Goal: Transaction & Acquisition: Purchase product/service

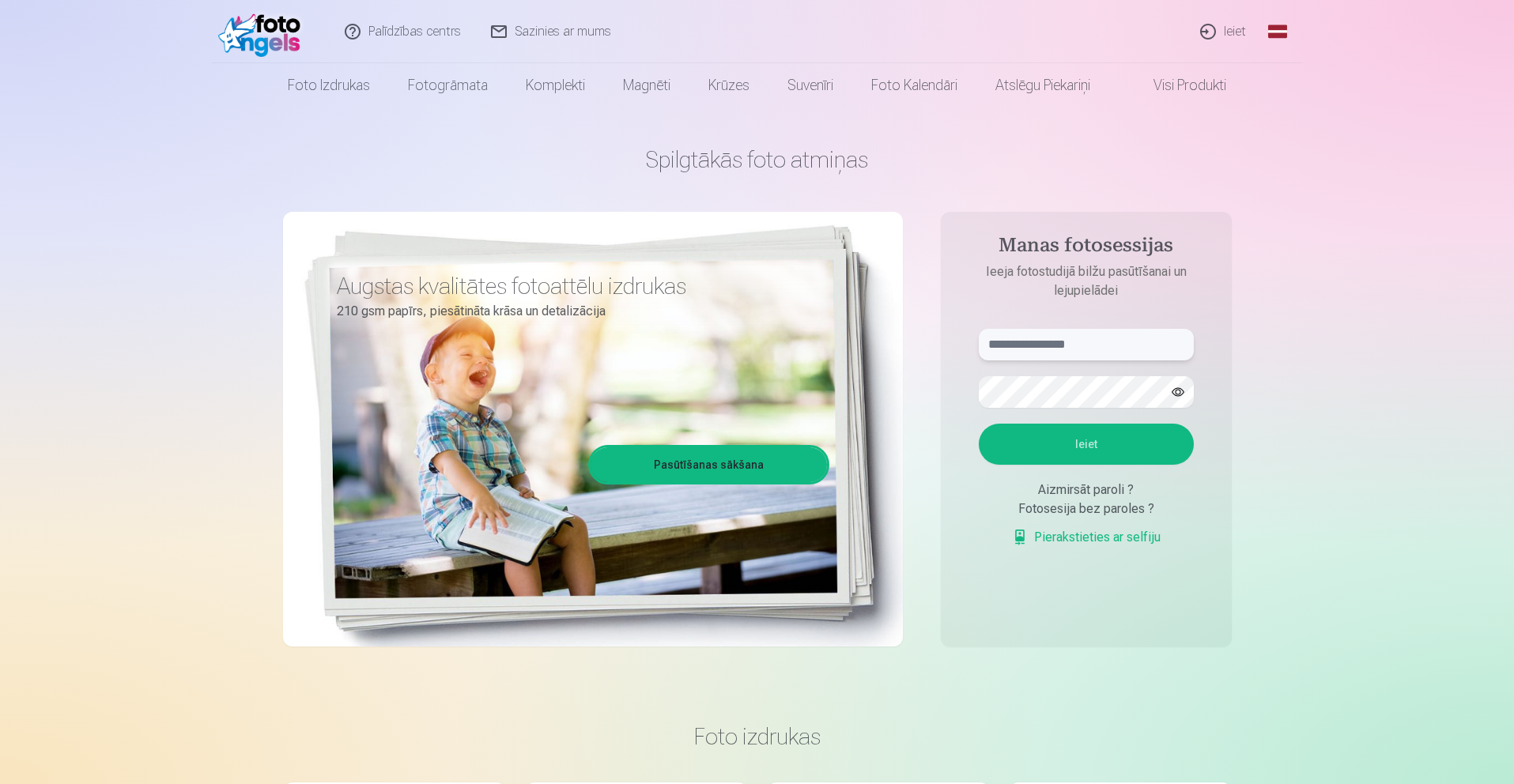
click at [1105, 337] on input "text" at bounding box center [1086, 344] width 215 height 31
type input "*"
click at [1034, 344] on input "**********" at bounding box center [1086, 344] width 215 height 31
type input "**********"
click at [1046, 447] on button "Ieiet" at bounding box center [1086, 444] width 215 height 41
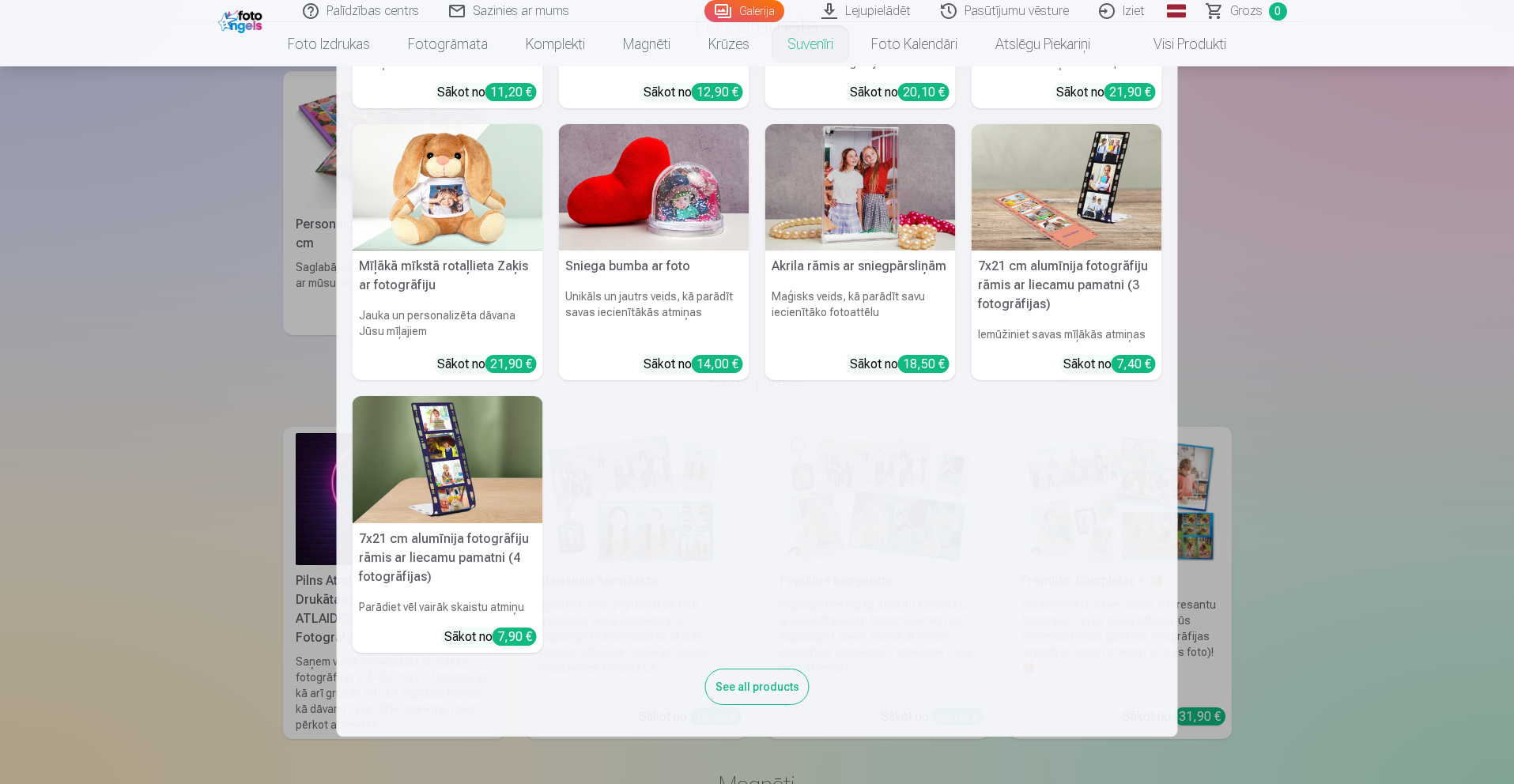
scroll to position [236, 0]
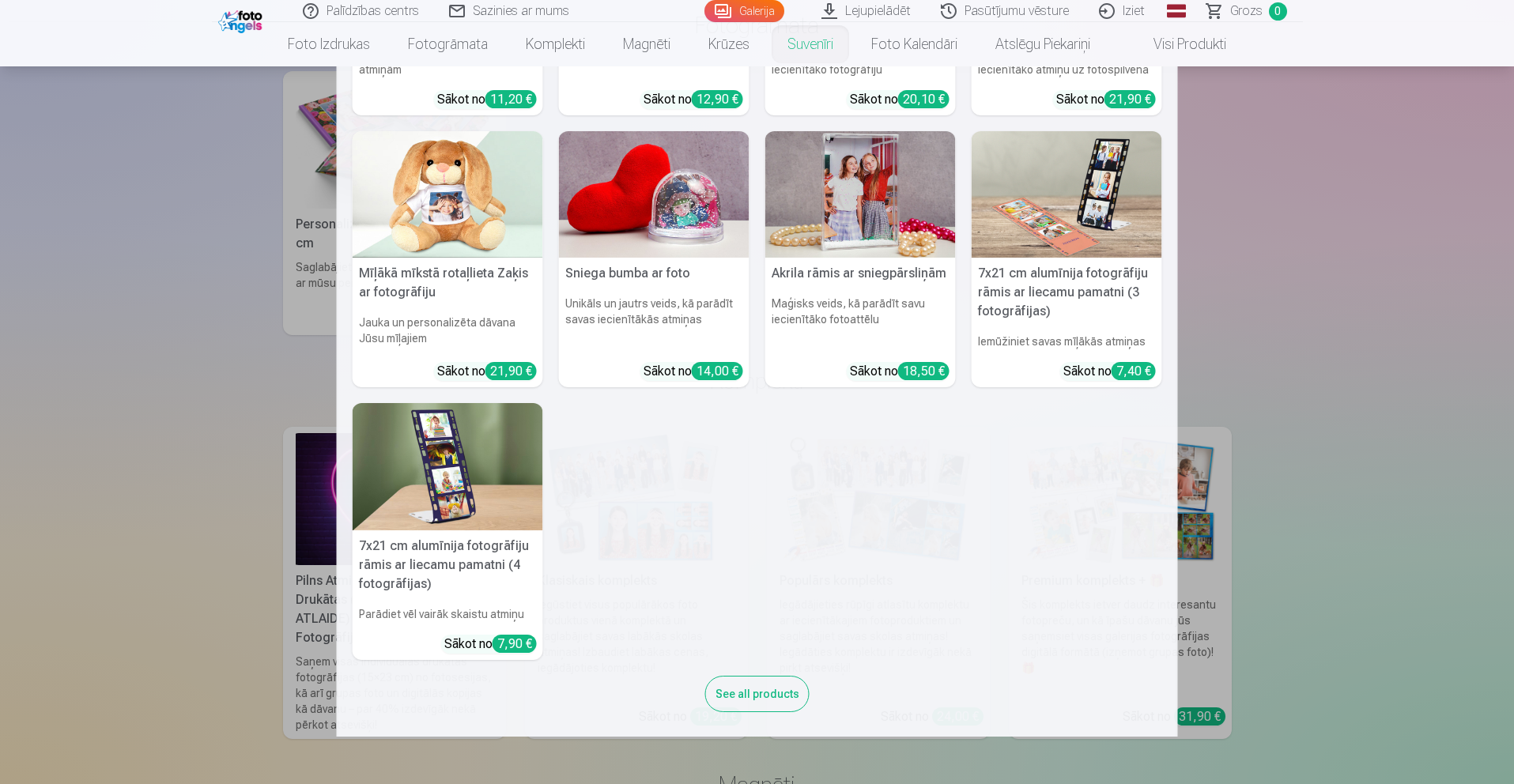
click at [796, 43] on link "Suvenīri" at bounding box center [810, 44] width 84 height 44
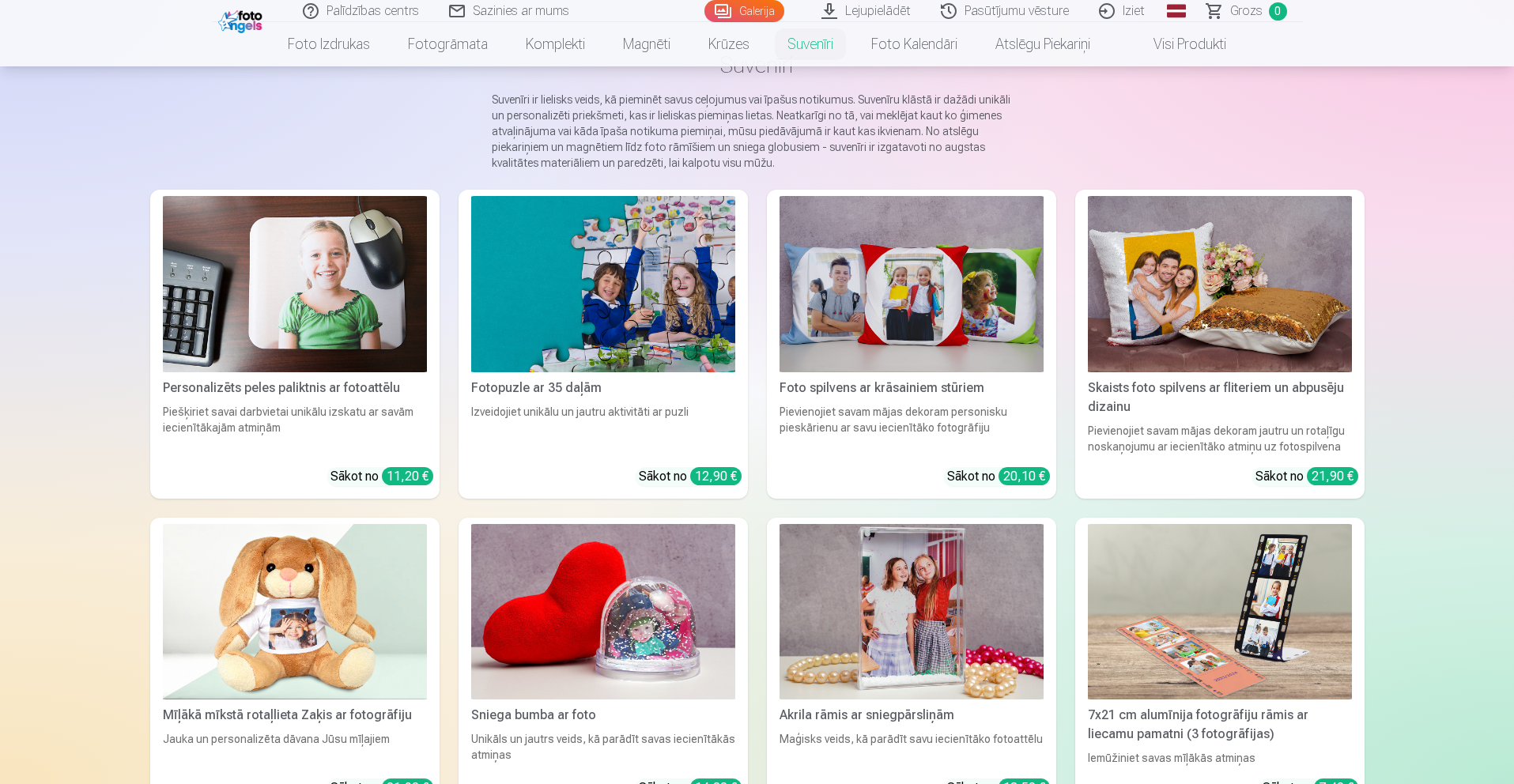
scroll to position [105, 0]
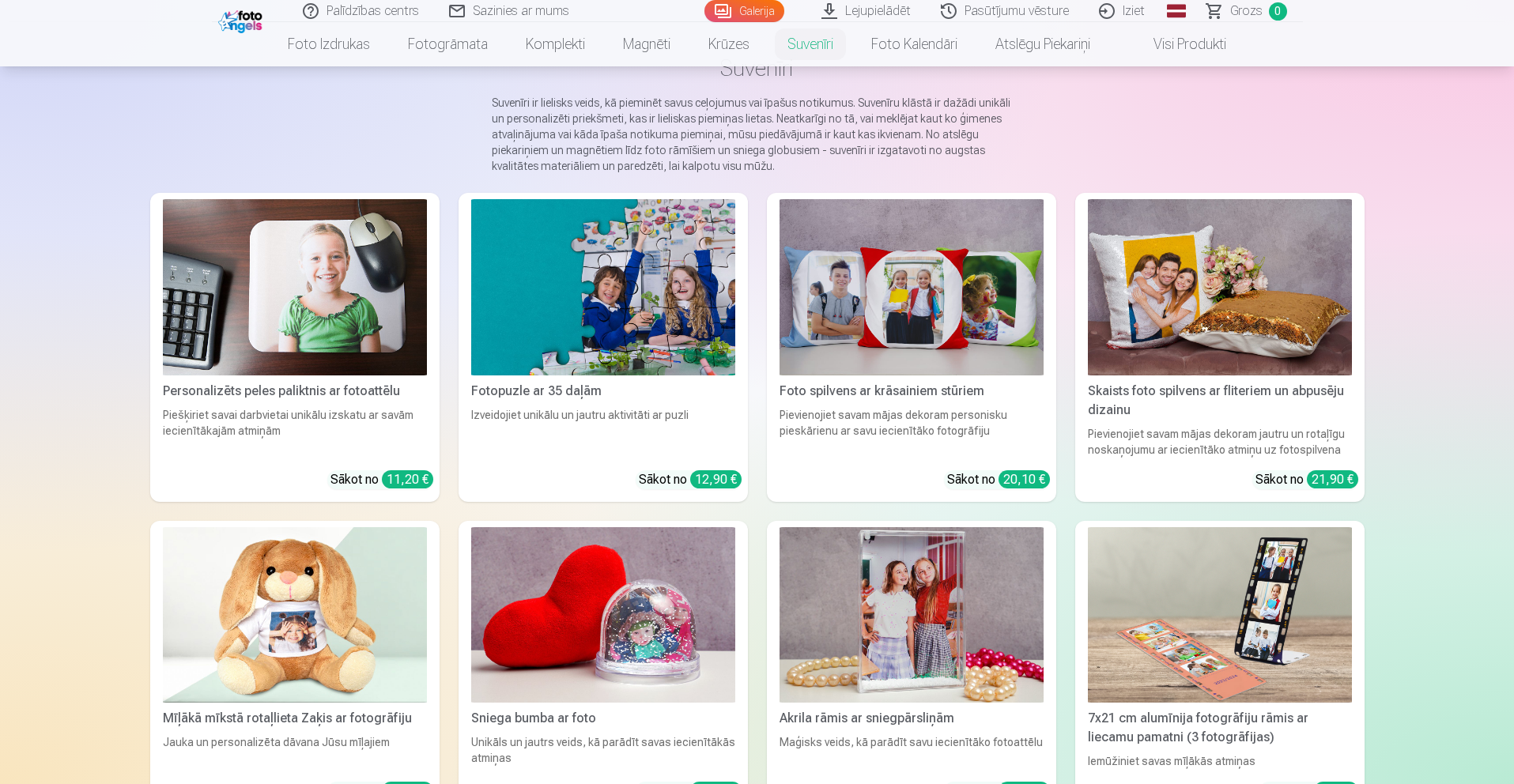
click at [964, 634] on img at bounding box center [912, 615] width 264 height 176
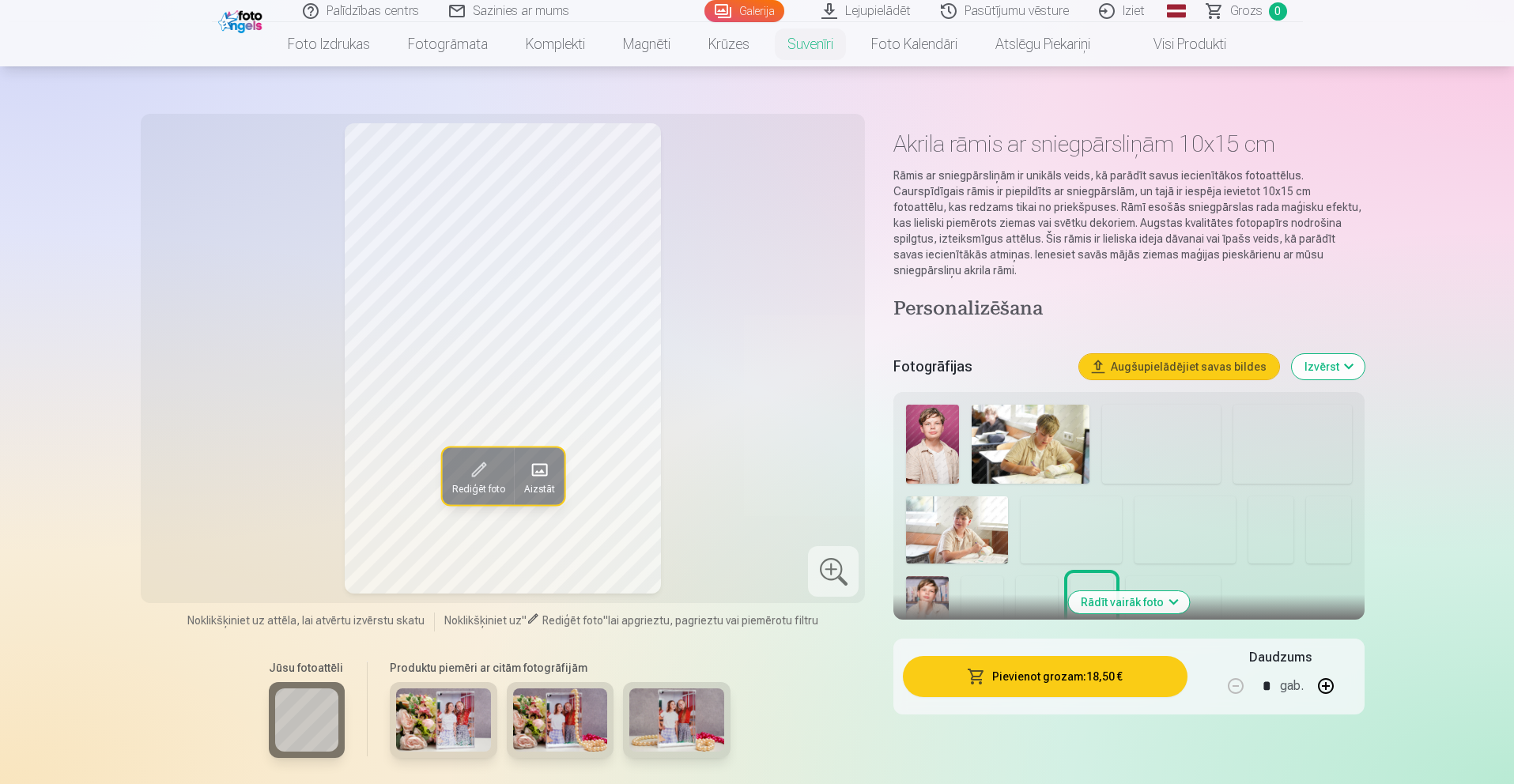
scroll to position [43, 0]
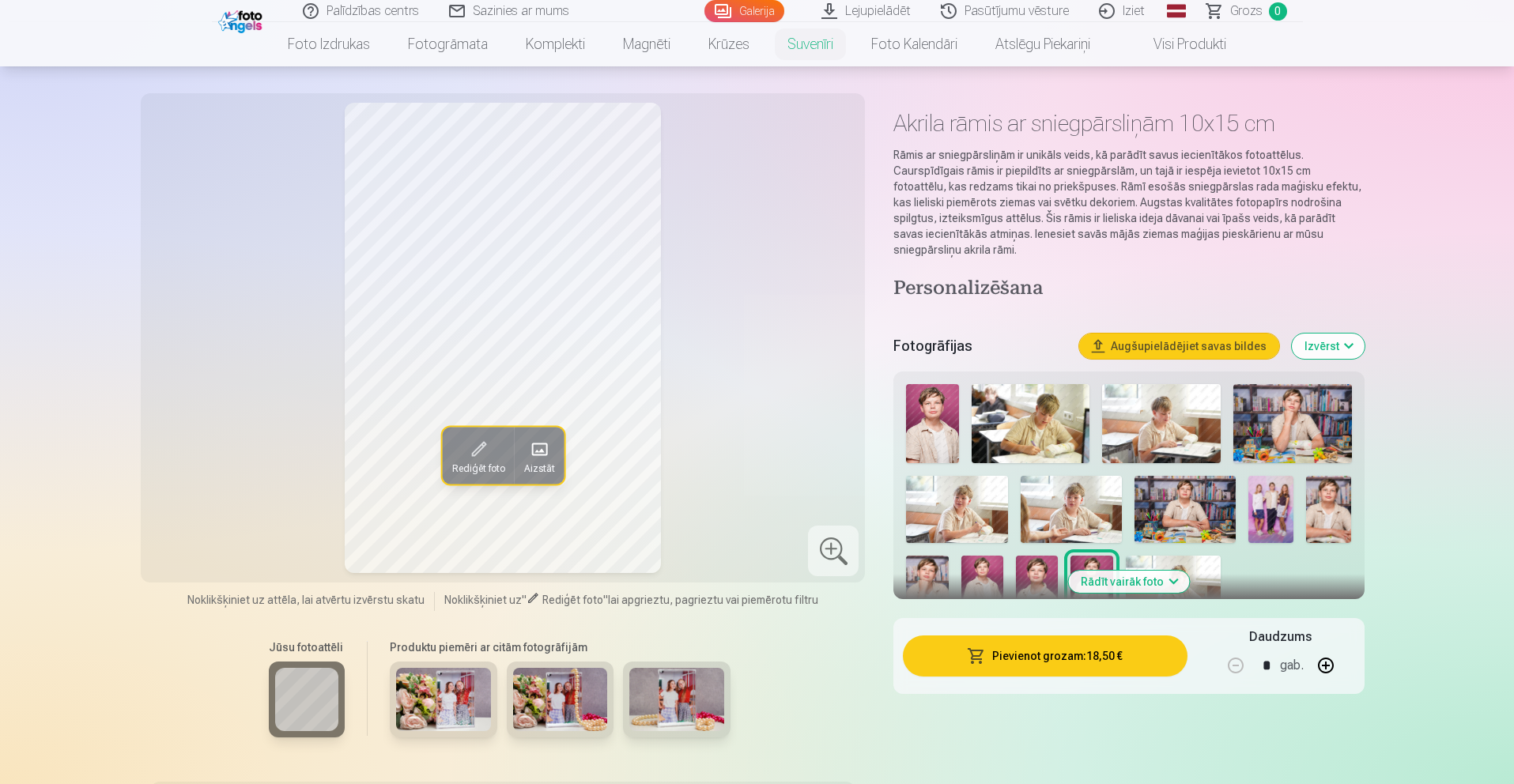
click at [1273, 487] on img at bounding box center [1271, 510] width 45 height 68
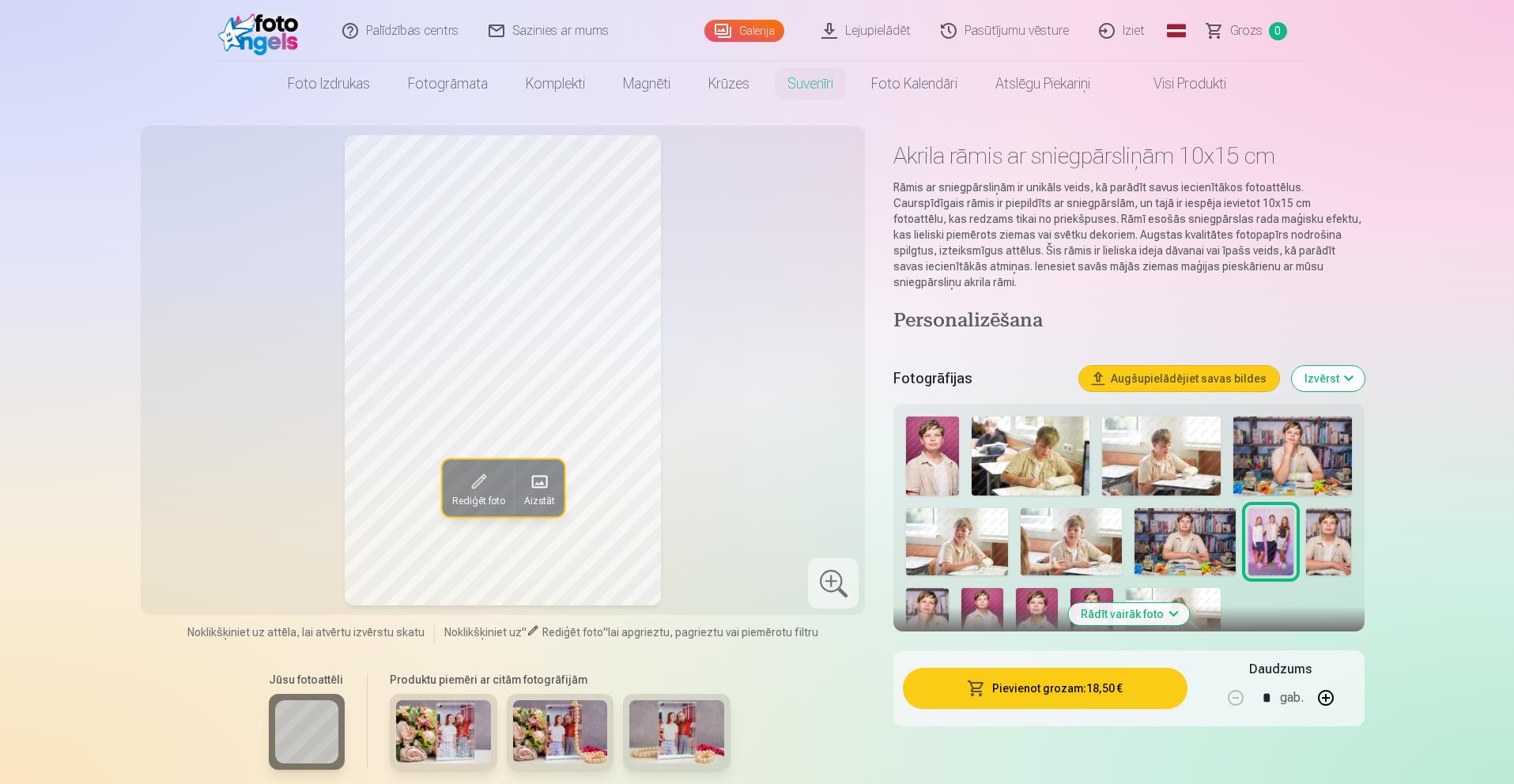
scroll to position [0, 0]
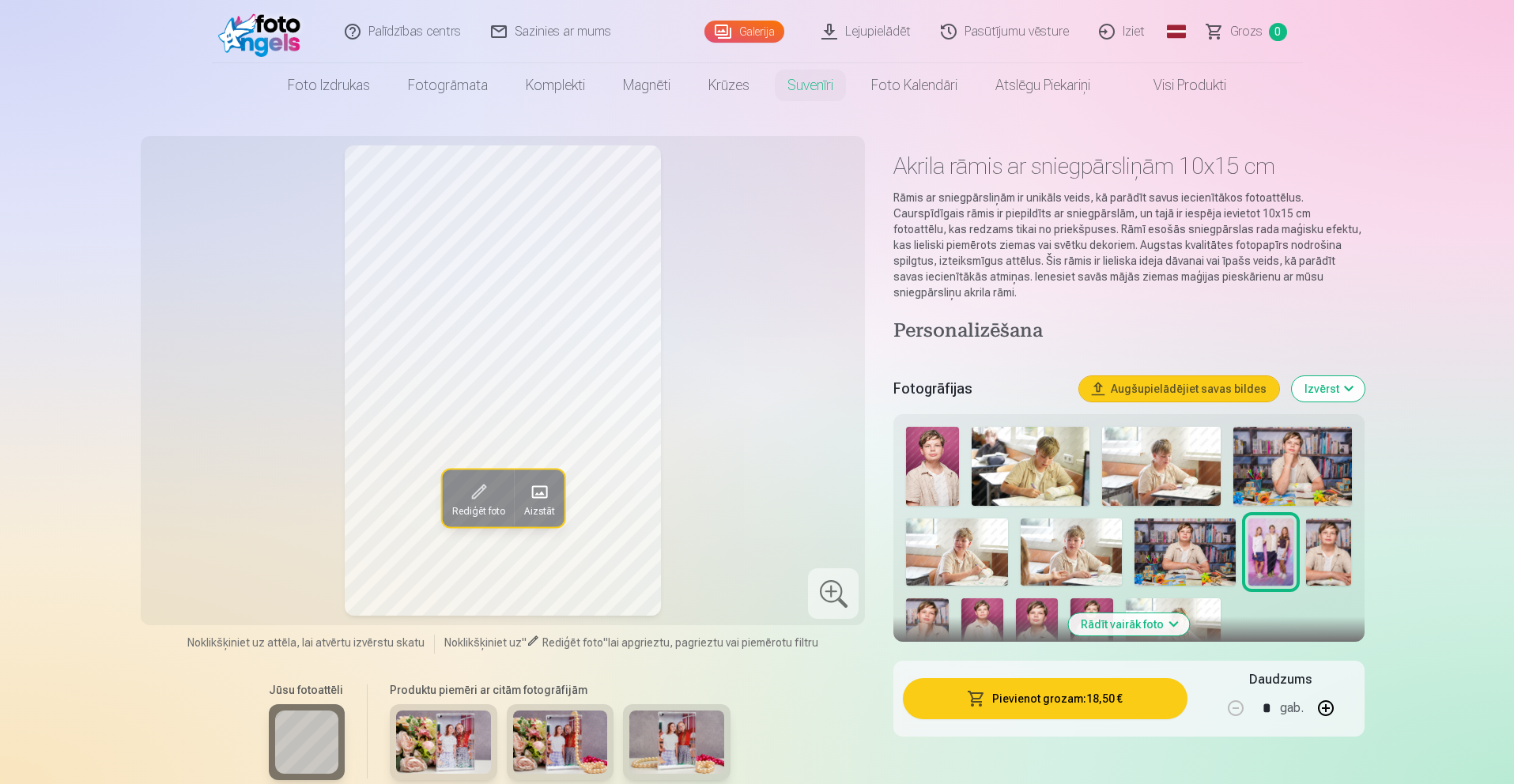
click at [943, 546] on img at bounding box center [957, 553] width 101 height 68
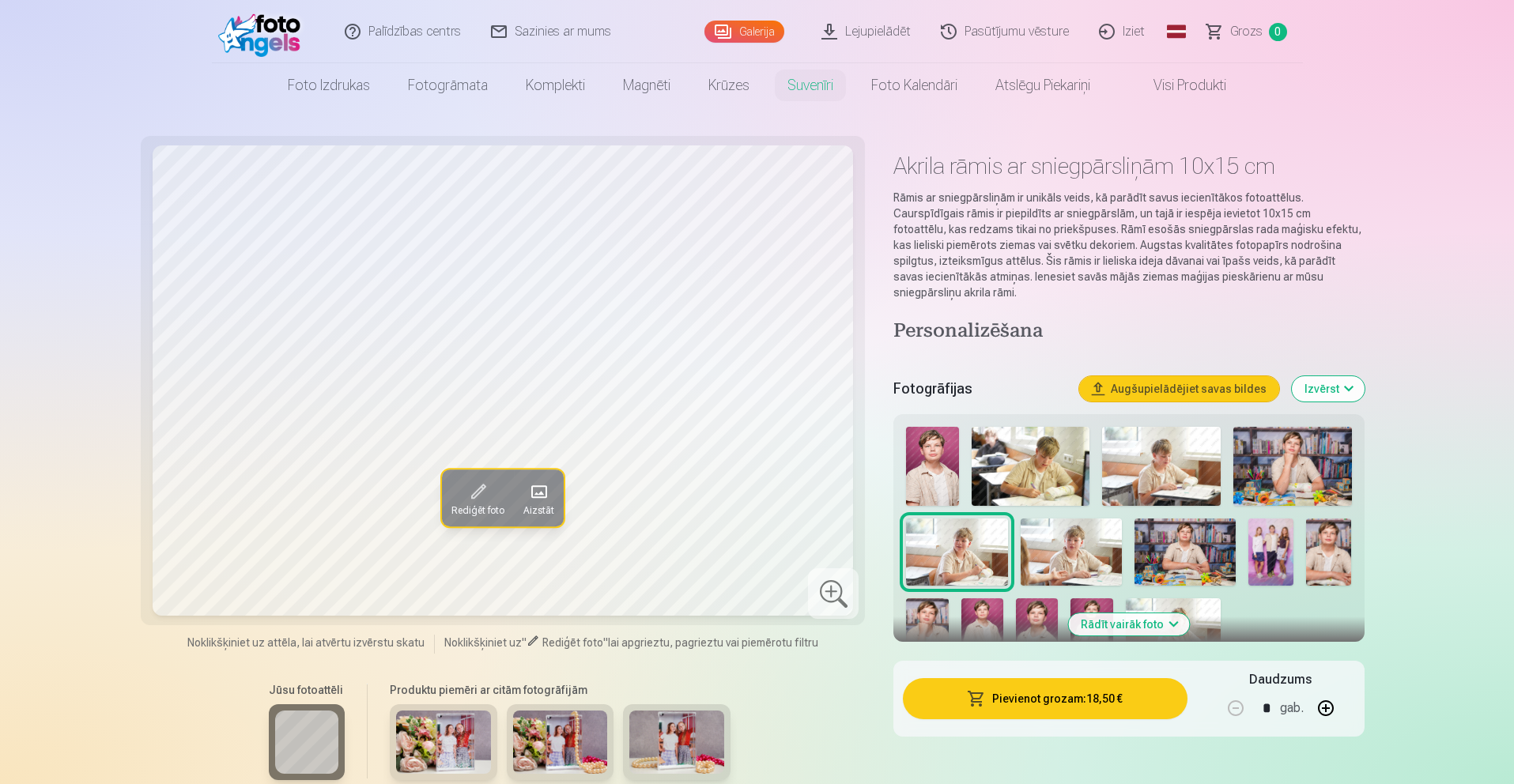
click at [927, 599] on img at bounding box center [927, 630] width 42 height 63
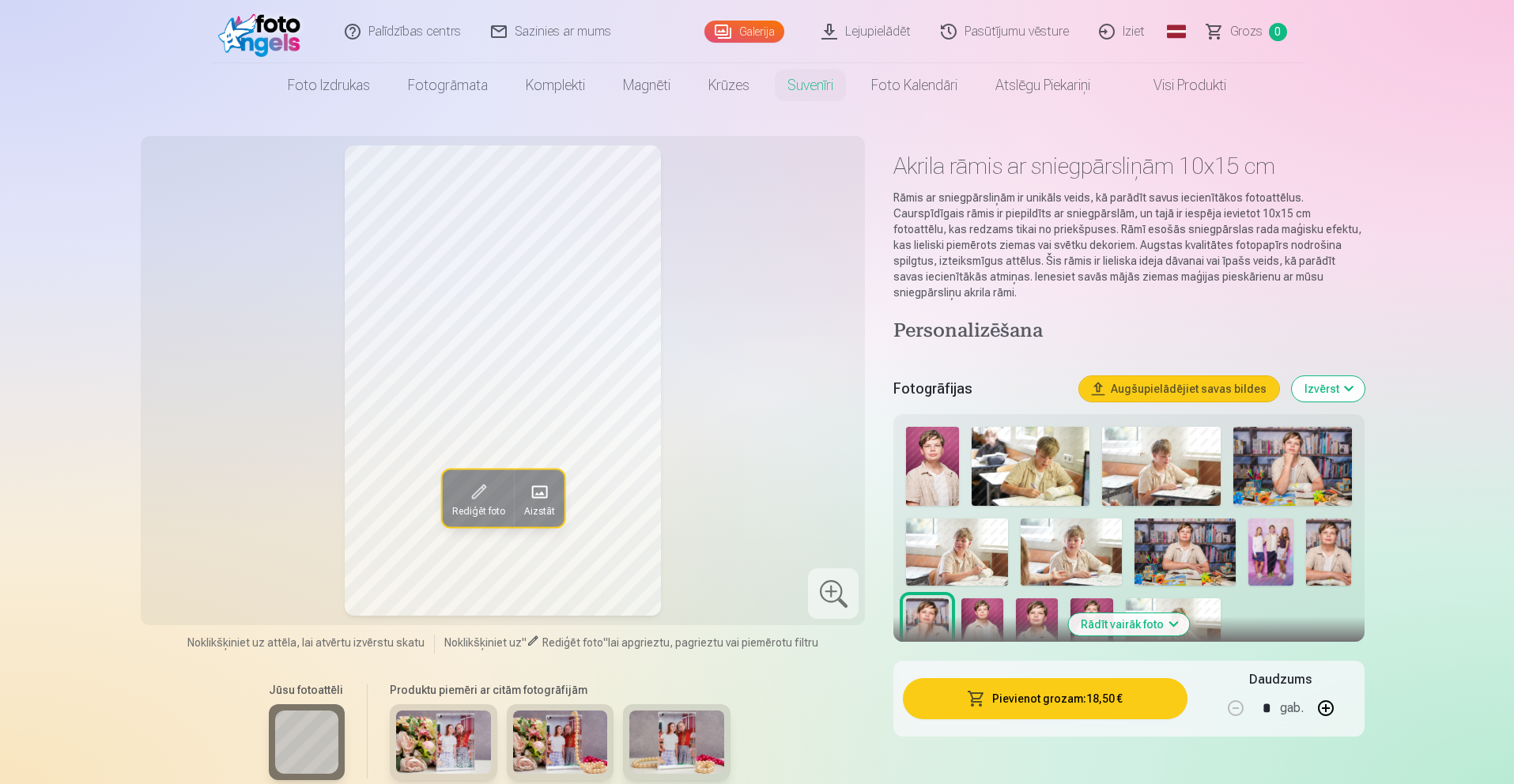
click at [954, 543] on img at bounding box center [957, 553] width 101 height 68
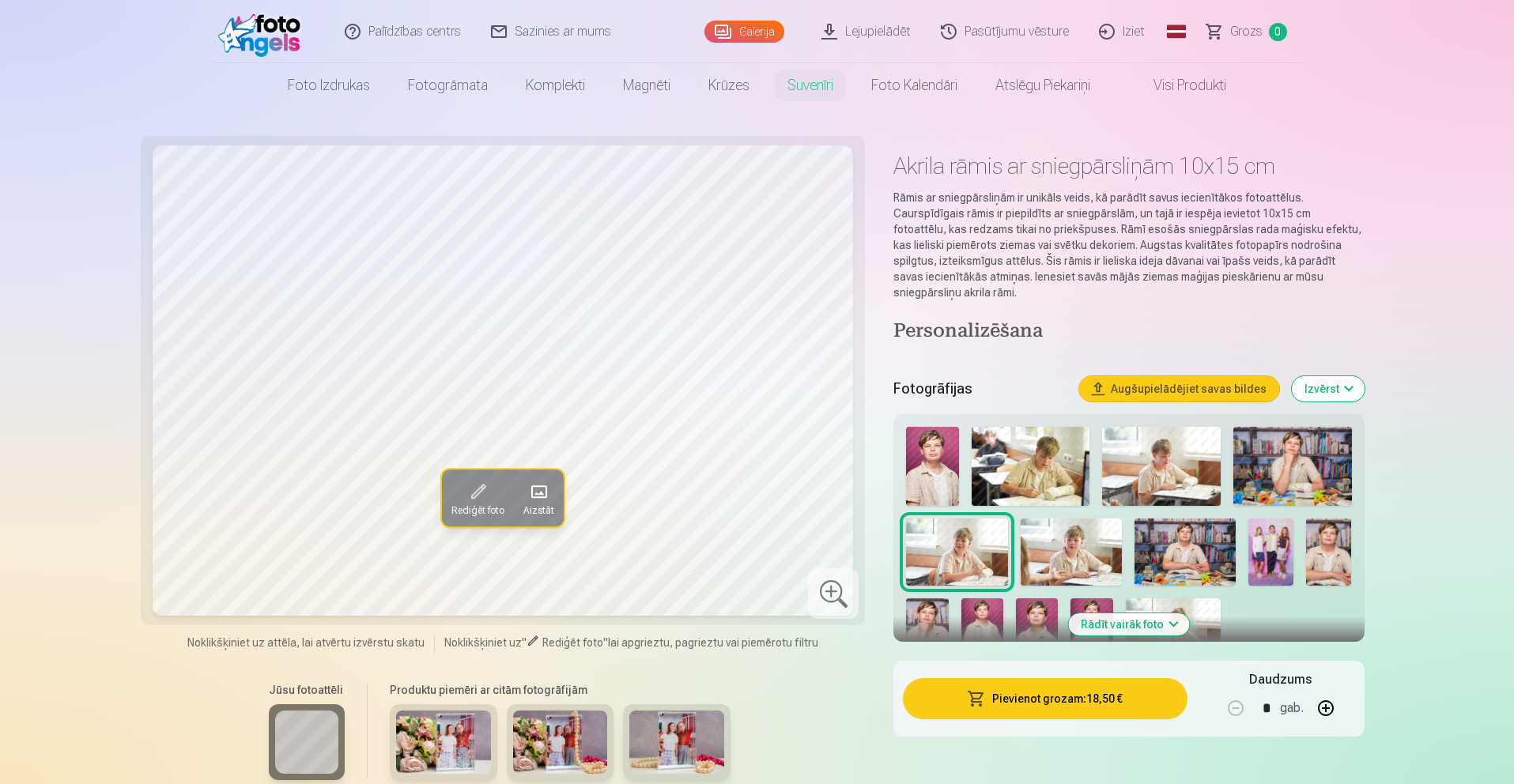
click at [559, 497] on button "Aizstāt" at bounding box center [539, 498] width 50 height 57
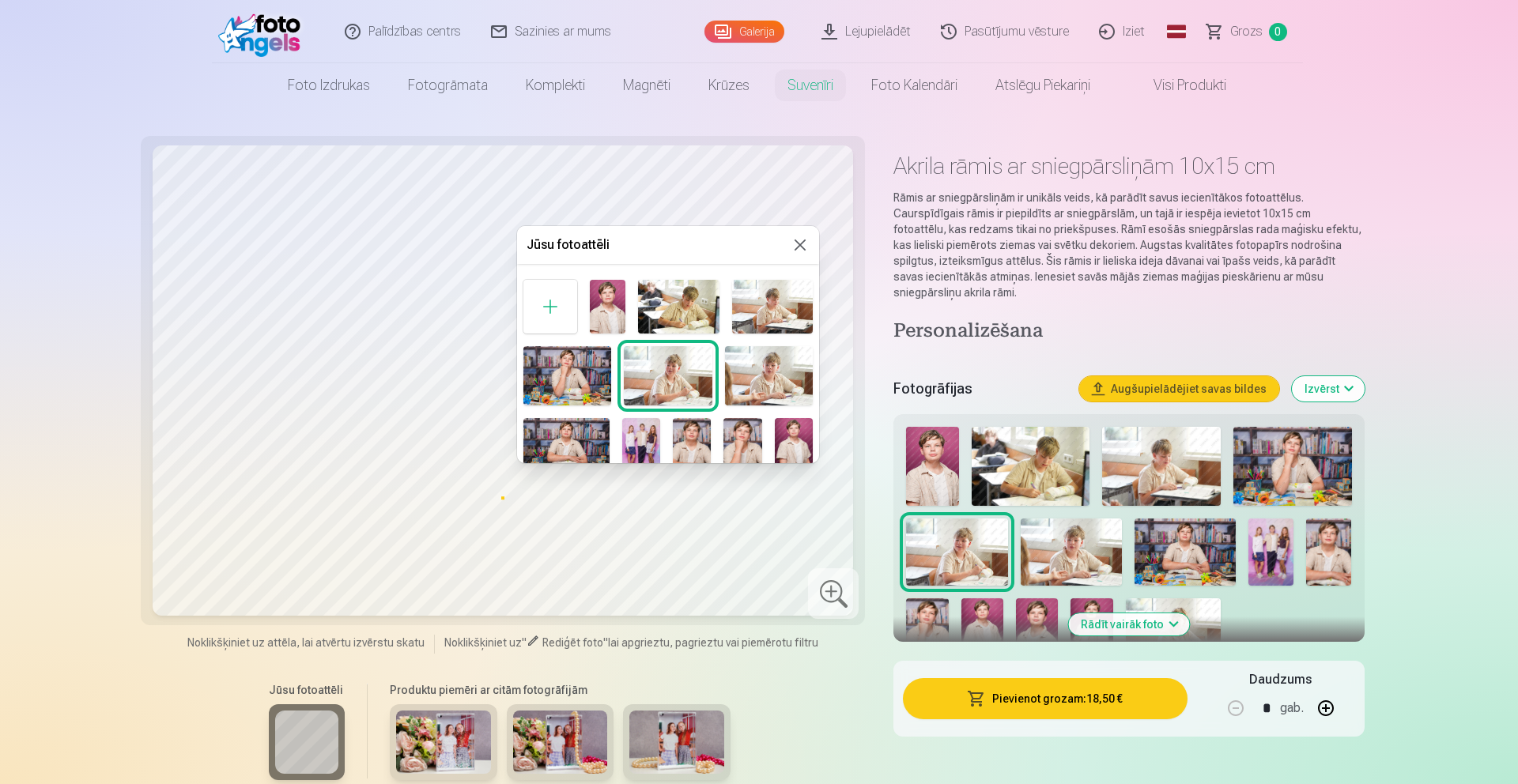
click at [801, 250] on button at bounding box center [800, 245] width 19 height 19
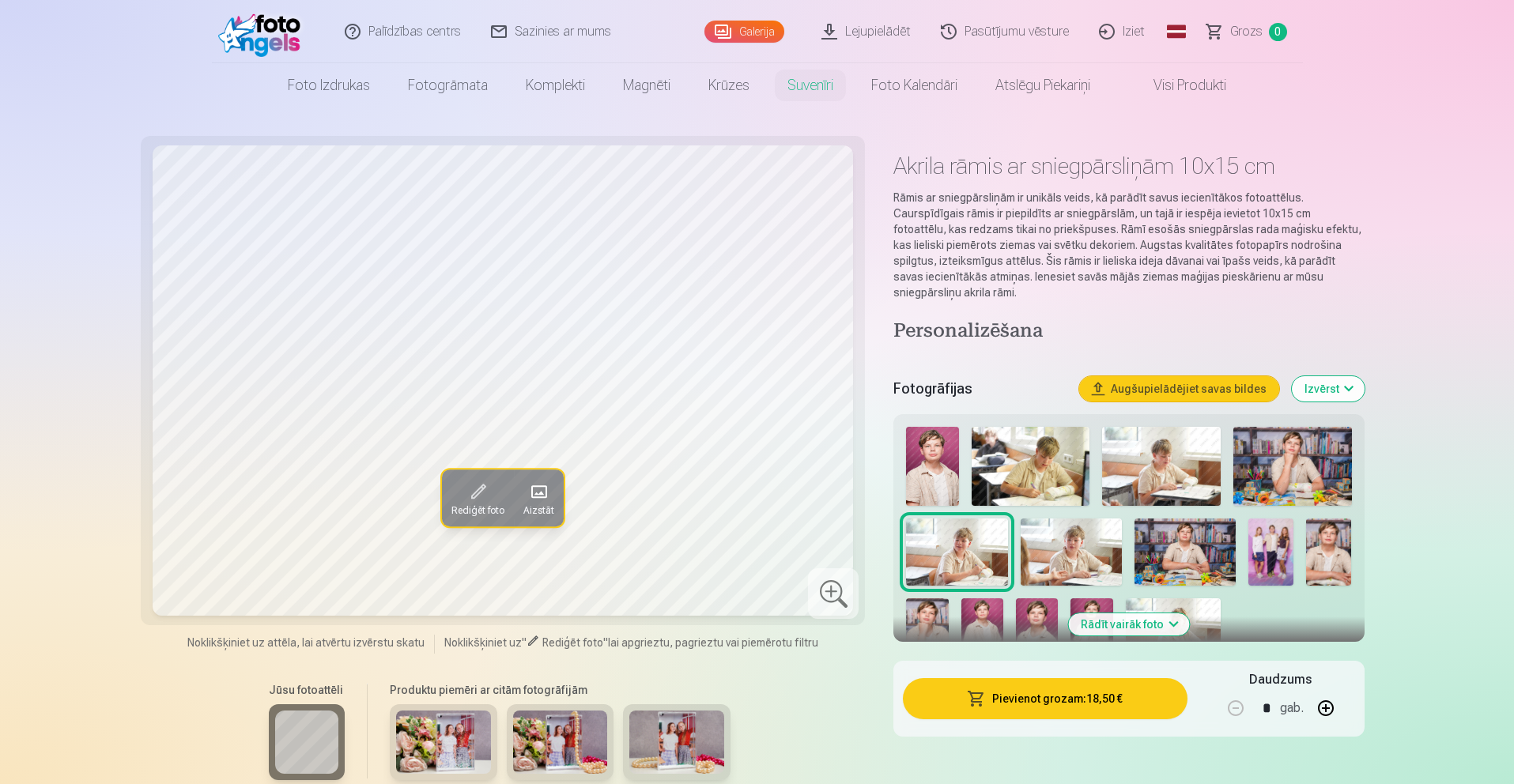
click at [925, 453] on img at bounding box center [932, 466] width 52 height 79
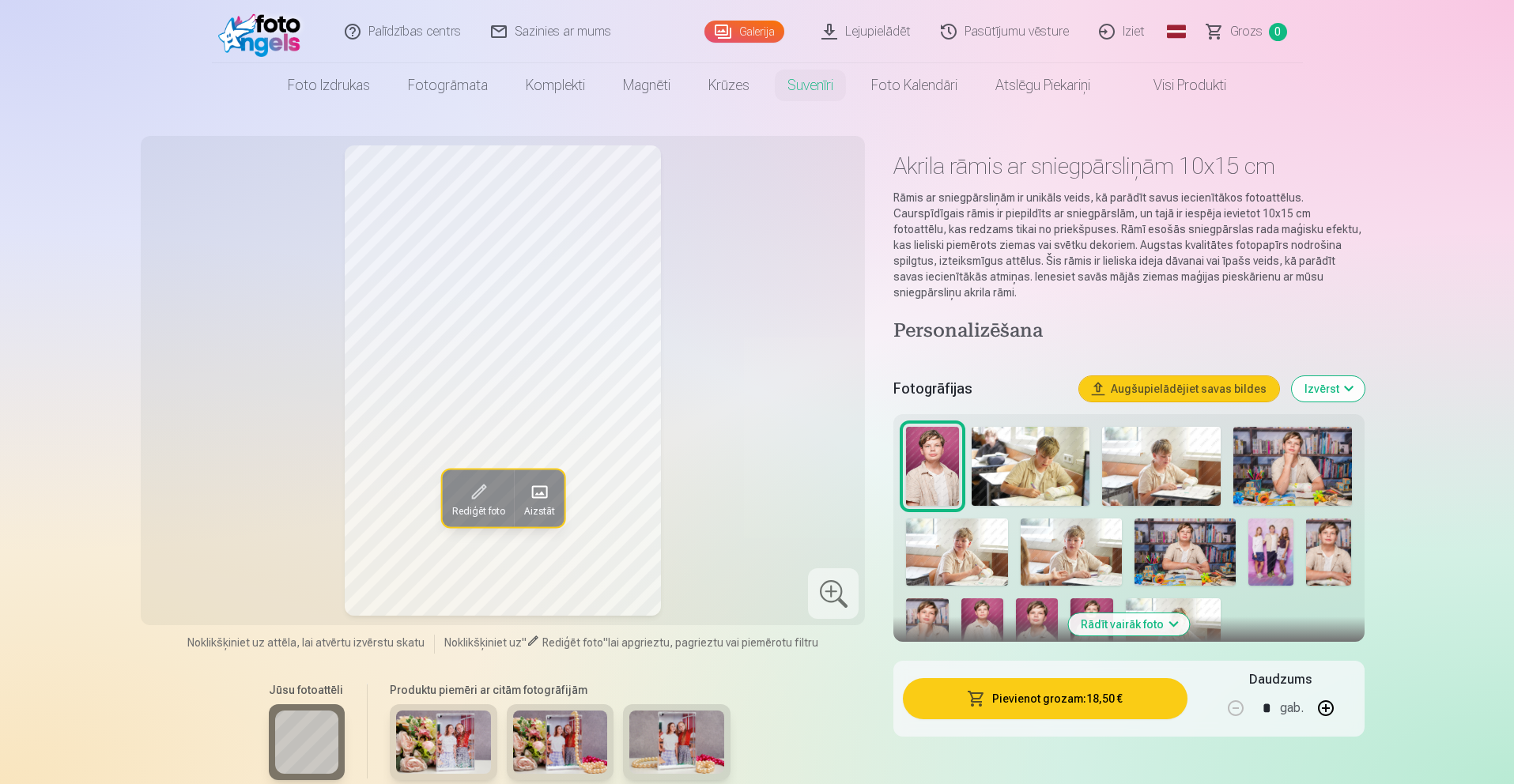
scroll to position [7, 0]
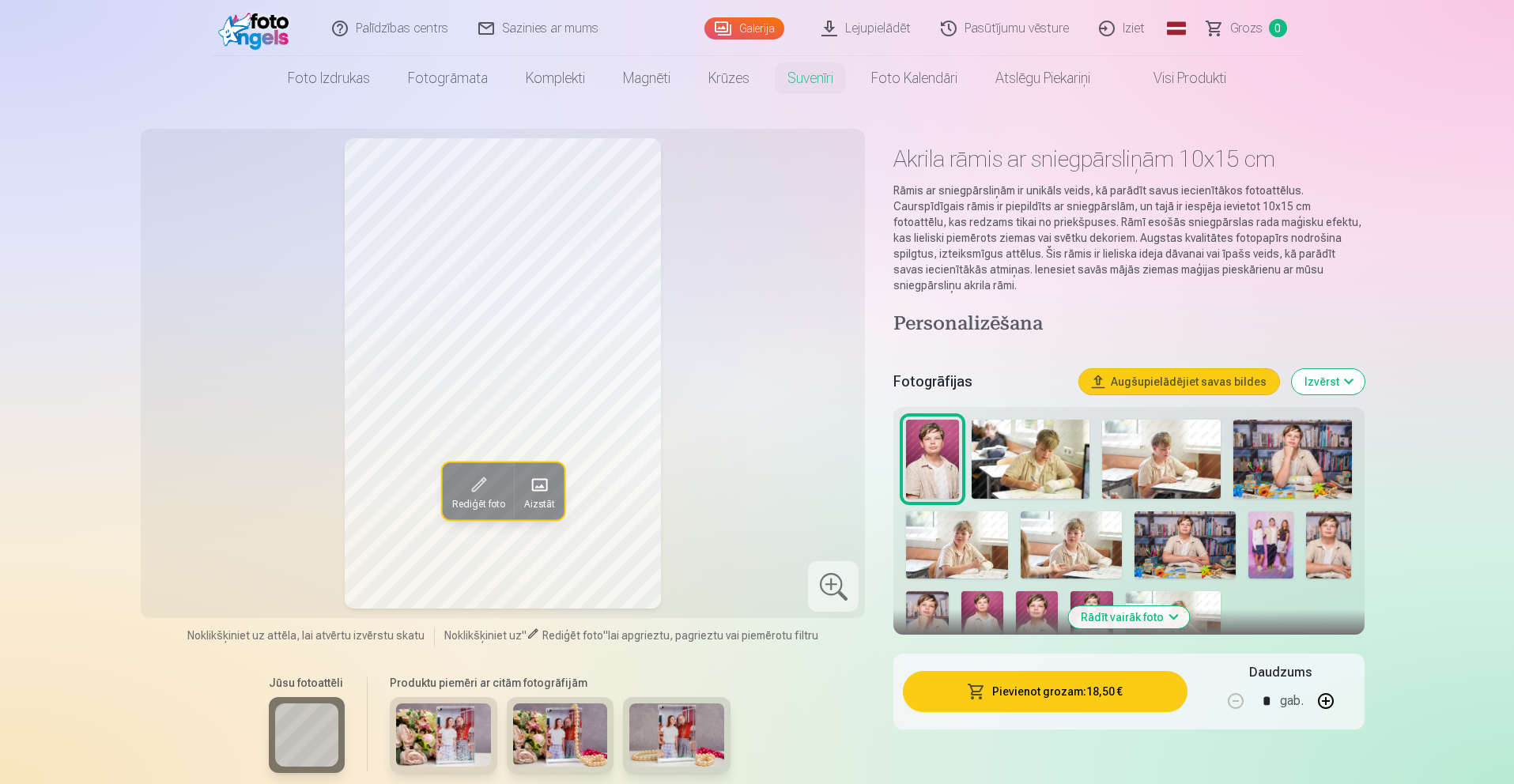
click at [1062, 475] on img at bounding box center [1030, 459] width 118 height 79
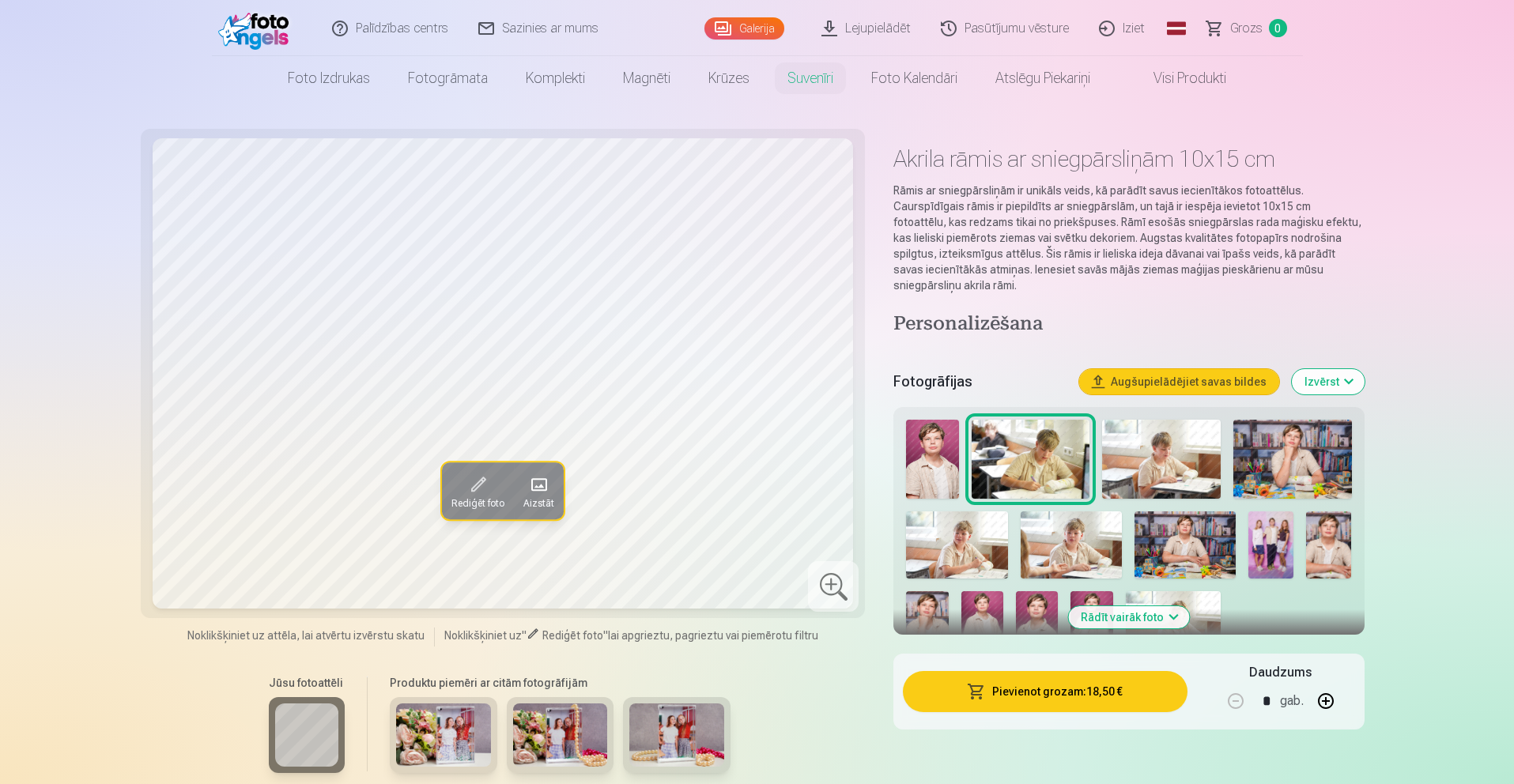
click at [1158, 455] on img at bounding box center [1161, 459] width 118 height 79
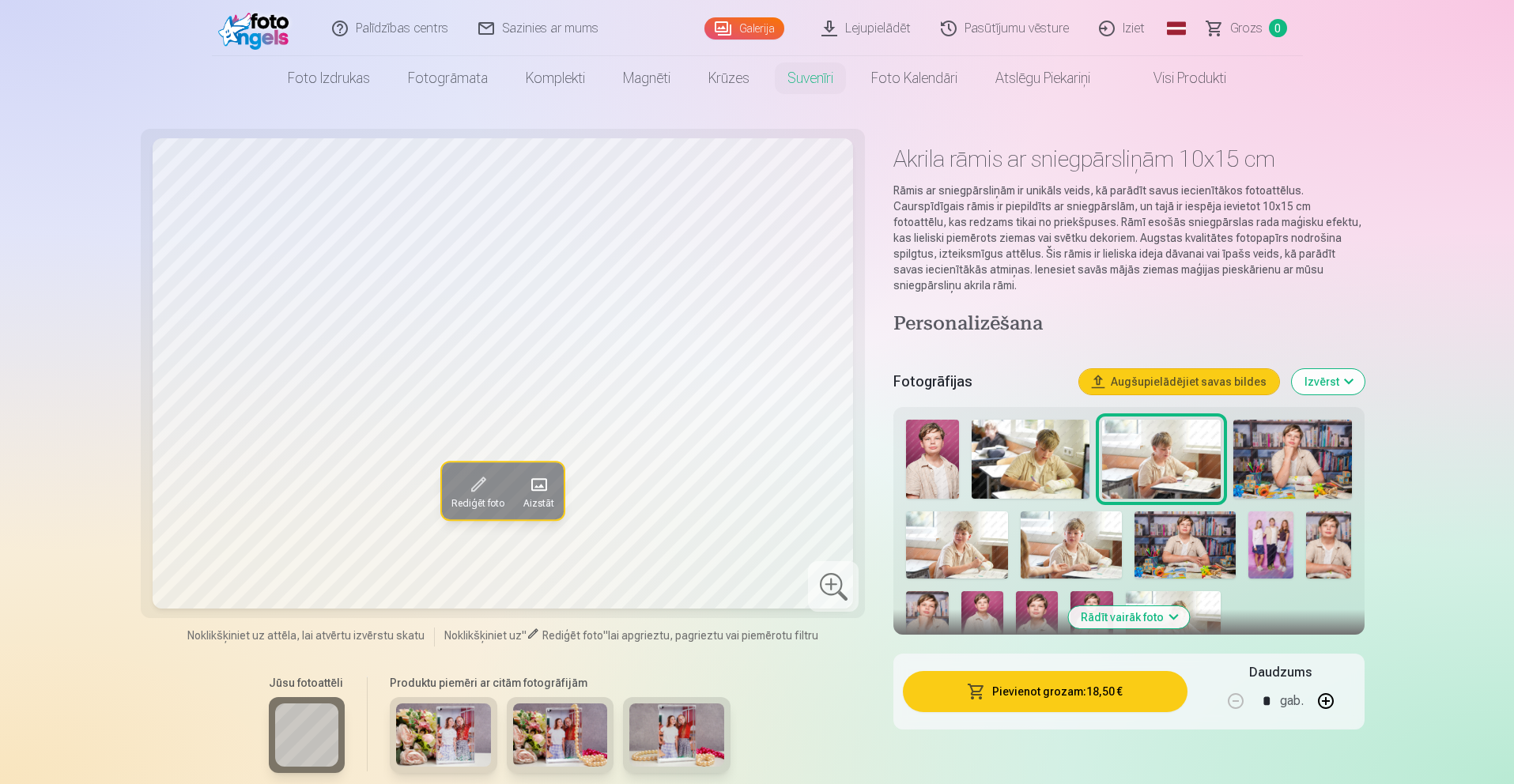
click at [1233, 455] on div at bounding box center [1128, 537] width 458 height 248
click at [1232, 462] on div at bounding box center [1128, 537] width 458 height 248
click at [1144, 82] on span at bounding box center [1138, 78] width 19 height 19
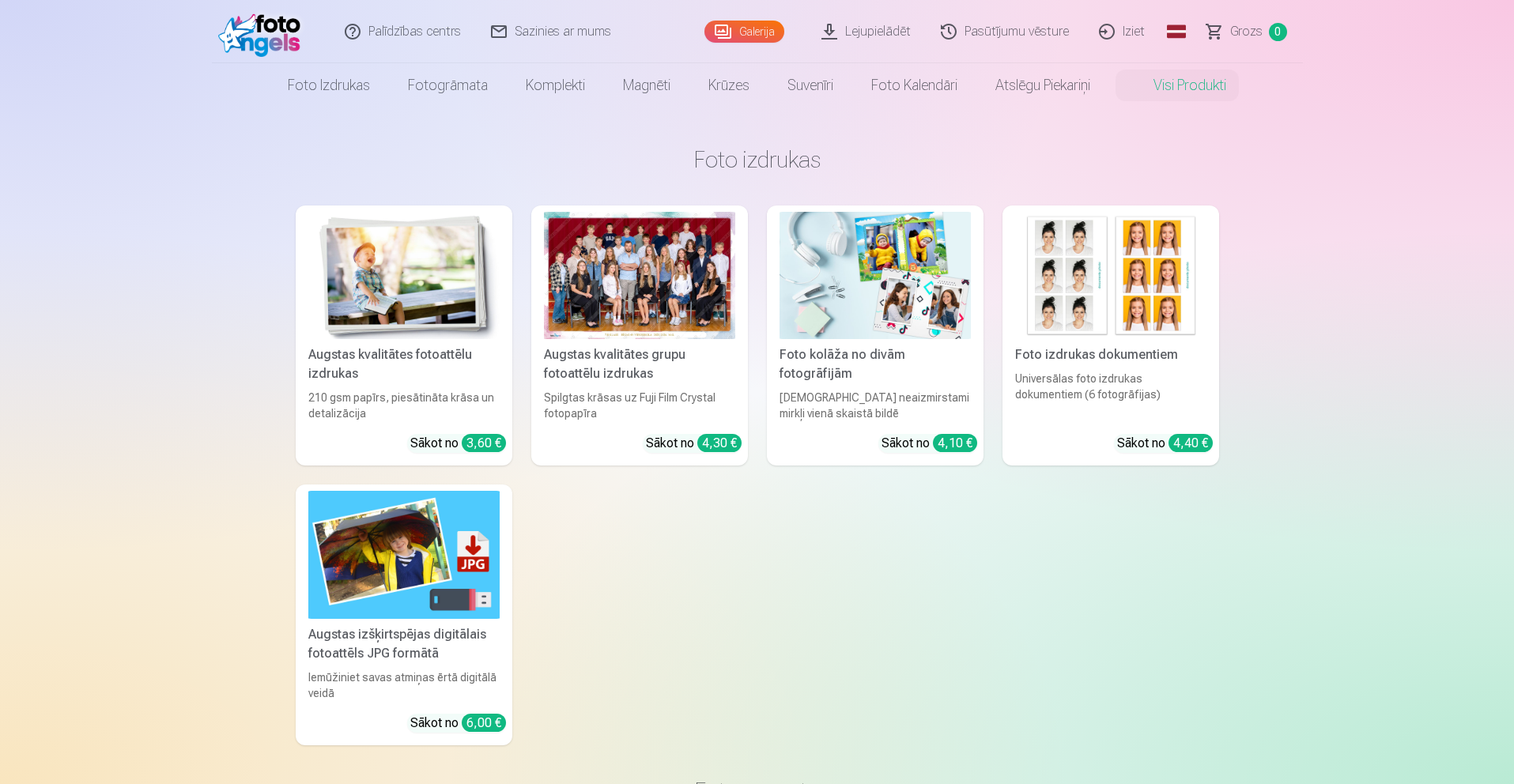
click at [665, 305] on div at bounding box center [639, 275] width 191 height 128
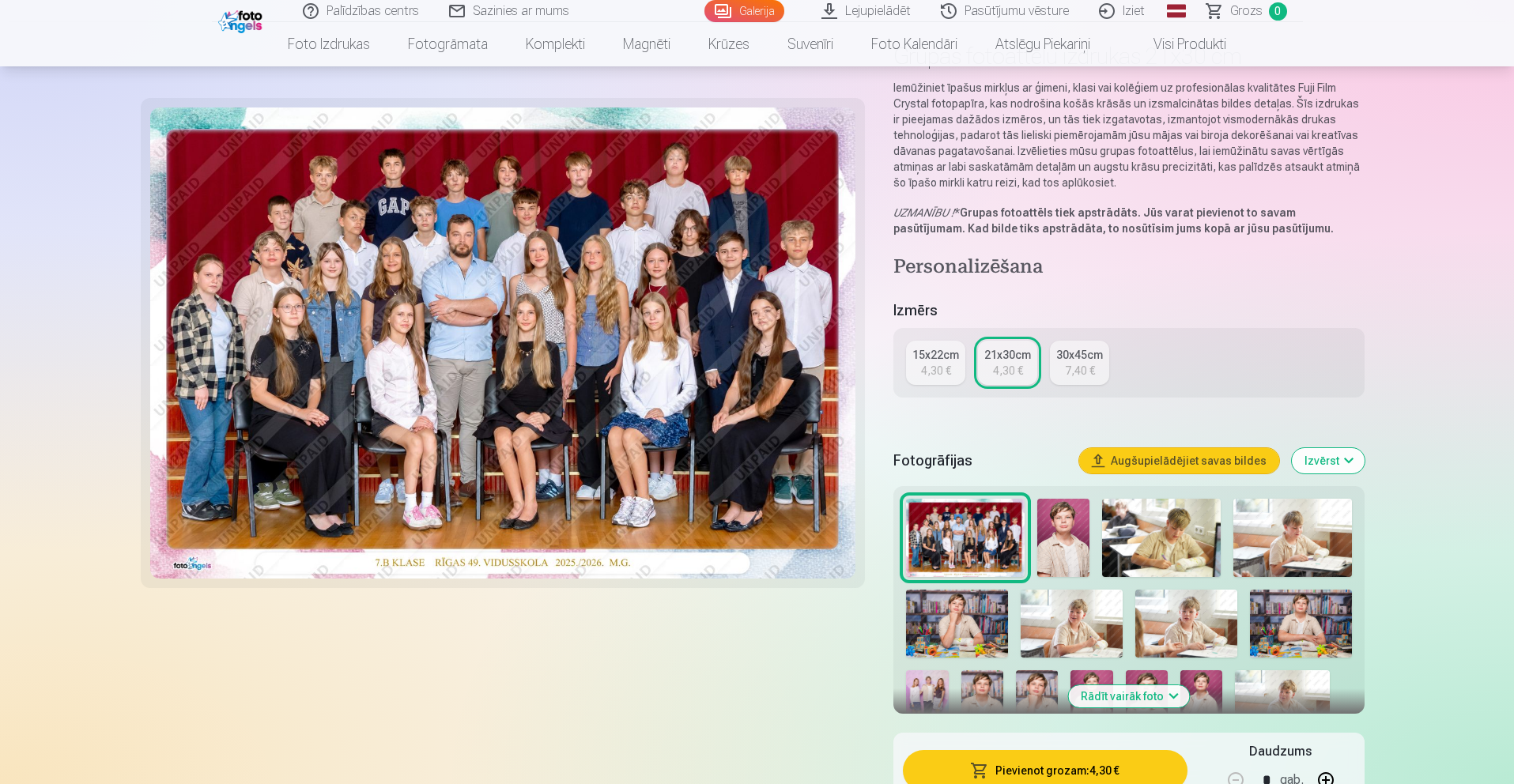
scroll to position [108, 0]
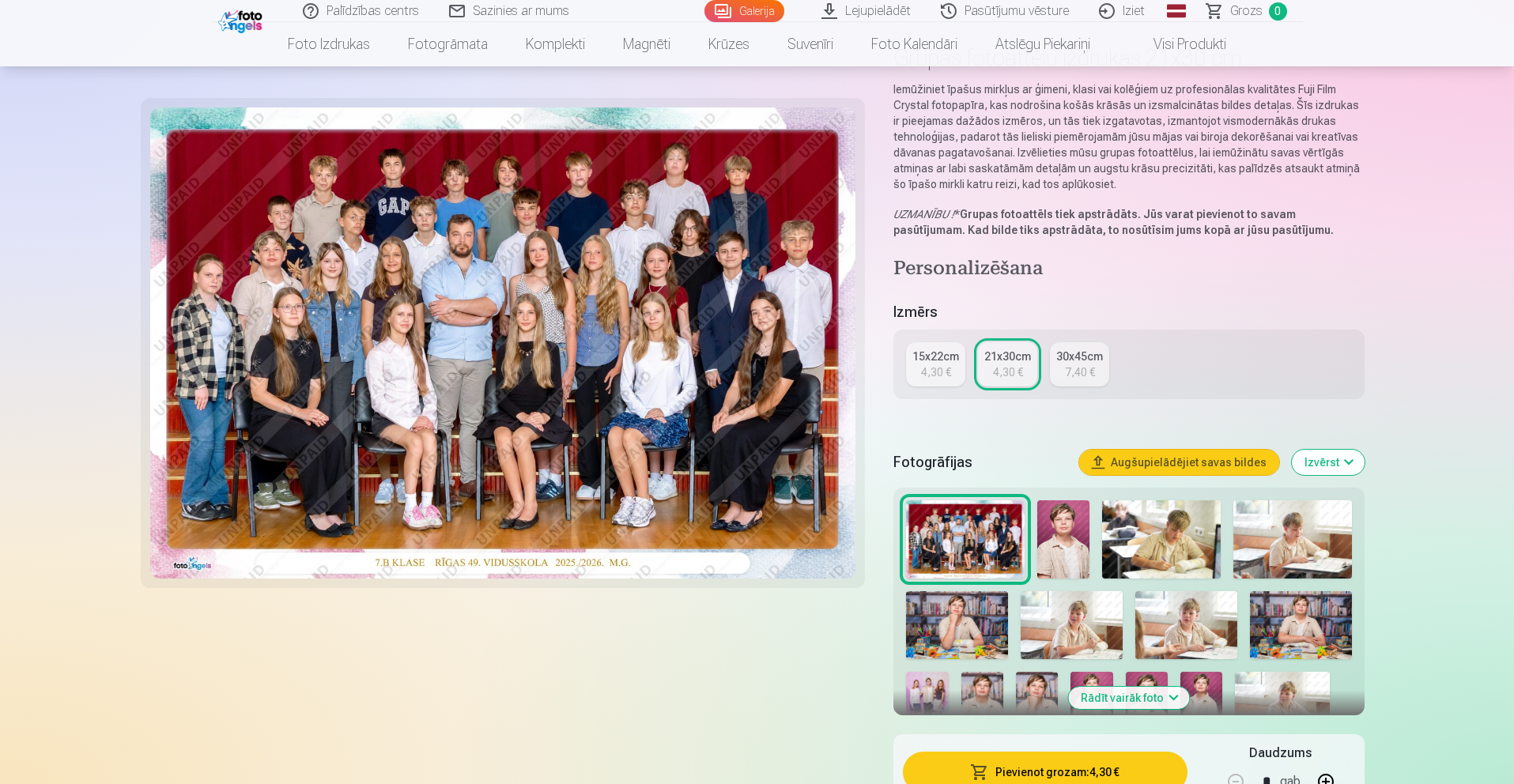
click at [1072, 526] on img at bounding box center [1063, 540] width 52 height 79
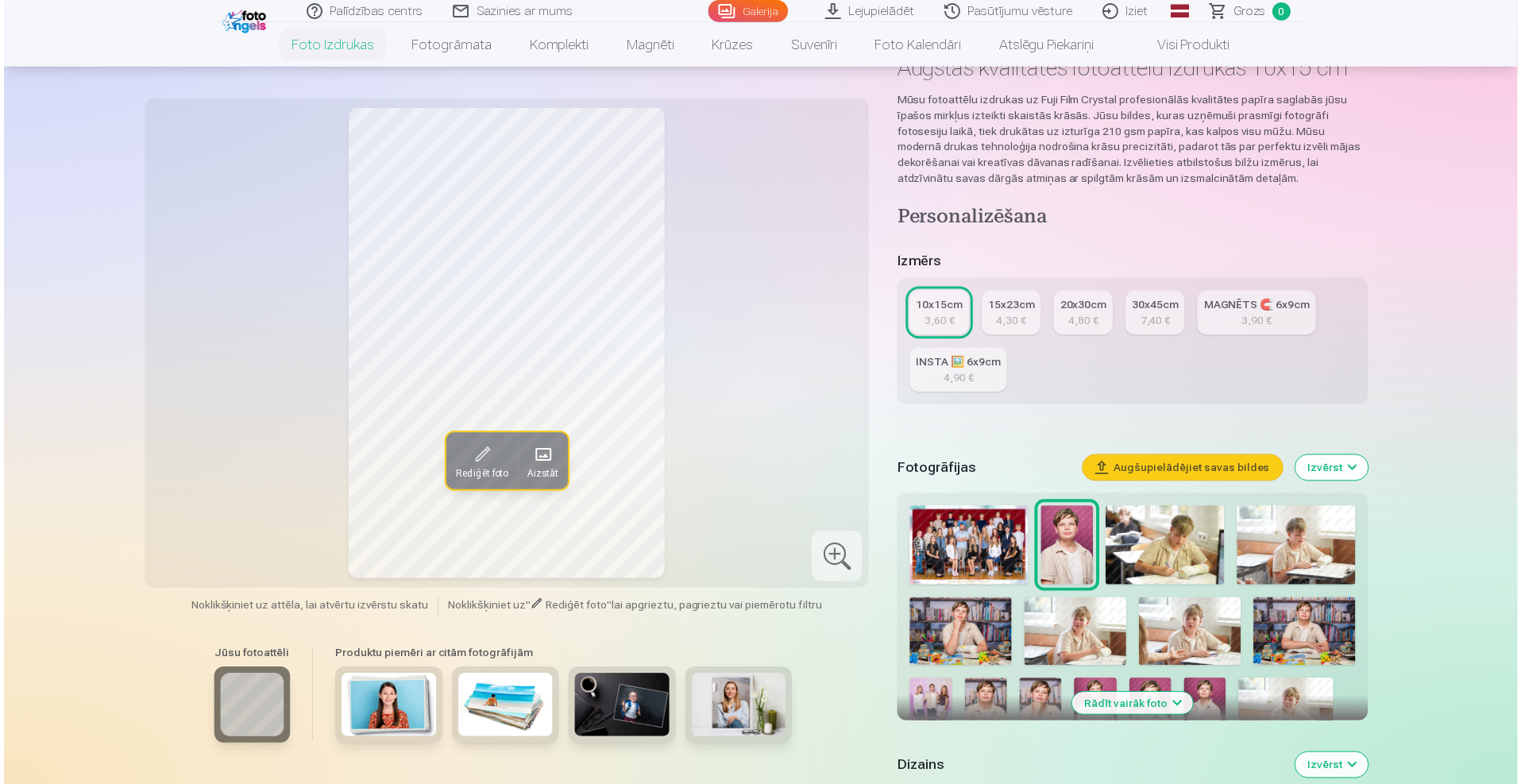
scroll to position [107, 0]
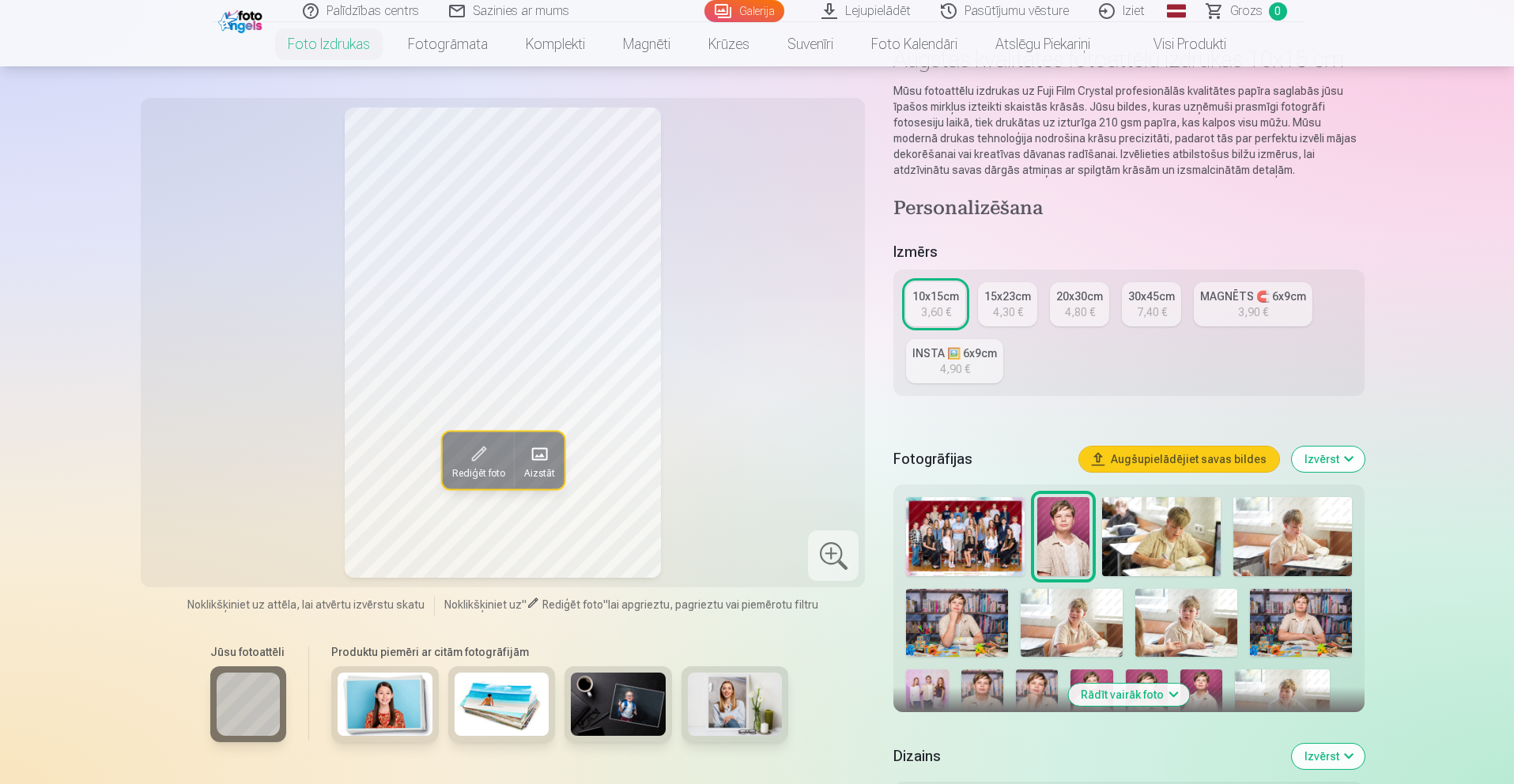
click at [936, 550] on img at bounding box center [965, 537] width 118 height 79
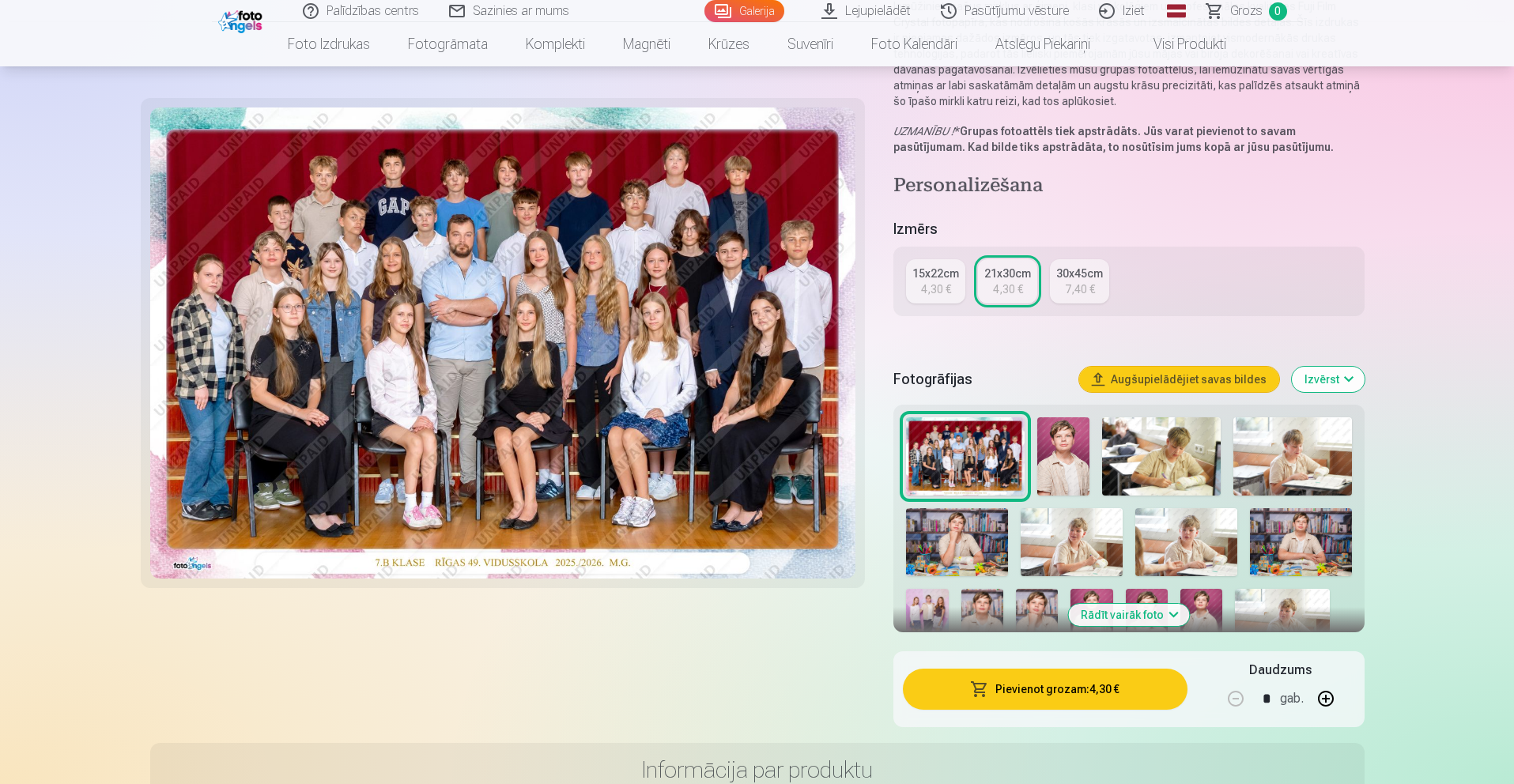
scroll to position [190, 0]
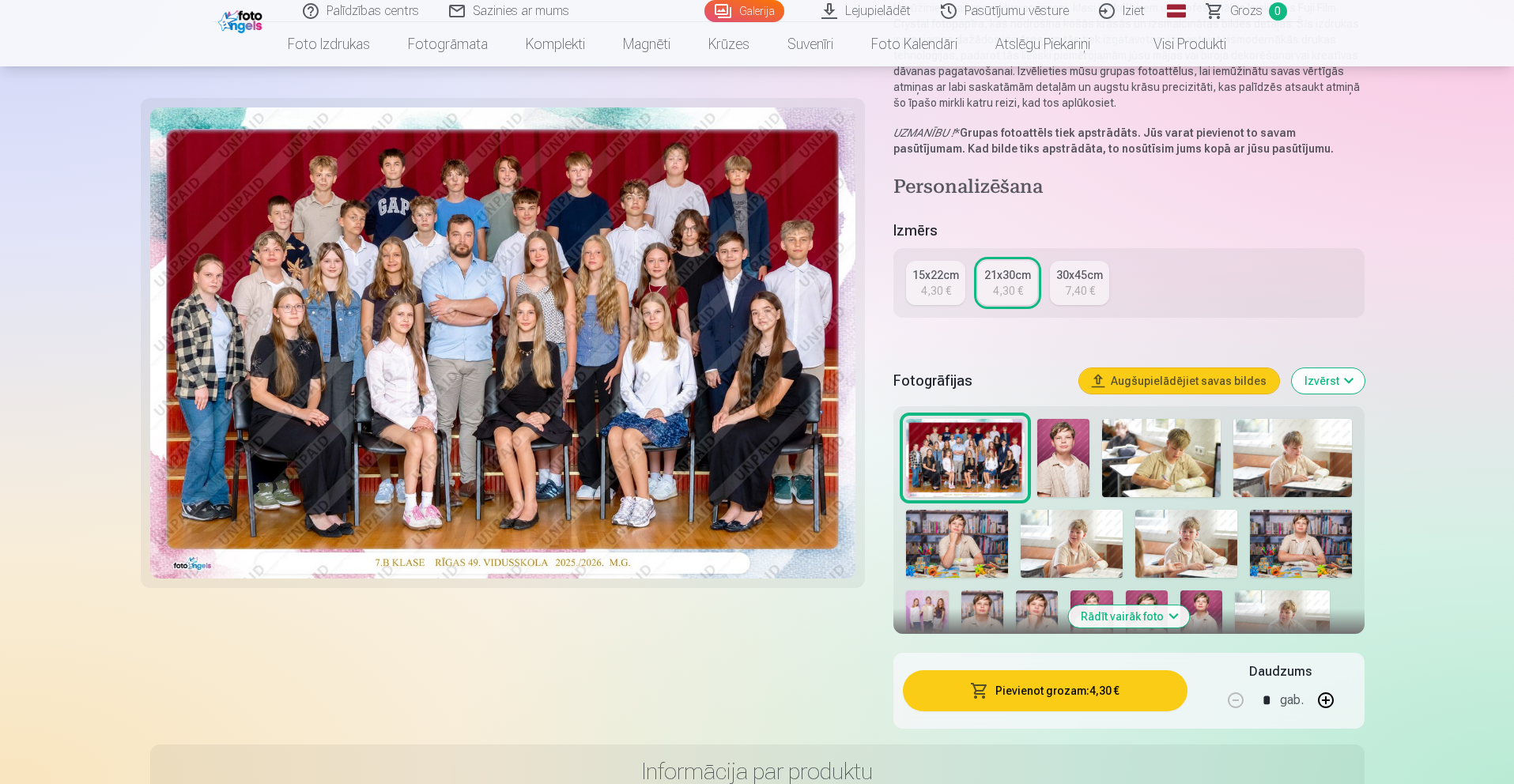
click at [1096, 610] on button "Rādīt vairāk foto" at bounding box center [1128, 617] width 121 height 22
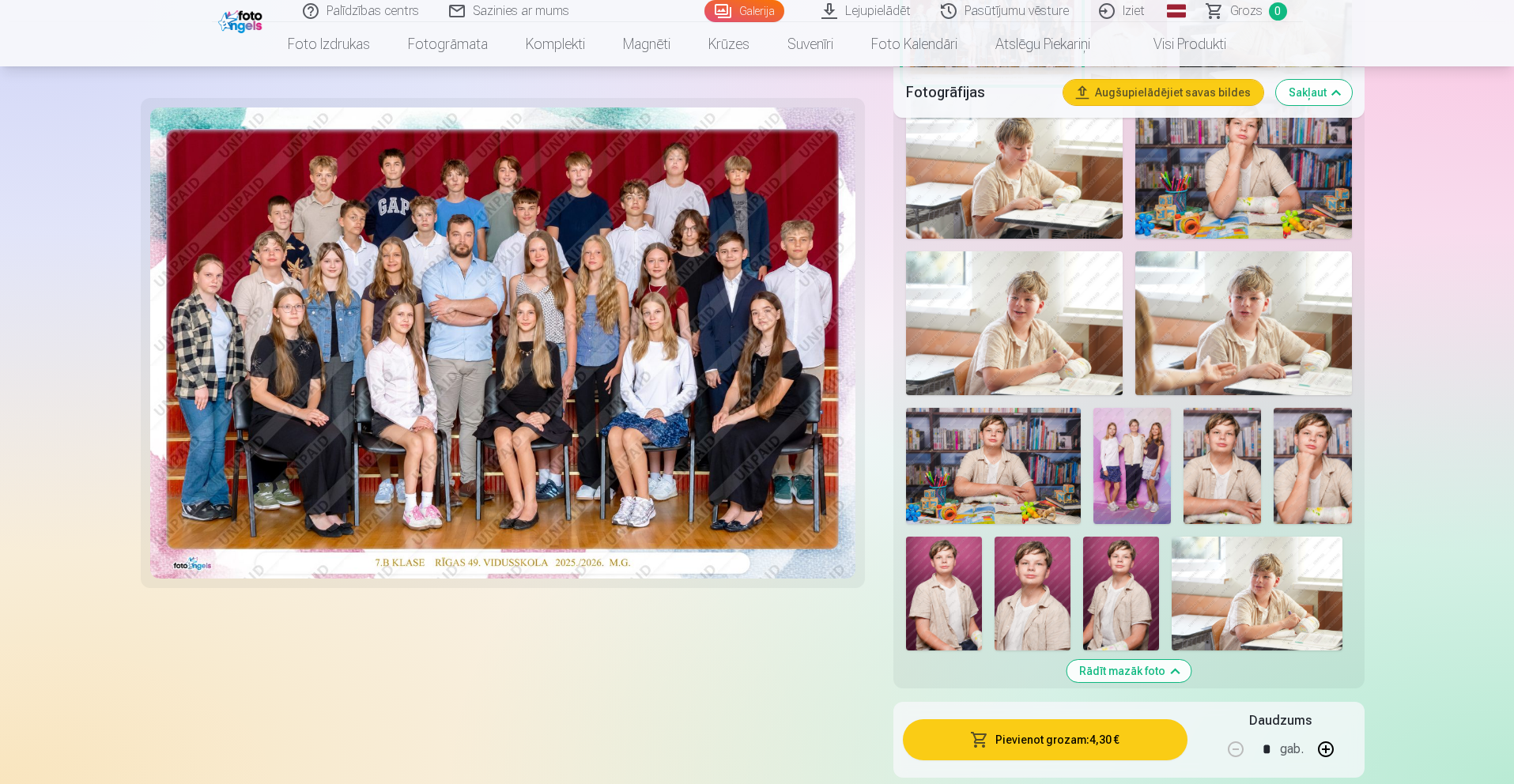
scroll to position [647, 0]
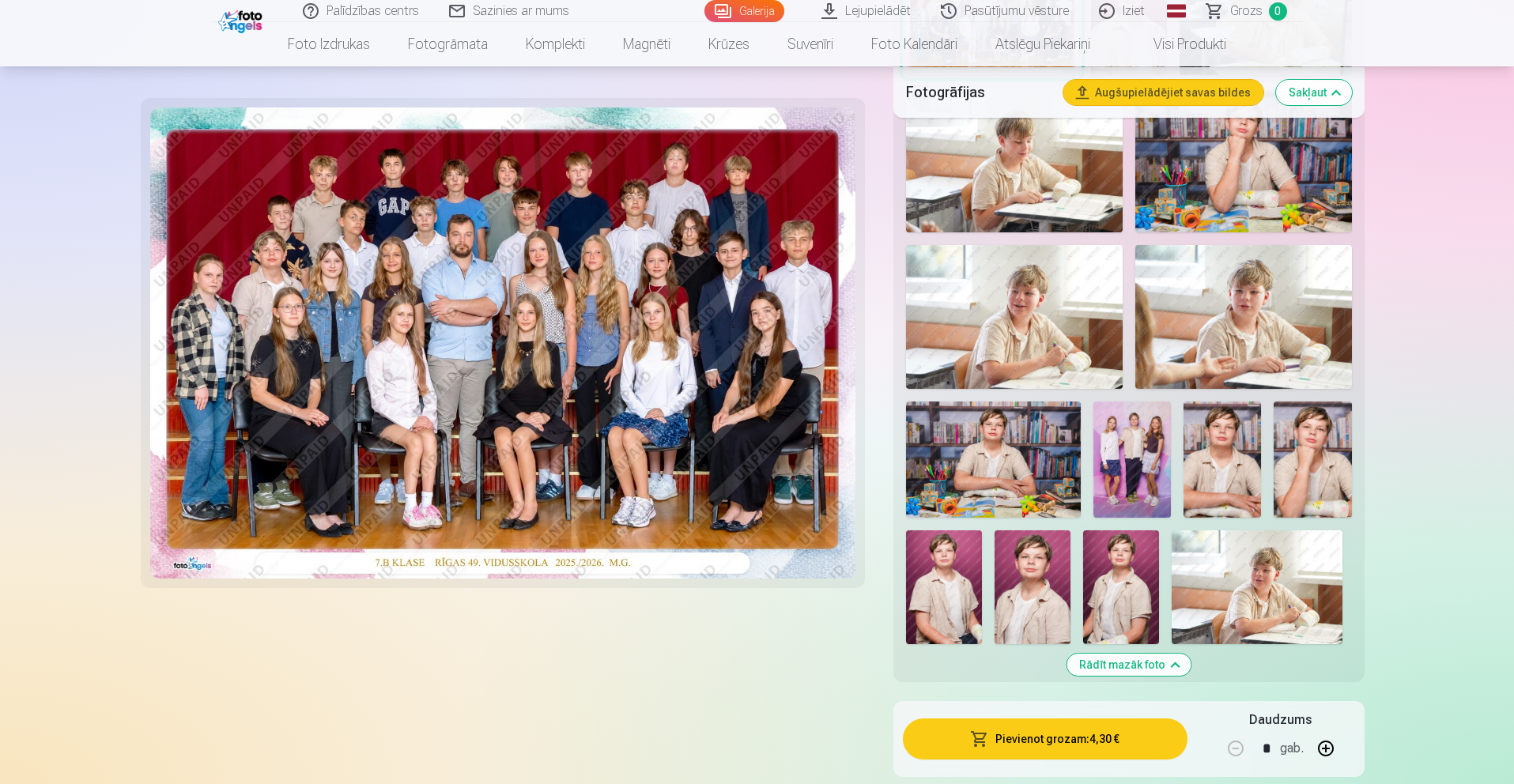
click at [1116, 497] on img at bounding box center [1132, 459] width 77 height 117
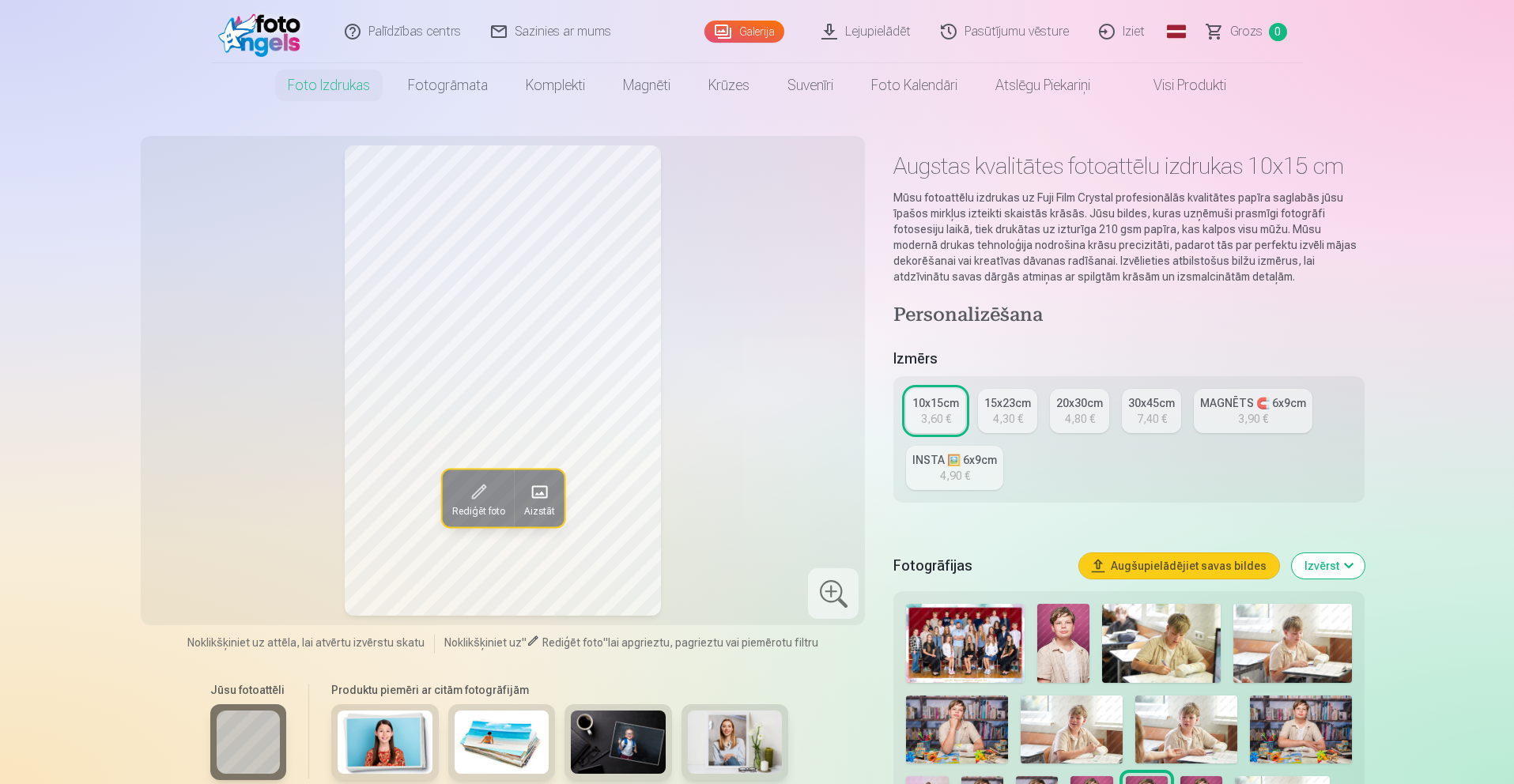
click at [985, 615] on img at bounding box center [965, 644] width 118 height 79
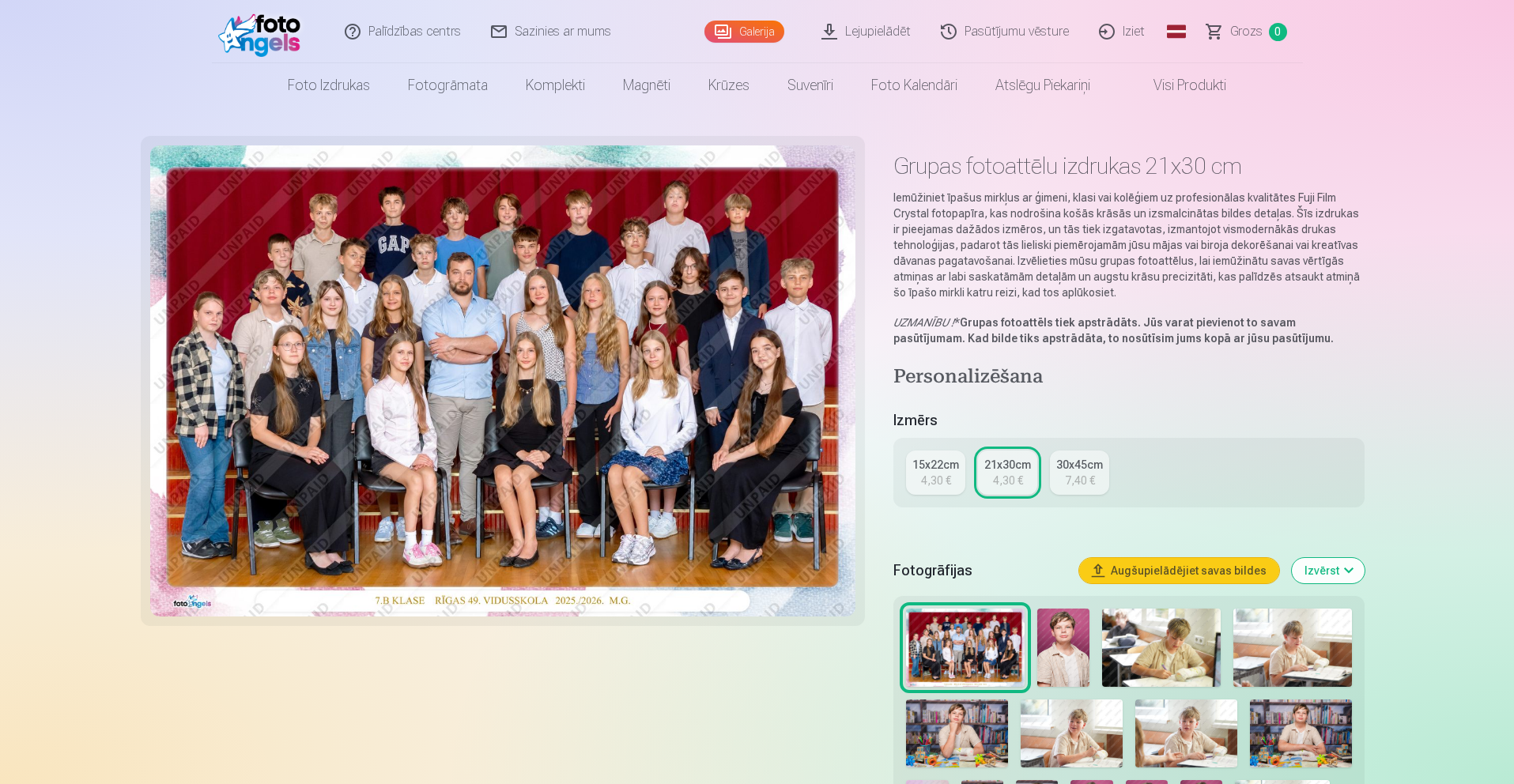
click at [420, 255] on img at bounding box center [503, 380] width 706 height 471
click at [487, 303] on img at bounding box center [503, 380] width 706 height 471
click at [1071, 658] on img at bounding box center [1063, 648] width 52 height 79
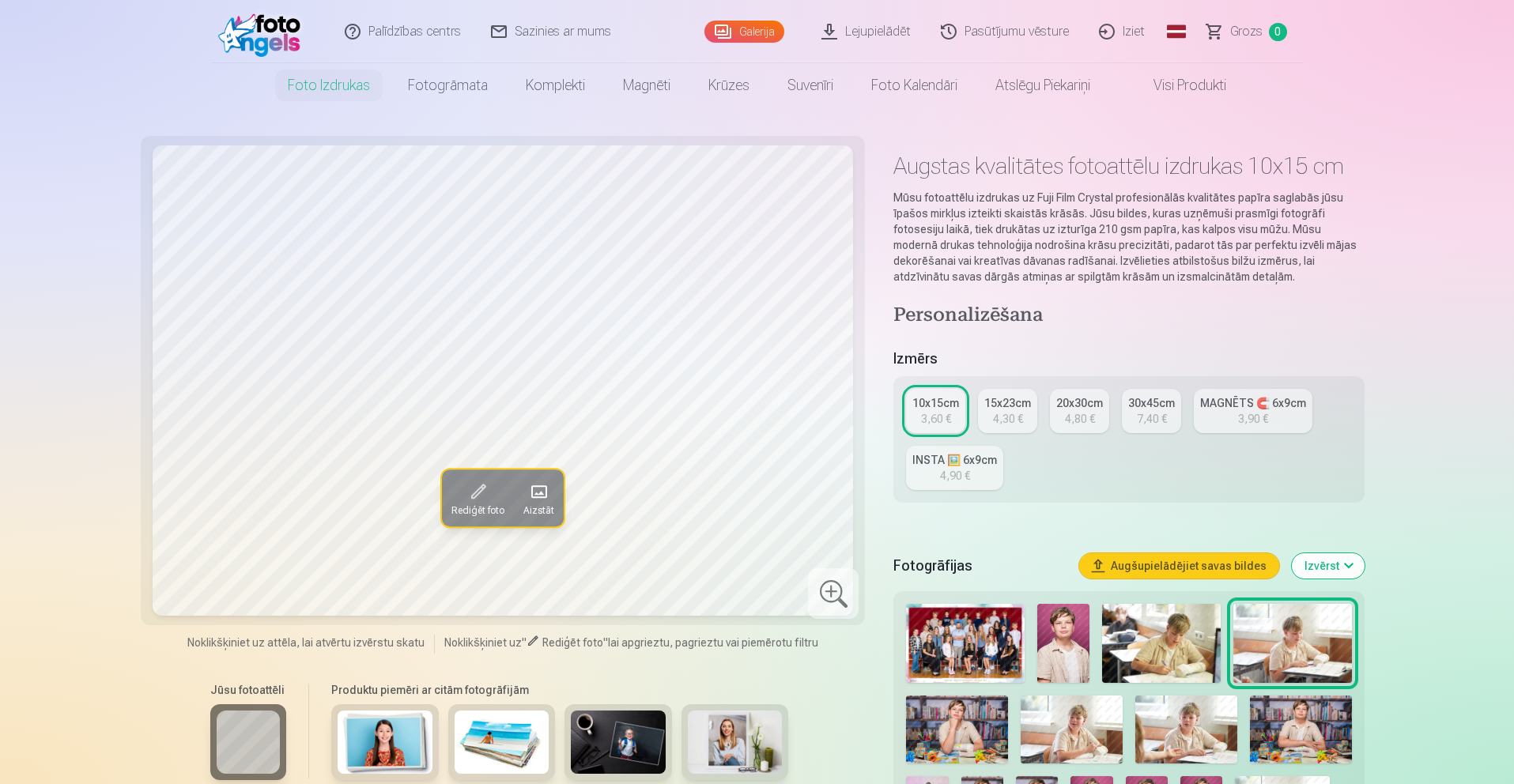
click at [369, 740] on img at bounding box center [385, 742] width 95 height 63
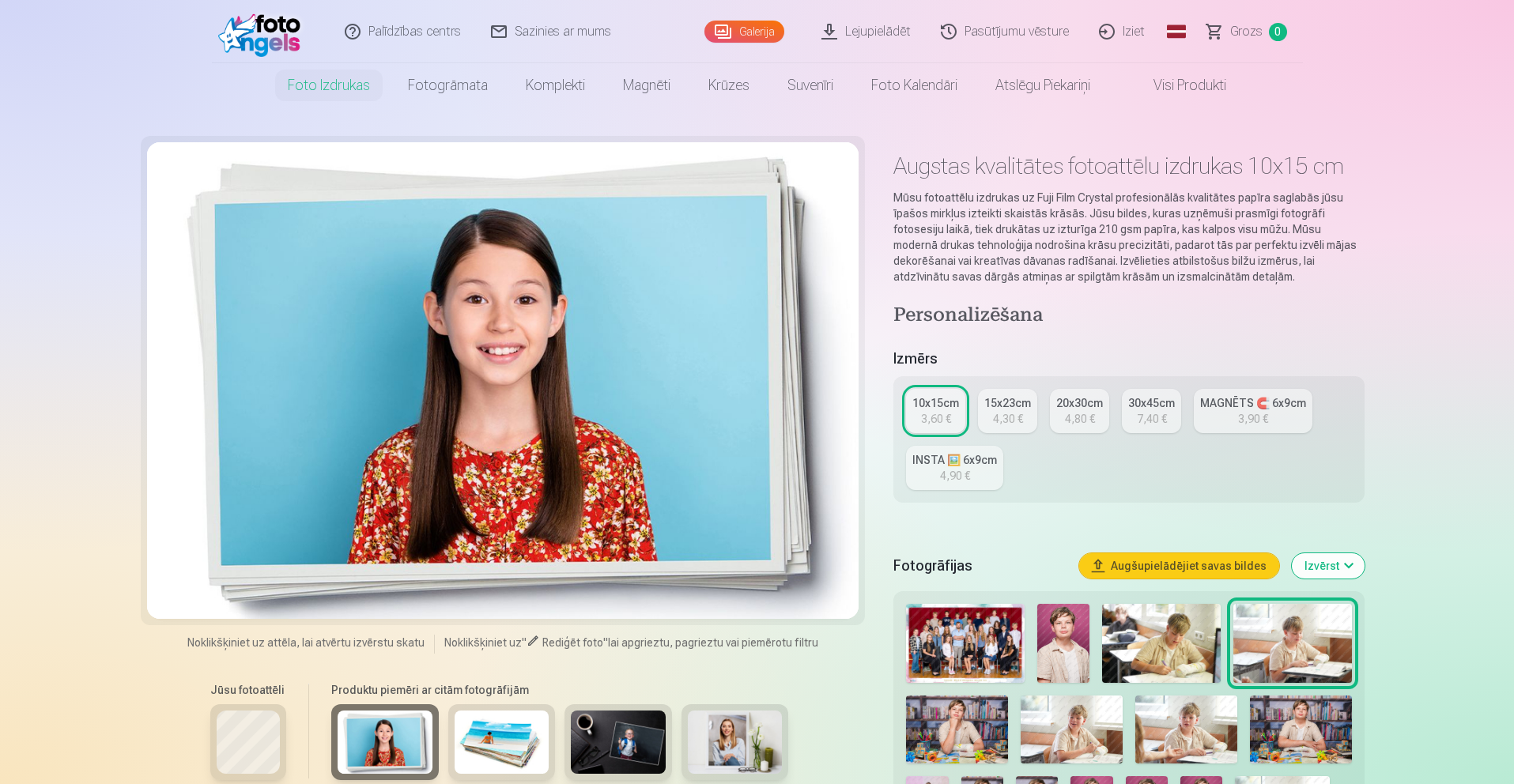
click at [514, 736] on img at bounding box center [501, 742] width 95 height 63
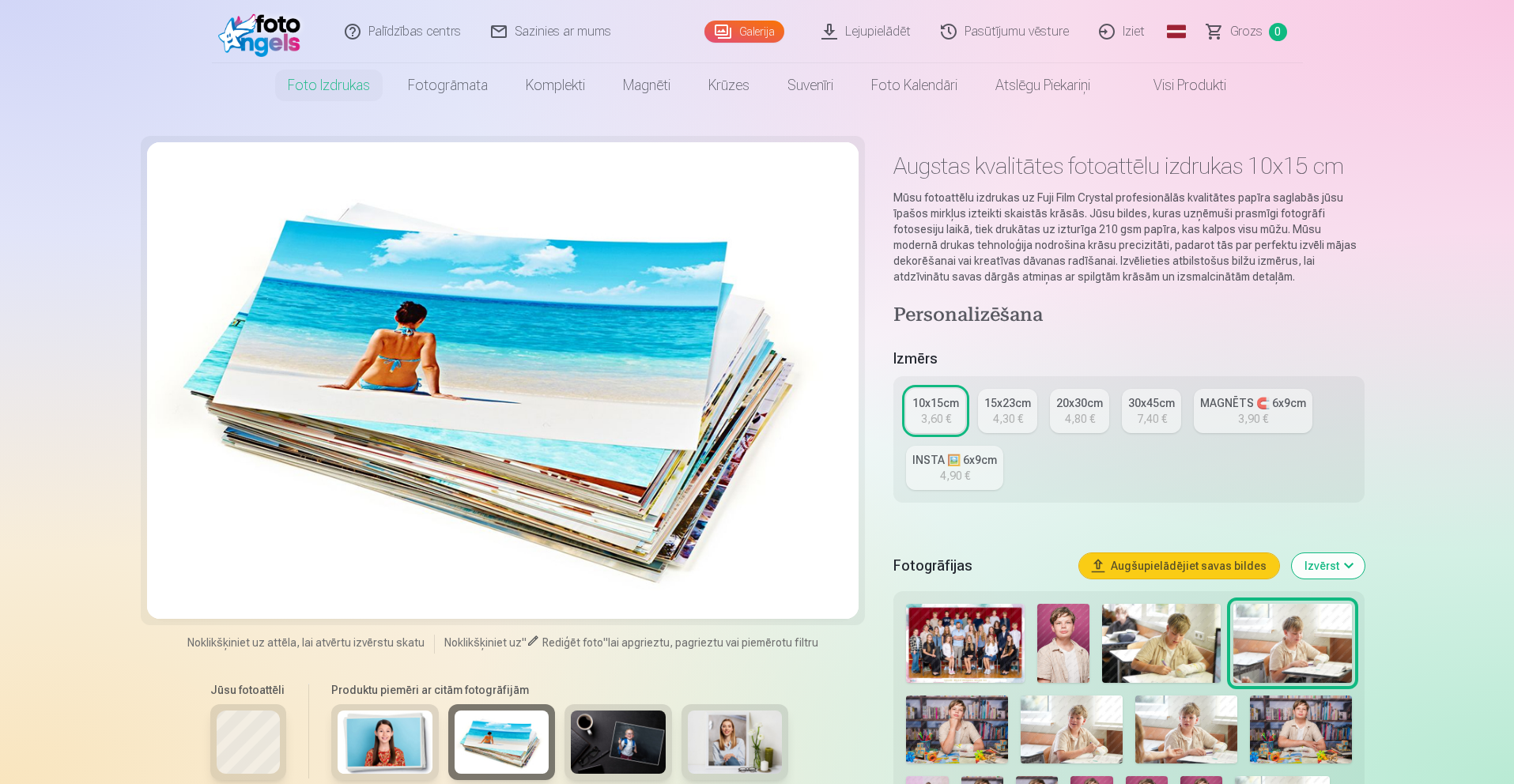
click at [566, 740] on div at bounding box center [560, 750] width 470 height 92
click at [616, 749] on img at bounding box center [618, 742] width 95 height 63
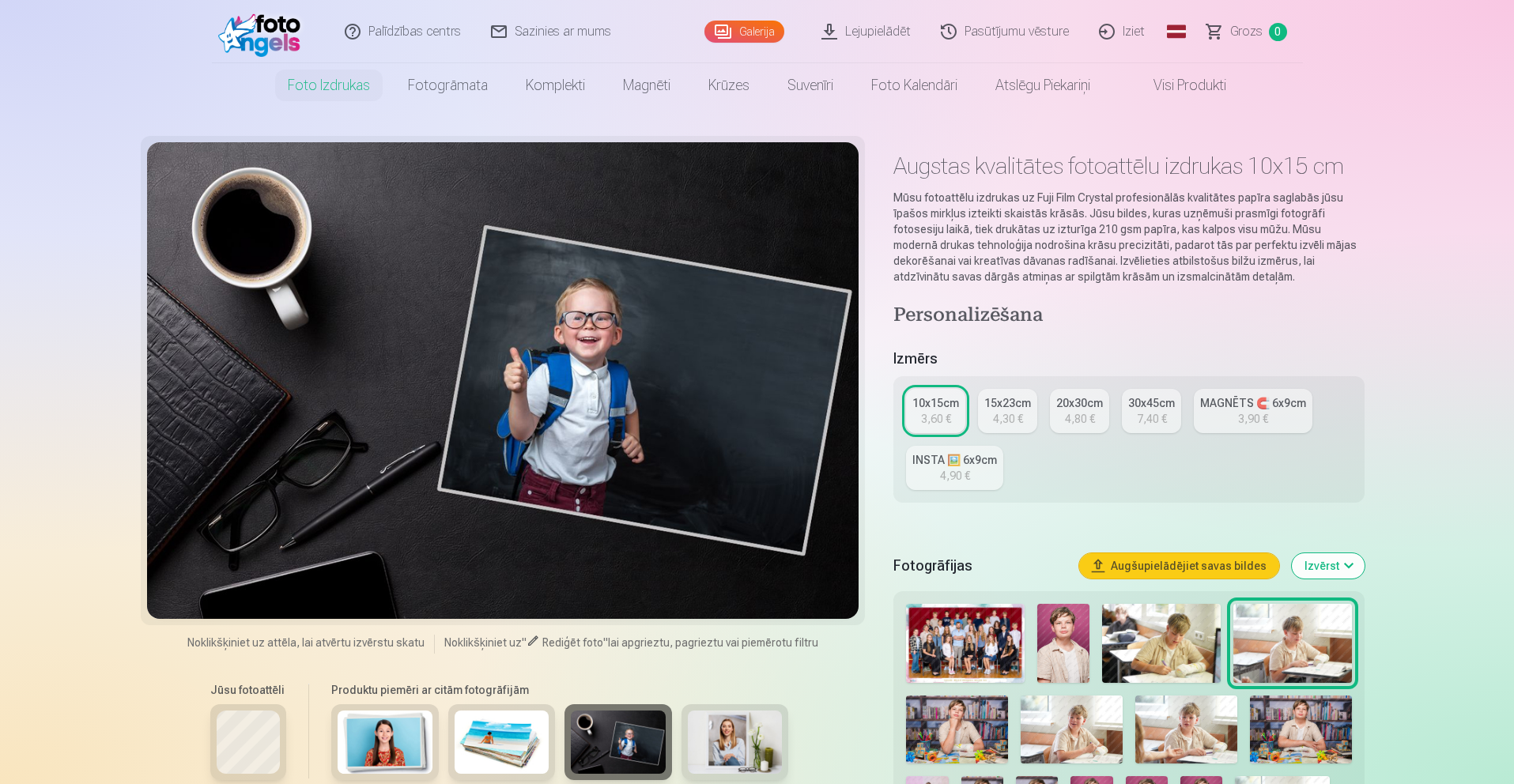
click at [707, 755] on img at bounding box center [735, 742] width 95 height 63
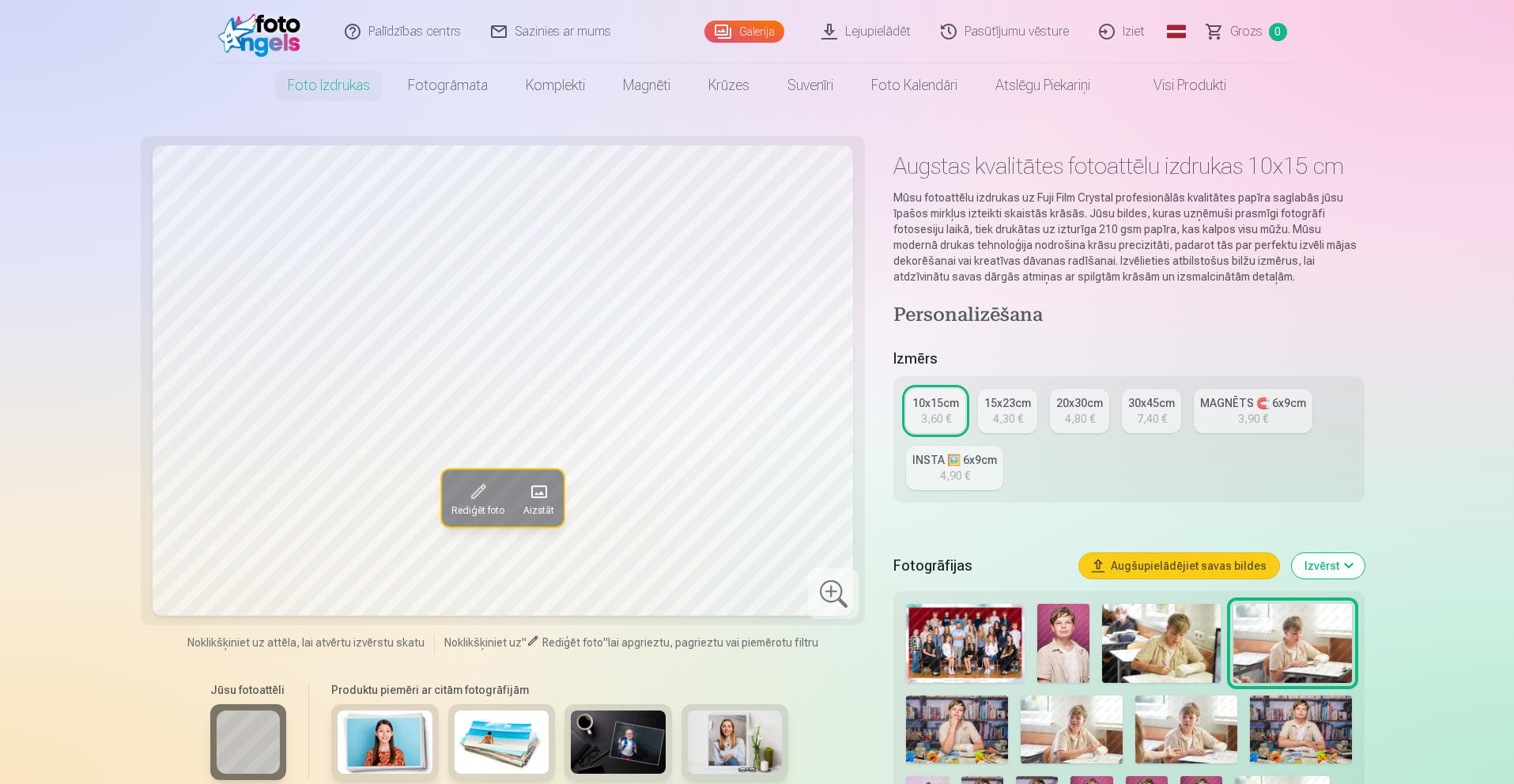
click at [477, 501] on span at bounding box center [477, 492] width 26 height 26
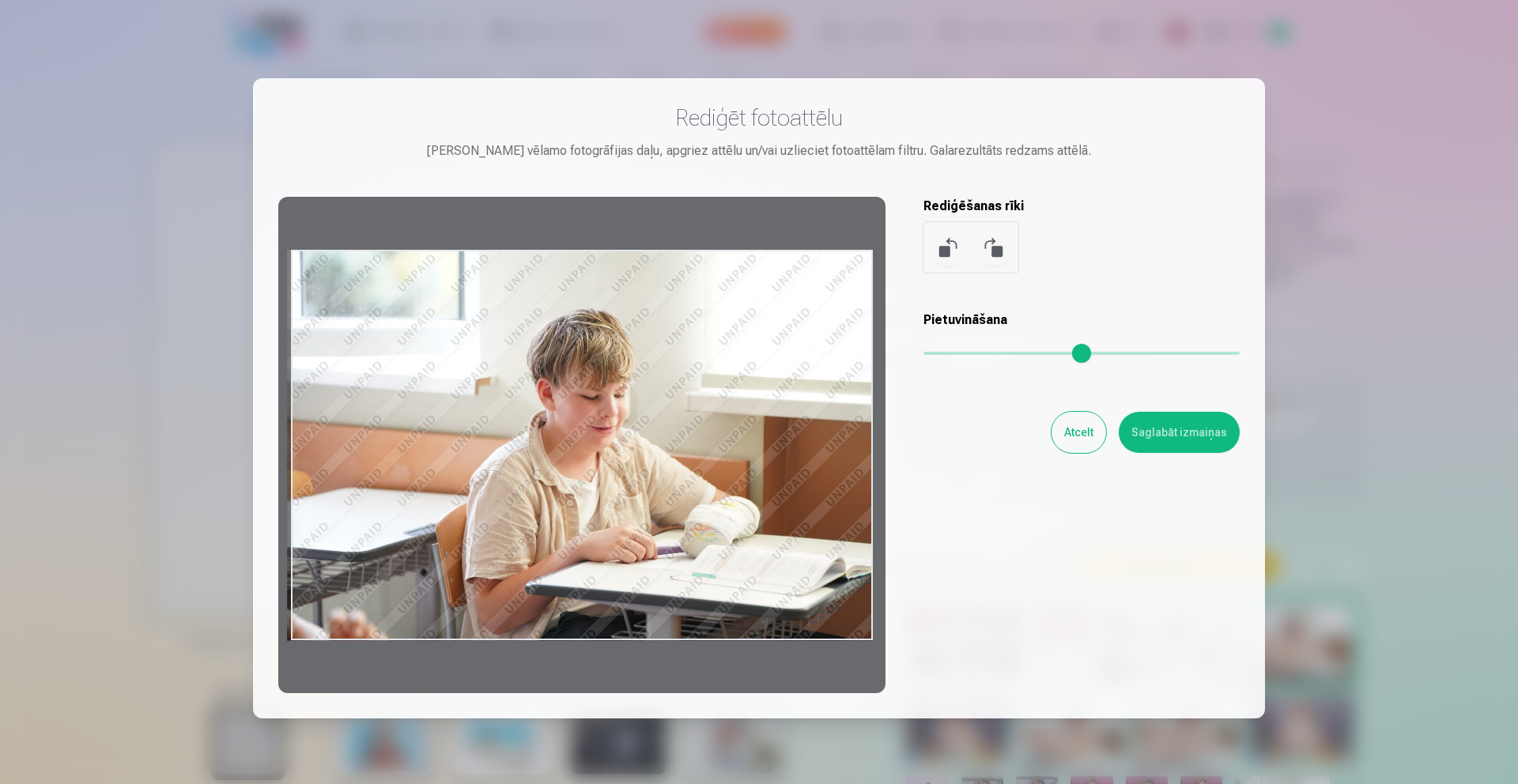
drag, startPoint x: 826, startPoint y: 284, endPoint x: 651, endPoint y: 351, distance: 187.4
click at [681, 340] on div at bounding box center [581, 444] width 607 height 497
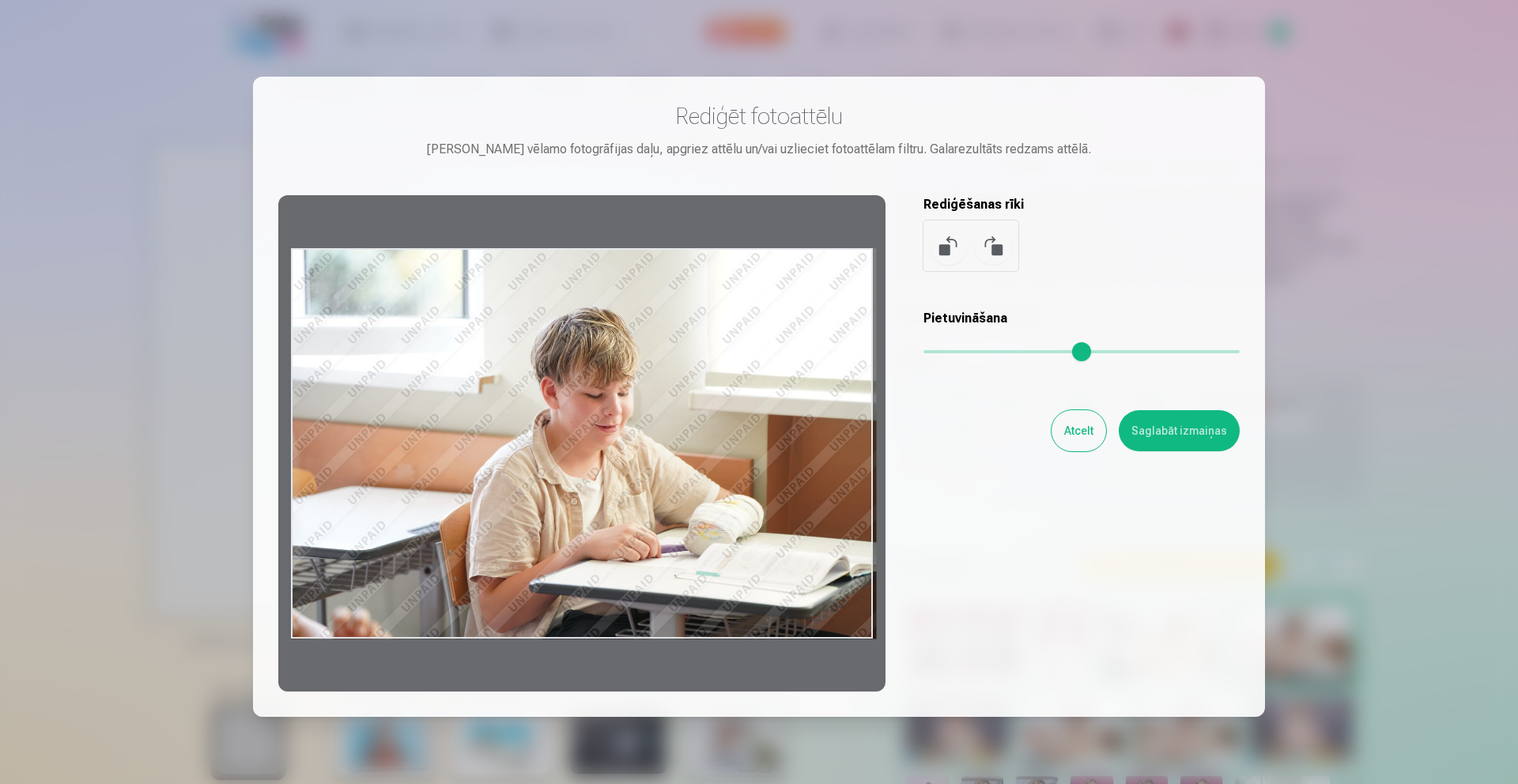
scroll to position [1, 0]
drag, startPoint x: 597, startPoint y: 385, endPoint x: 680, endPoint y: 385, distance: 83.0
click at [680, 385] on div at bounding box center [581, 444] width 607 height 497
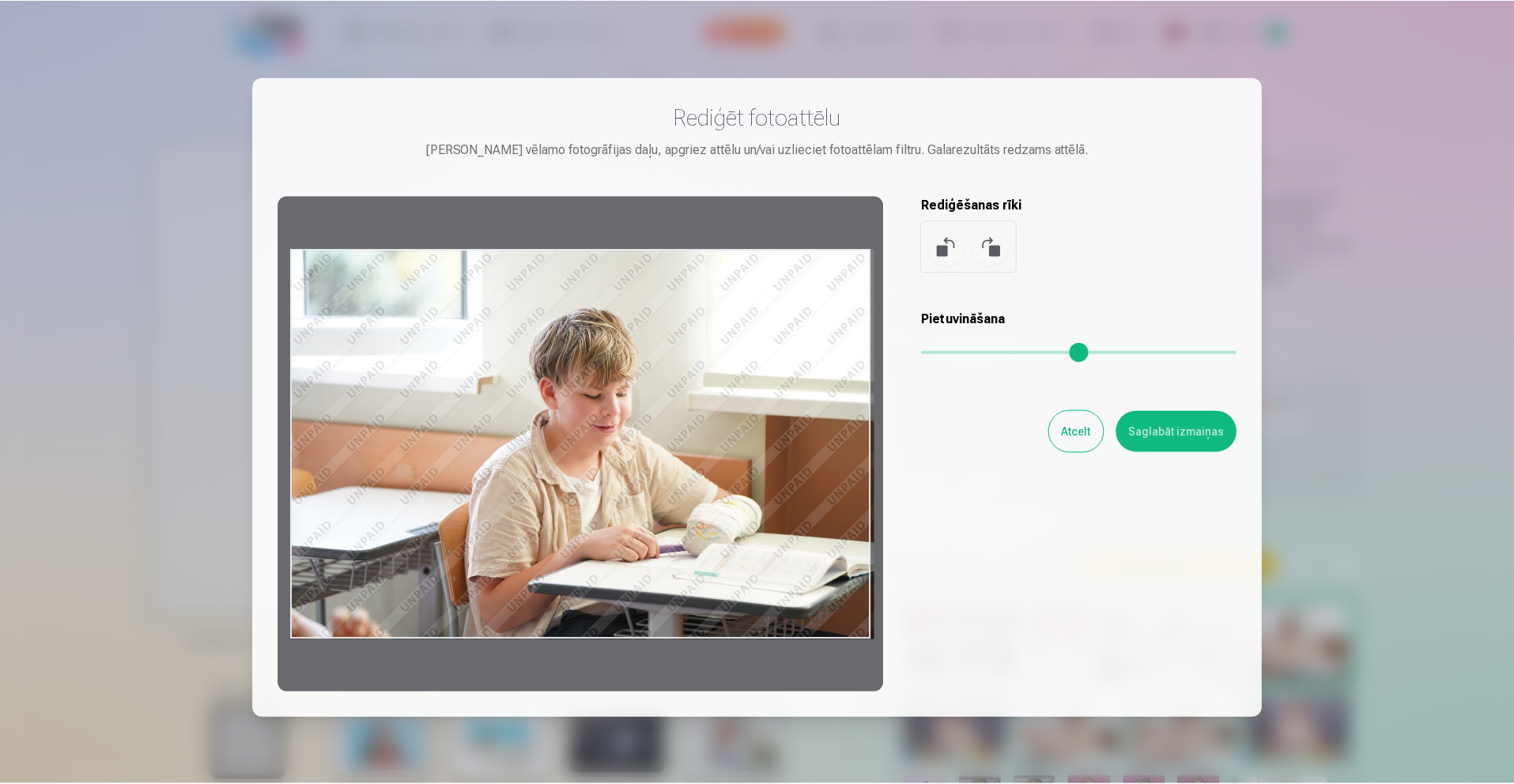
scroll to position [0, 0]
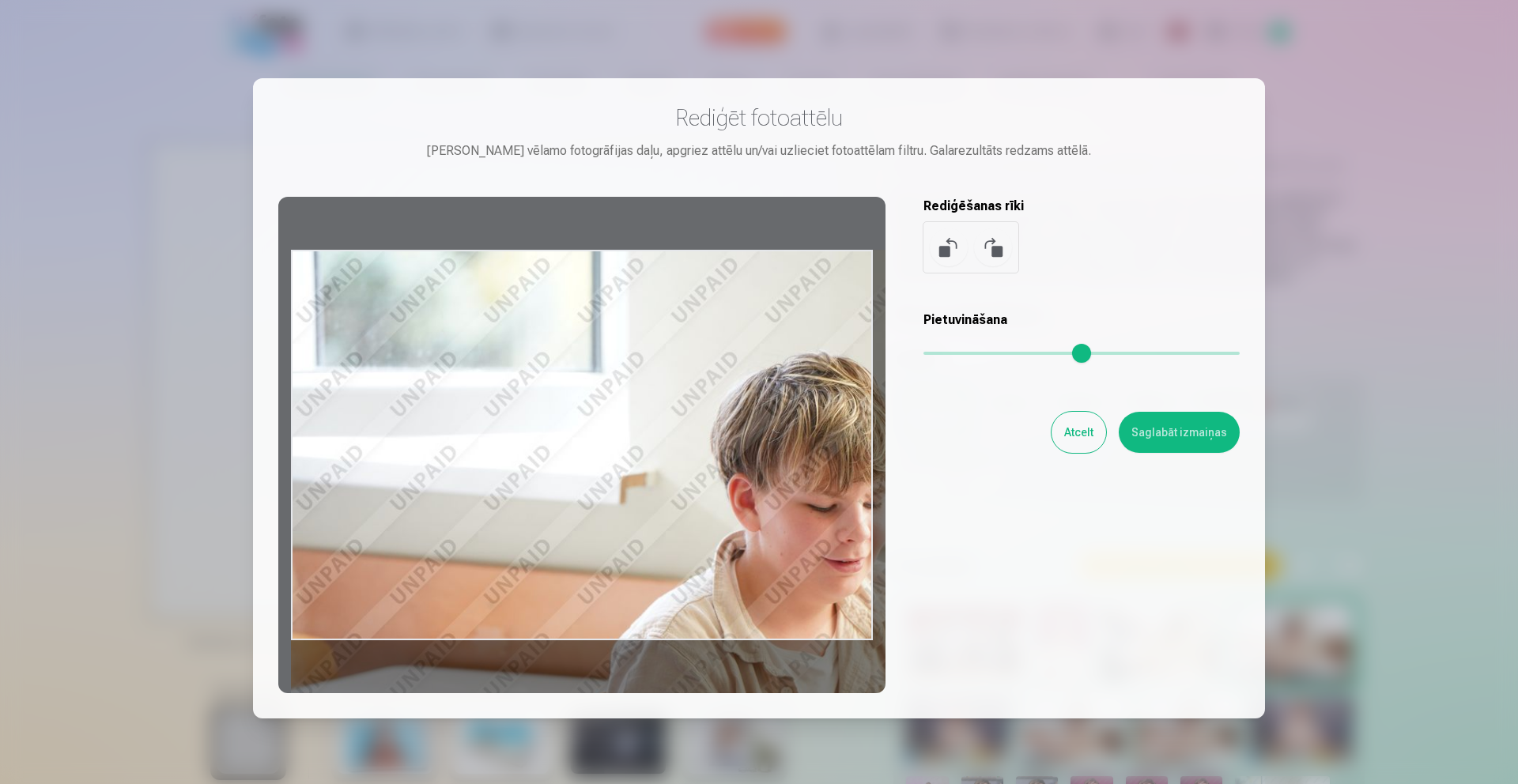
drag, startPoint x: 928, startPoint y: 355, endPoint x: 1045, endPoint y: 353, distance: 117.0
click at [1045, 353] on input "range" at bounding box center [1082, 353] width 316 height 3
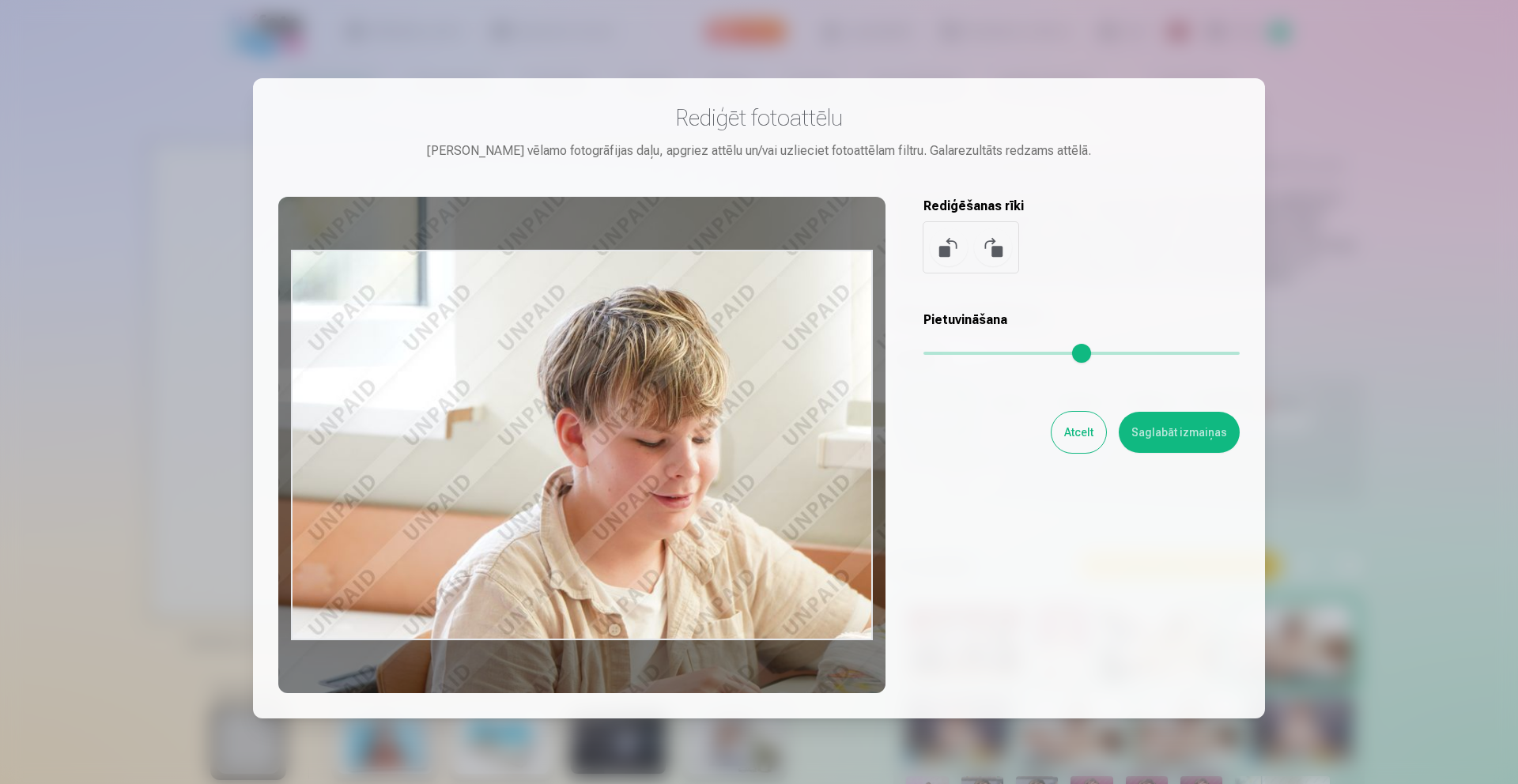
drag, startPoint x: 629, startPoint y: 442, endPoint x: 451, endPoint y: 373, distance: 190.9
click at [451, 373] on div at bounding box center [581, 444] width 607 height 497
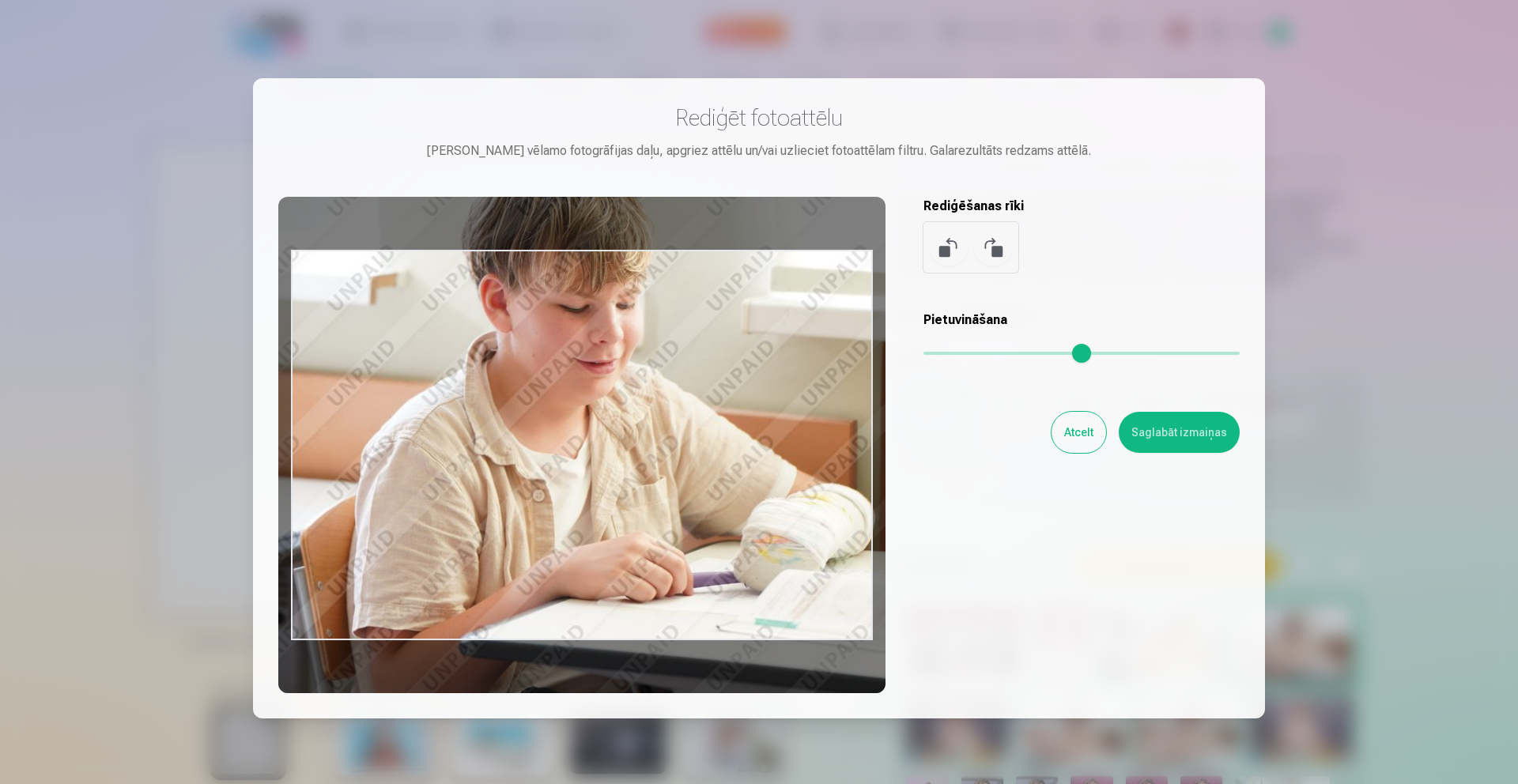
drag, startPoint x: 684, startPoint y: 433, endPoint x: 609, endPoint y: 303, distance: 150.1
click at [609, 303] on div at bounding box center [581, 444] width 607 height 497
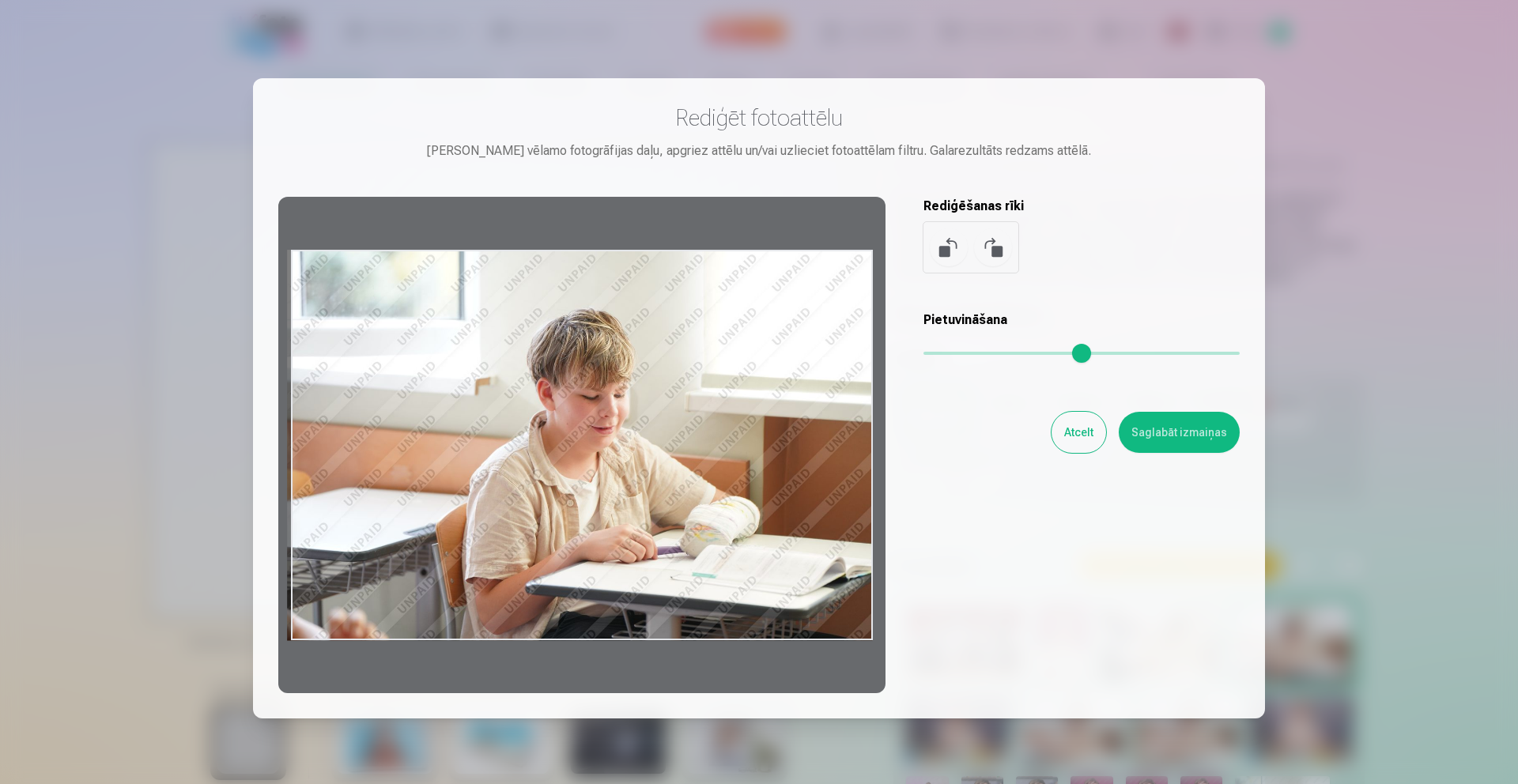
drag, startPoint x: 1039, startPoint y: 353, endPoint x: 791, endPoint y: 353, distance: 248.0
type input "*"
click at [924, 353] on input "range" at bounding box center [1082, 353] width 316 height 3
click at [908, 152] on div "Pietuvini vēlamo fotogrāfijas daļu, apgriez attēlu un/vai uzlieciet fotoattēlam…" at bounding box center [759, 151] width 961 height 19
click at [997, 244] on button at bounding box center [993, 247] width 38 height 38
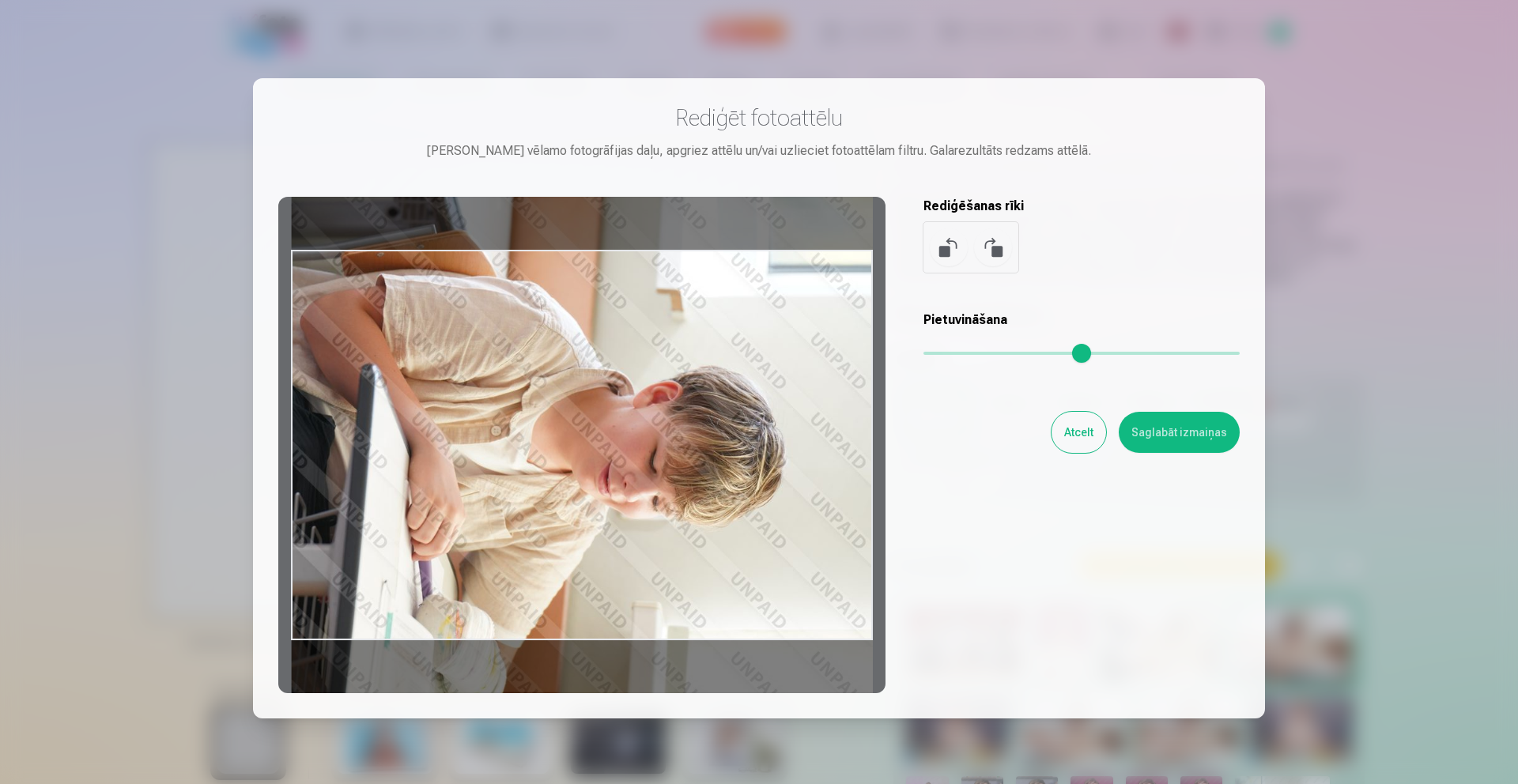
click at [997, 244] on button at bounding box center [993, 247] width 38 height 38
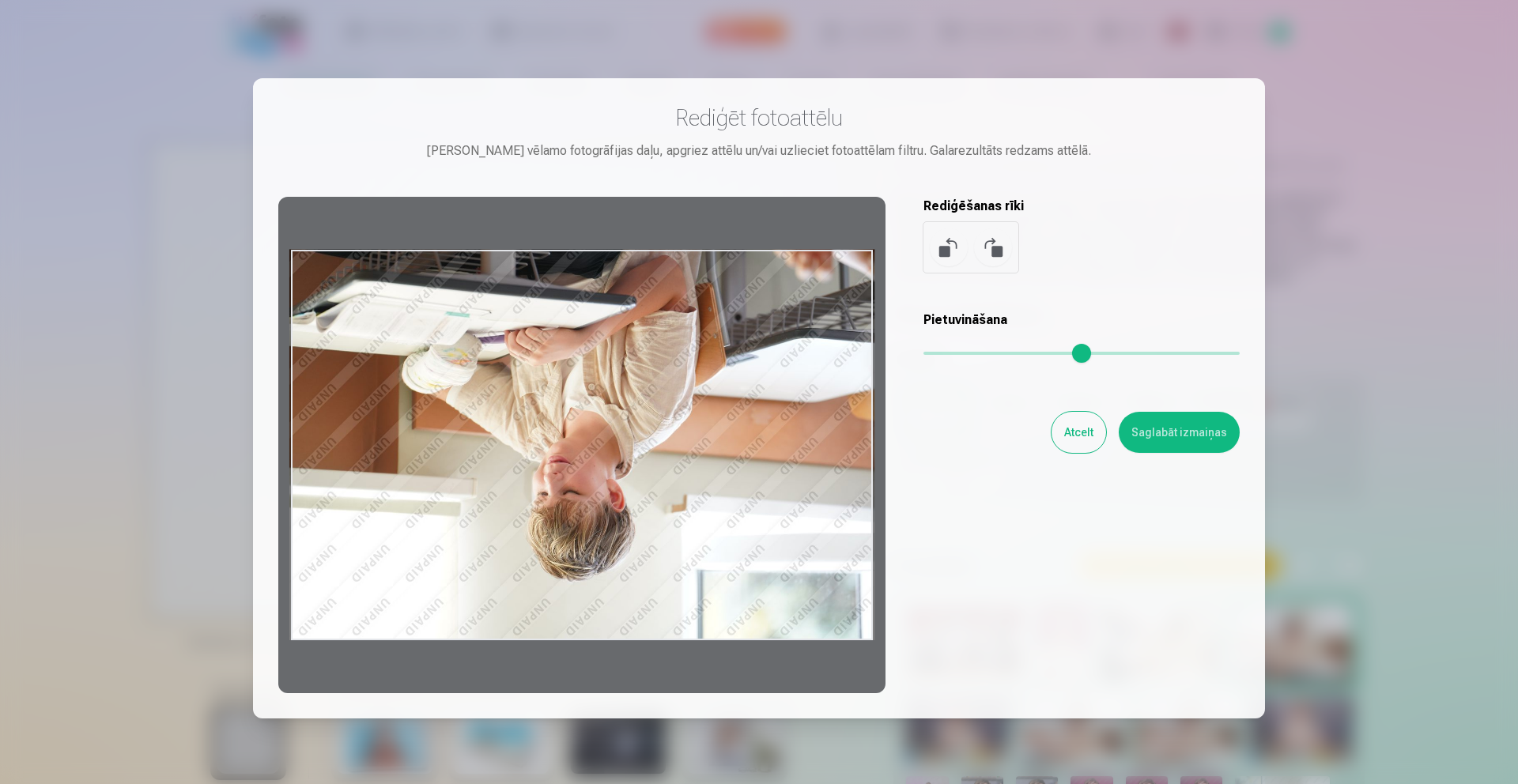
click at [997, 244] on button at bounding box center [993, 247] width 38 height 38
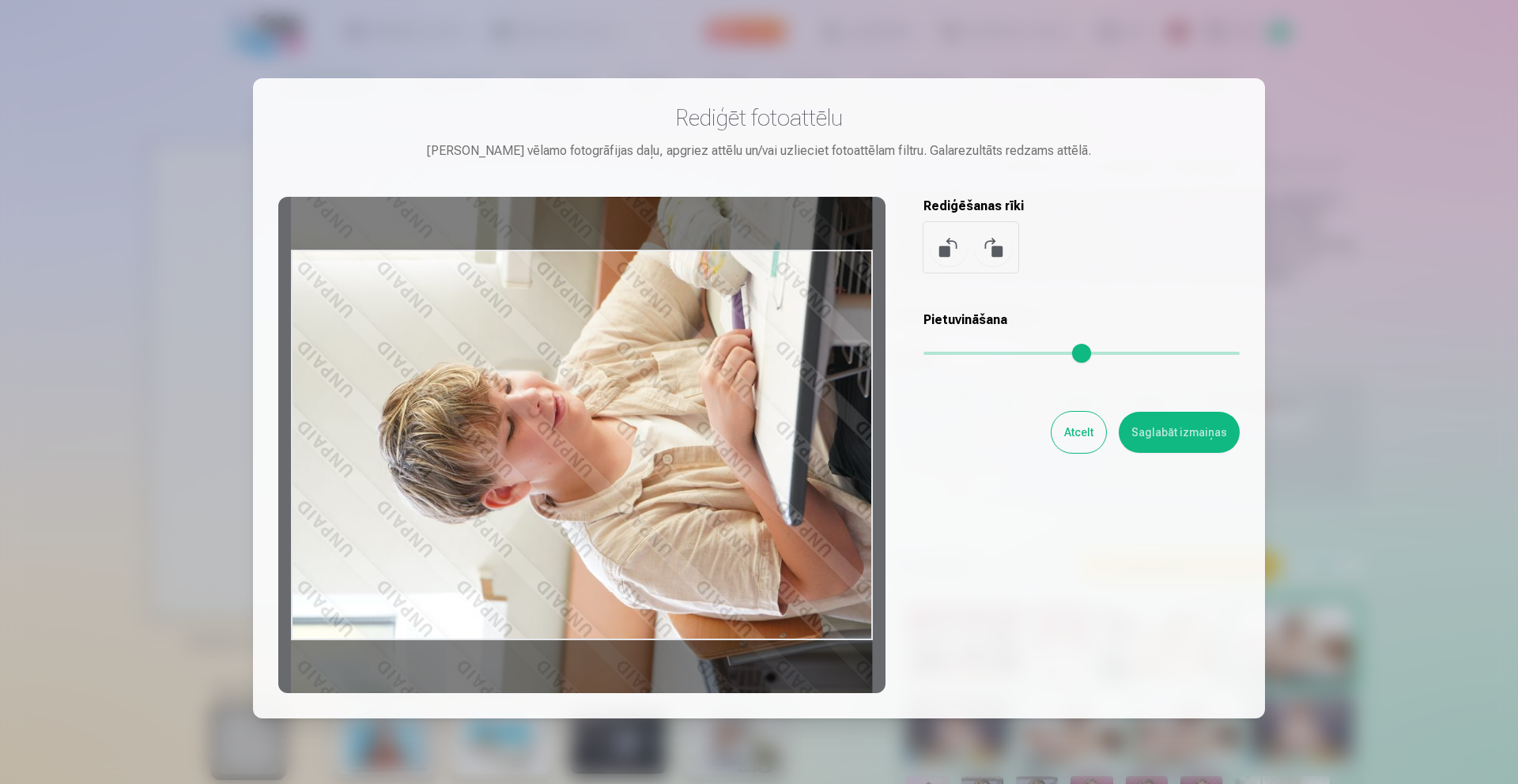
click at [997, 244] on button at bounding box center [993, 247] width 38 height 38
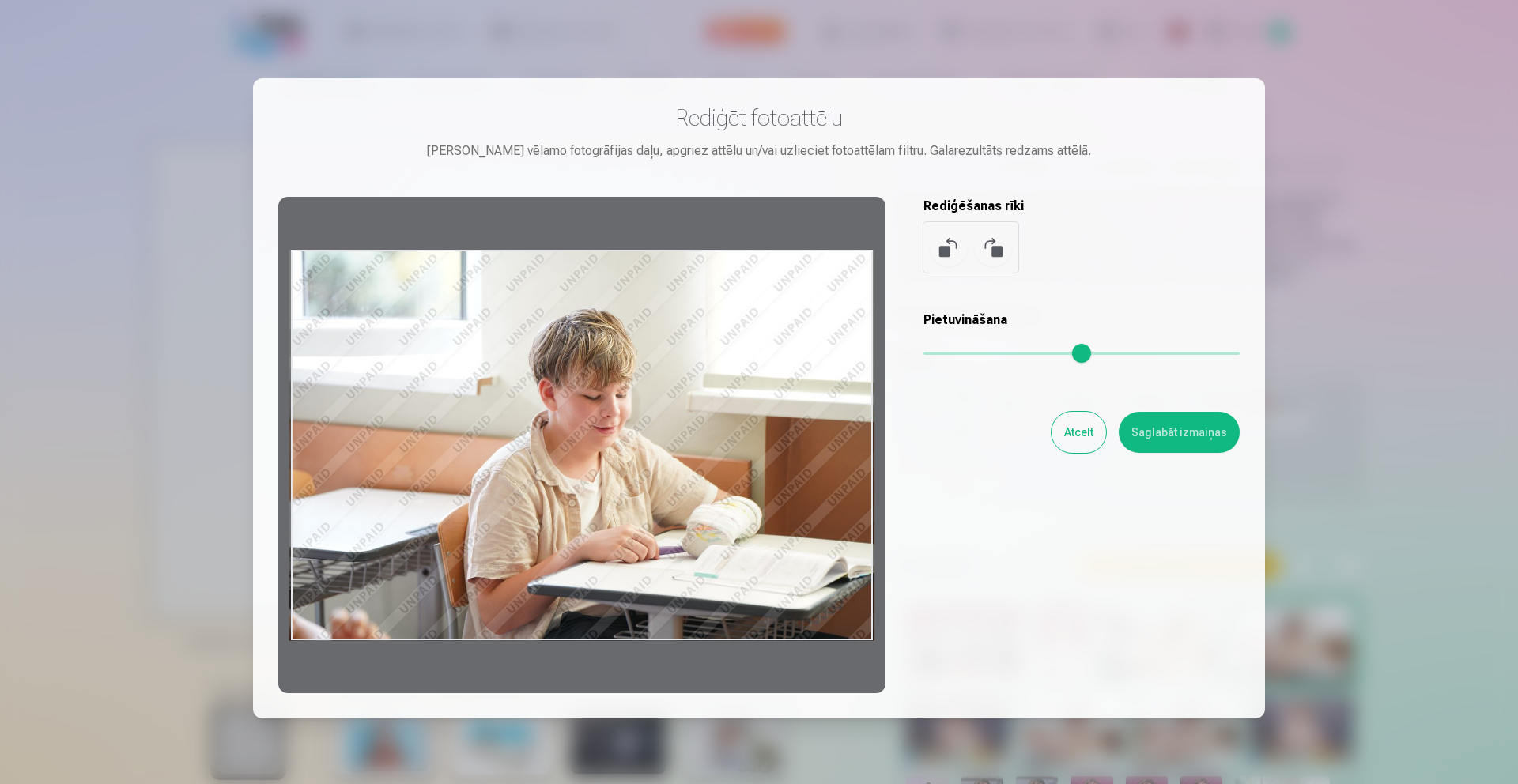
click at [1153, 429] on button "Saglabāt izmaiņas" at bounding box center [1180, 432] width 121 height 41
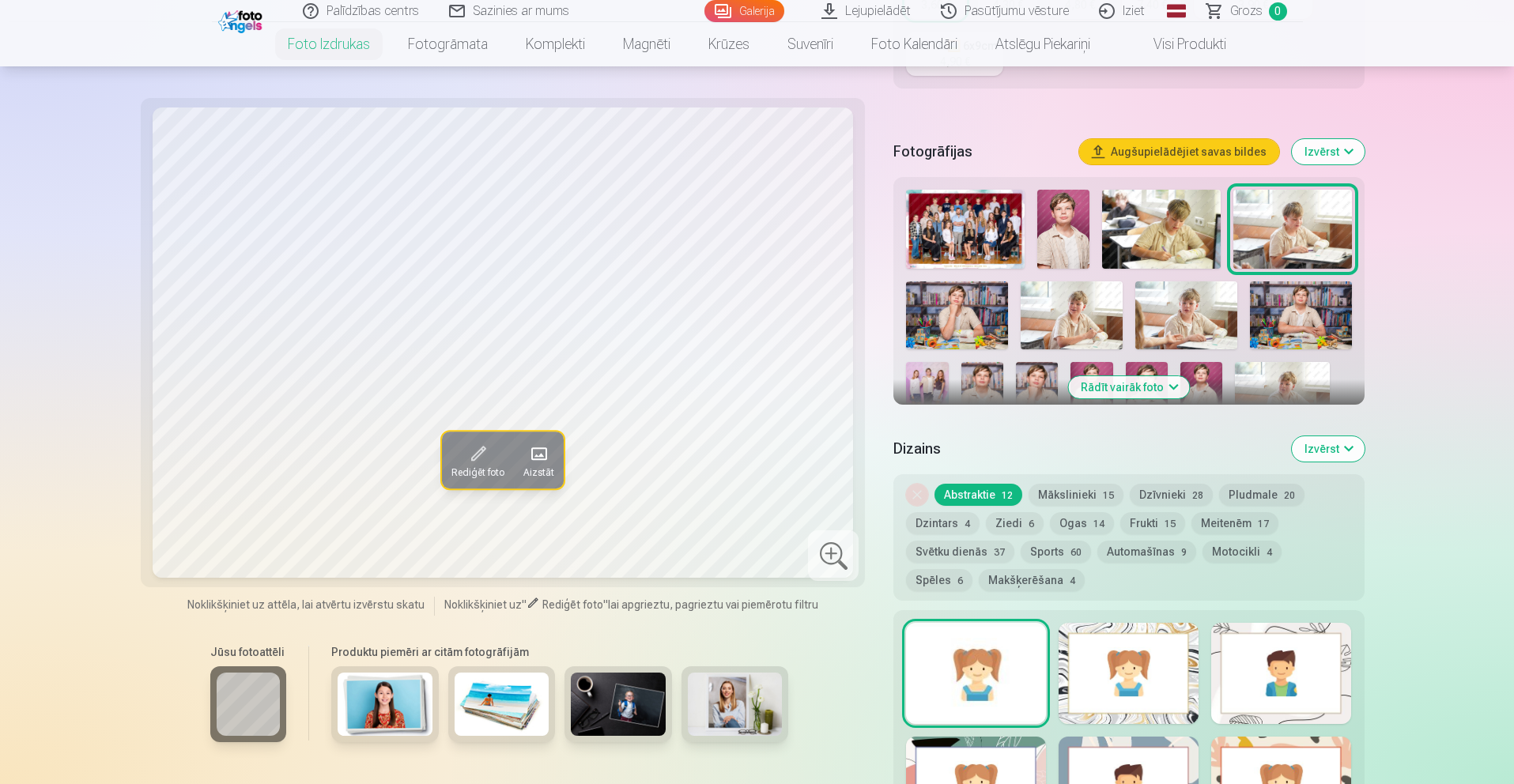
scroll to position [415, 0]
click at [1057, 497] on button "Mākslinieki 15" at bounding box center [1075, 494] width 95 height 22
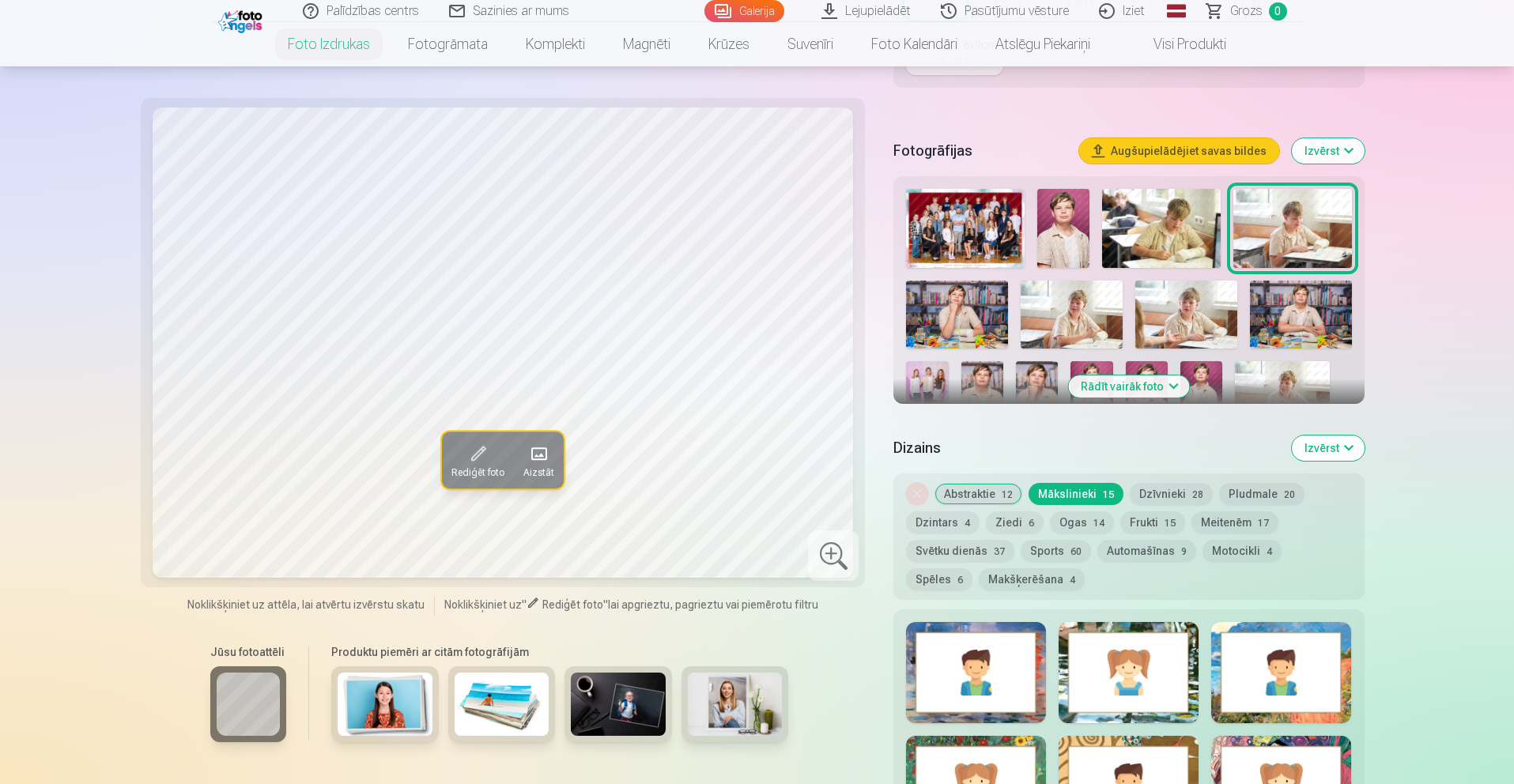
click at [966, 490] on button "Abstraktie 12" at bounding box center [979, 494] width 88 height 22
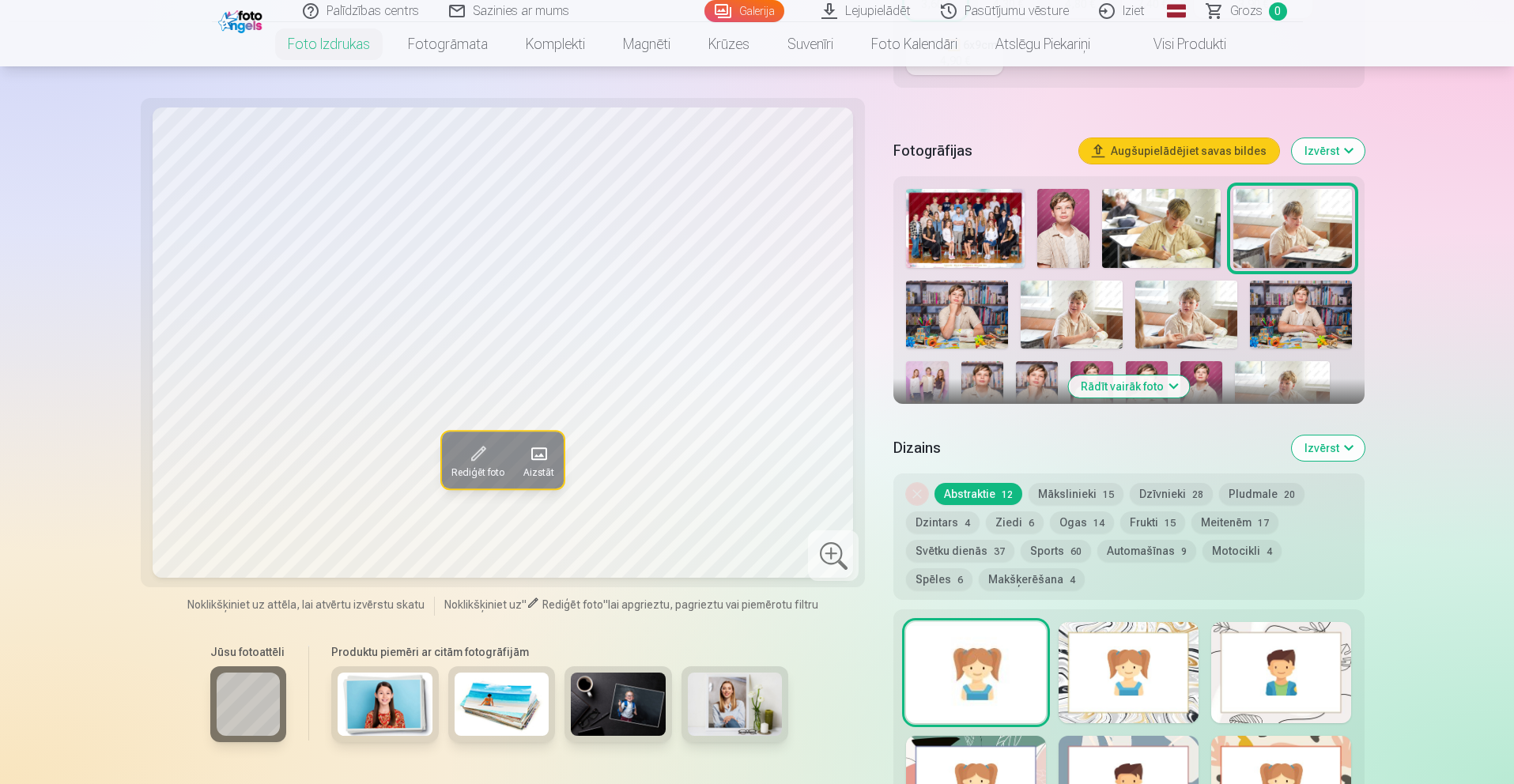
click at [943, 511] on button "Dzintars 4" at bounding box center [943, 522] width 73 height 22
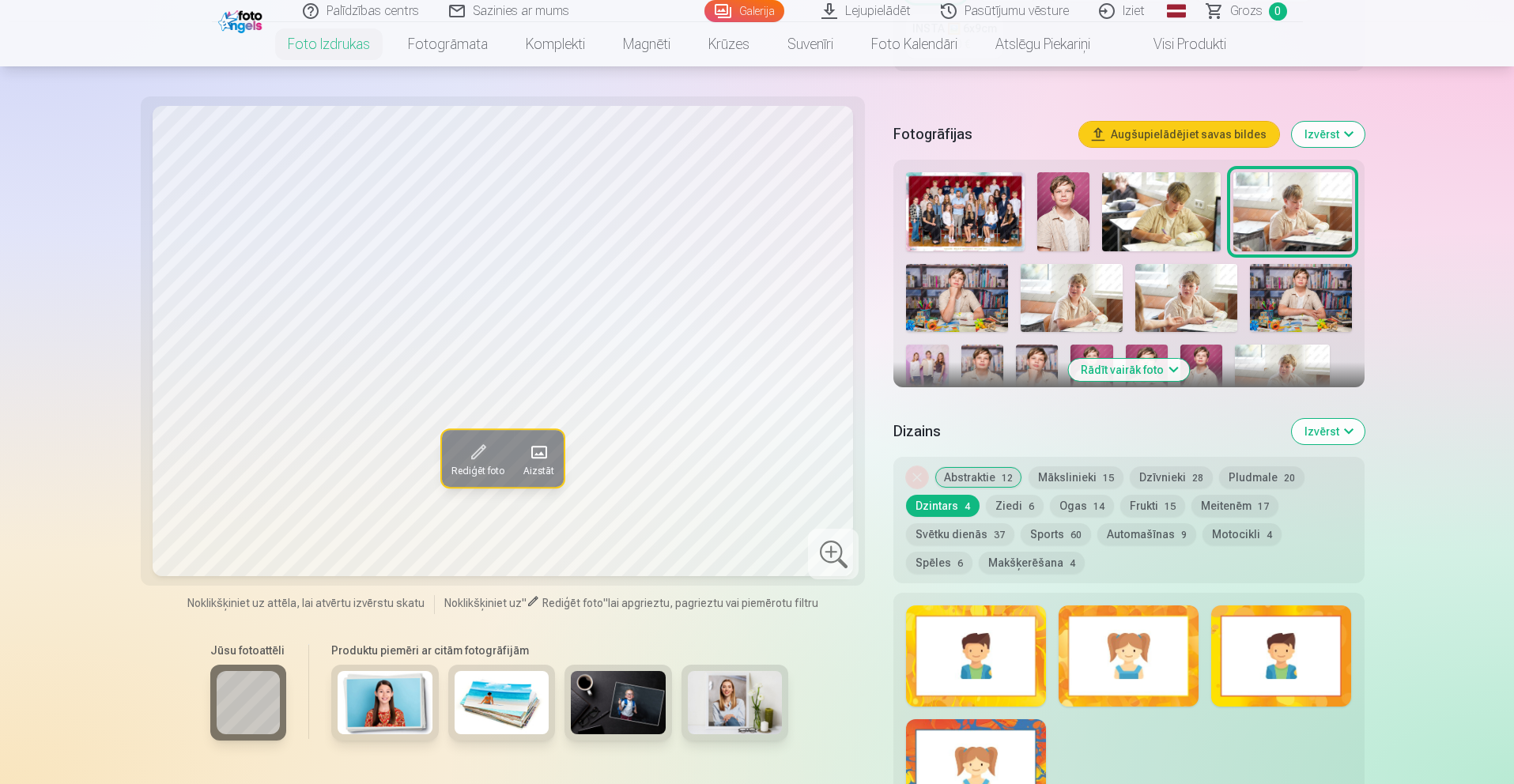
scroll to position [434, 0]
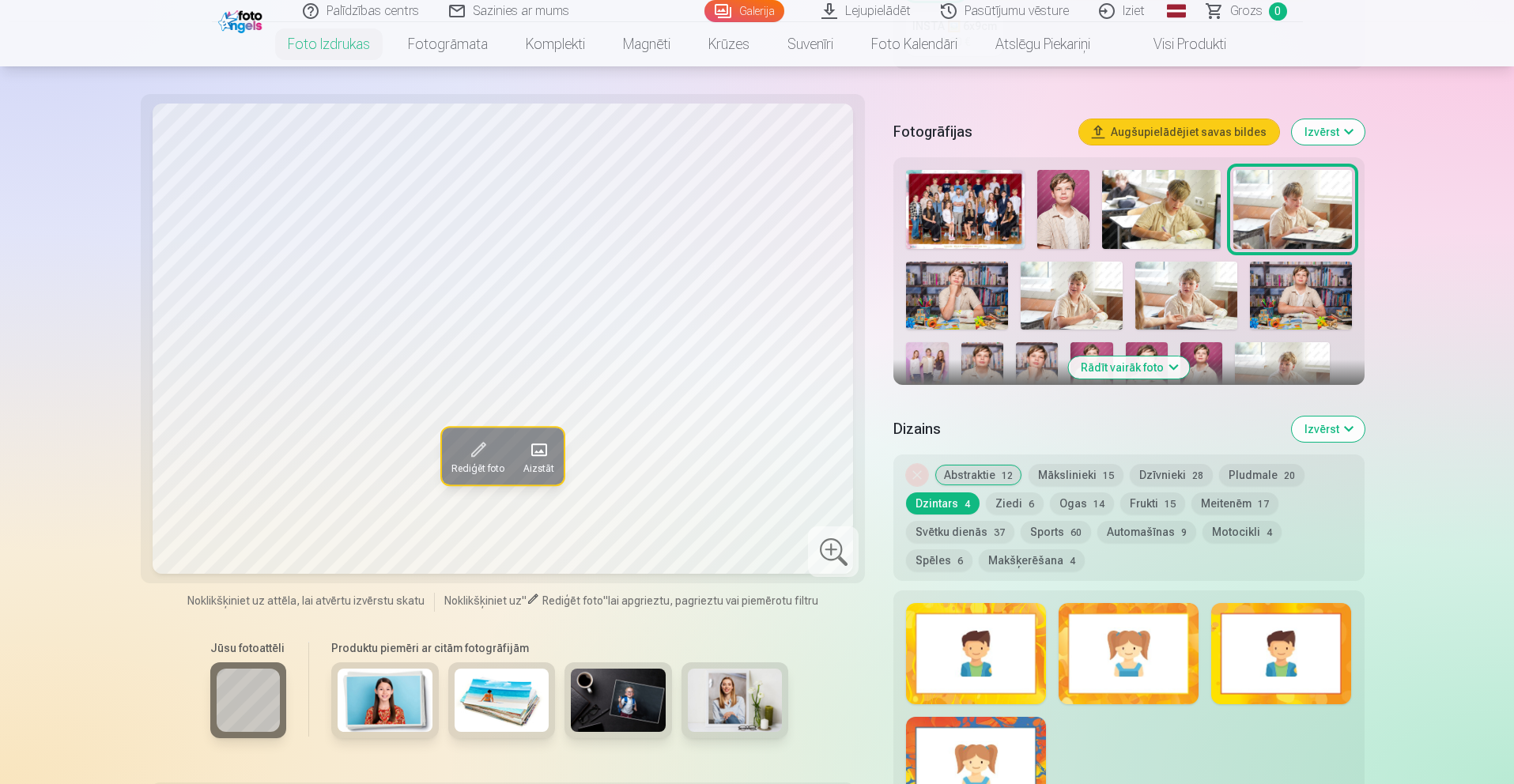
click at [1287, 520] on div "Noņemiet dizainu Abstraktie 12 Mākslinieki 15 Dzīvnieki 28 Pludmale 20 Dzintars…" at bounding box center [1128, 518] width 470 height 127
click at [972, 550] on button "Spēles 6" at bounding box center [939, 561] width 66 height 22
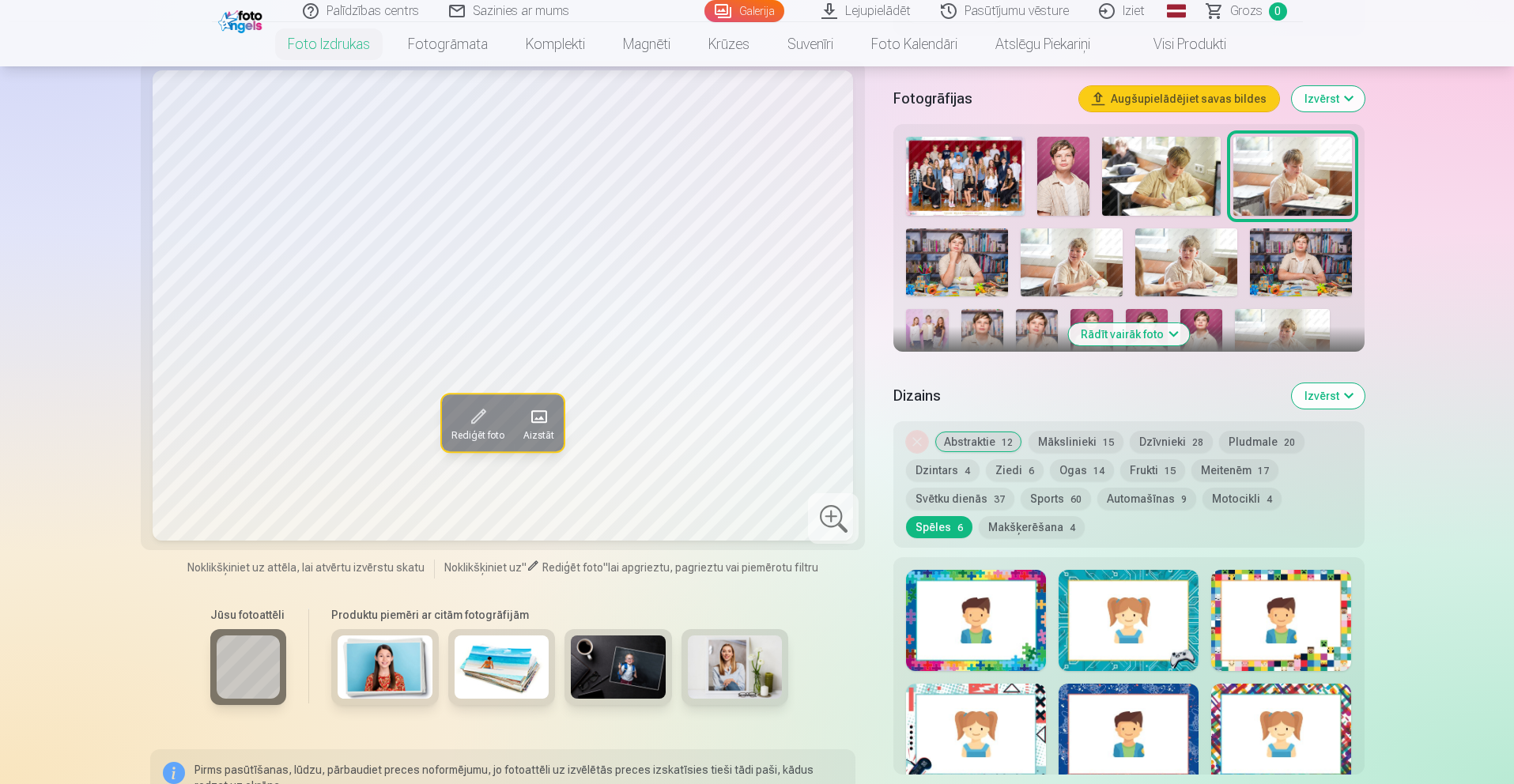
scroll to position [468, 0]
click at [1003, 435] on button "Abstraktie 12" at bounding box center [979, 441] width 88 height 22
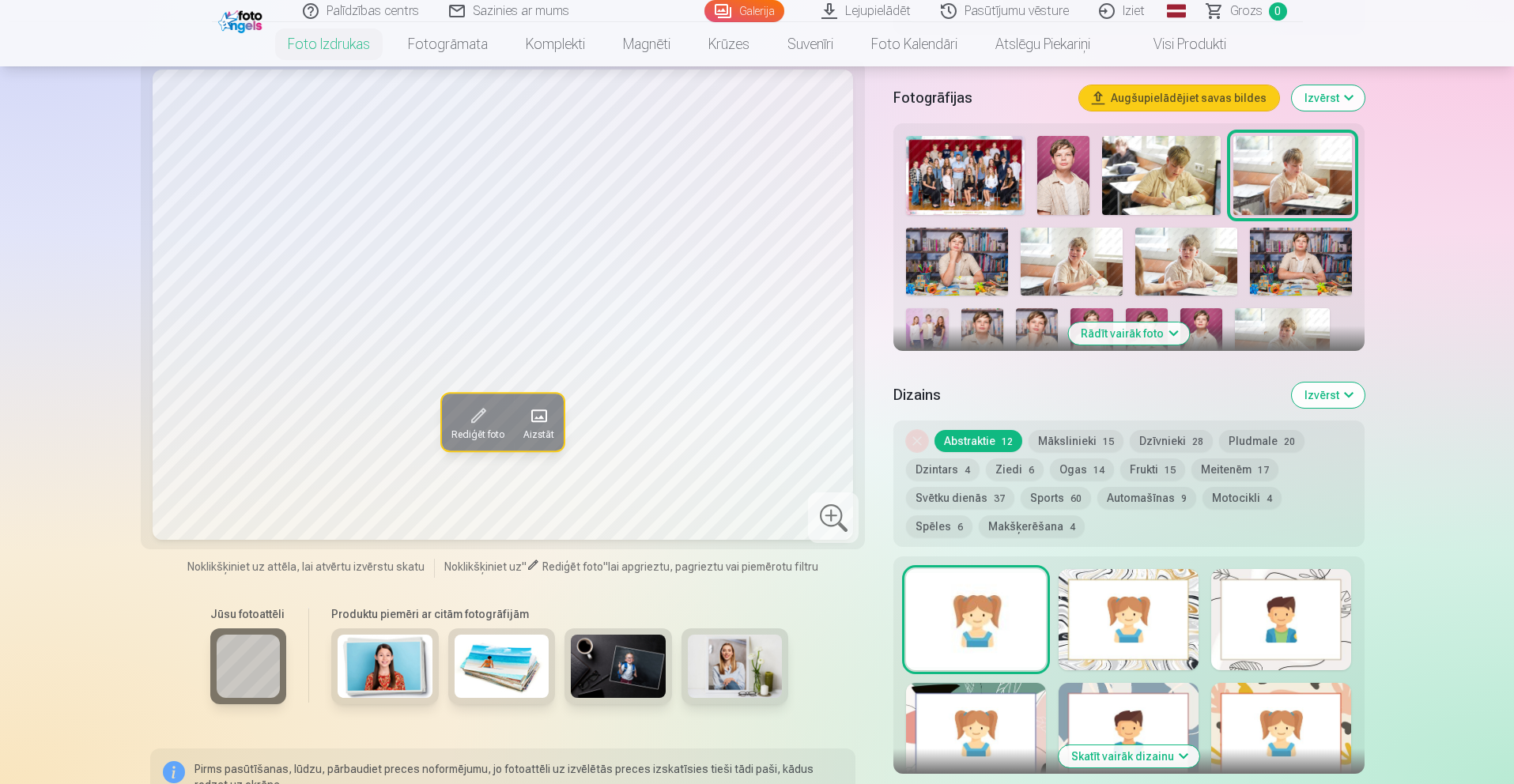
click at [1026, 207] on div at bounding box center [1128, 253] width 458 height 248
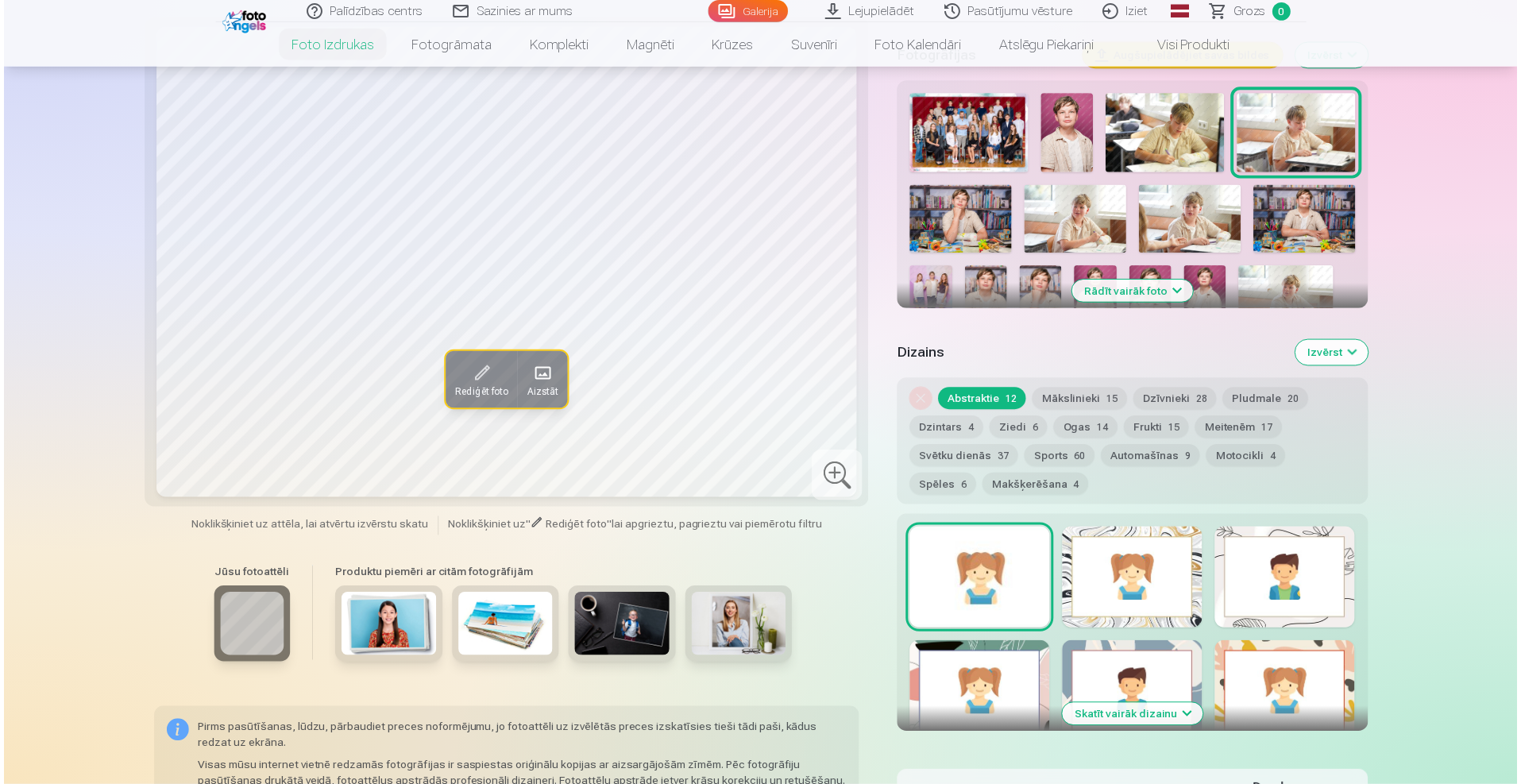
scroll to position [514, 0]
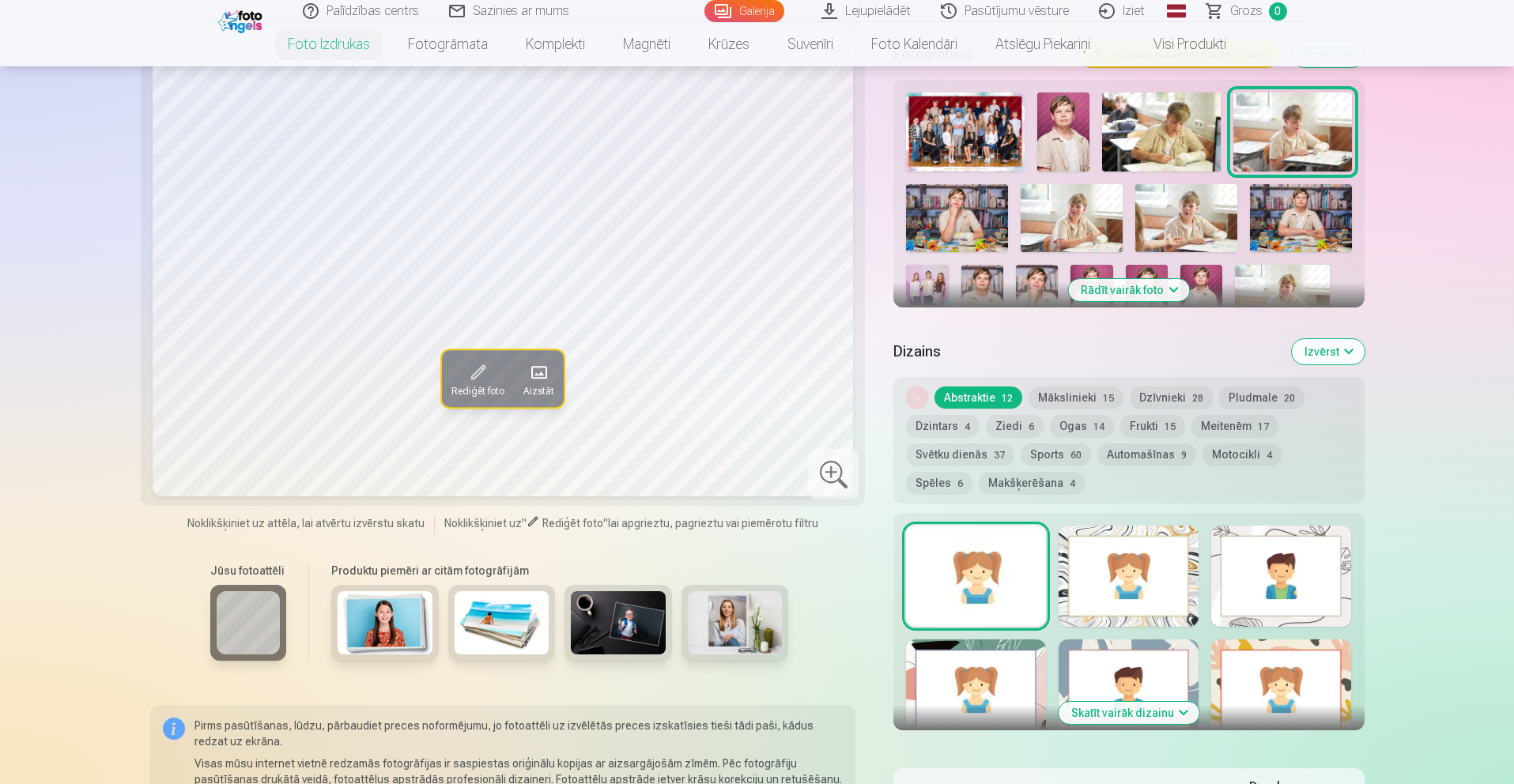
click at [980, 138] on img at bounding box center [965, 132] width 118 height 79
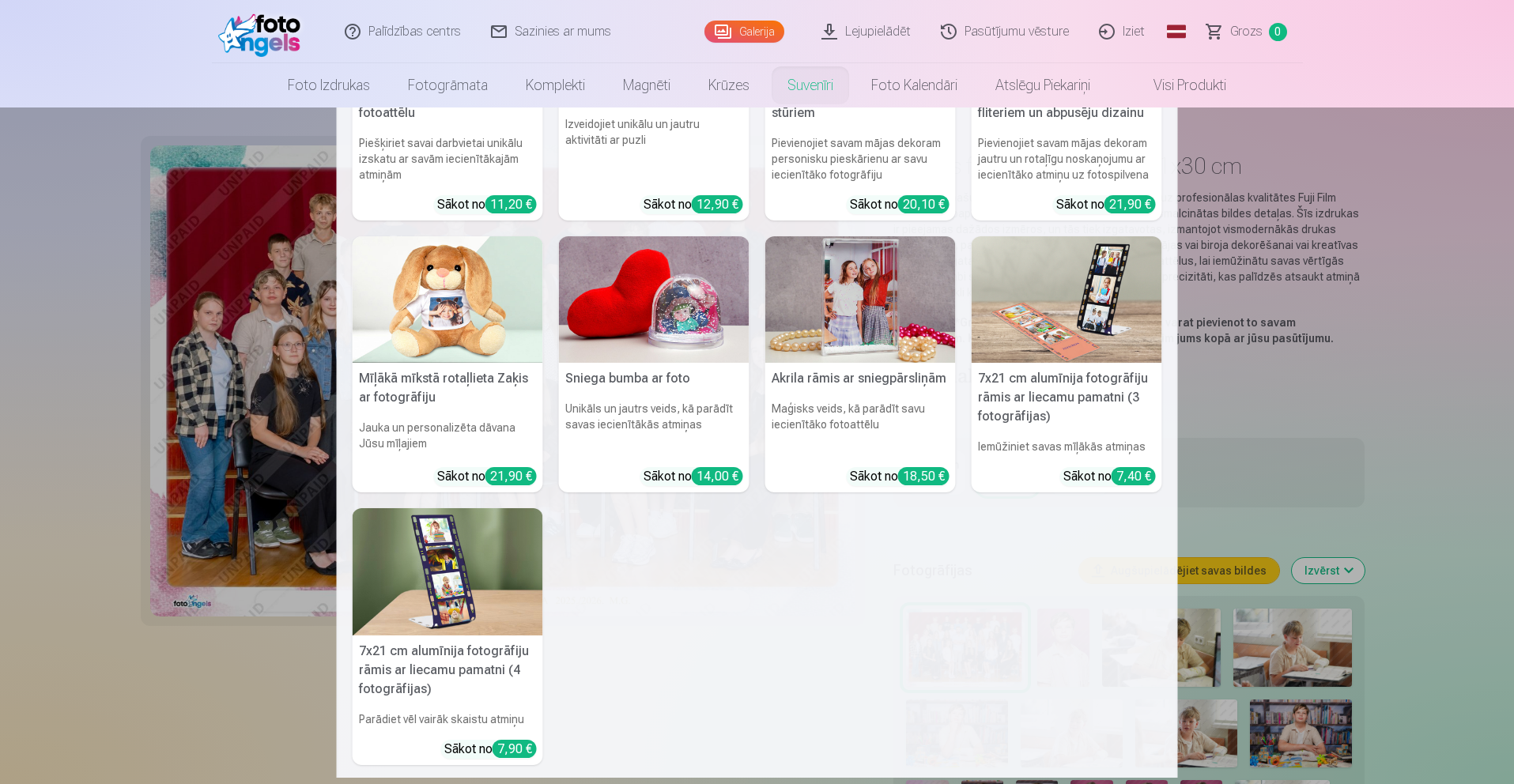
scroll to position [243, 0]
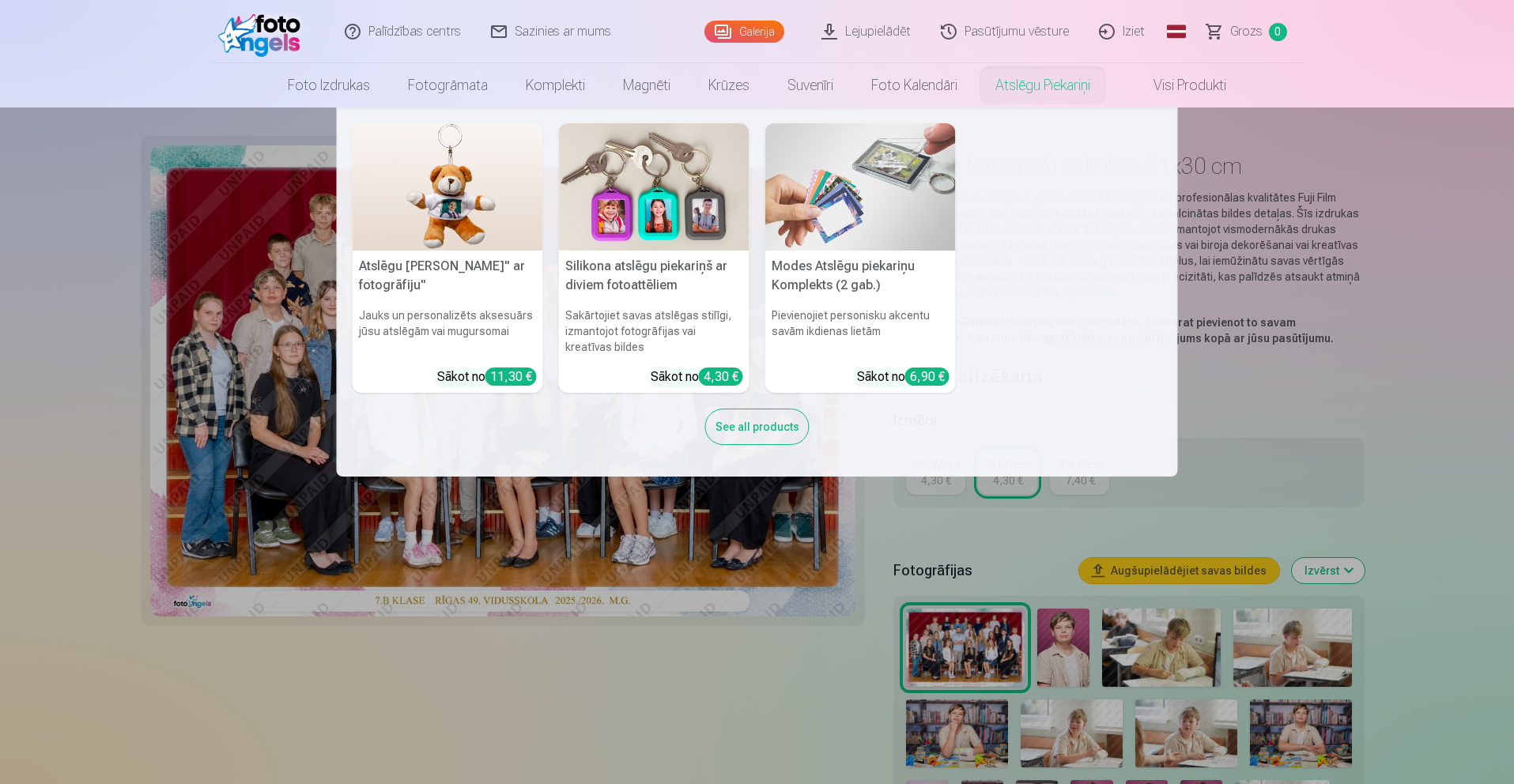
click at [1290, 404] on nav "Atslēgu piekariņš Lācītis" ar fotogrāfiju" Jauks un personalizēts aksesuārs jūs…" at bounding box center [757, 292] width 1514 height 369
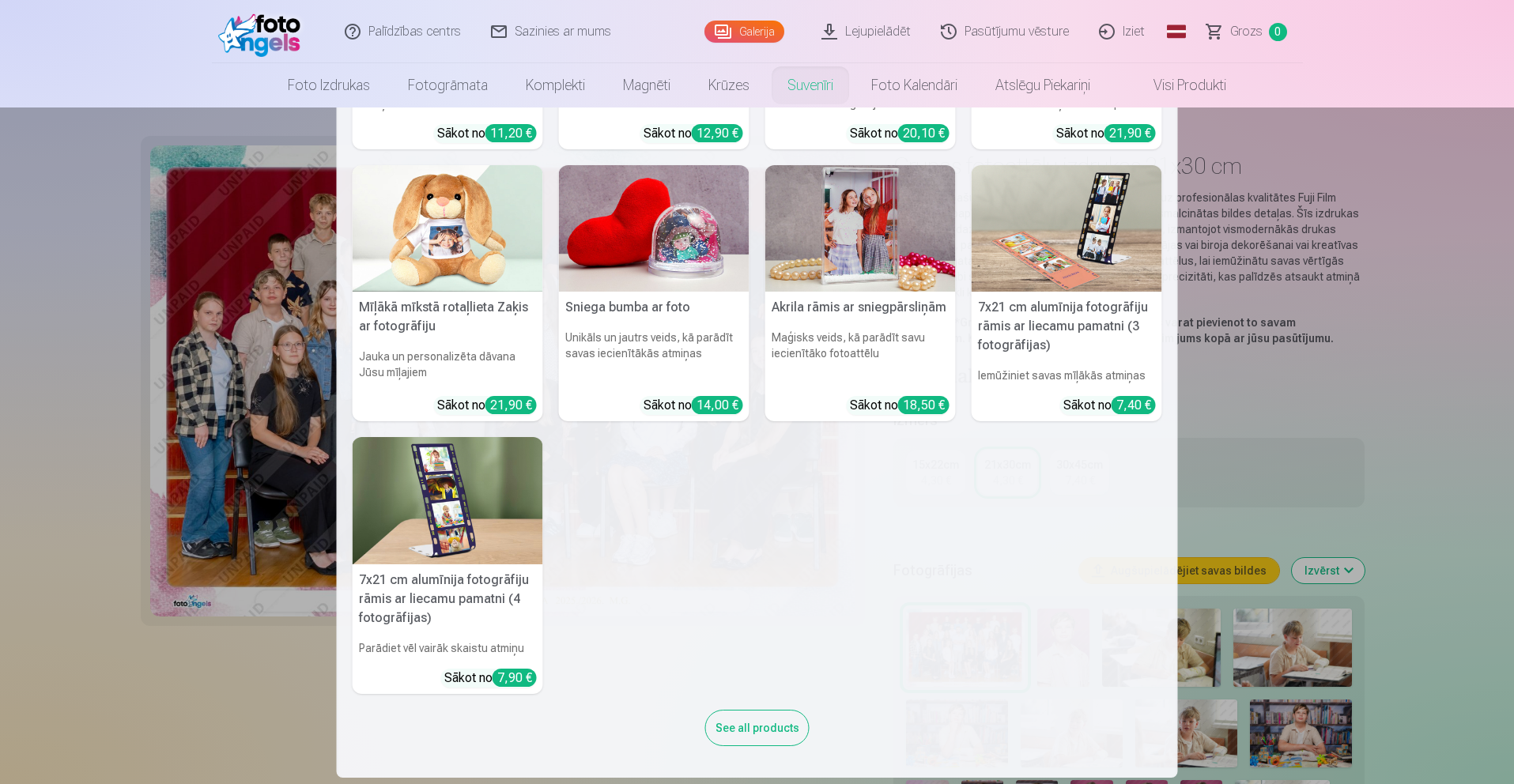
click at [829, 87] on link "Suvenīri" at bounding box center [810, 85] width 84 height 44
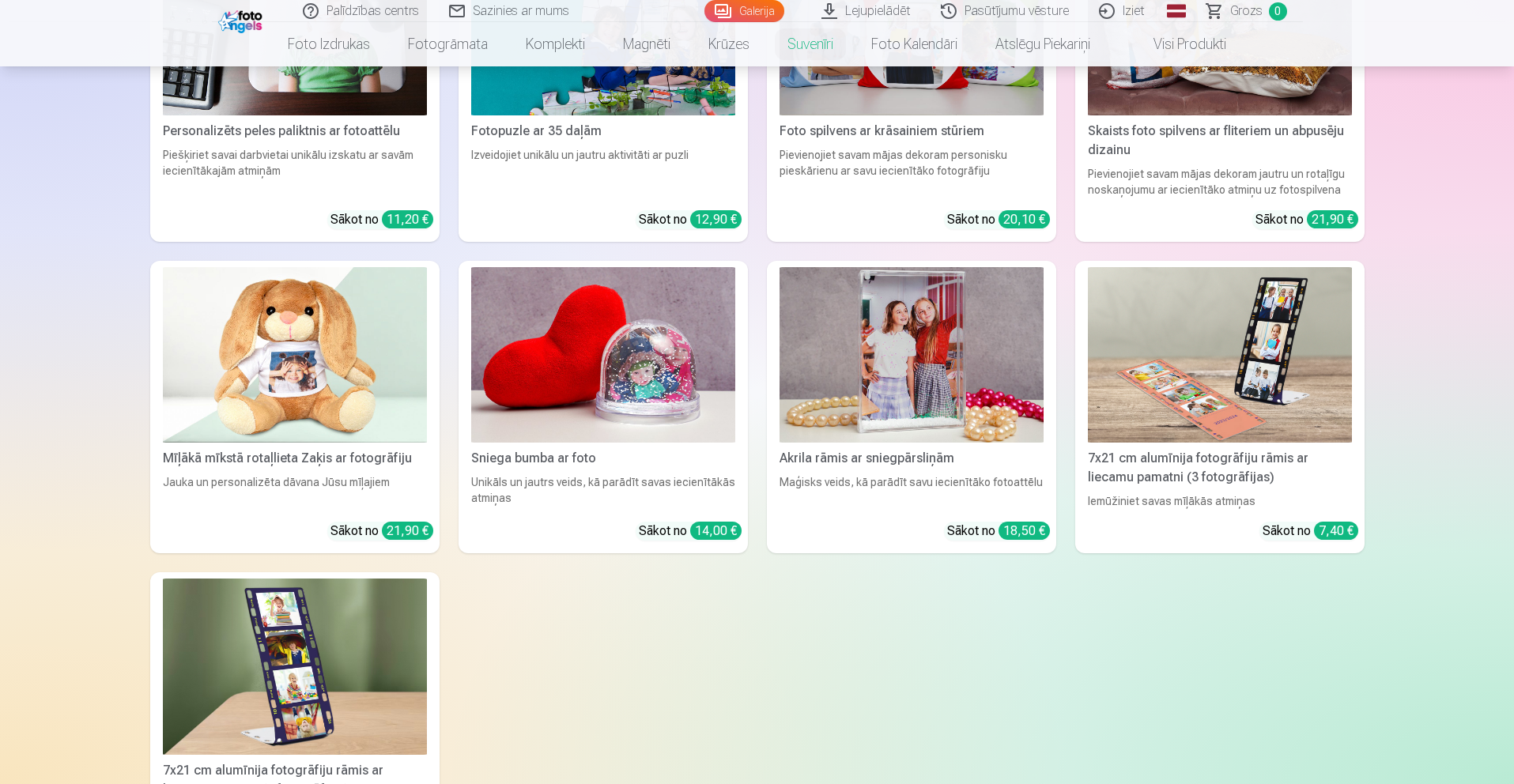
scroll to position [365, 0]
click at [265, 700] on img at bounding box center [295, 666] width 264 height 176
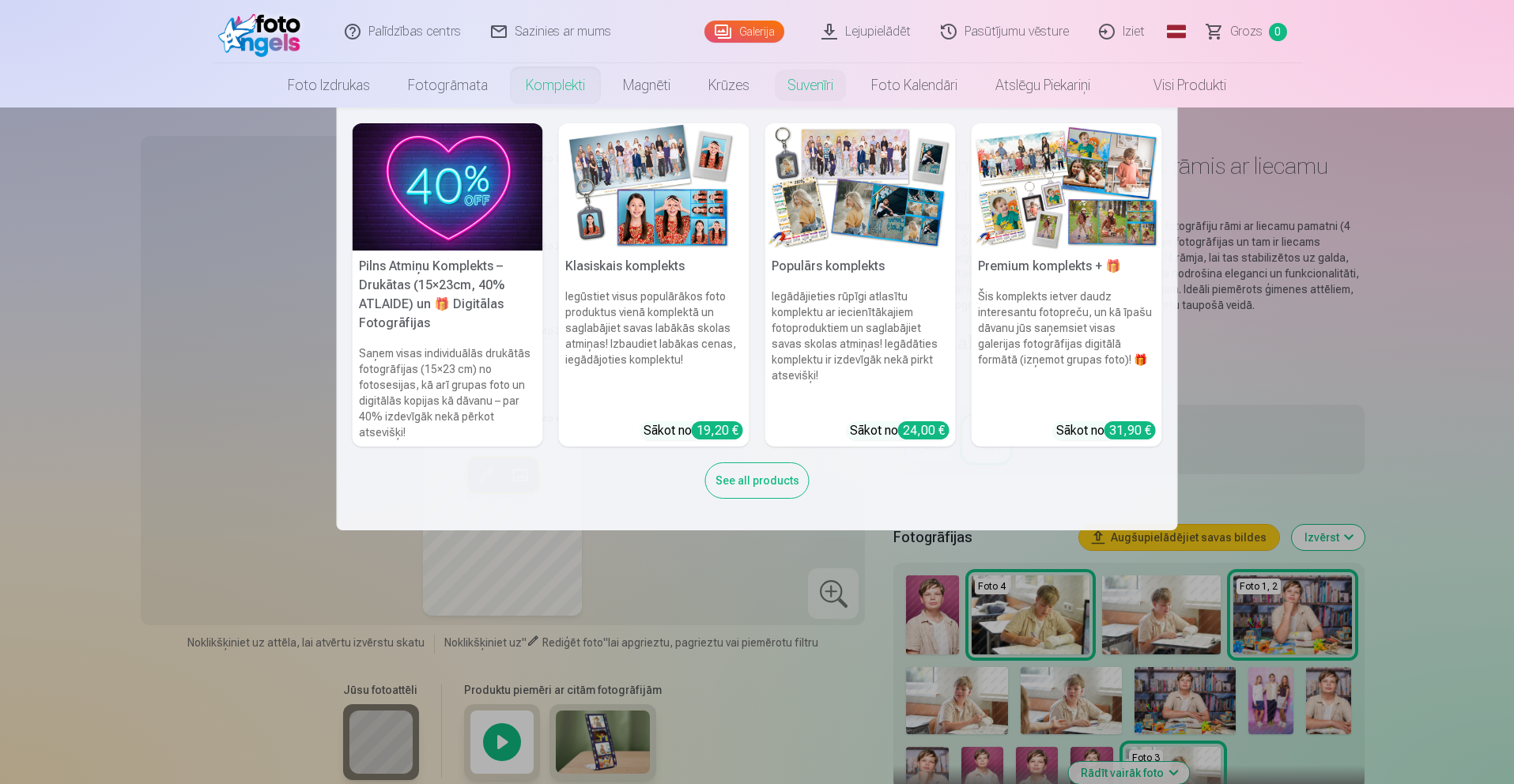
click at [157, 426] on nav "Pilns Atmiņu Komplekts – Drukātas (15×23cm, 40% ATLAIDE) un 🎁 Digitālas Fotogrā…" at bounding box center [757, 319] width 1514 height 423
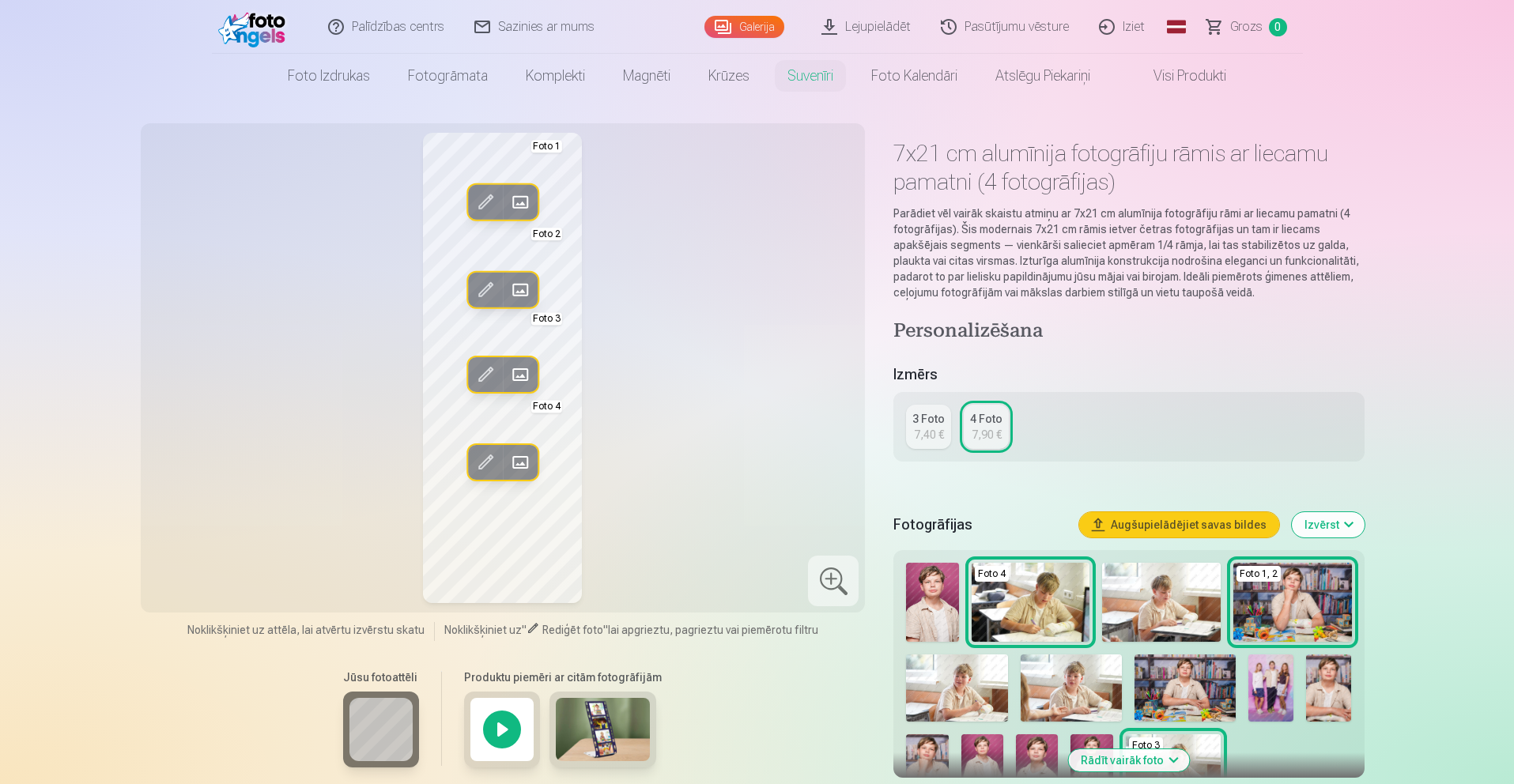
scroll to position [27, 0]
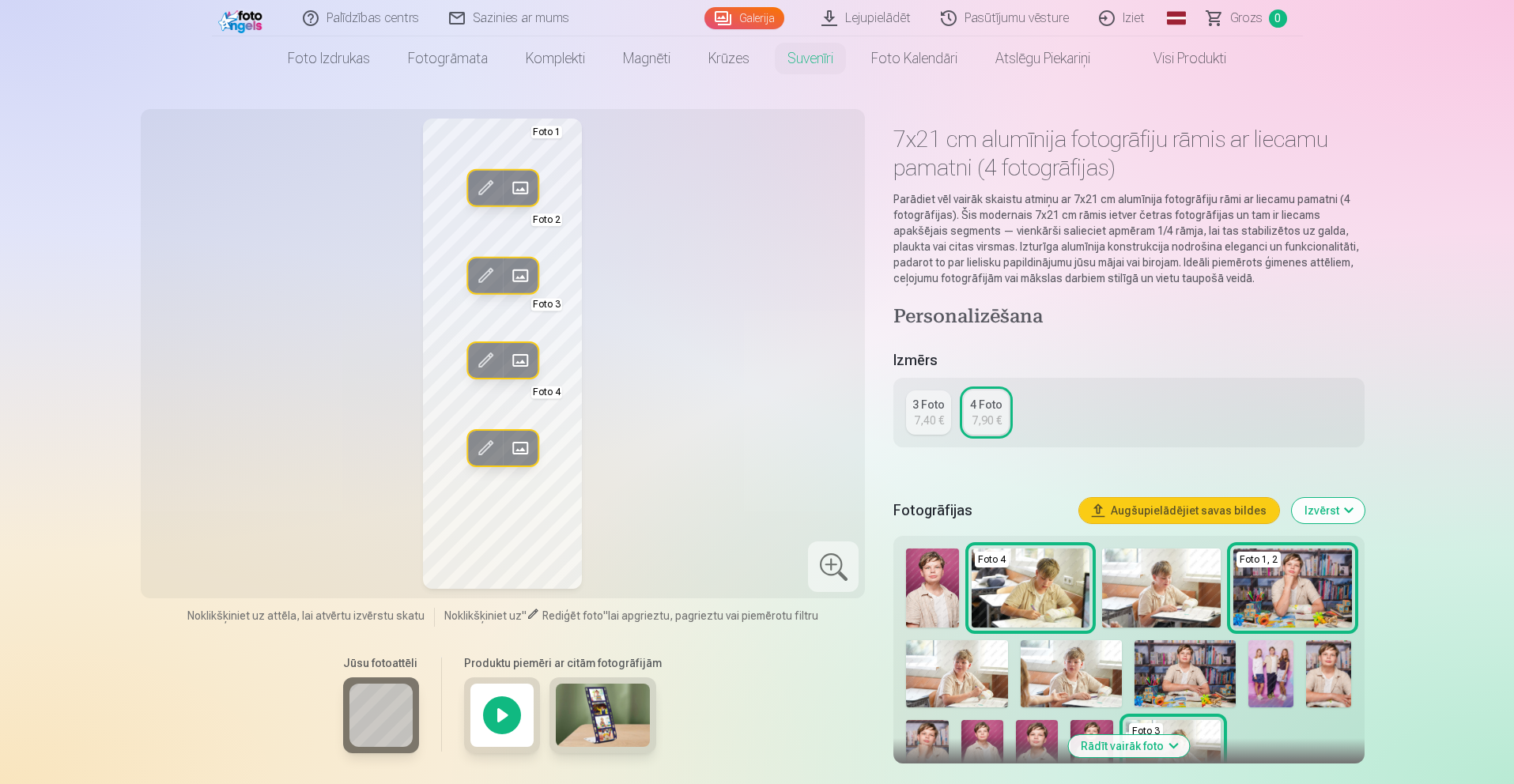
click at [593, 720] on img at bounding box center [602, 715] width 95 height 63
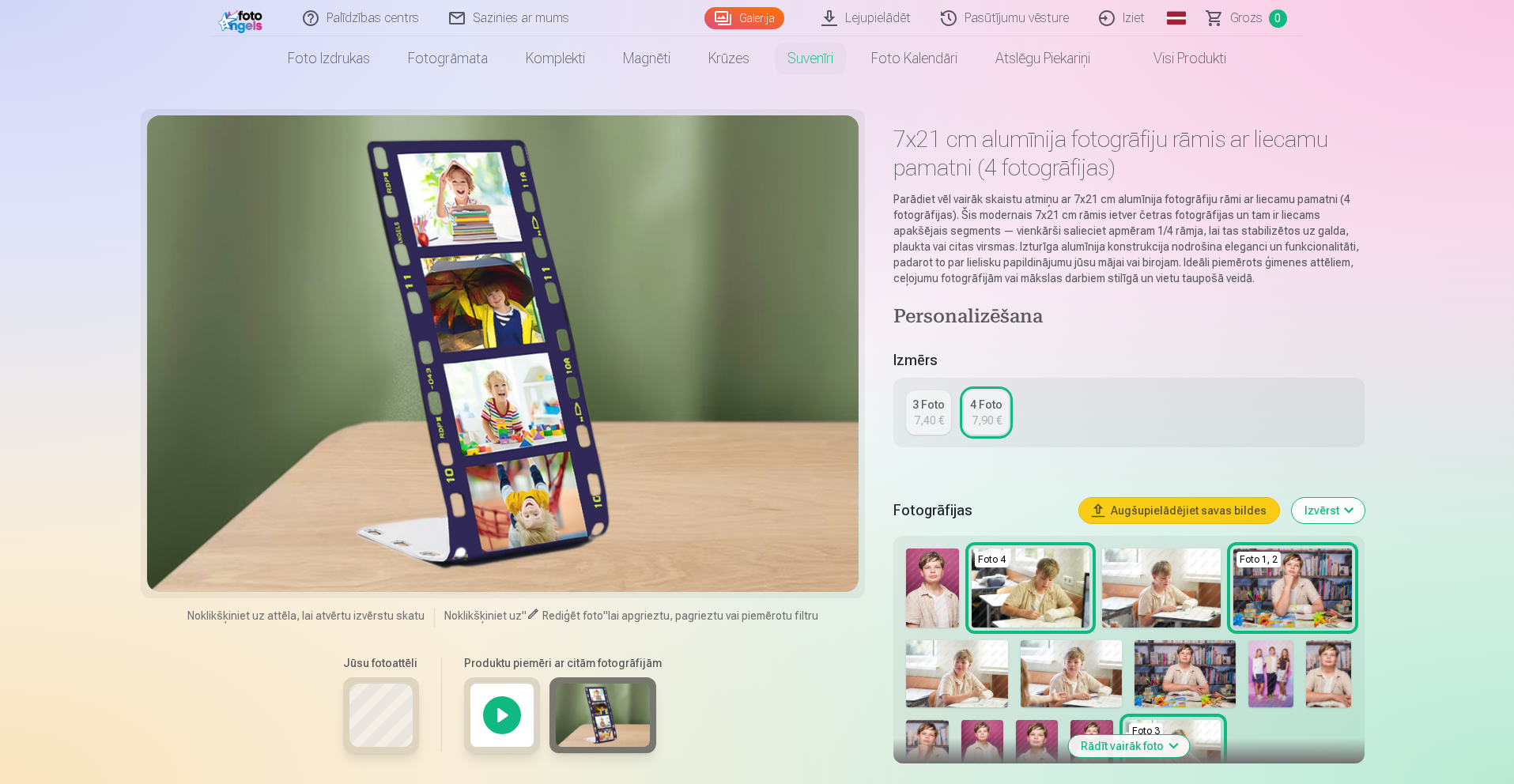
click at [1275, 687] on img at bounding box center [1271, 675] width 45 height 68
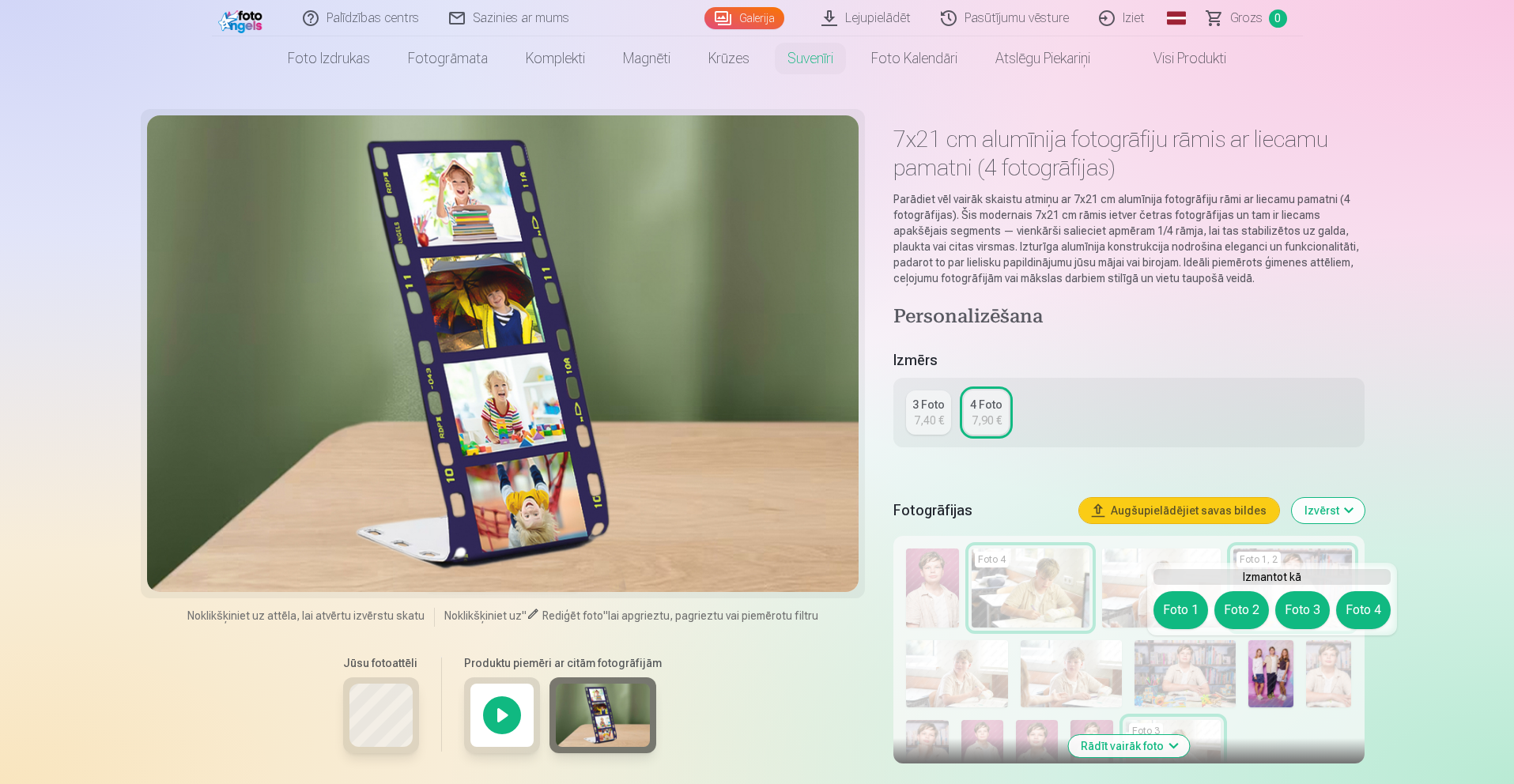
click at [1180, 610] on button "Foto 1" at bounding box center [1180, 610] width 54 height 38
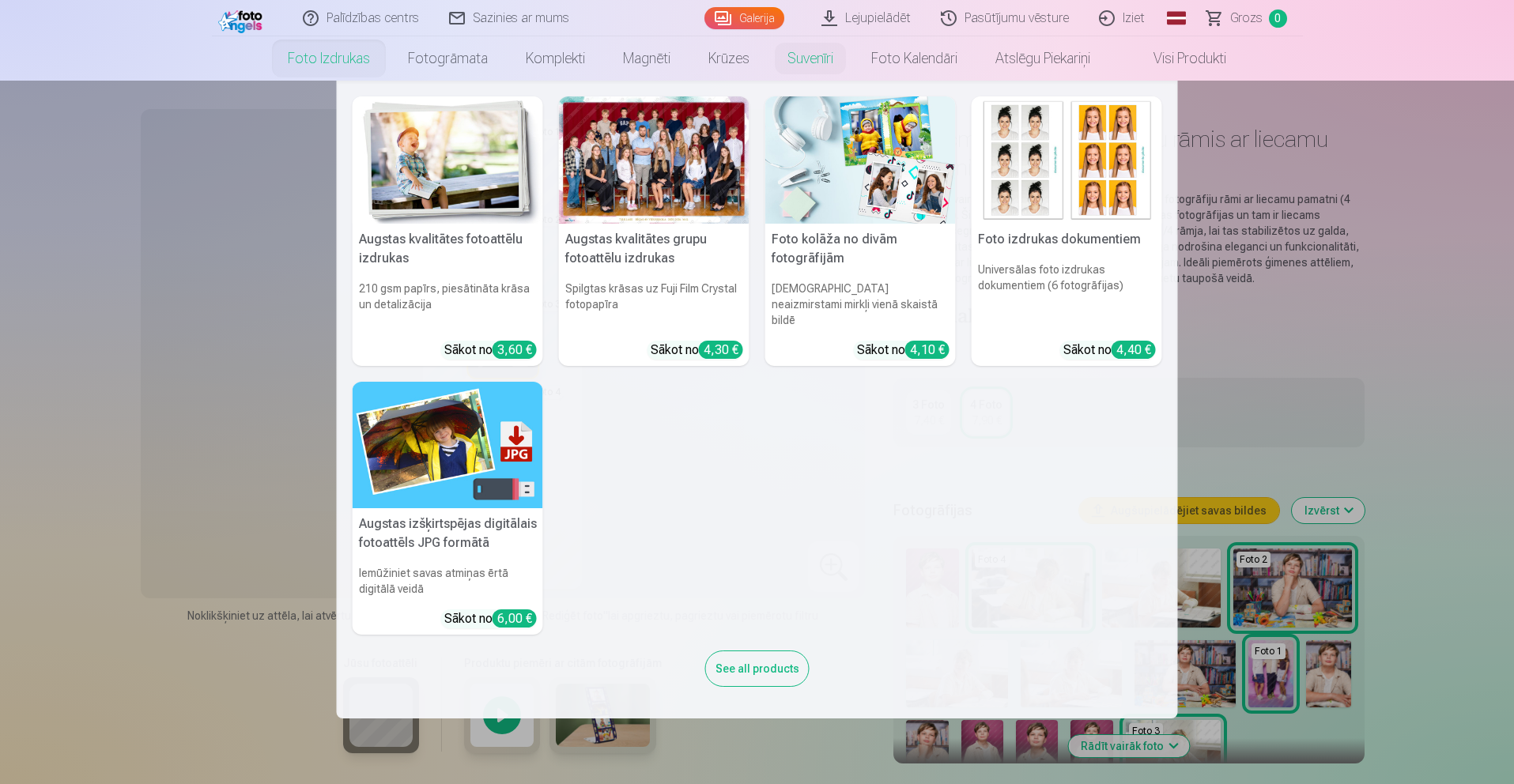
click at [705, 261] on h5 "Augstas kvalitātes grupu fotoattēlu izdrukas" at bounding box center [655, 249] width 191 height 50
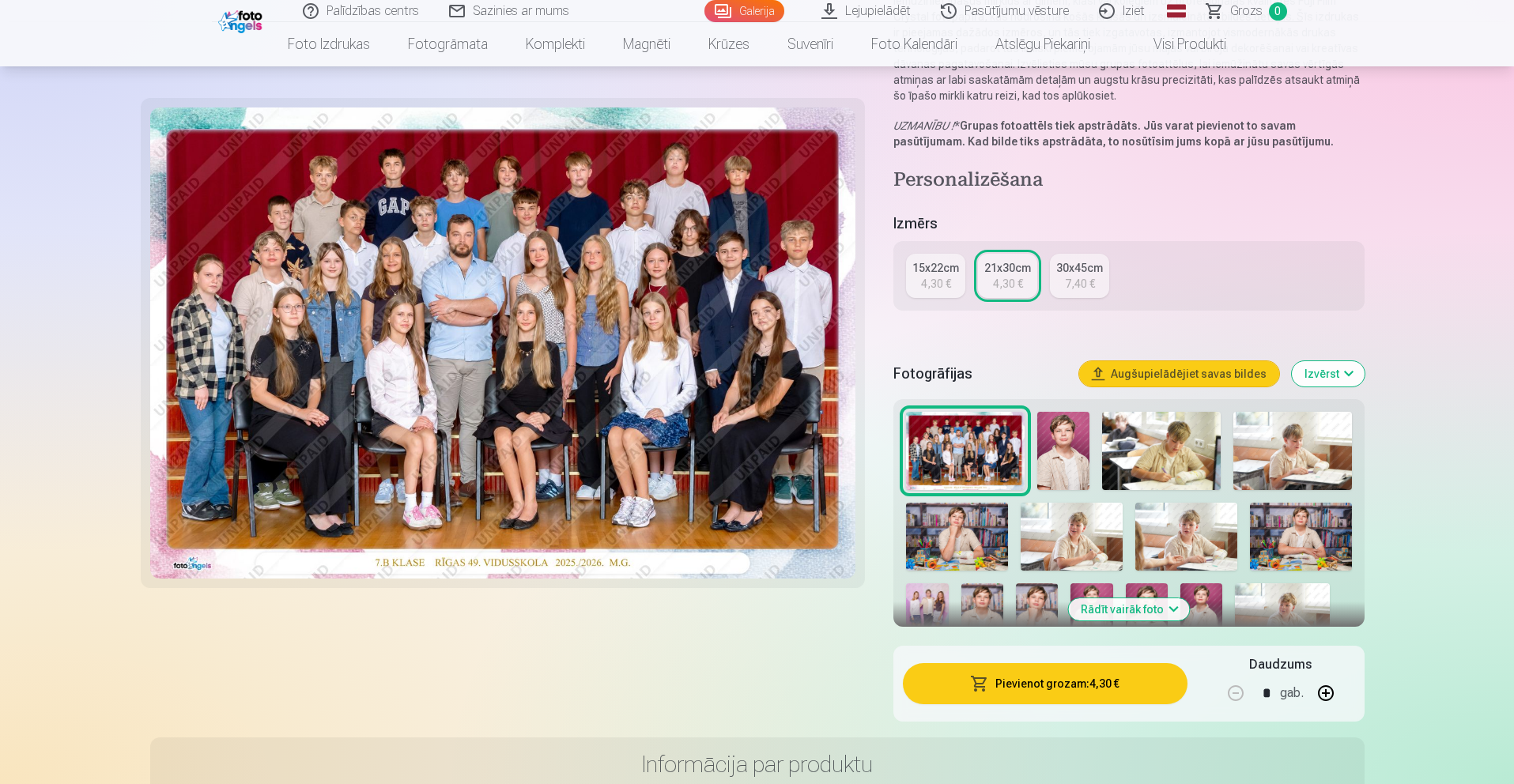
scroll to position [199, 0]
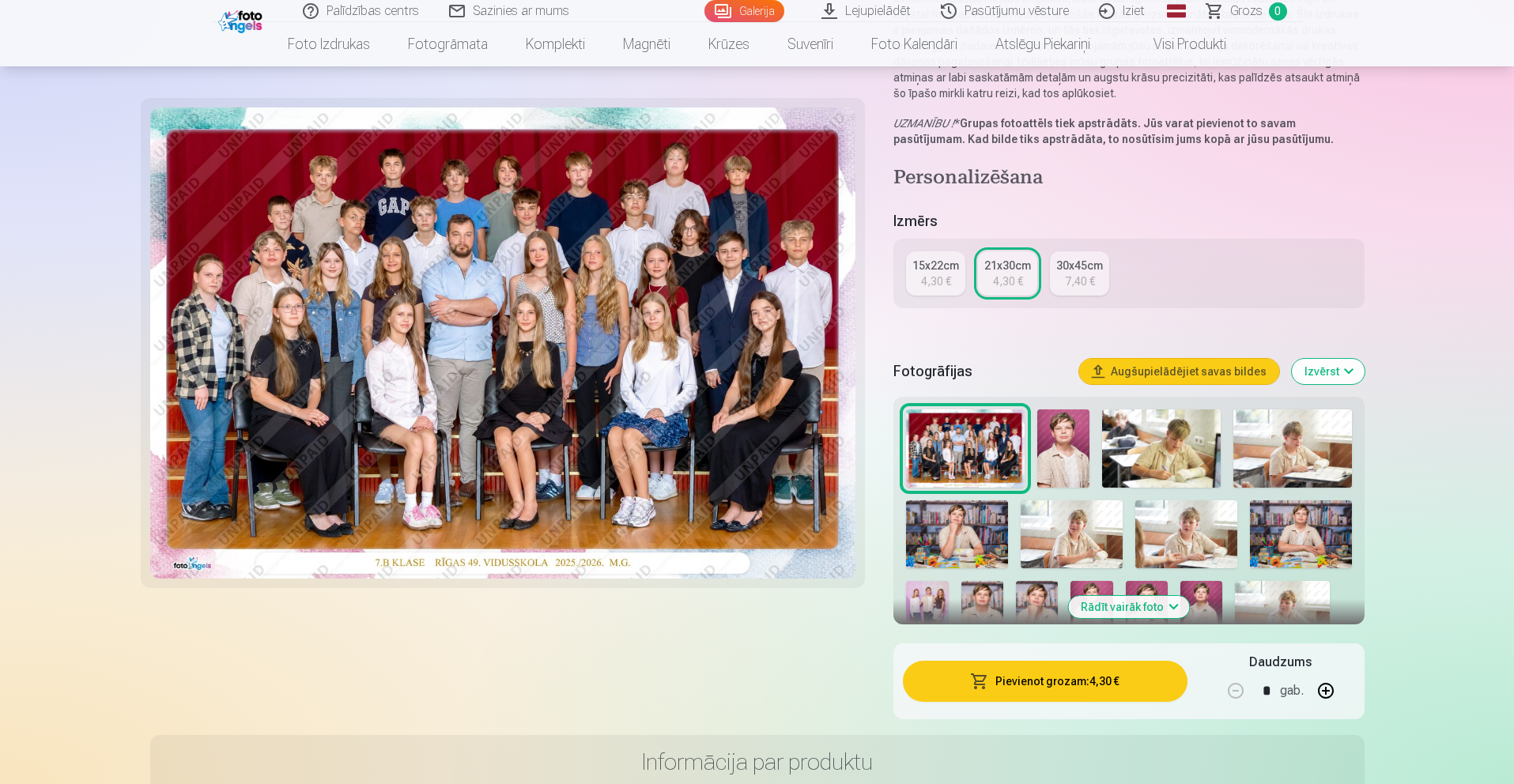
click at [1134, 599] on button "Rādīt vairāk foto" at bounding box center [1128, 607] width 121 height 22
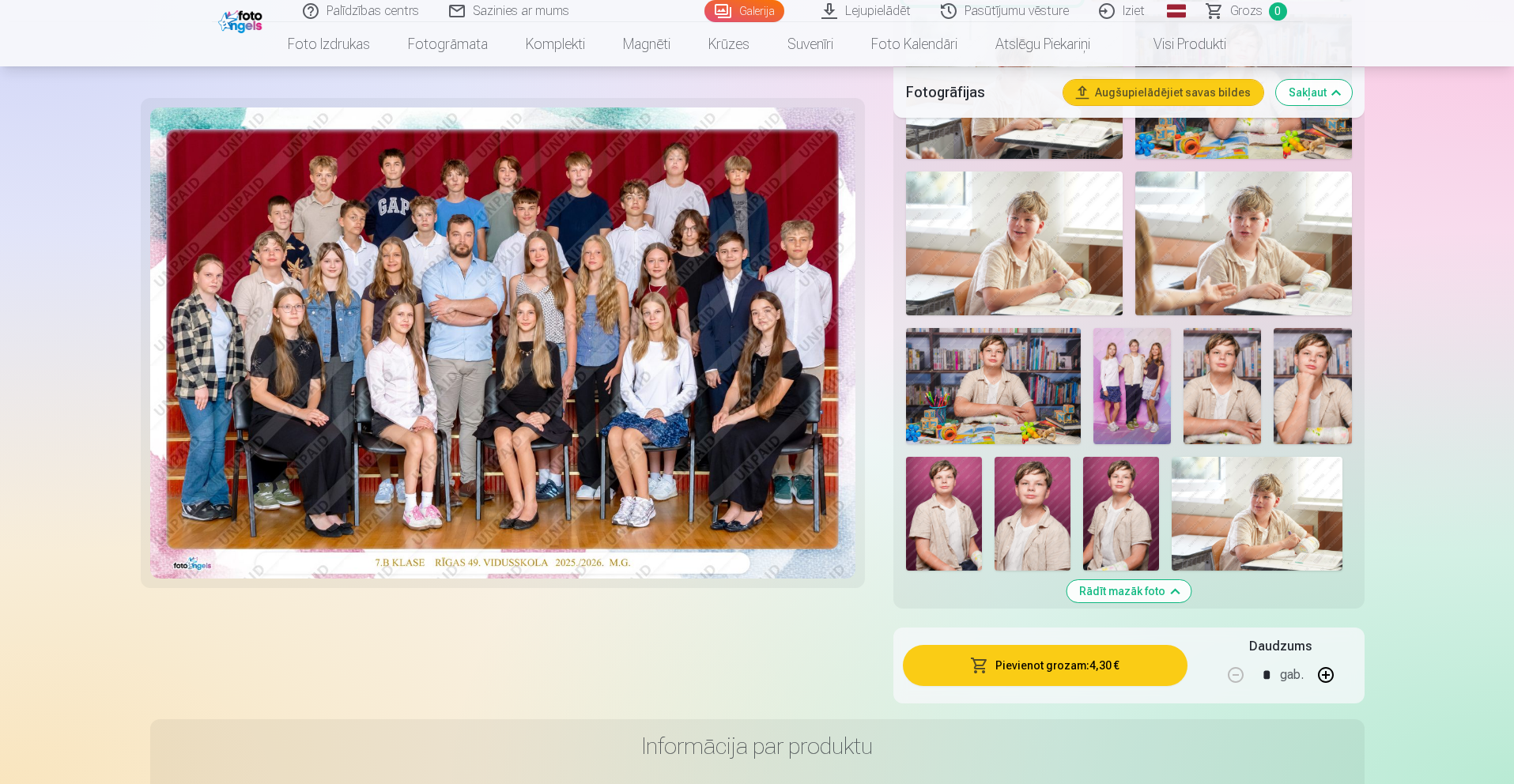
scroll to position [717, 0]
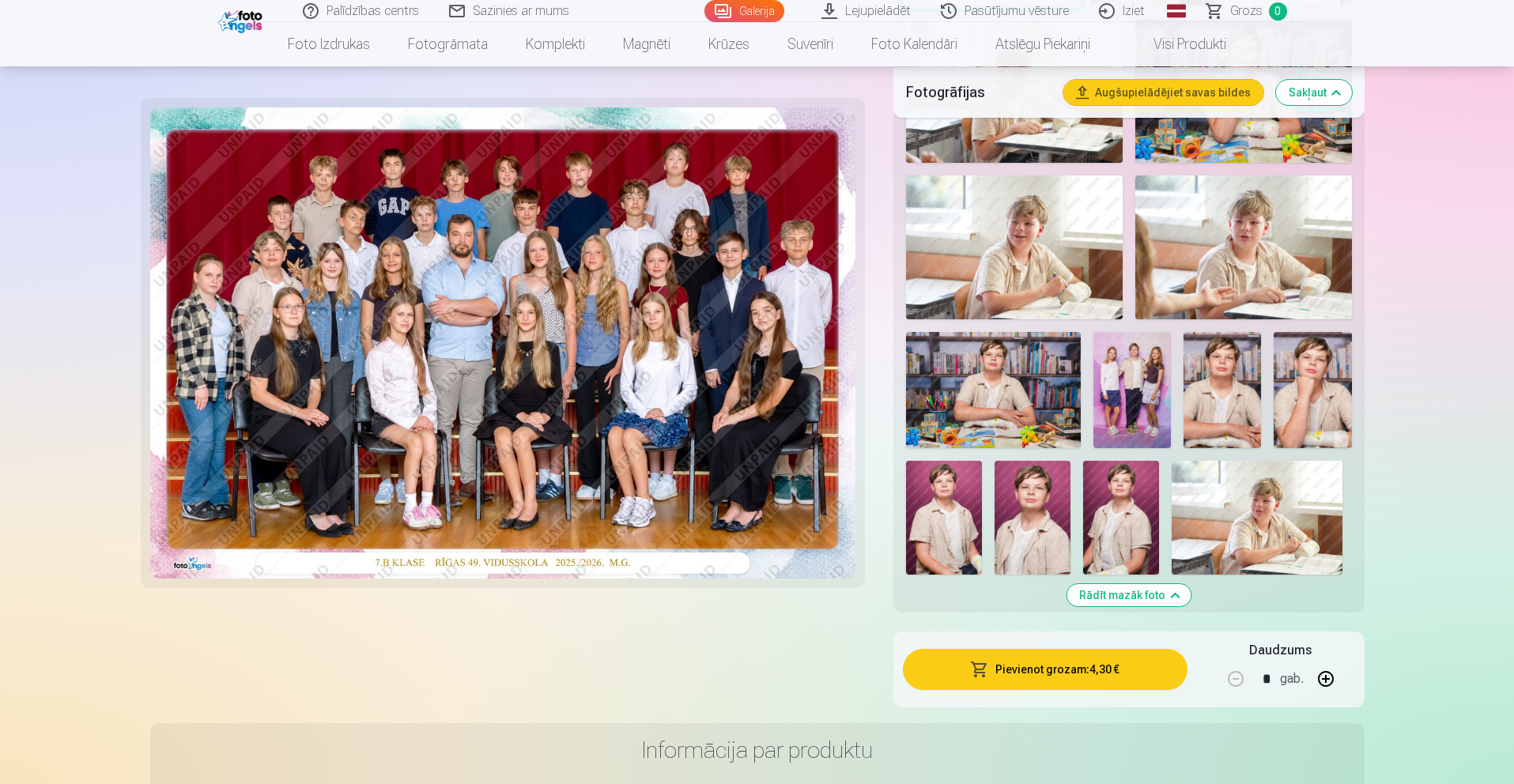
click at [1108, 402] on img at bounding box center [1132, 390] width 77 height 117
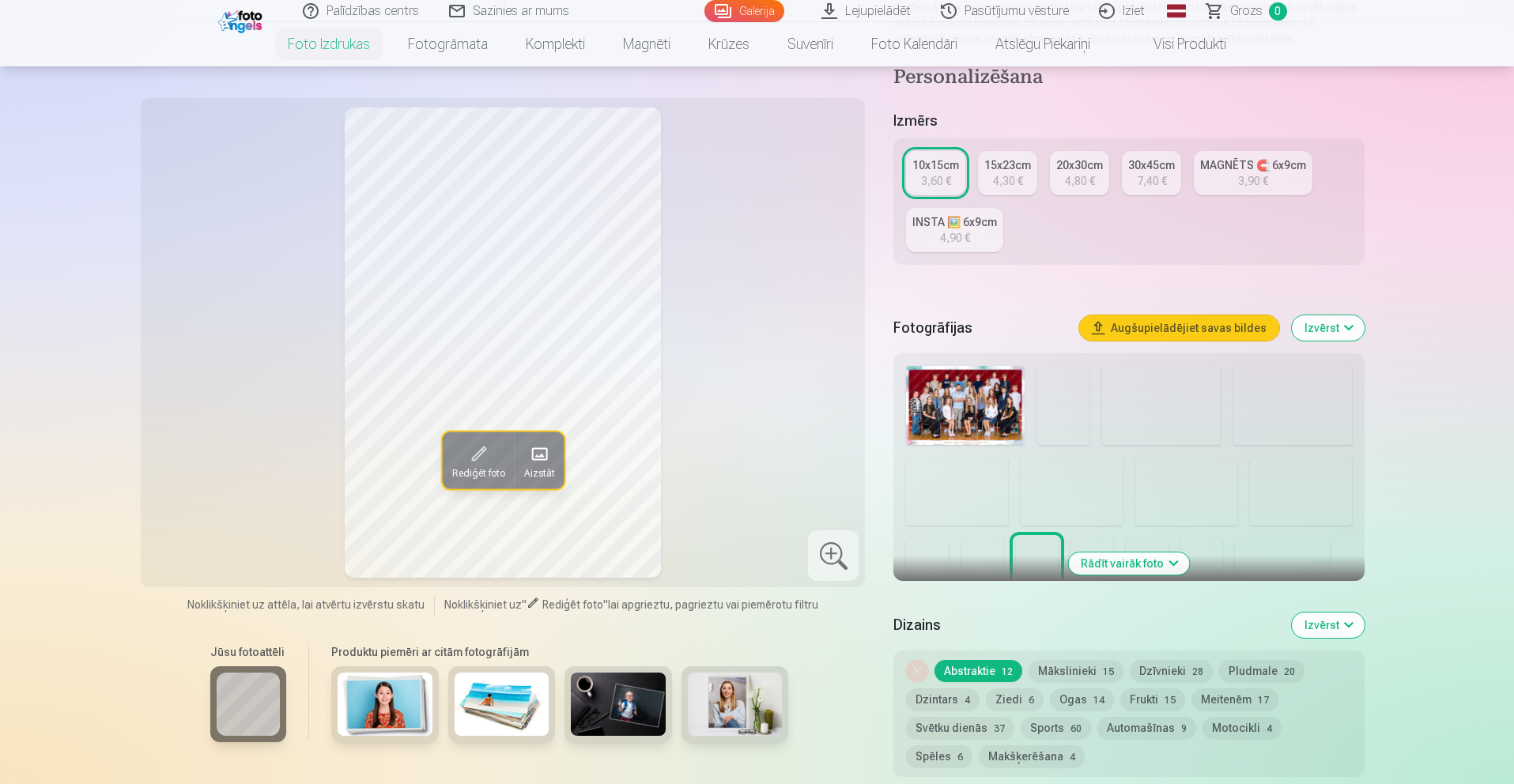
scroll to position [243, 0]
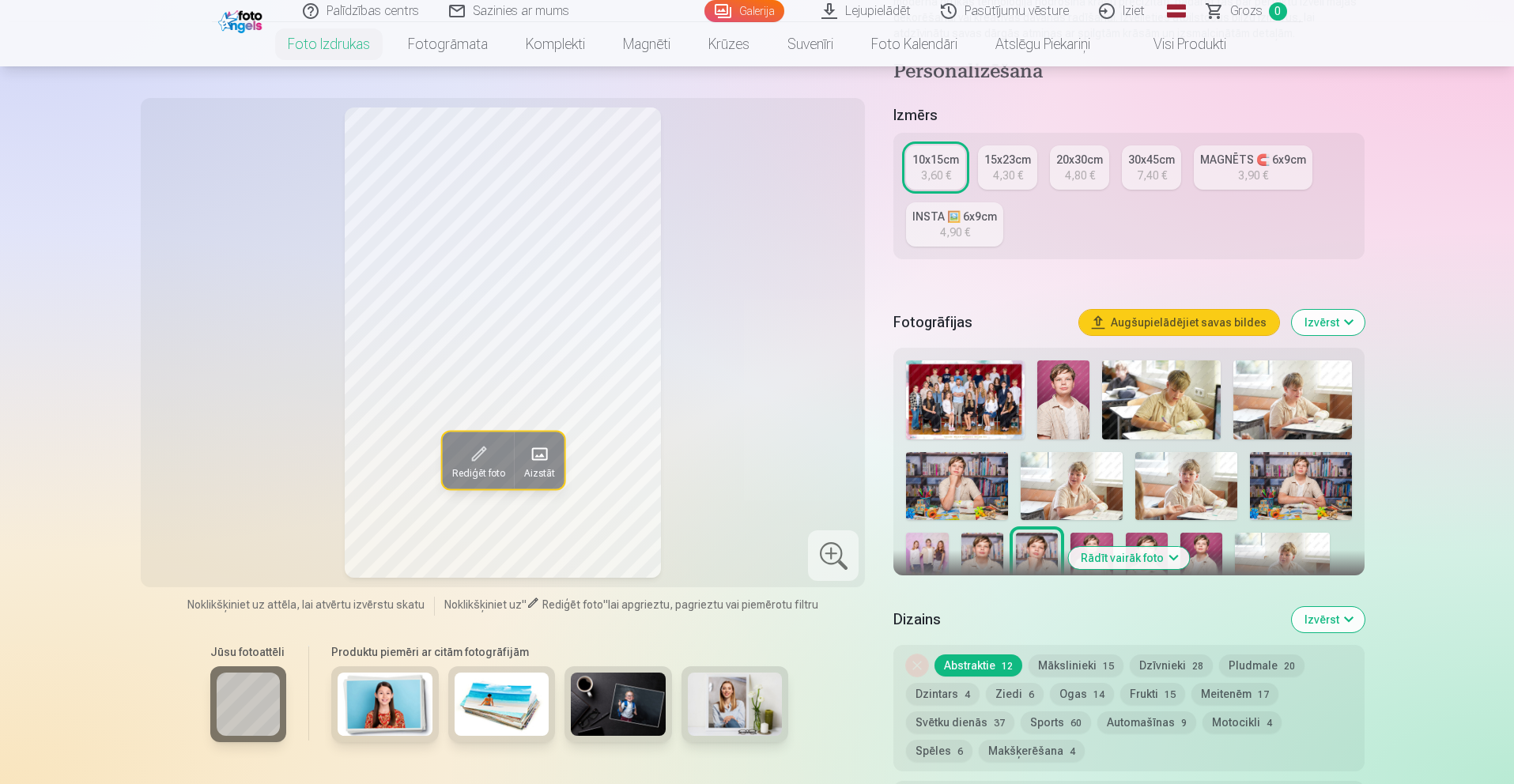
click at [1149, 558] on button "Rādīt vairāk foto" at bounding box center [1128, 558] width 121 height 22
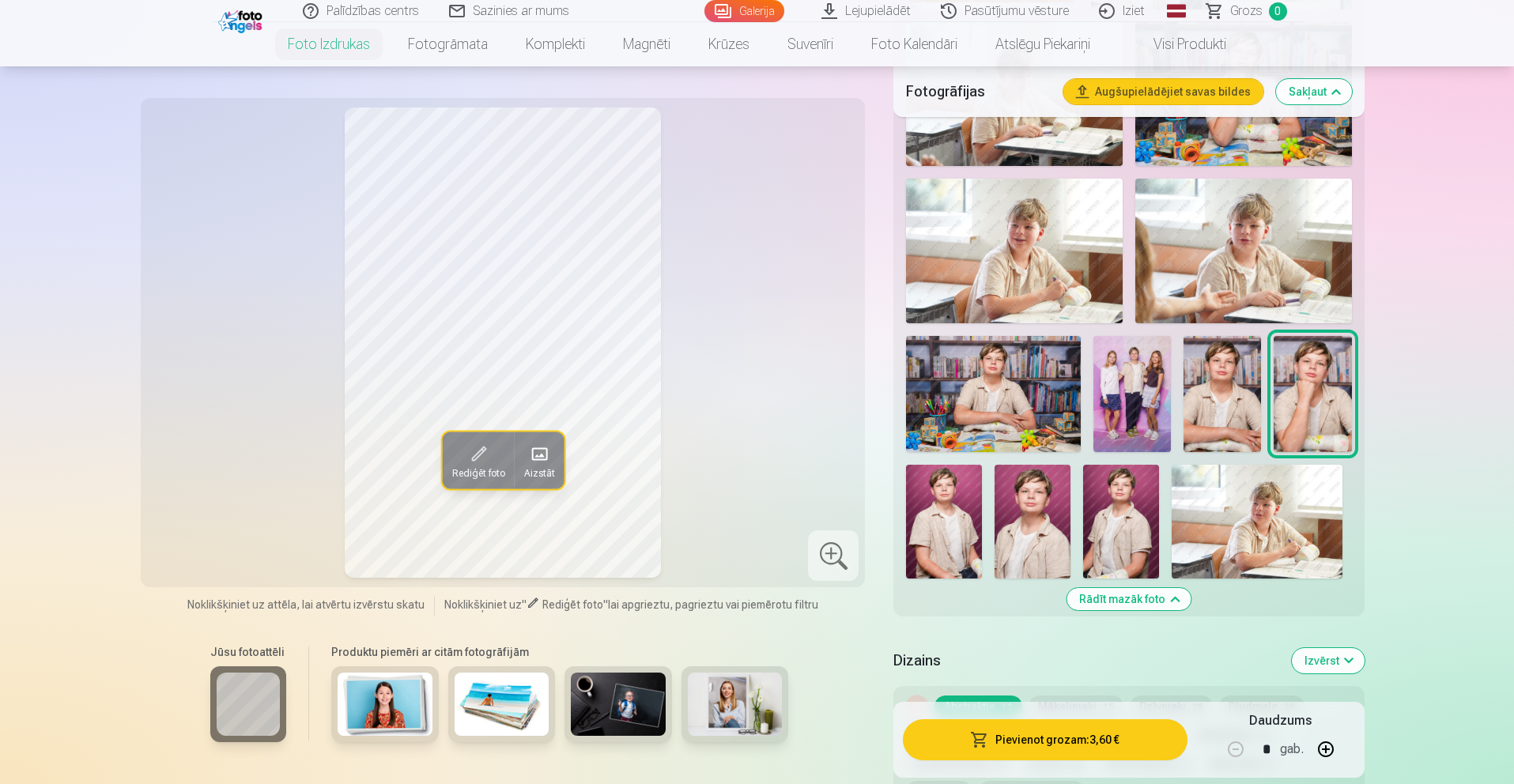
scroll to position [713, 0]
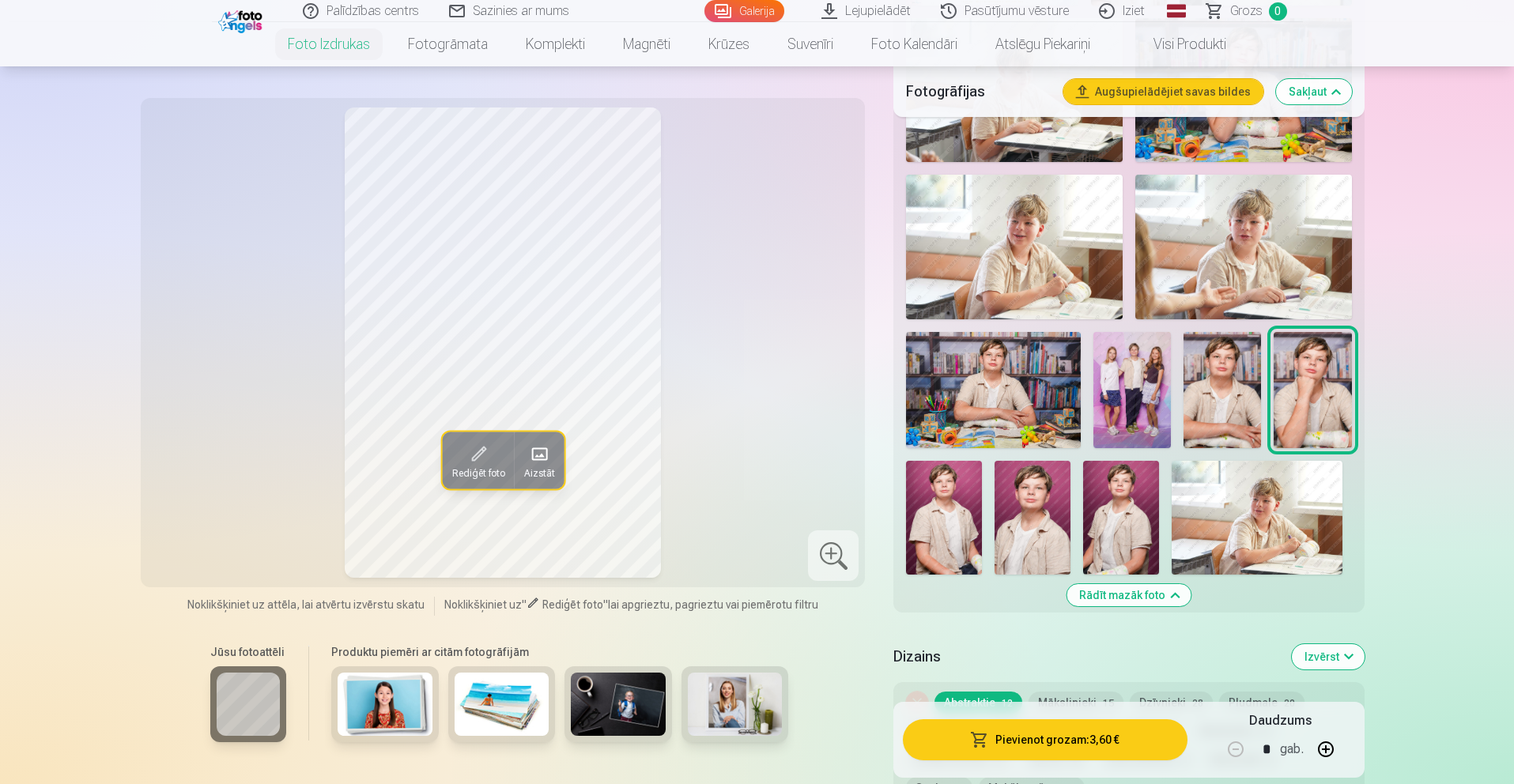
click at [1143, 418] on img at bounding box center [1132, 390] width 77 height 117
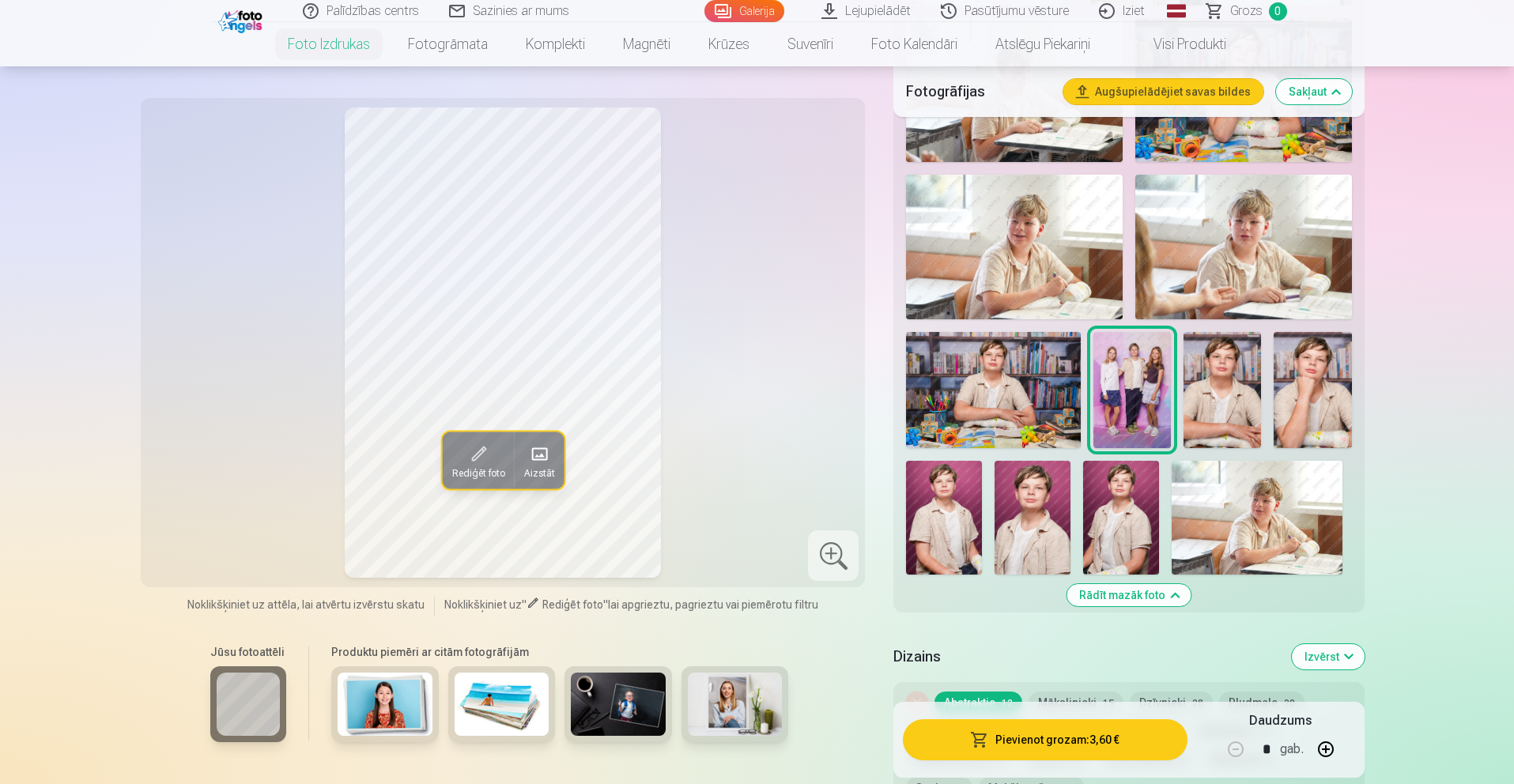
click at [1096, 295] on img at bounding box center [1015, 246] width 217 height 144
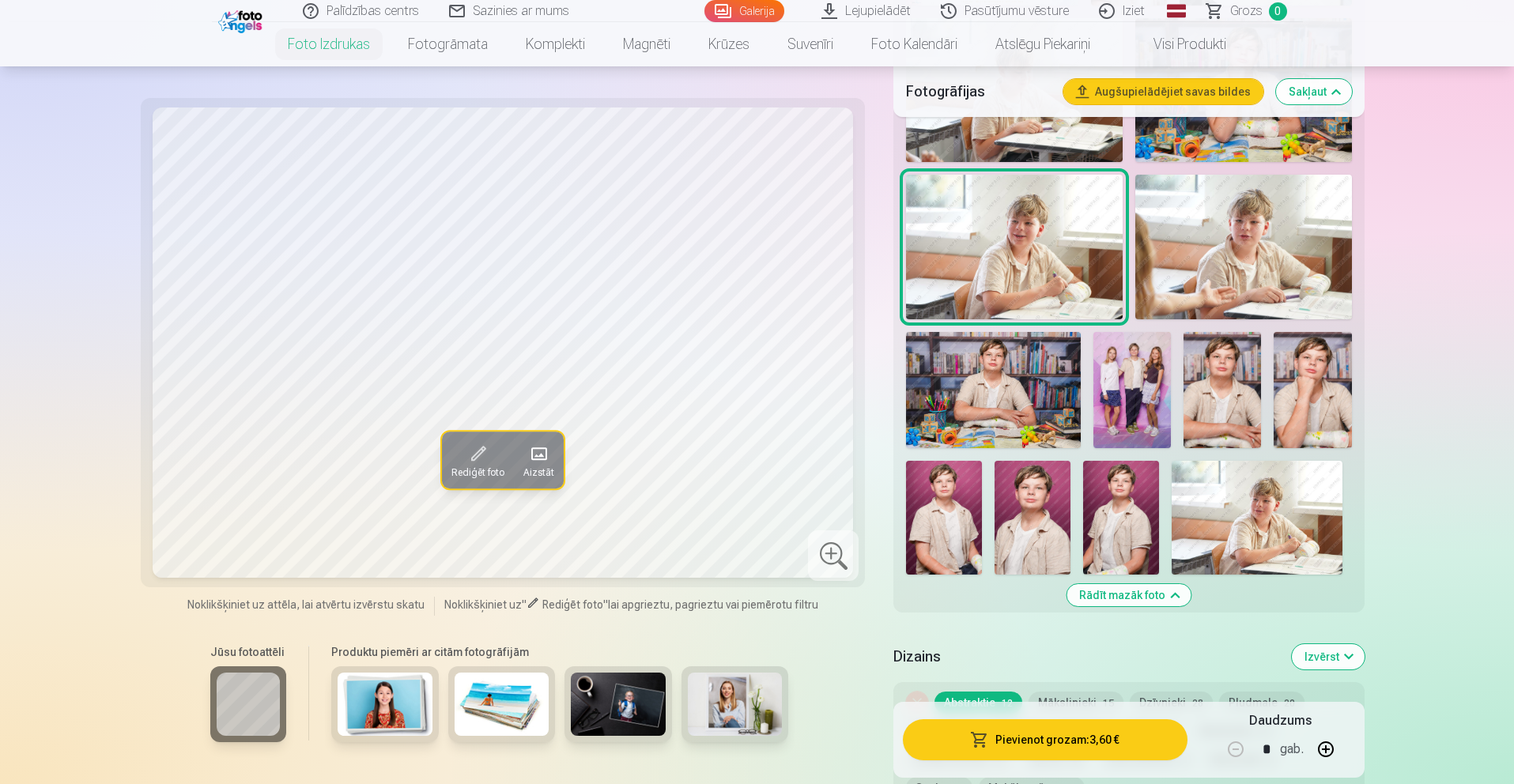
click at [1262, 297] on img at bounding box center [1244, 246] width 217 height 144
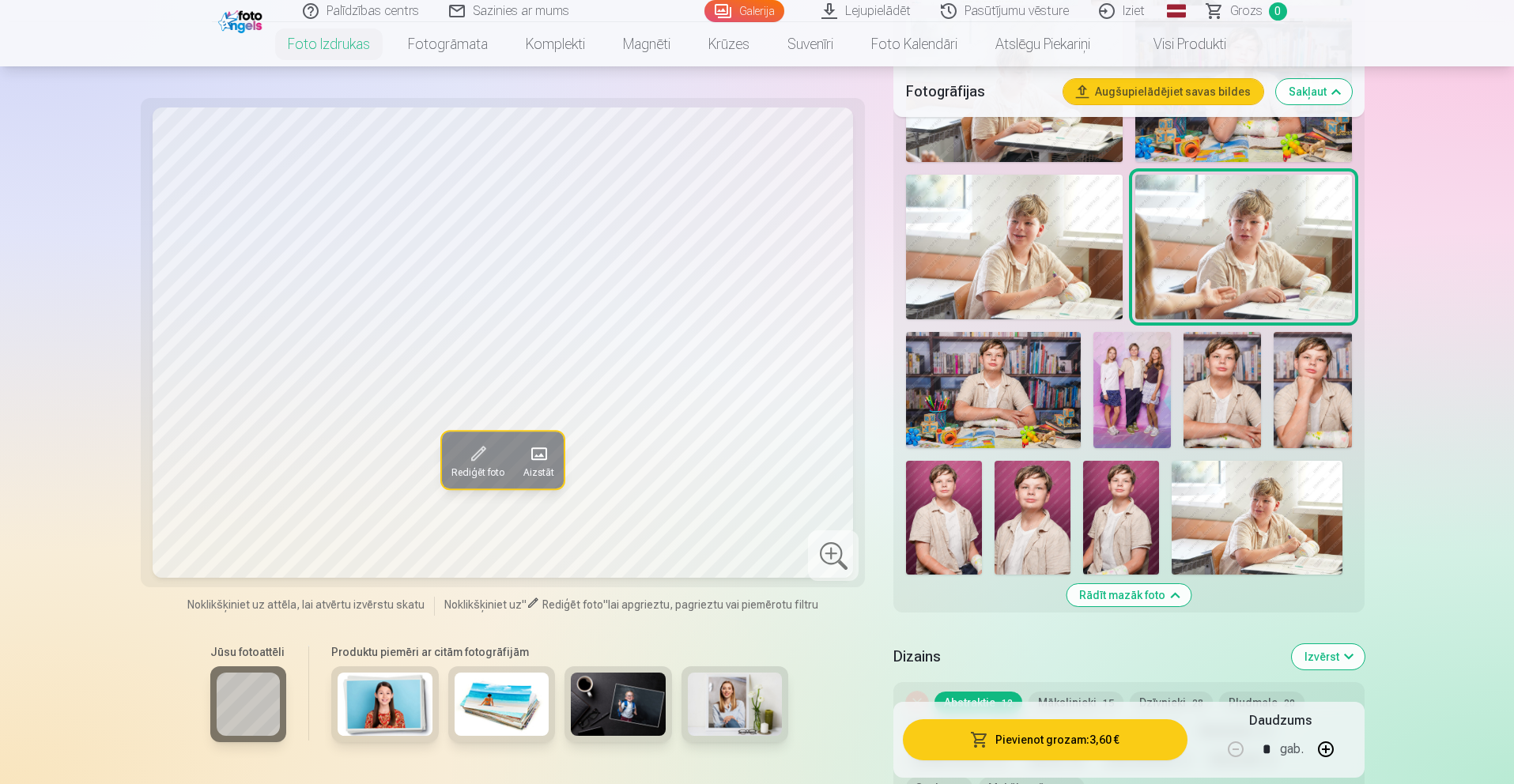
click at [1308, 510] on img at bounding box center [1257, 518] width 171 height 114
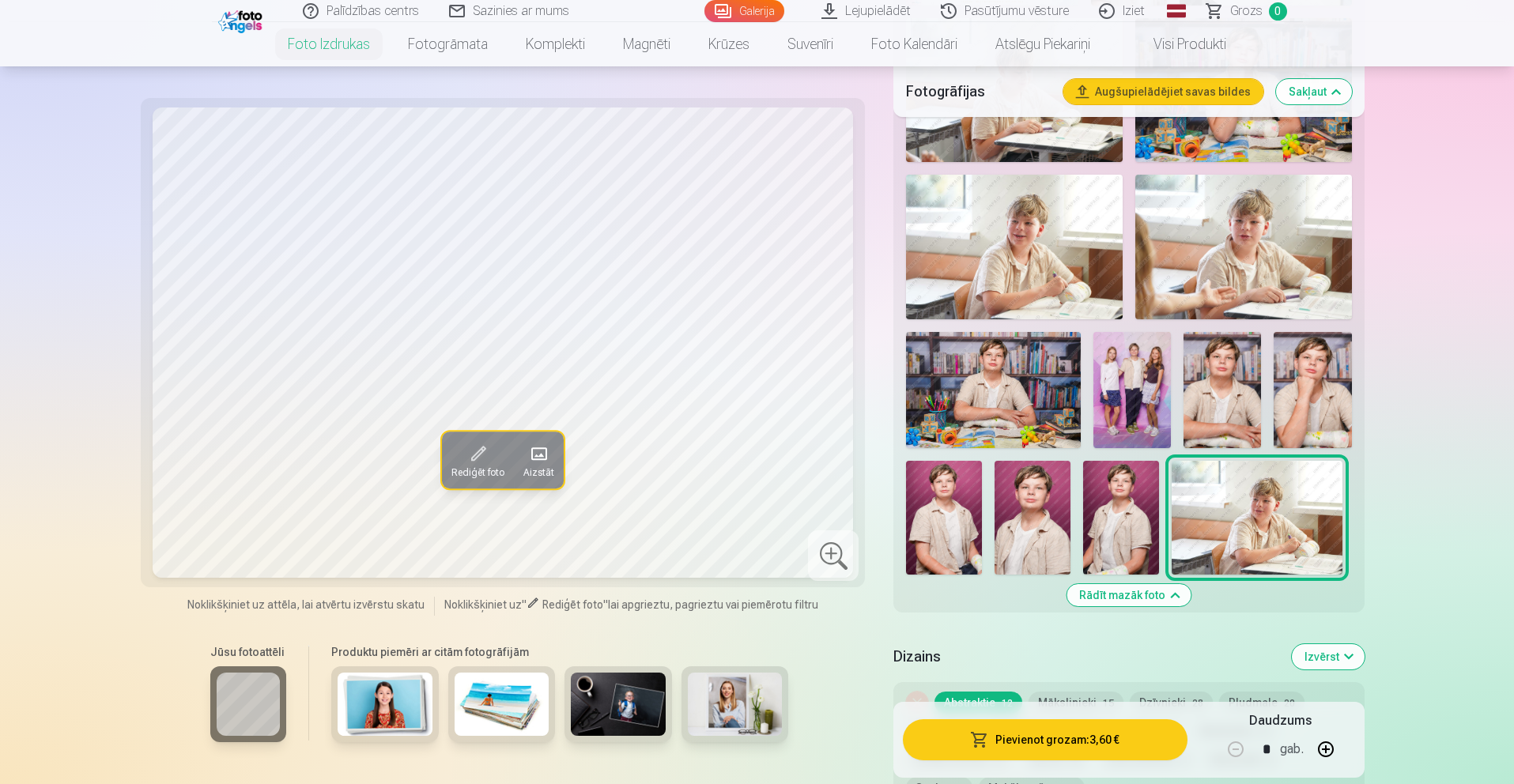
click at [1022, 399] on img at bounding box center [993, 390] width 174 height 117
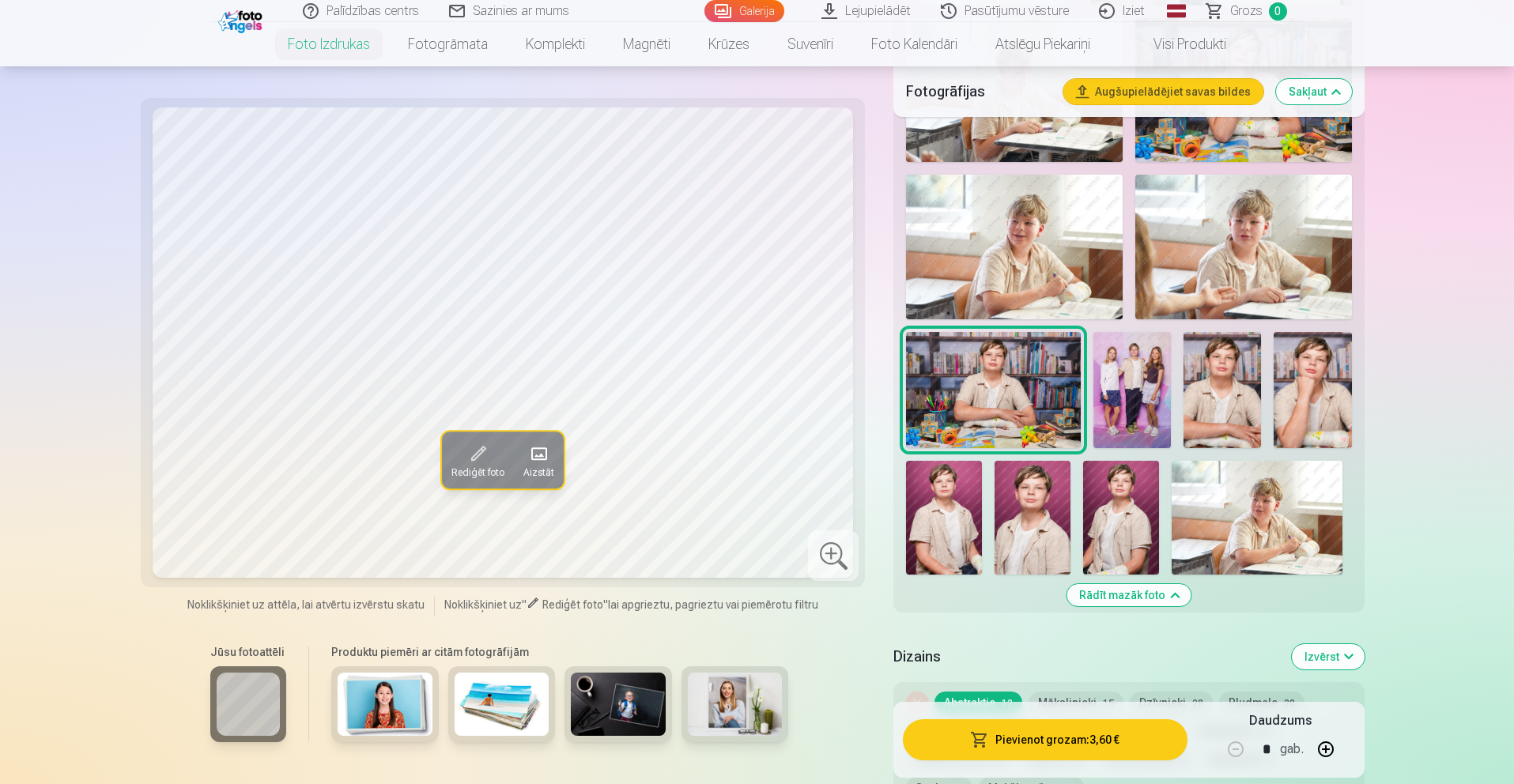
click at [1317, 430] on img at bounding box center [1312, 390] width 77 height 117
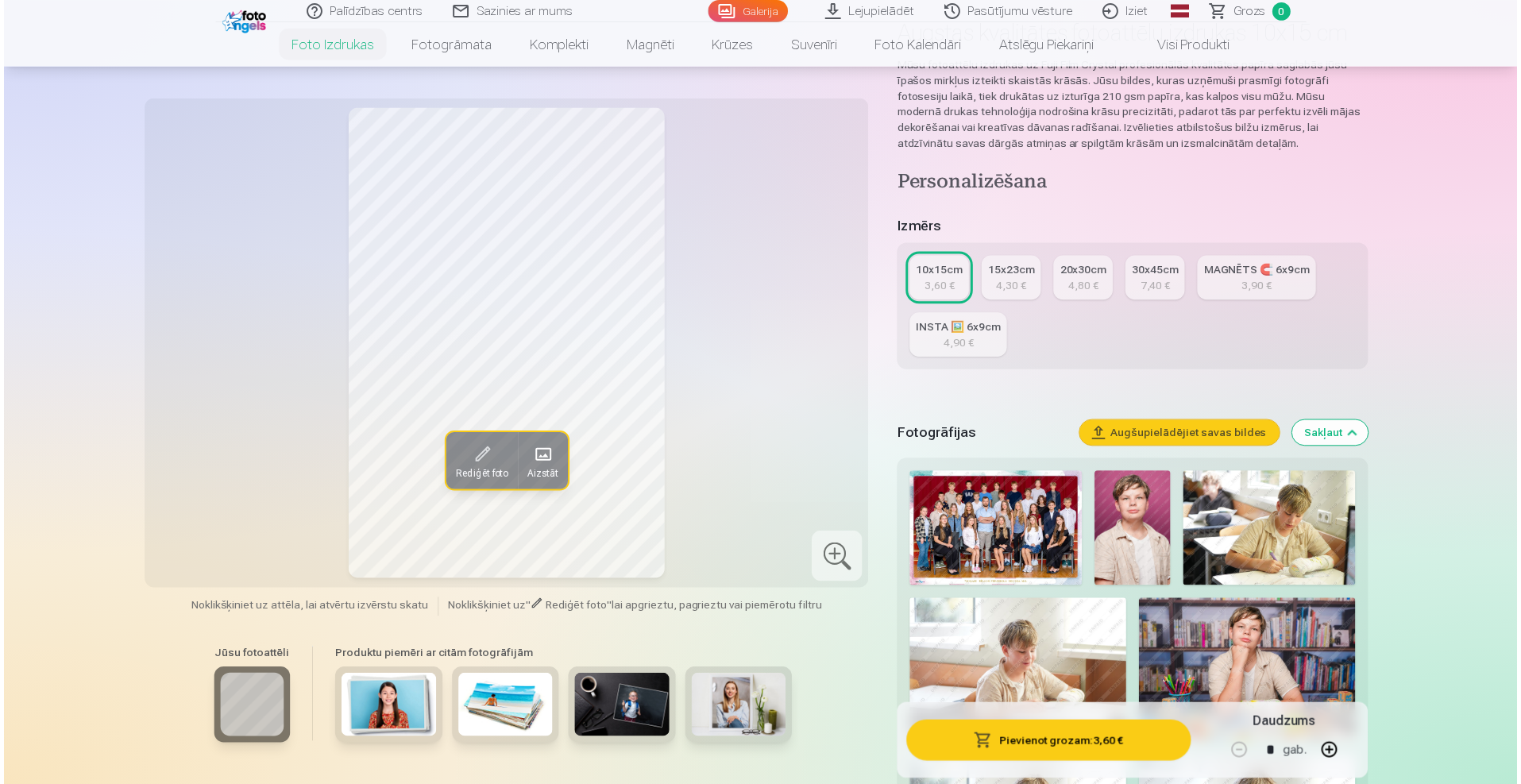
scroll to position [141, 0]
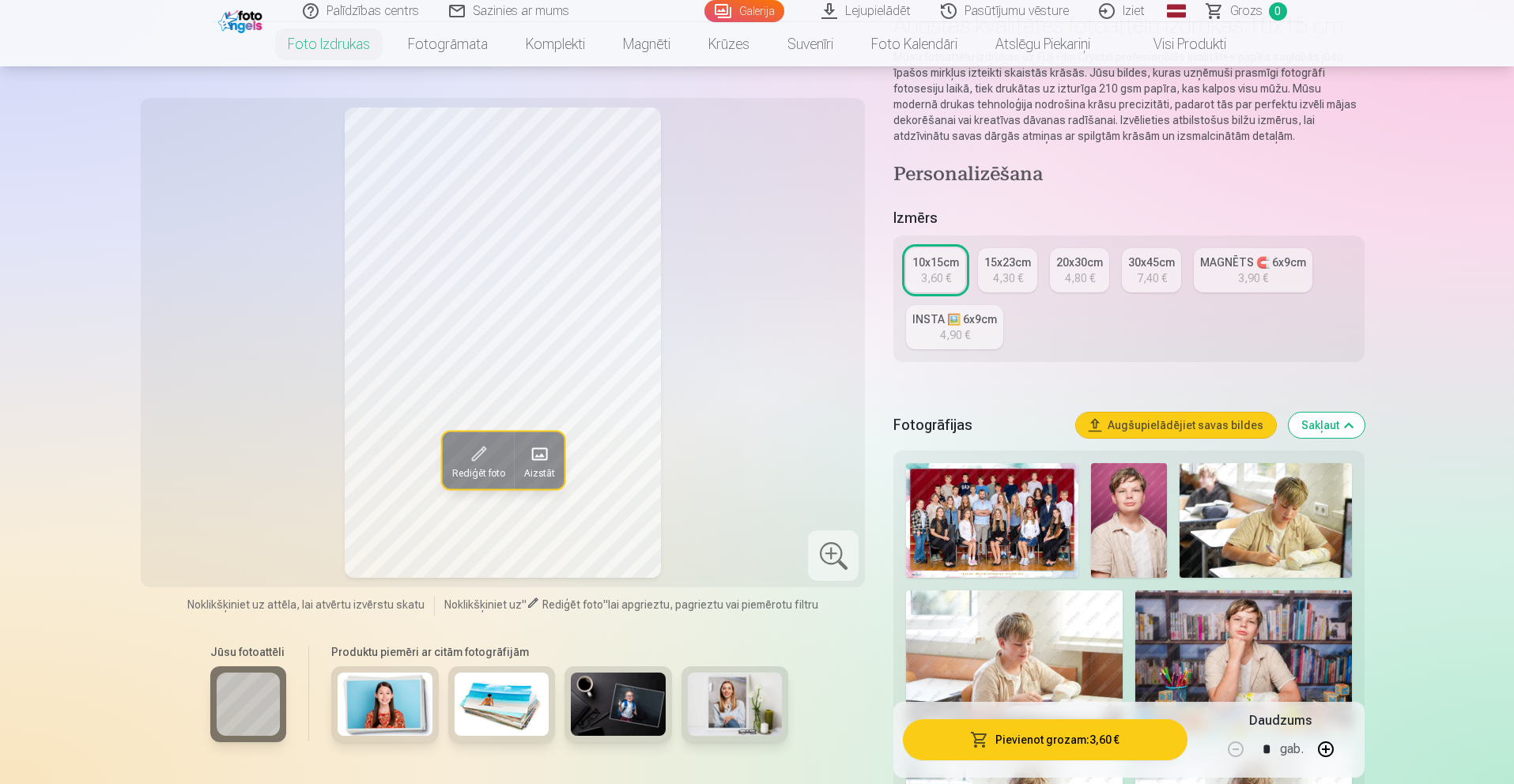
click at [941, 510] on img at bounding box center [992, 521] width 172 height 115
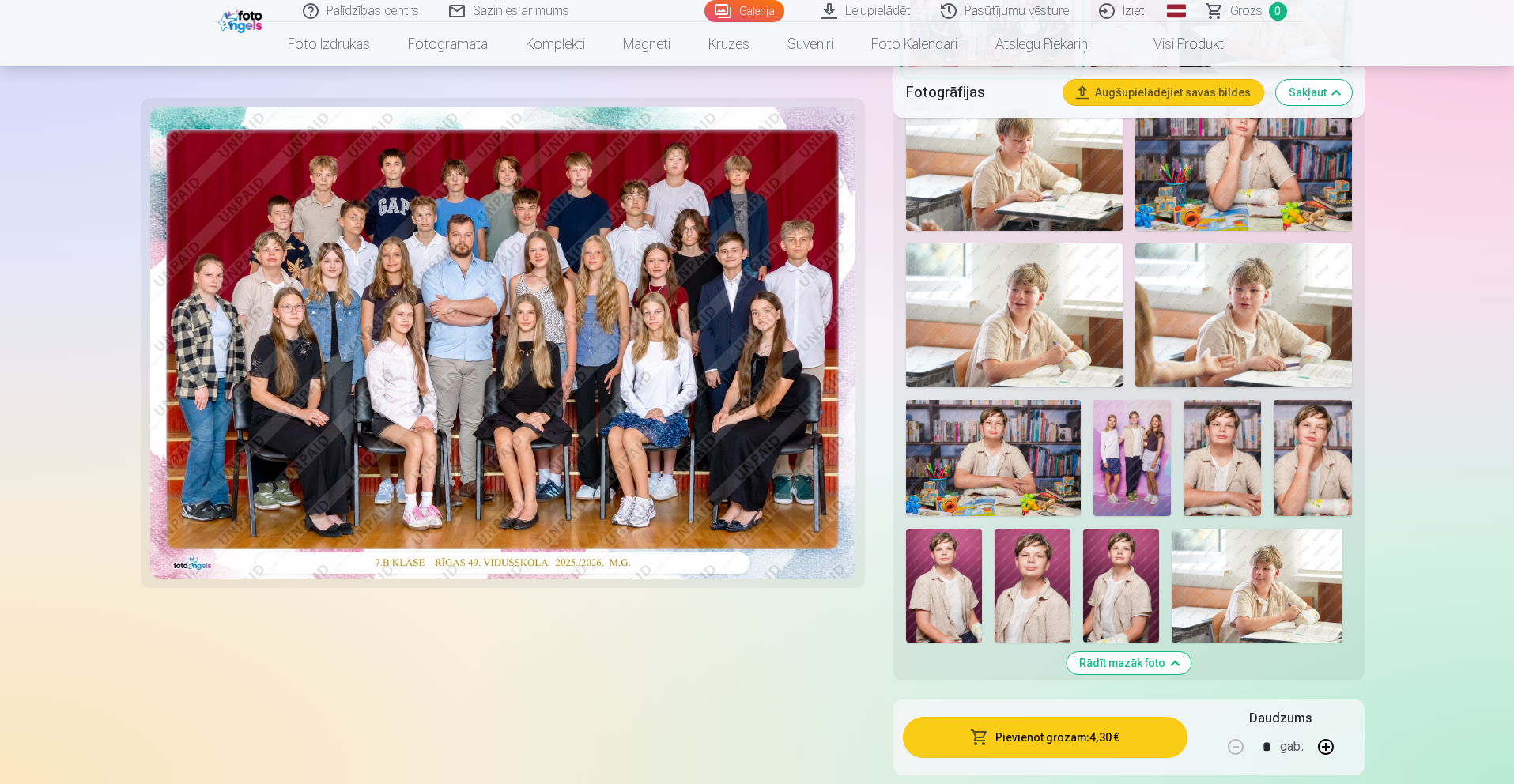
scroll to position [639, 0]
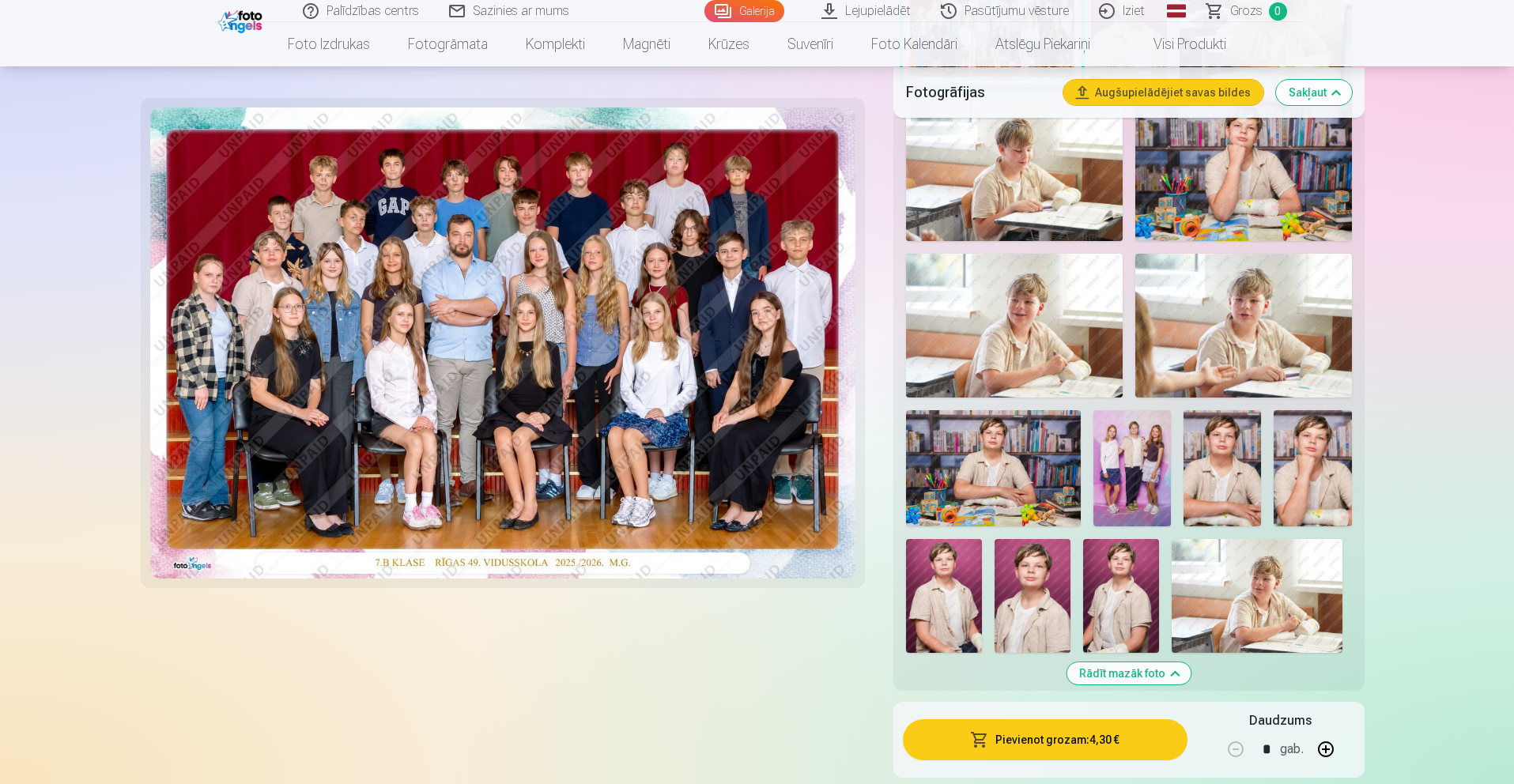
click at [1147, 515] on img at bounding box center [1132, 468] width 77 height 117
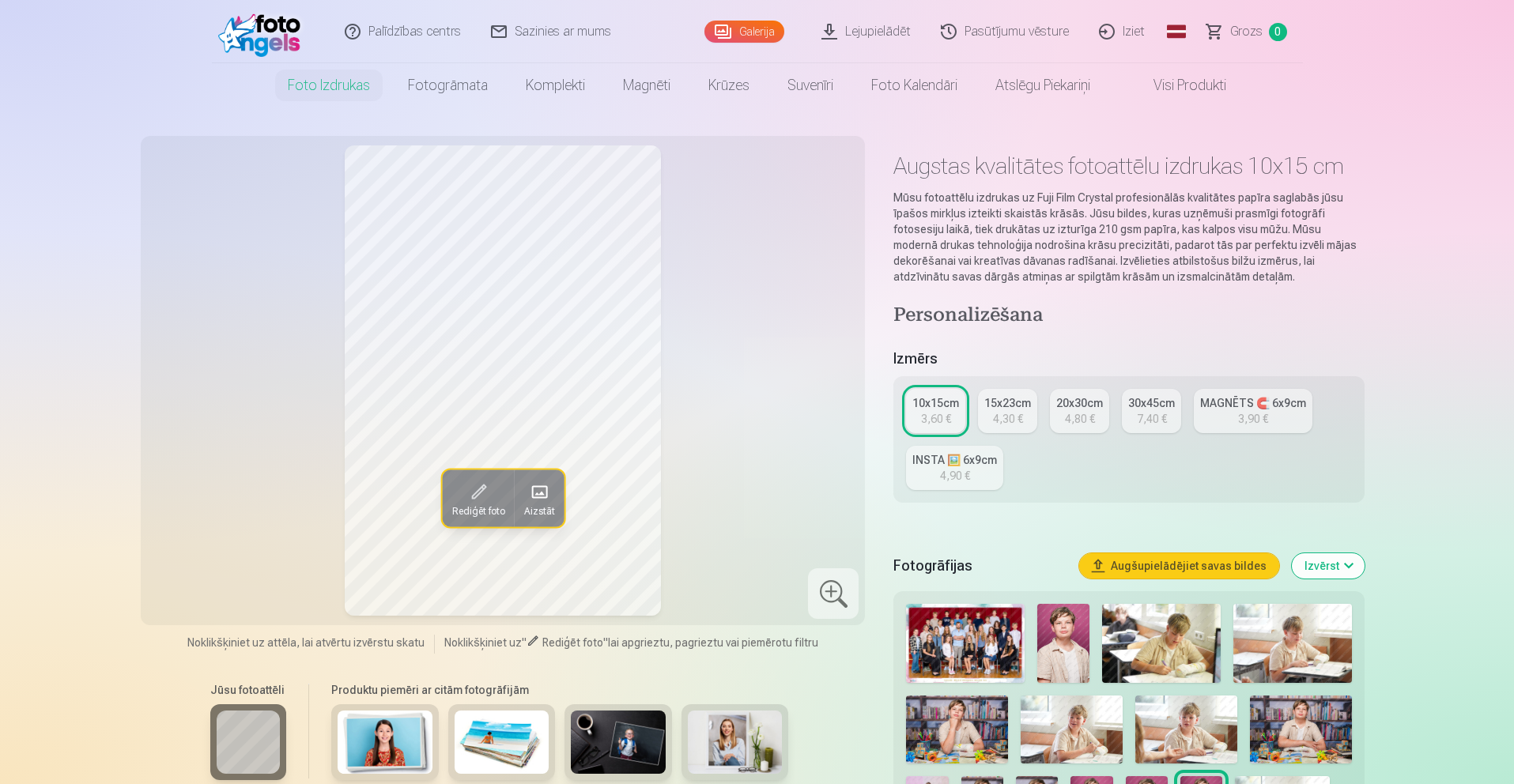
click at [977, 479] on link "INSTA 🖼️ 6x9cm 4,90 €" at bounding box center [955, 468] width 97 height 44
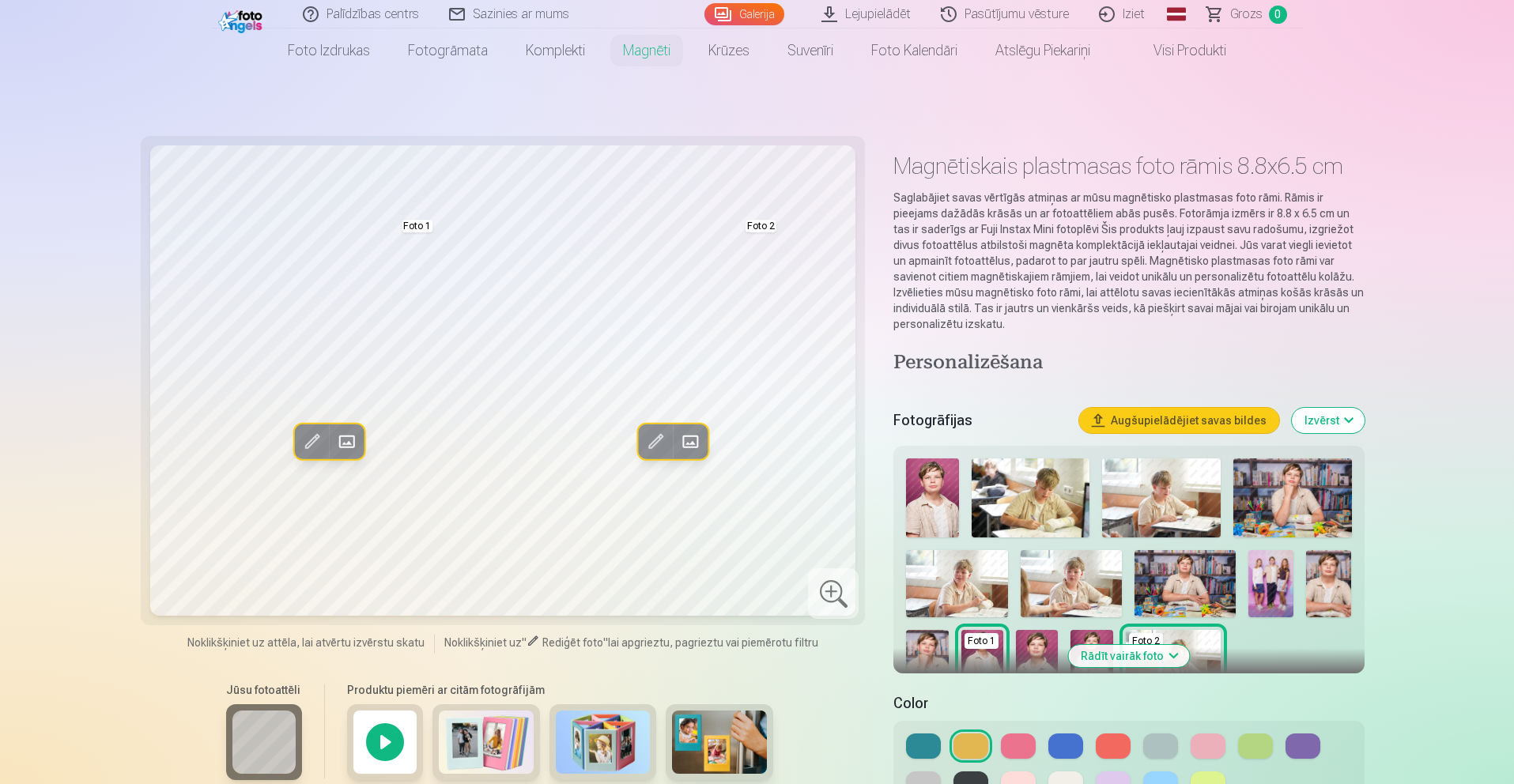
scroll to position [43, 0]
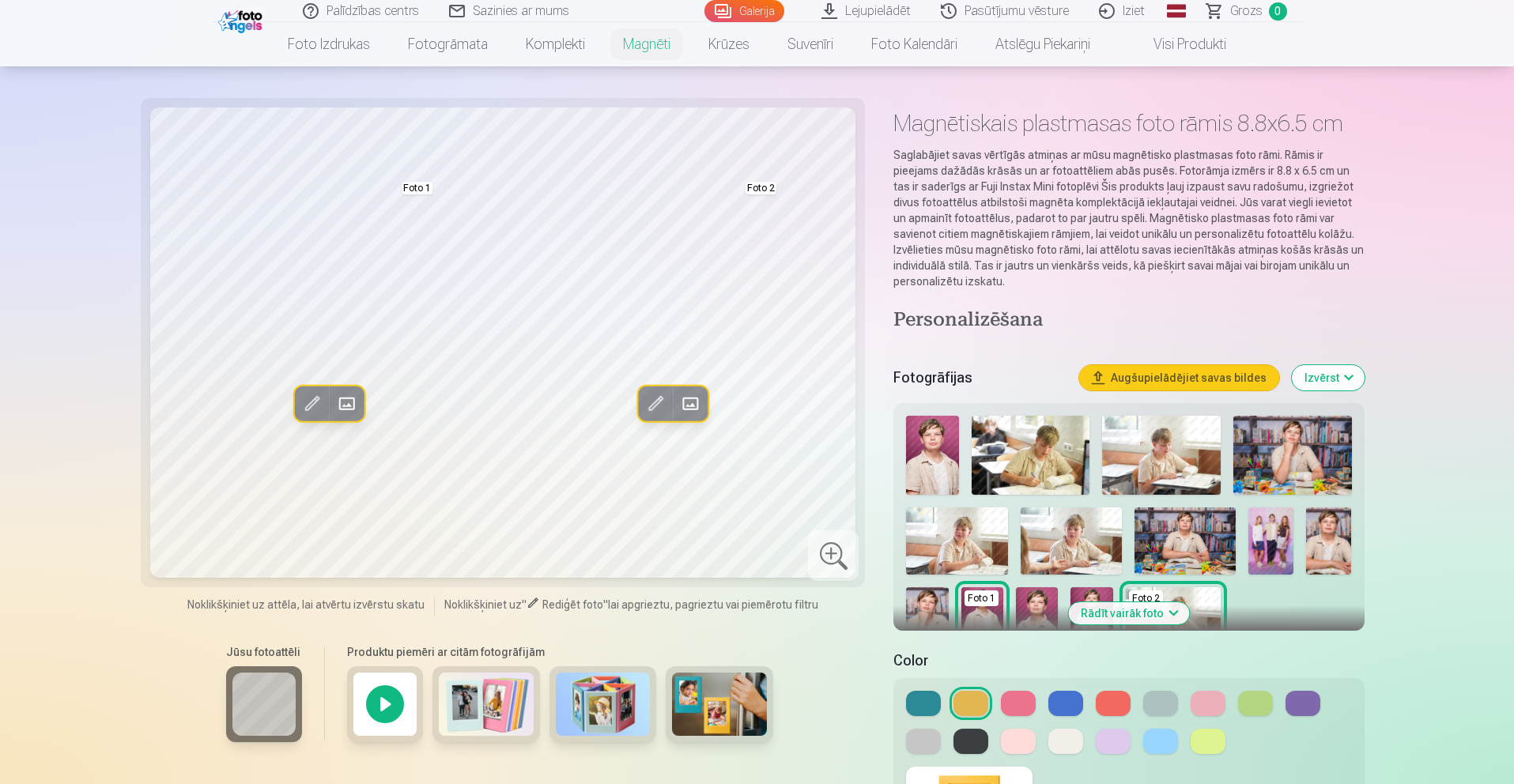
click at [1073, 498] on div "Foto 1 Foto 2" at bounding box center [1128, 533] width 458 height 248
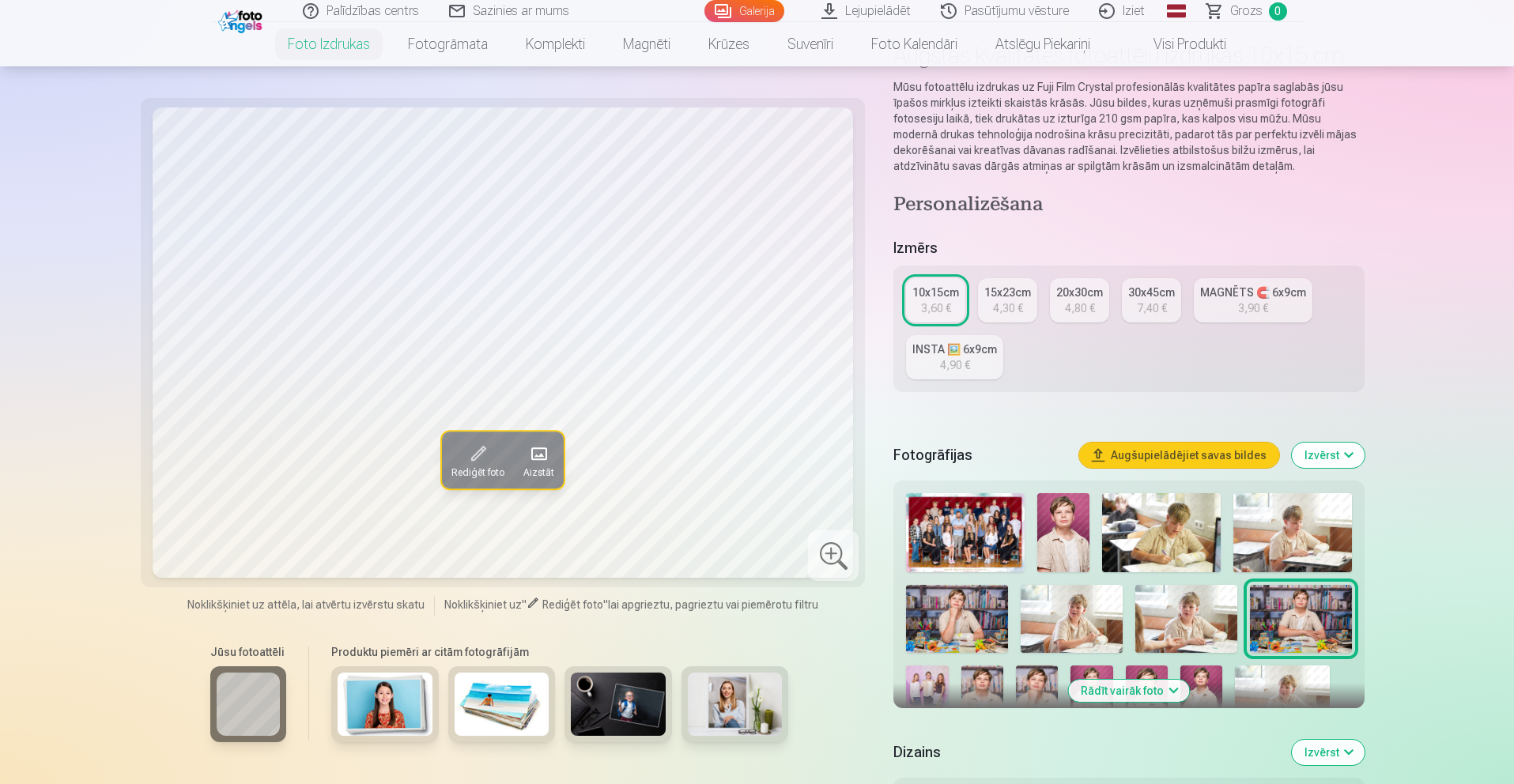
scroll to position [114, 0]
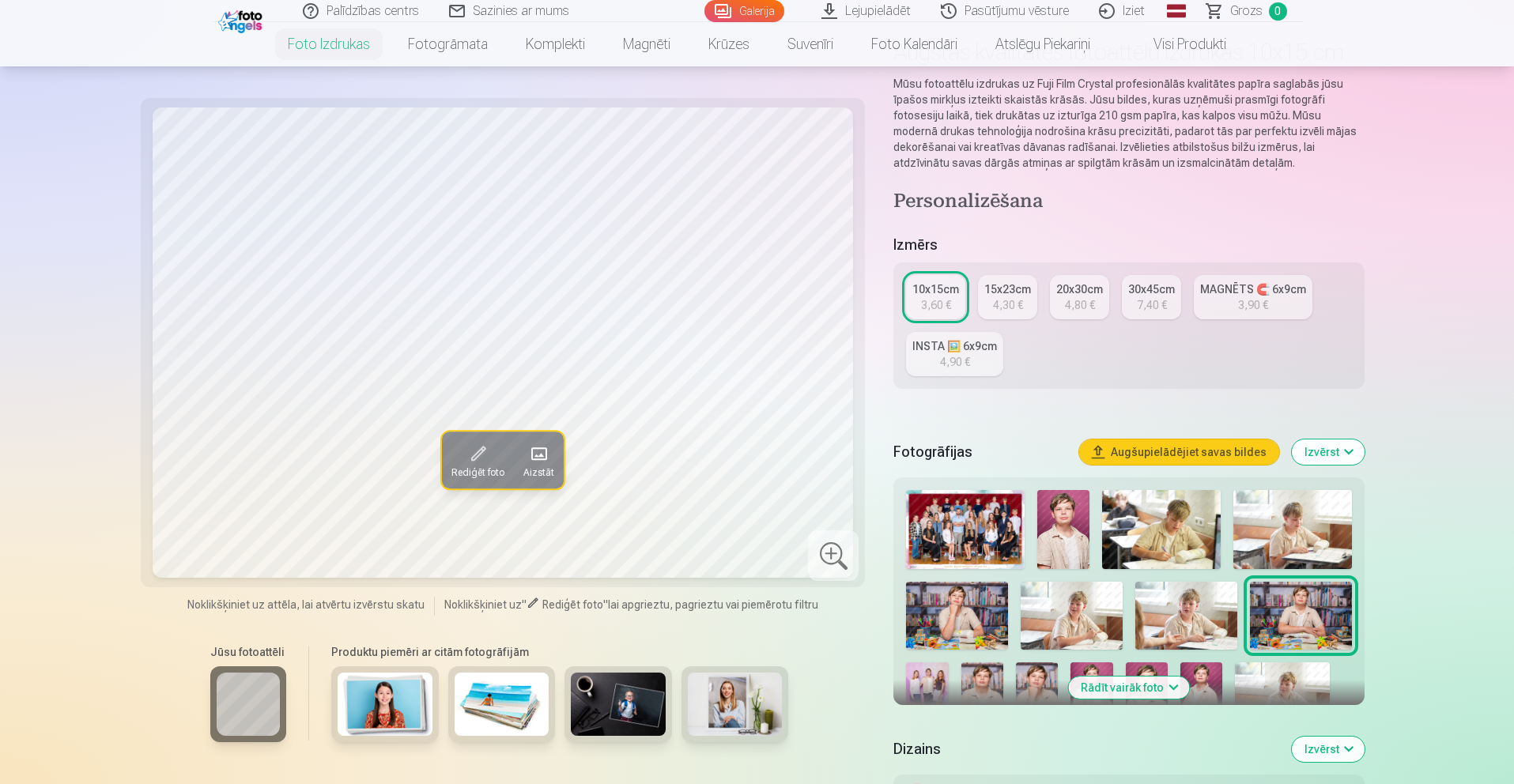
click at [1122, 686] on button "Rādīt vairāk foto" at bounding box center [1128, 688] width 121 height 22
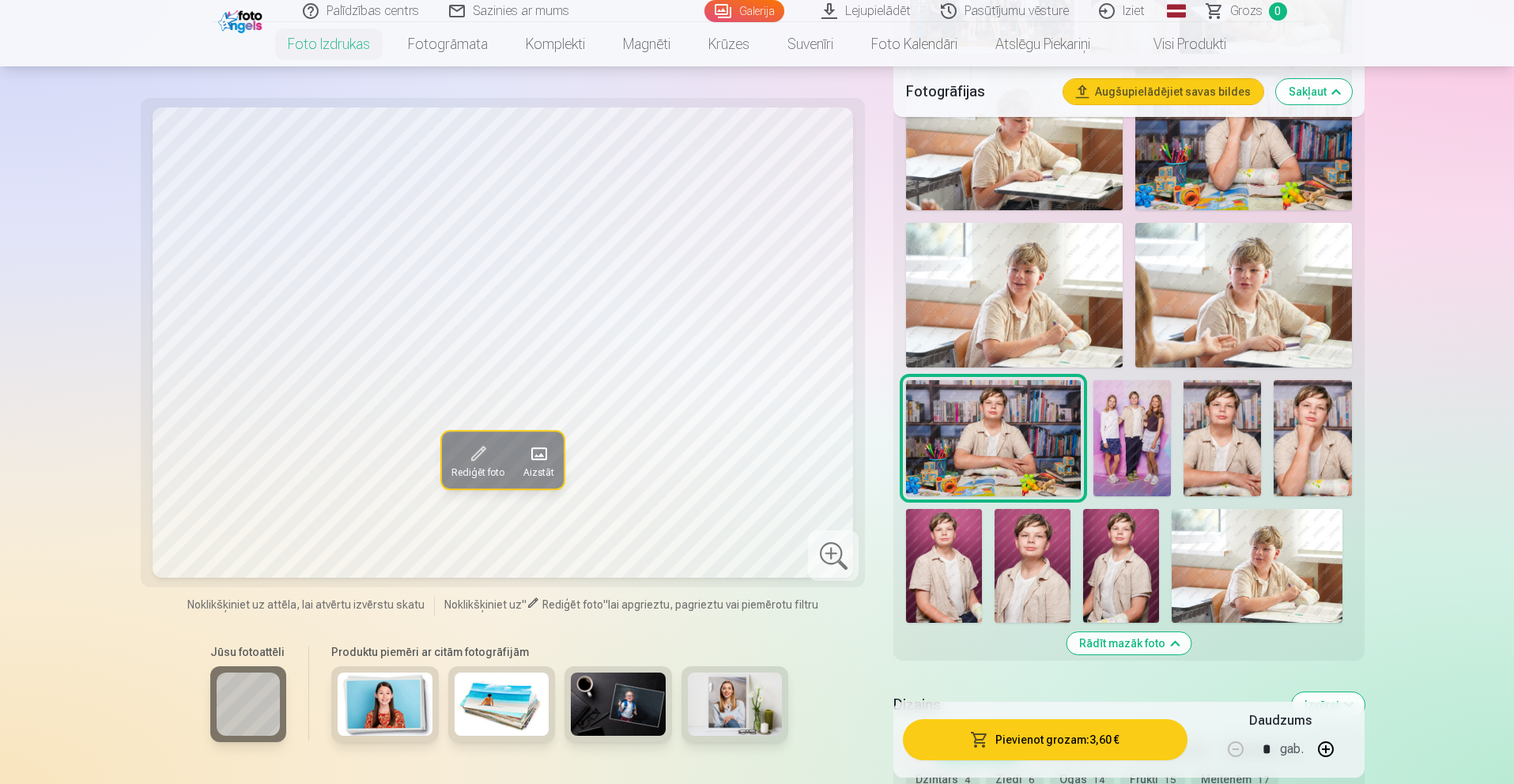
scroll to position [634, 0]
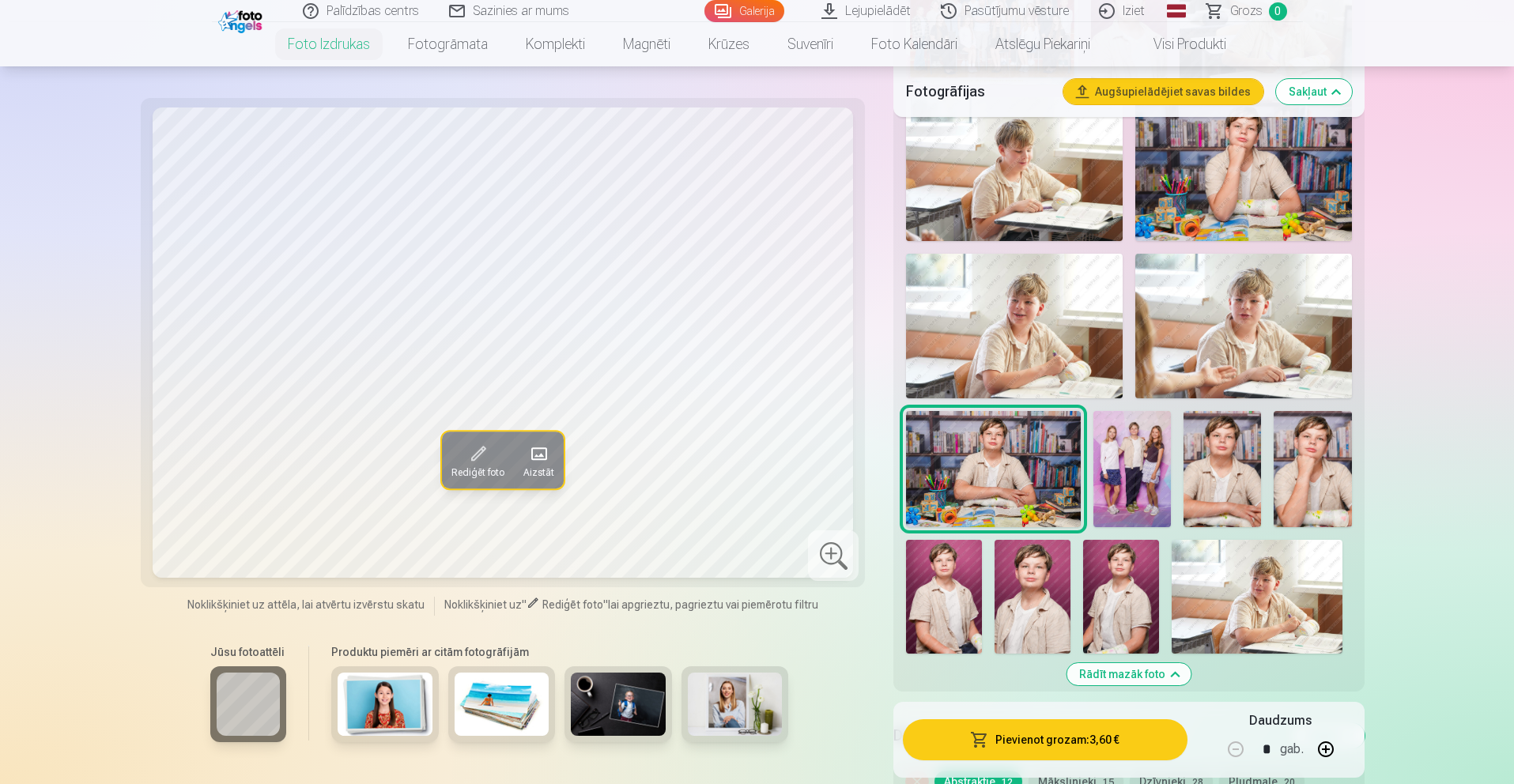
click at [1157, 498] on img at bounding box center [1132, 469] width 77 height 117
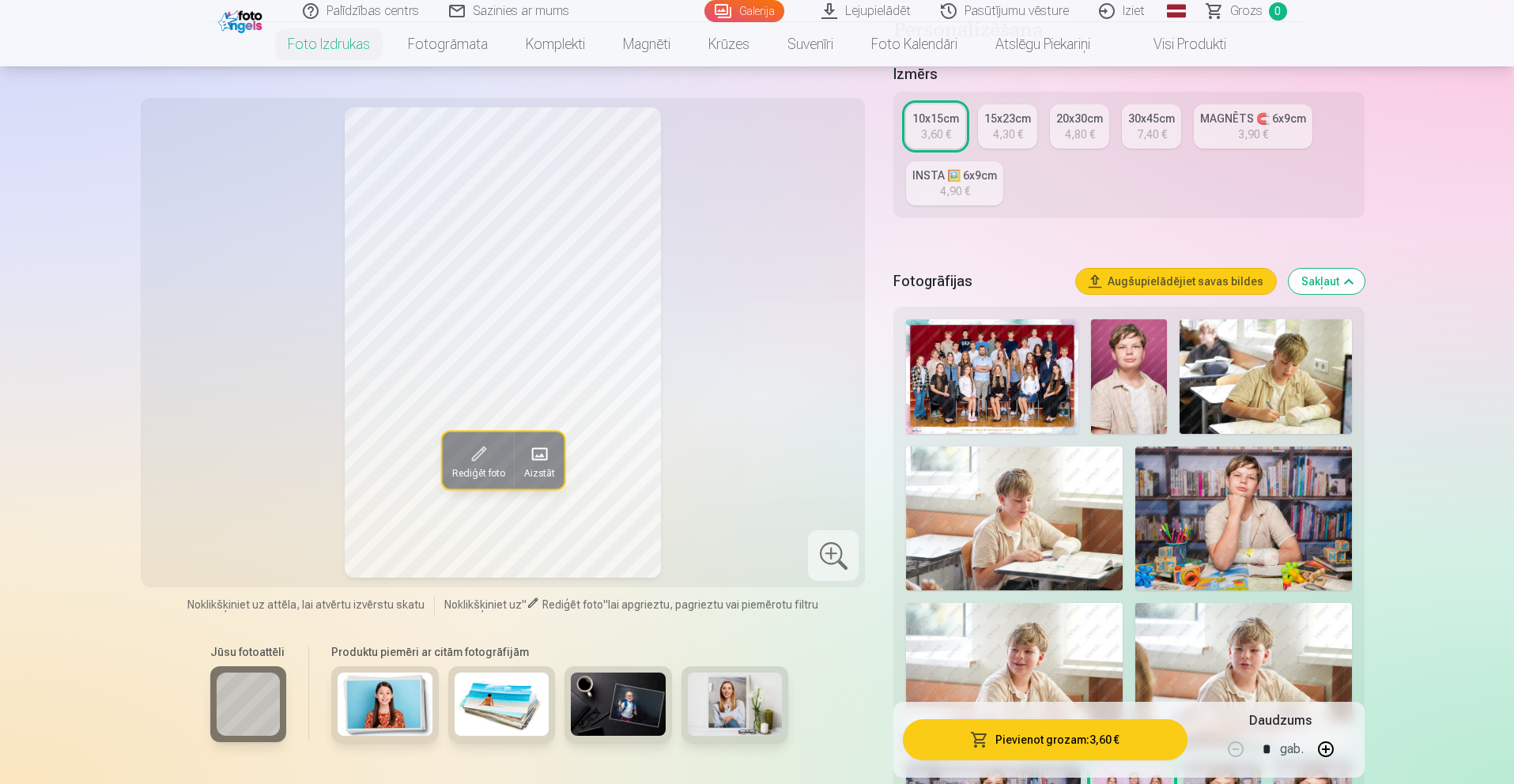
scroll to position [0, 0]
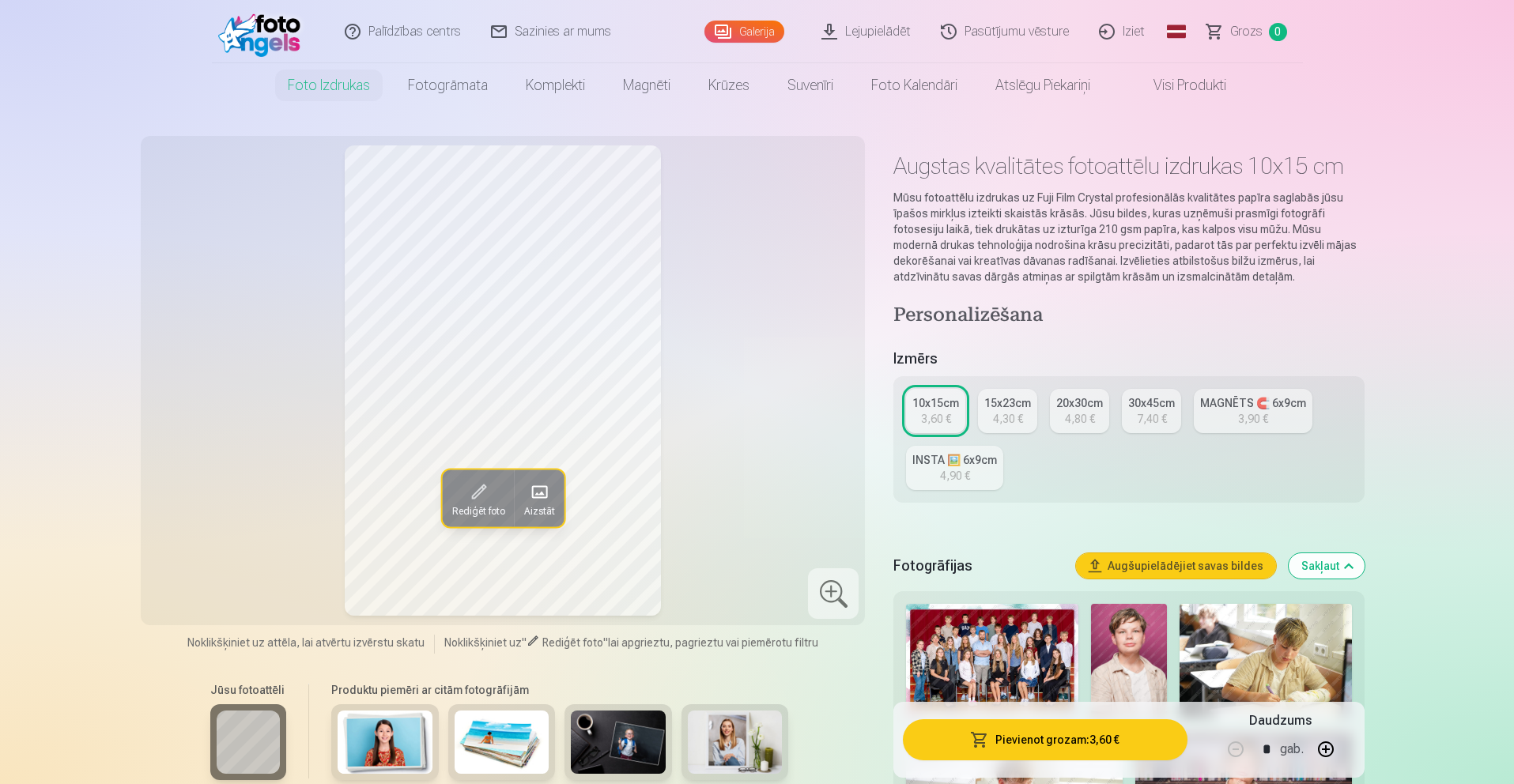
click at [1158, 419] on div "7,40 €" at bounding box center [1151, 419] width 30 height 16
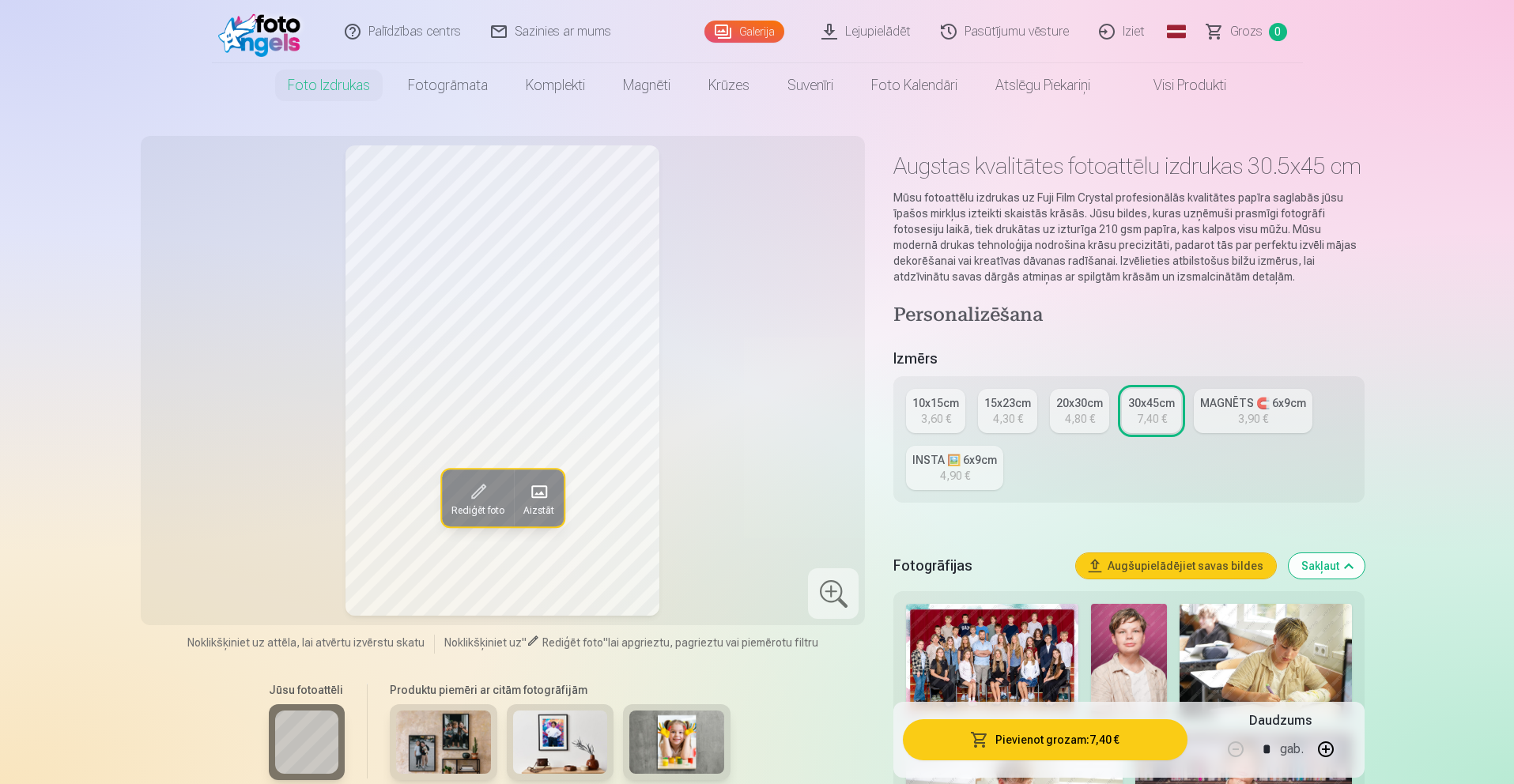
click at [458, 744] on img at bounding box center [443, 742] width 95 height 63
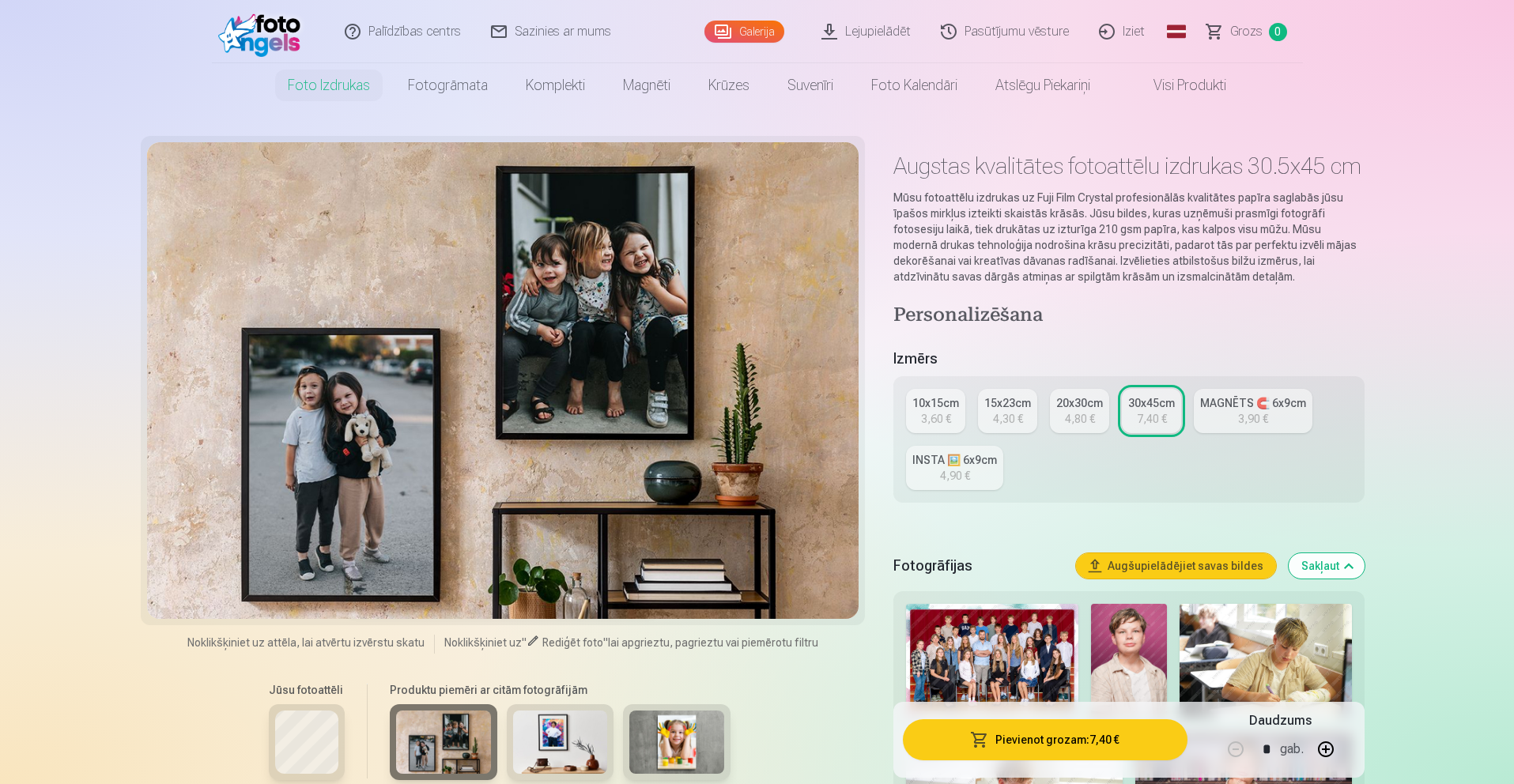
click at [533, 742] on img at bounding box center [560, 742] width 95 height 63
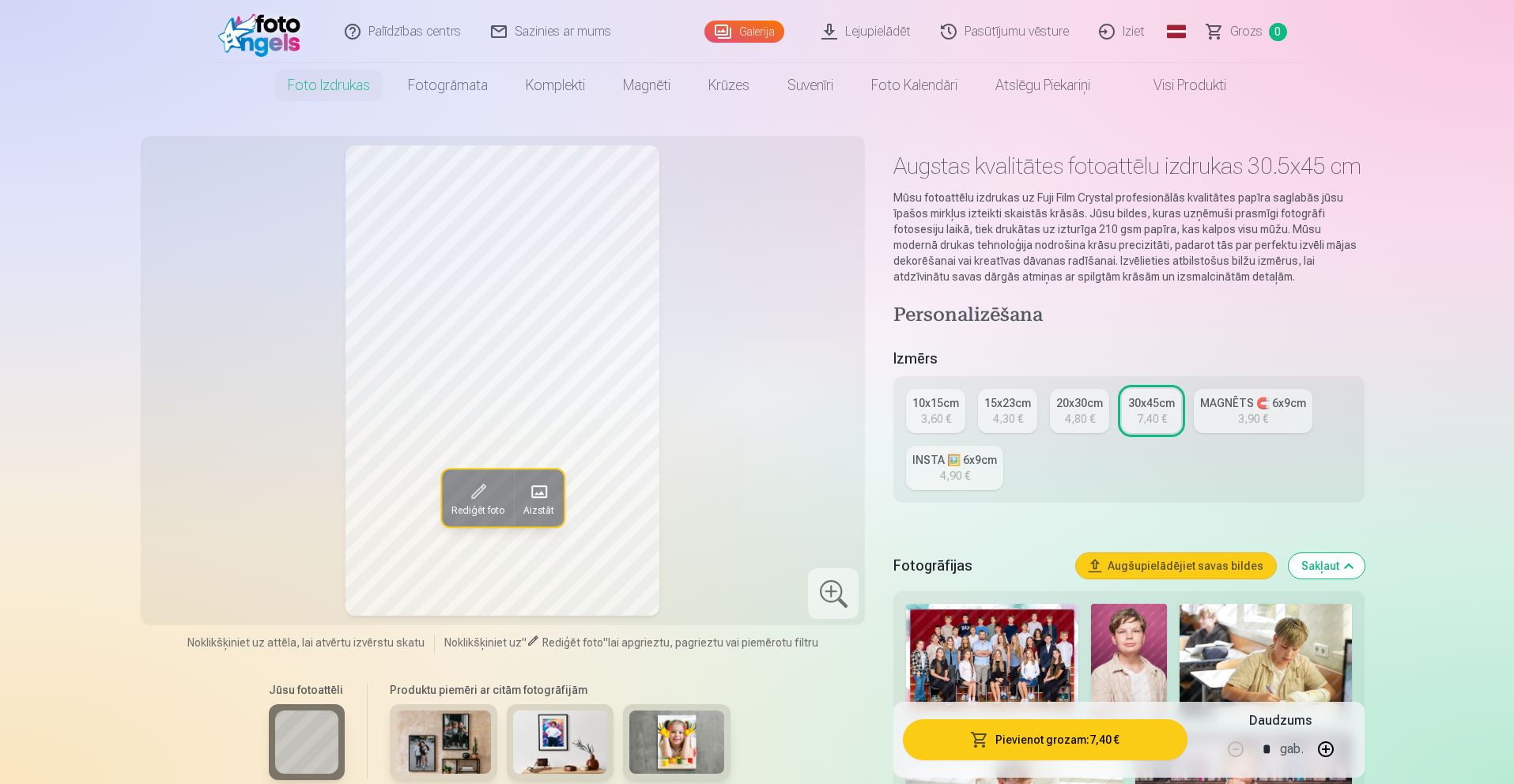
click at [983, 458] on div "INSTA 🖼️ 6x9cm" at bounding box center [955, 460] width 84 height 16
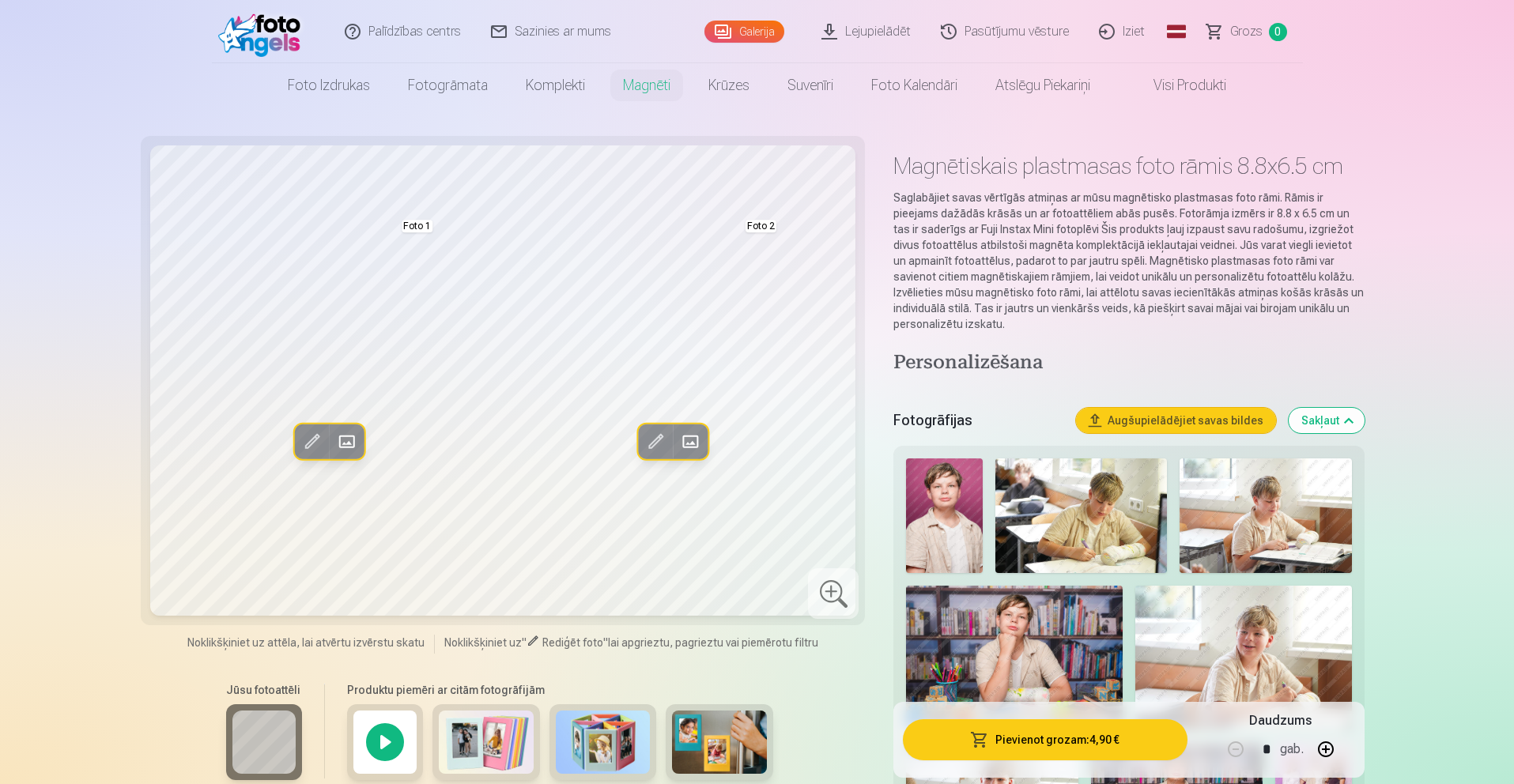
click at [684, 441] on span at bounding box center [690, 442] width 26 height 26
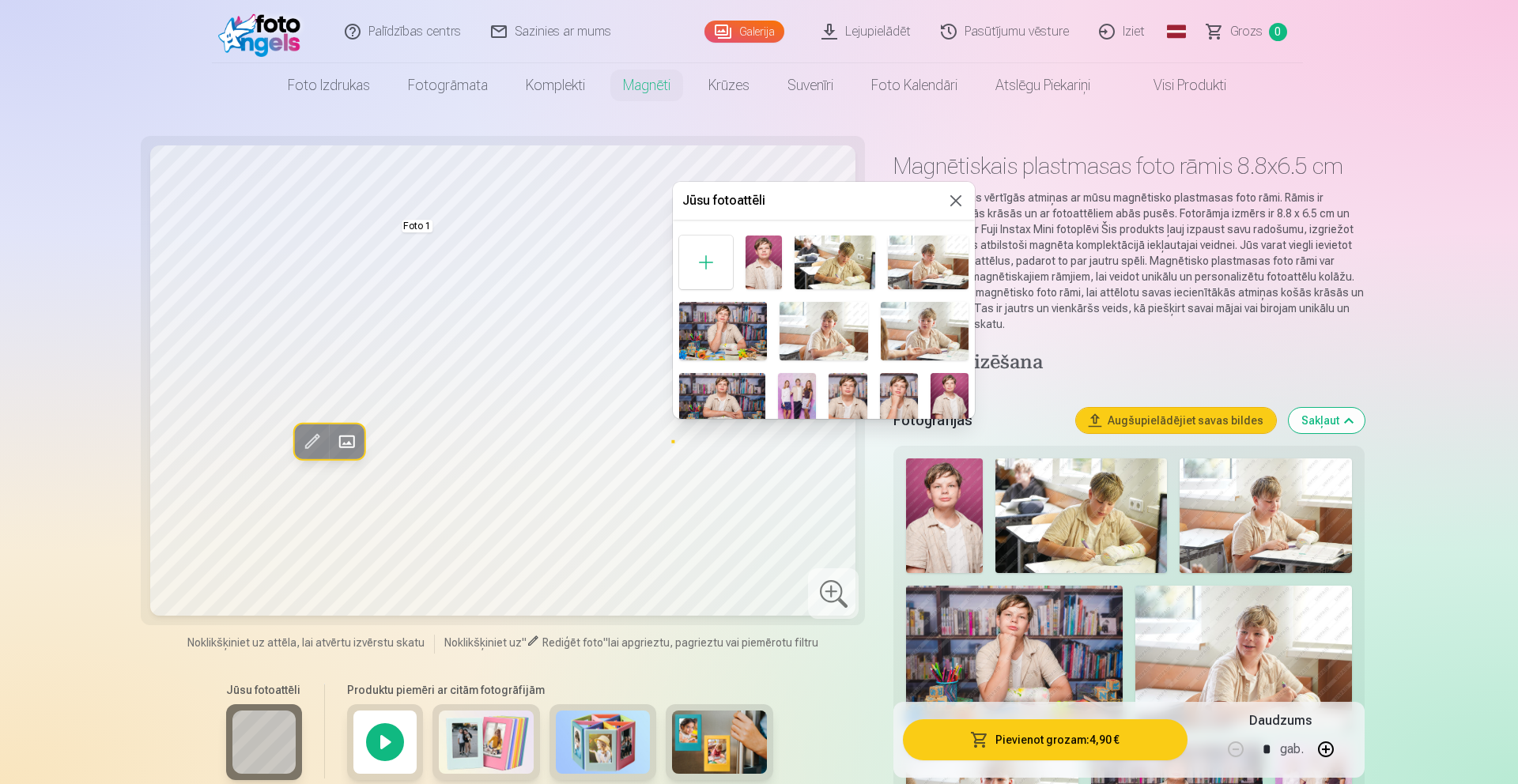
click at [808, 388] on img at bounding box center [796, 401] width 38 height 58
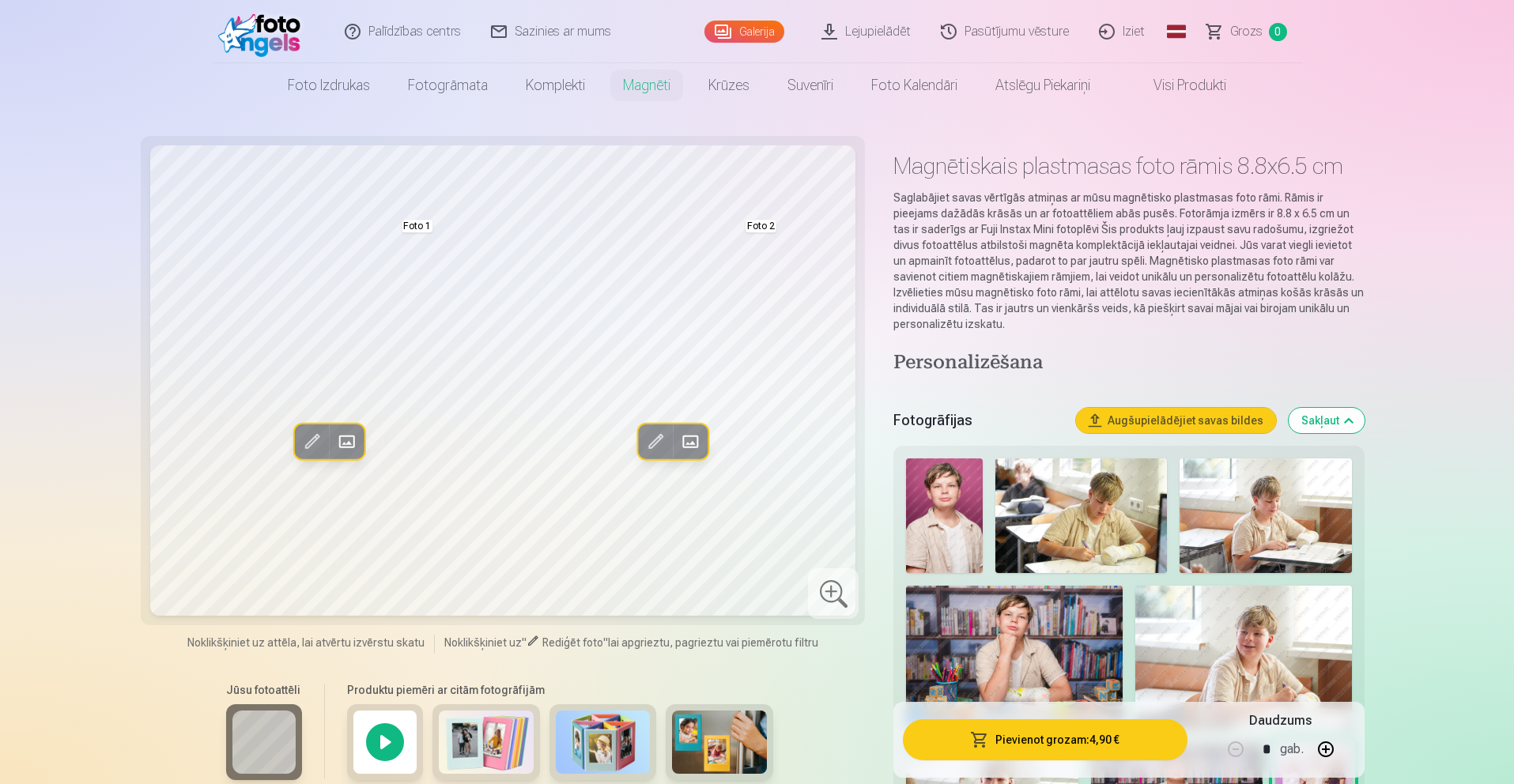
click at [340, 441] on span at bounding box center [346, 442] width 26 height 26
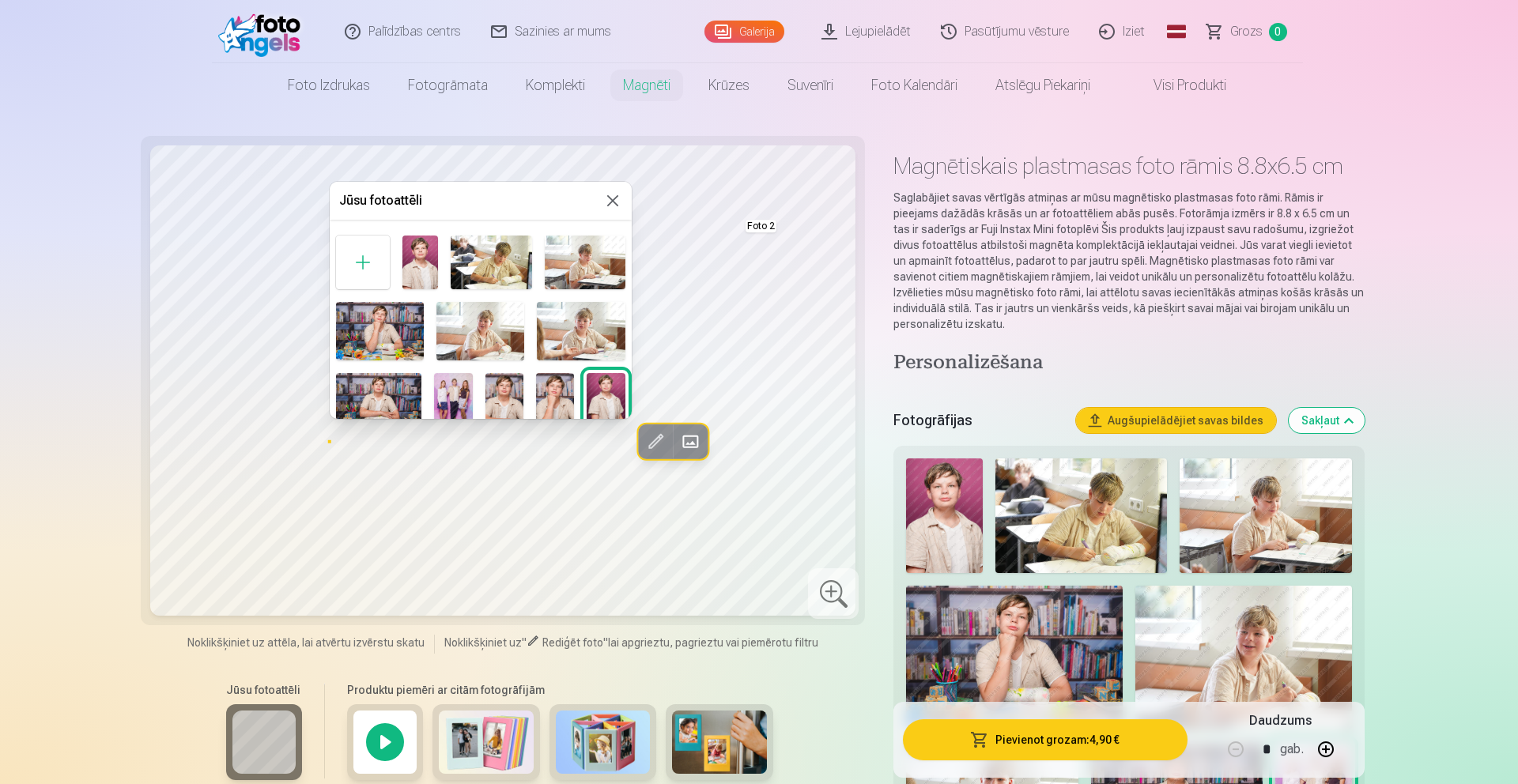
click at [464, 409] on img at bounding box center [453, 401] width 38 height 58
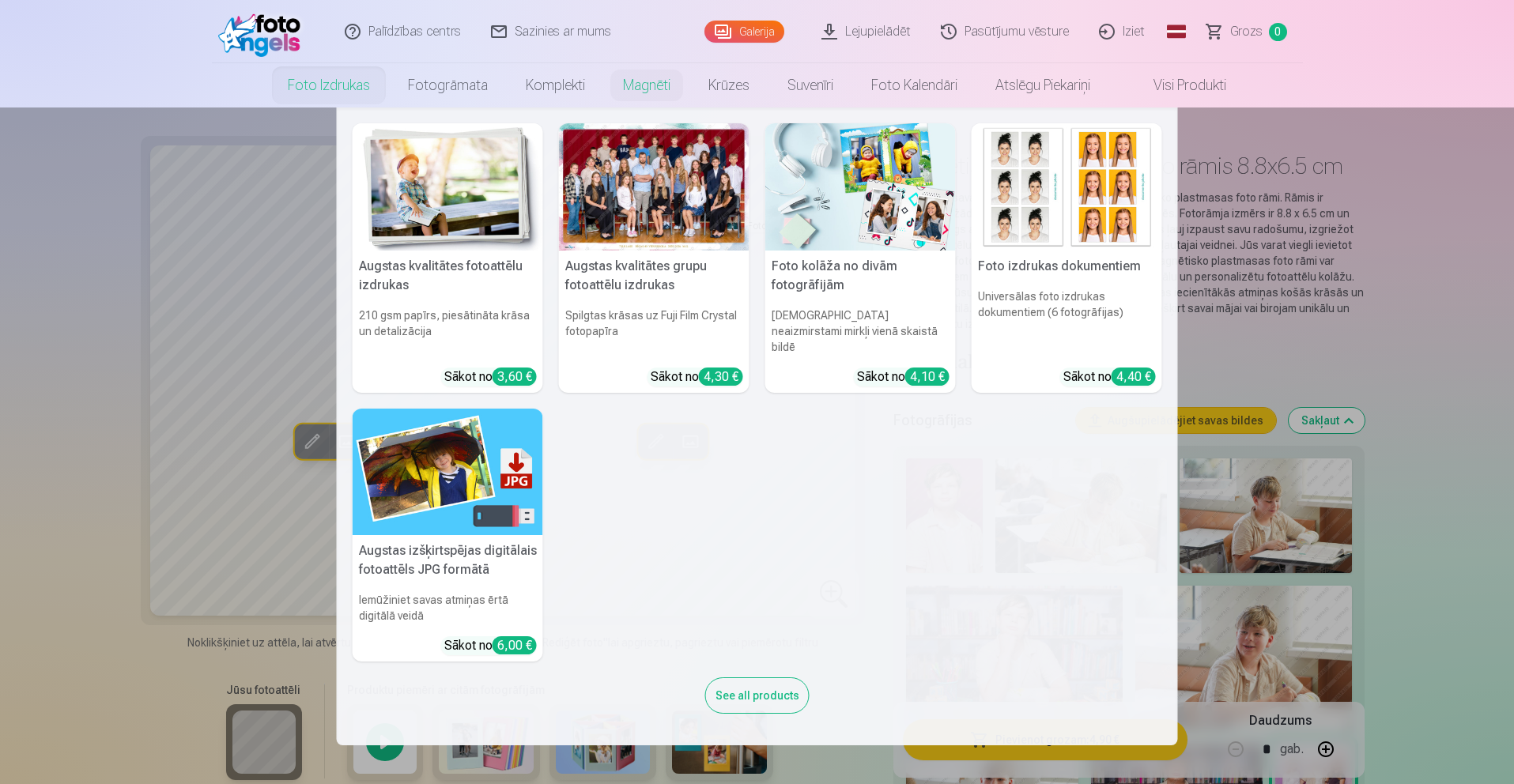
click at [360, 83] on link "Foto izdrukas" at bounding box center [329, 85] width 120 height 44
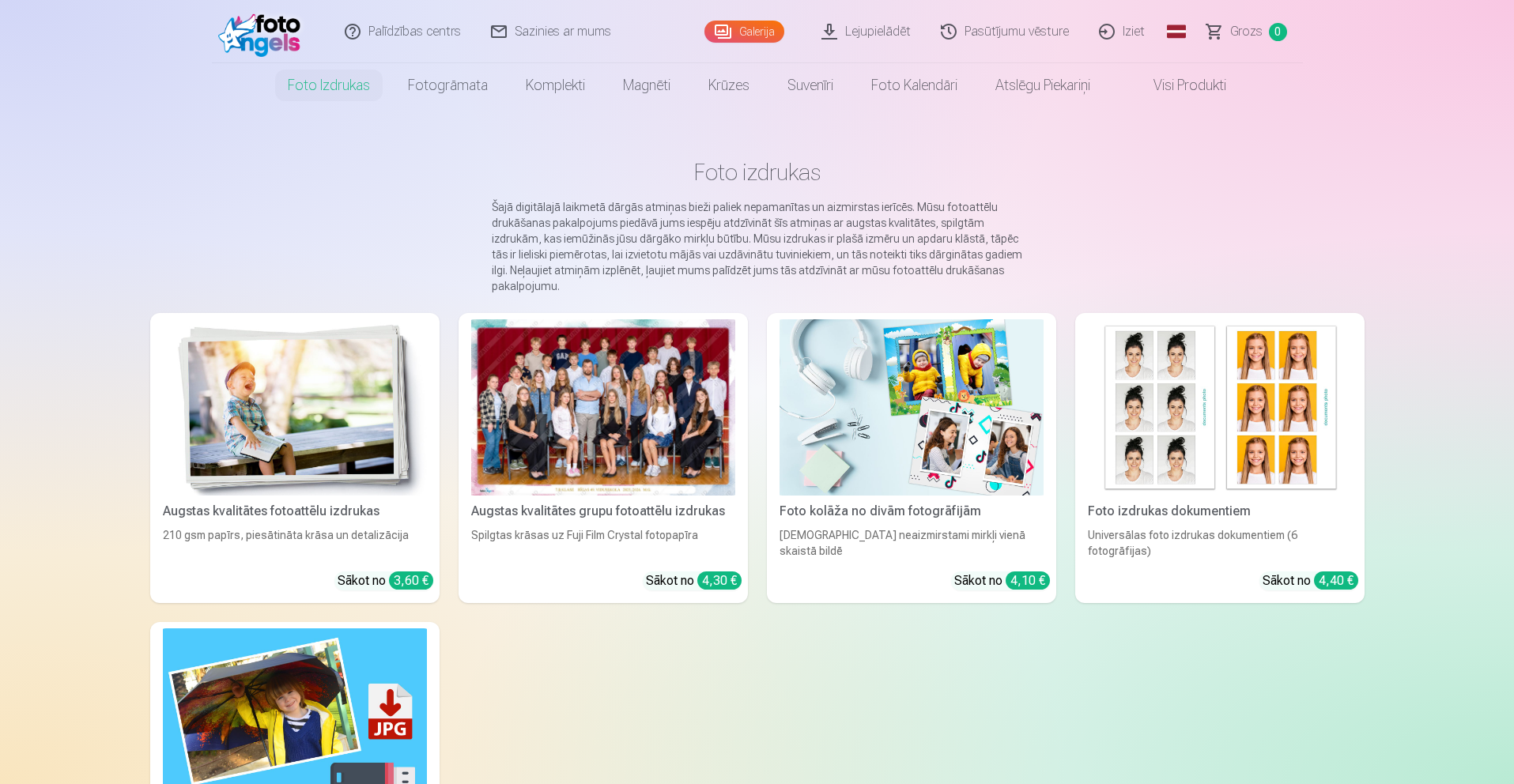
click at [623, 470] on div at bounding box center [603, 408] width 264 height 176
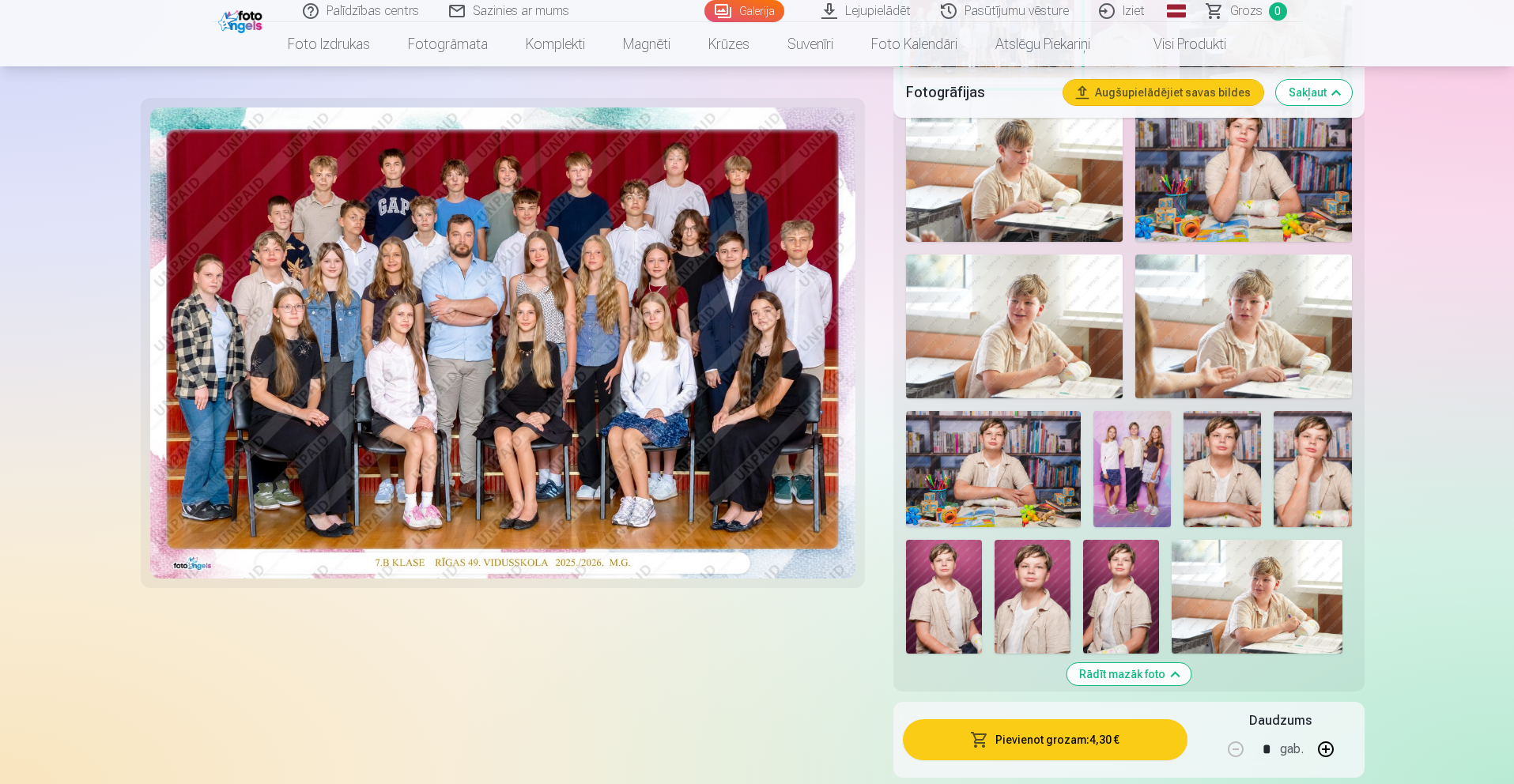
scroll to position [642, 0]
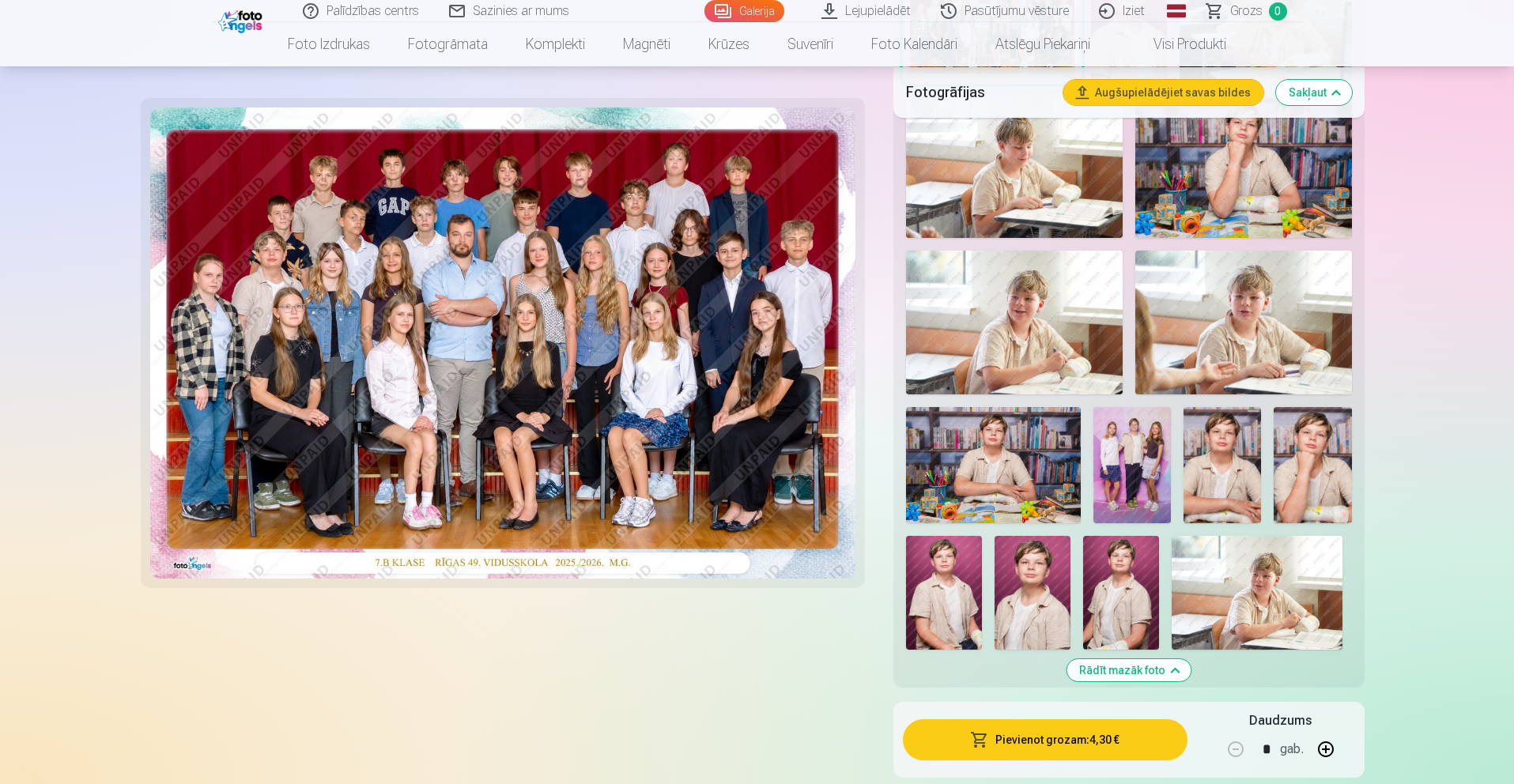
click at [1172, 470] on div at bounding box center [1128, 308] width 458 height 697
click at [1135, 476] on img at bounding box center [1132, 465] width 77 height 117
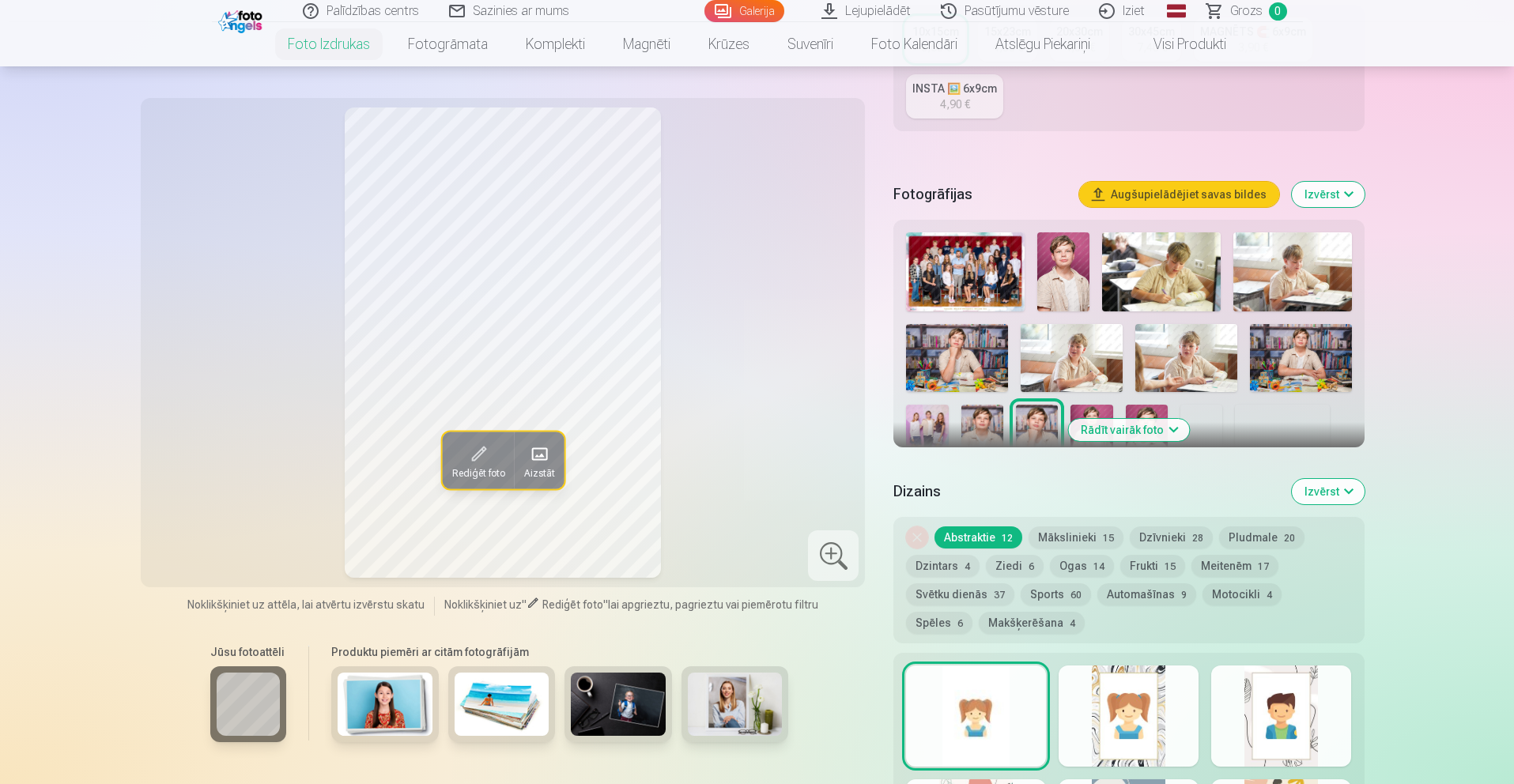
scroll to position [376, 0]
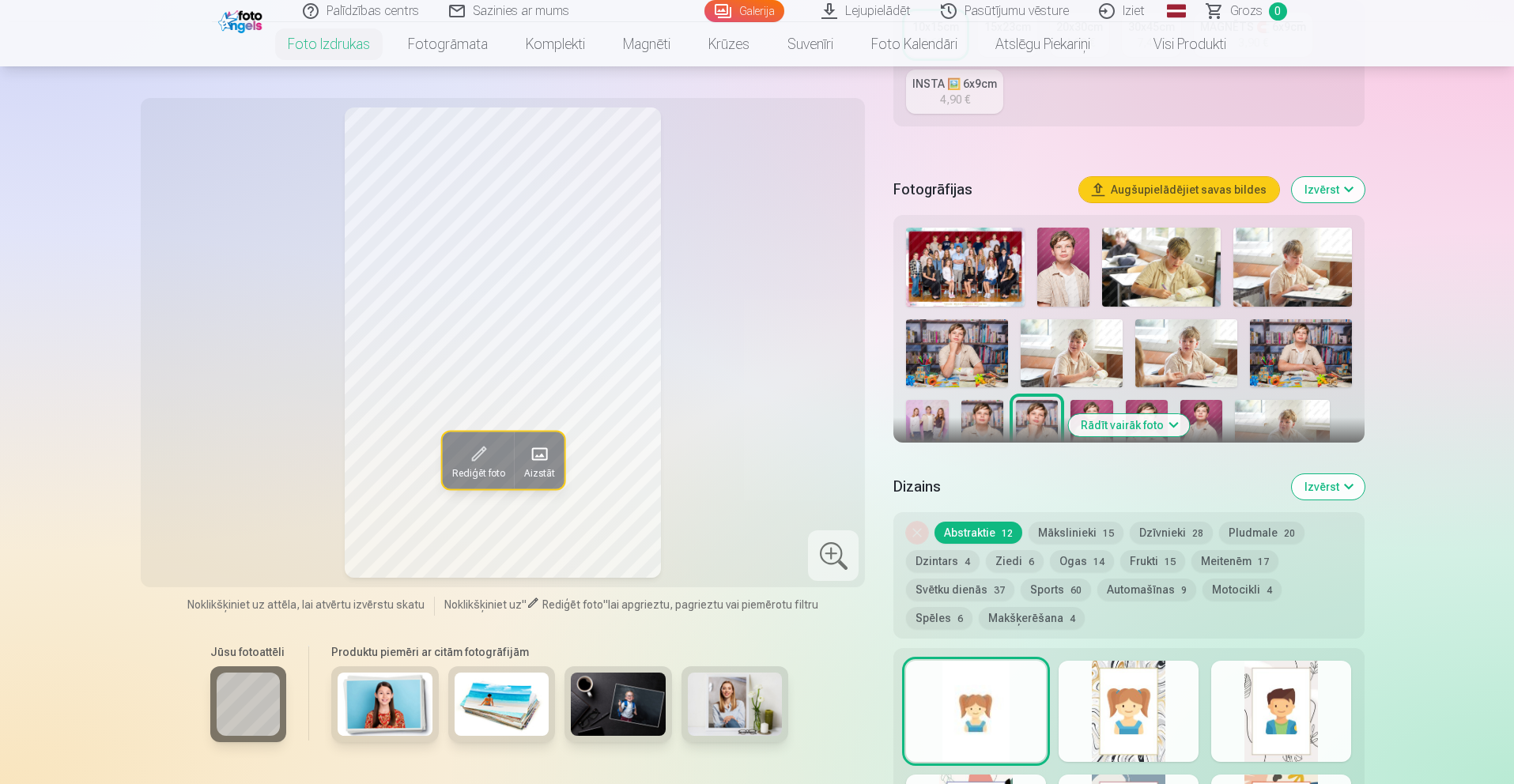
click at [1108, 419] on button "Rādīt vairāk foto" at bounding box center [1128, 425] width 121 height 22
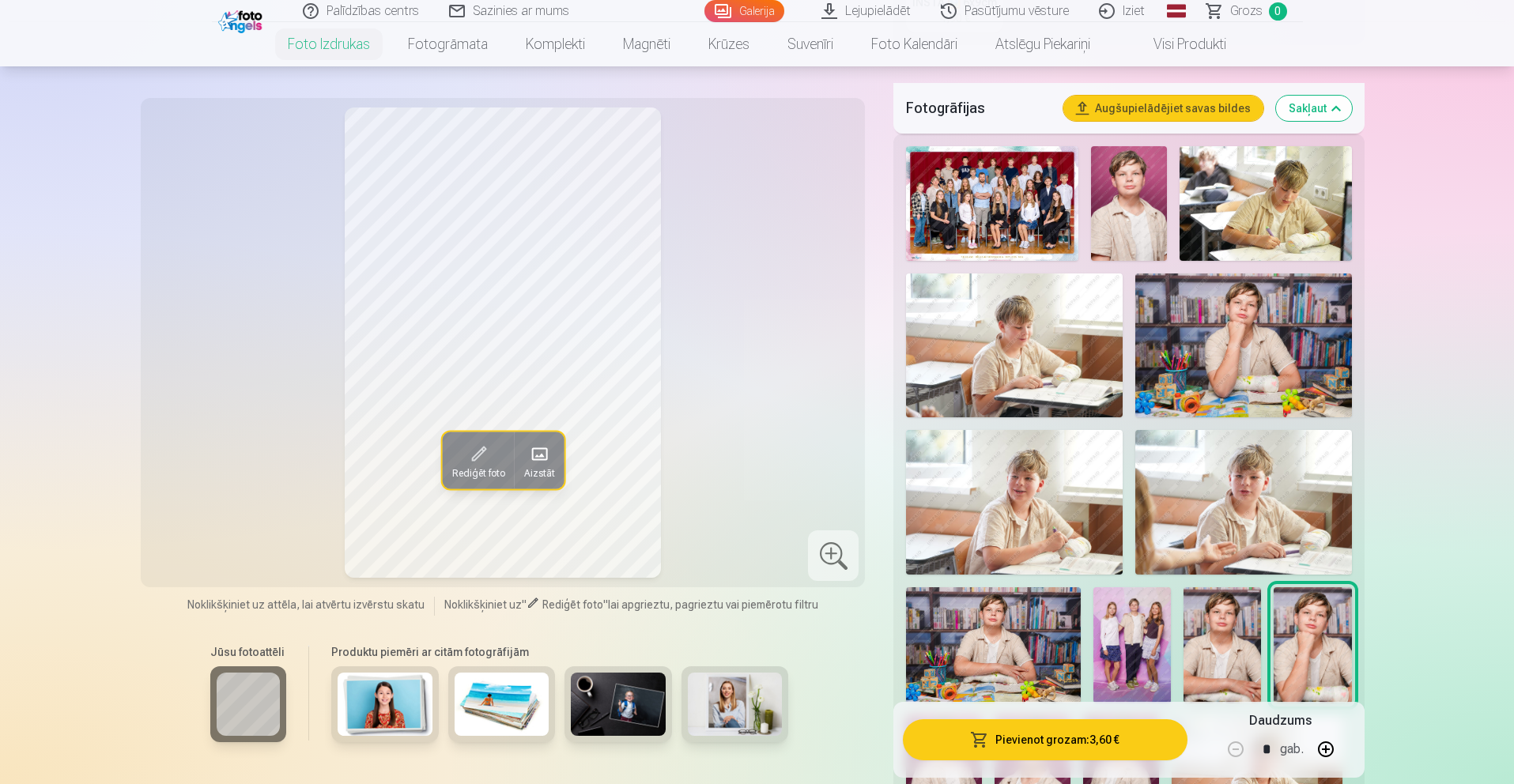
scroll to position [479, 0]
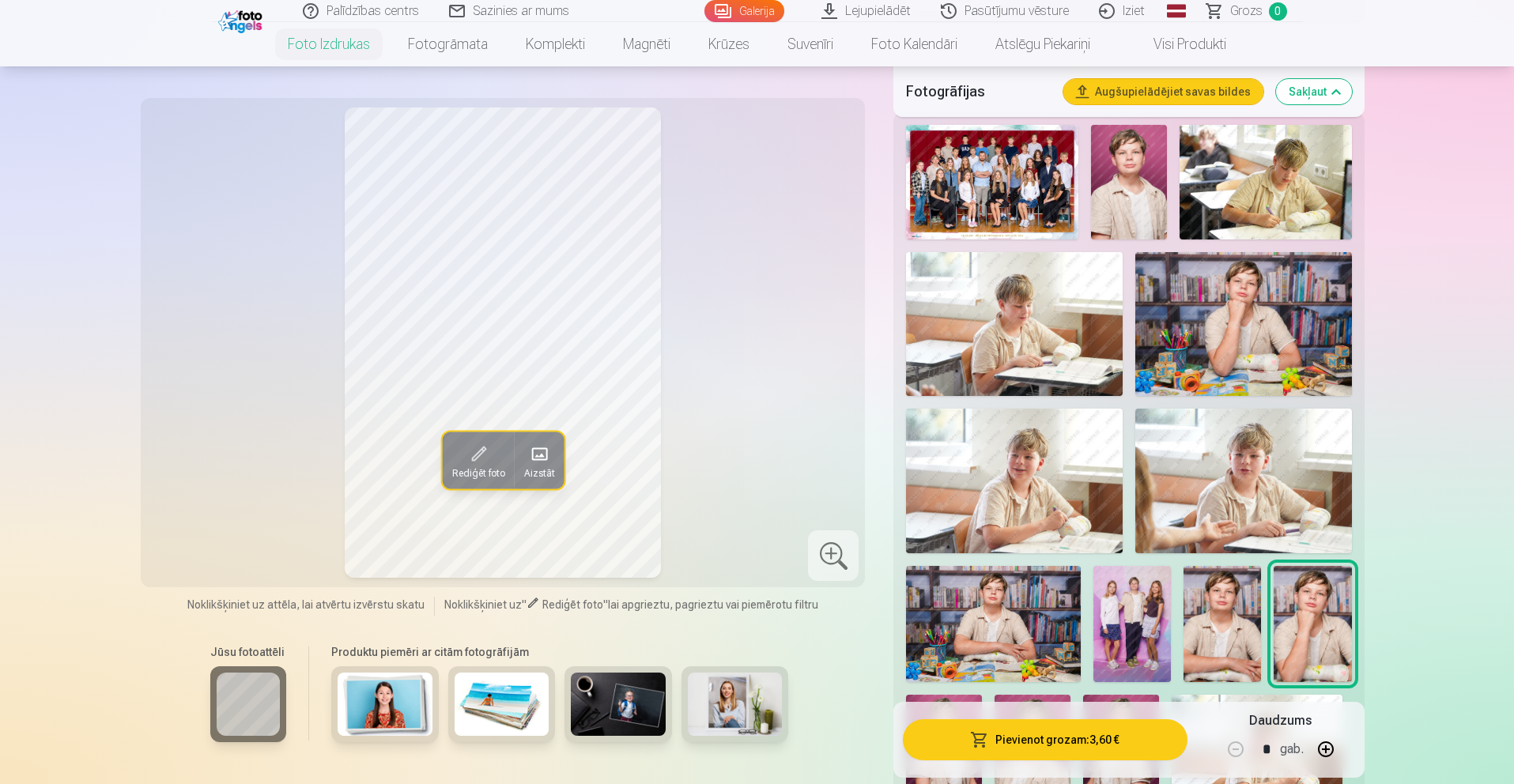
click at [1148, 647] on img at bounding box center [1132, 624] width 77 height 117
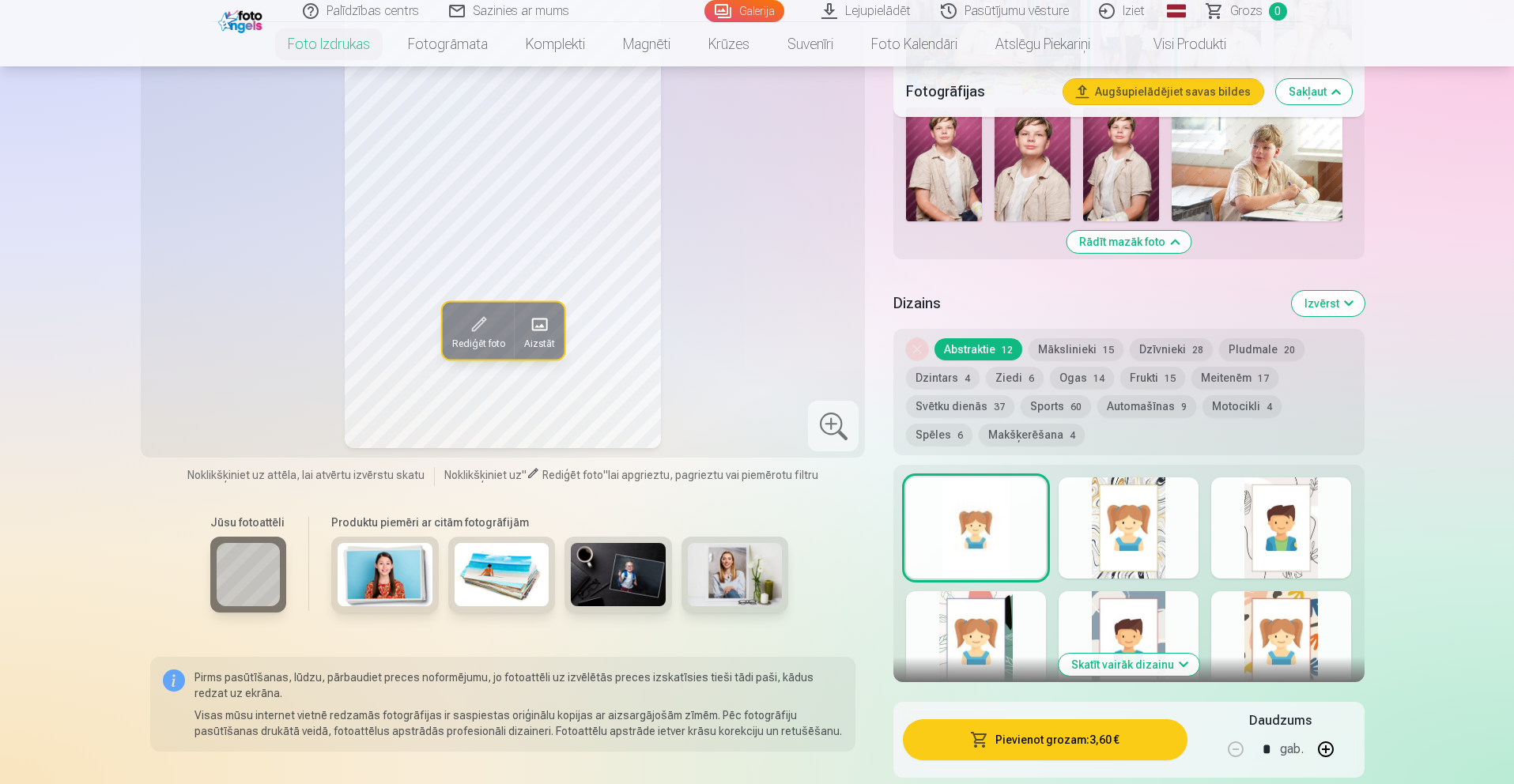
scroll to position [1071, 0]
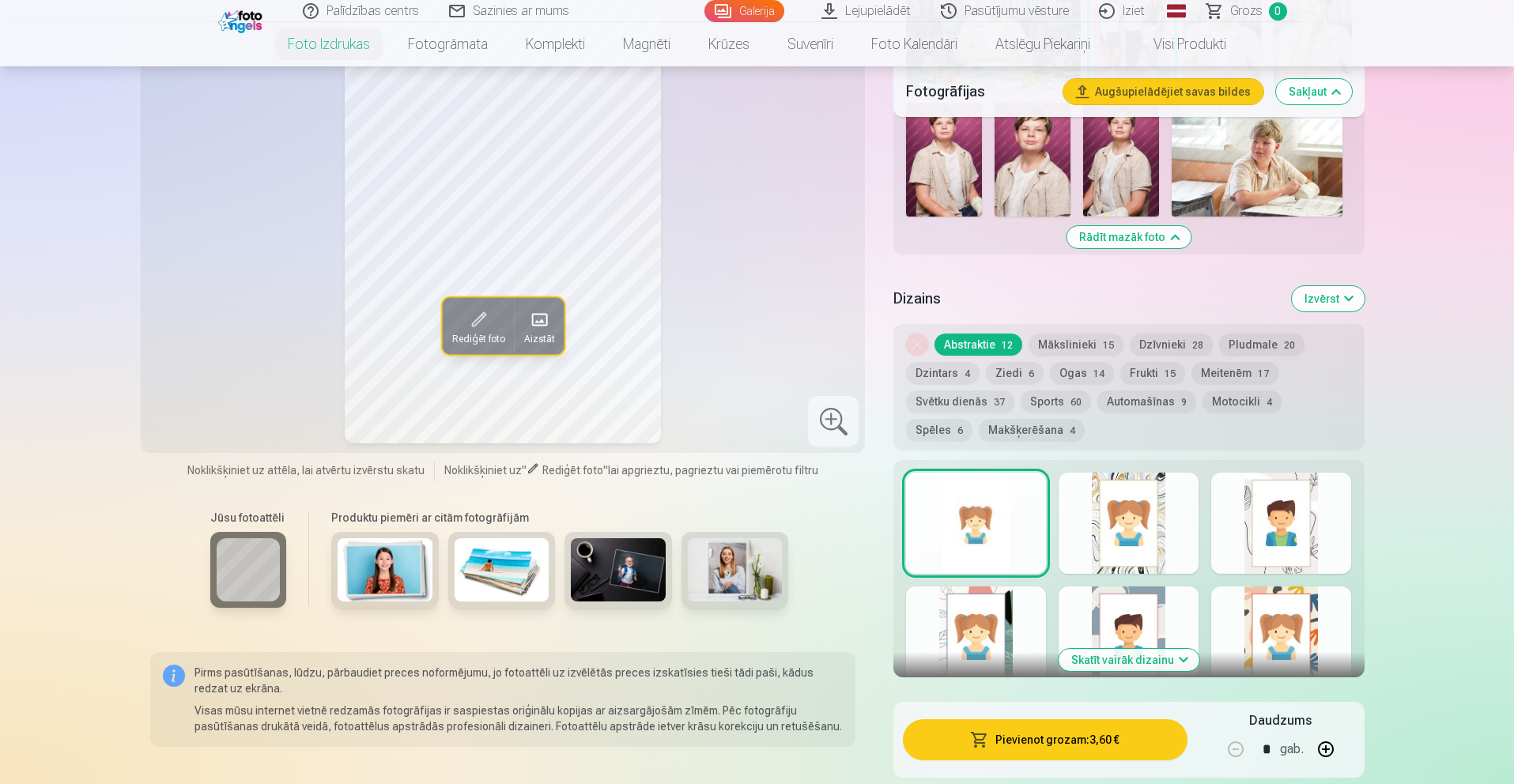
click at [925, 379] on button "Dzintars 4" at bounding box center [943, 373] width 73 height 22
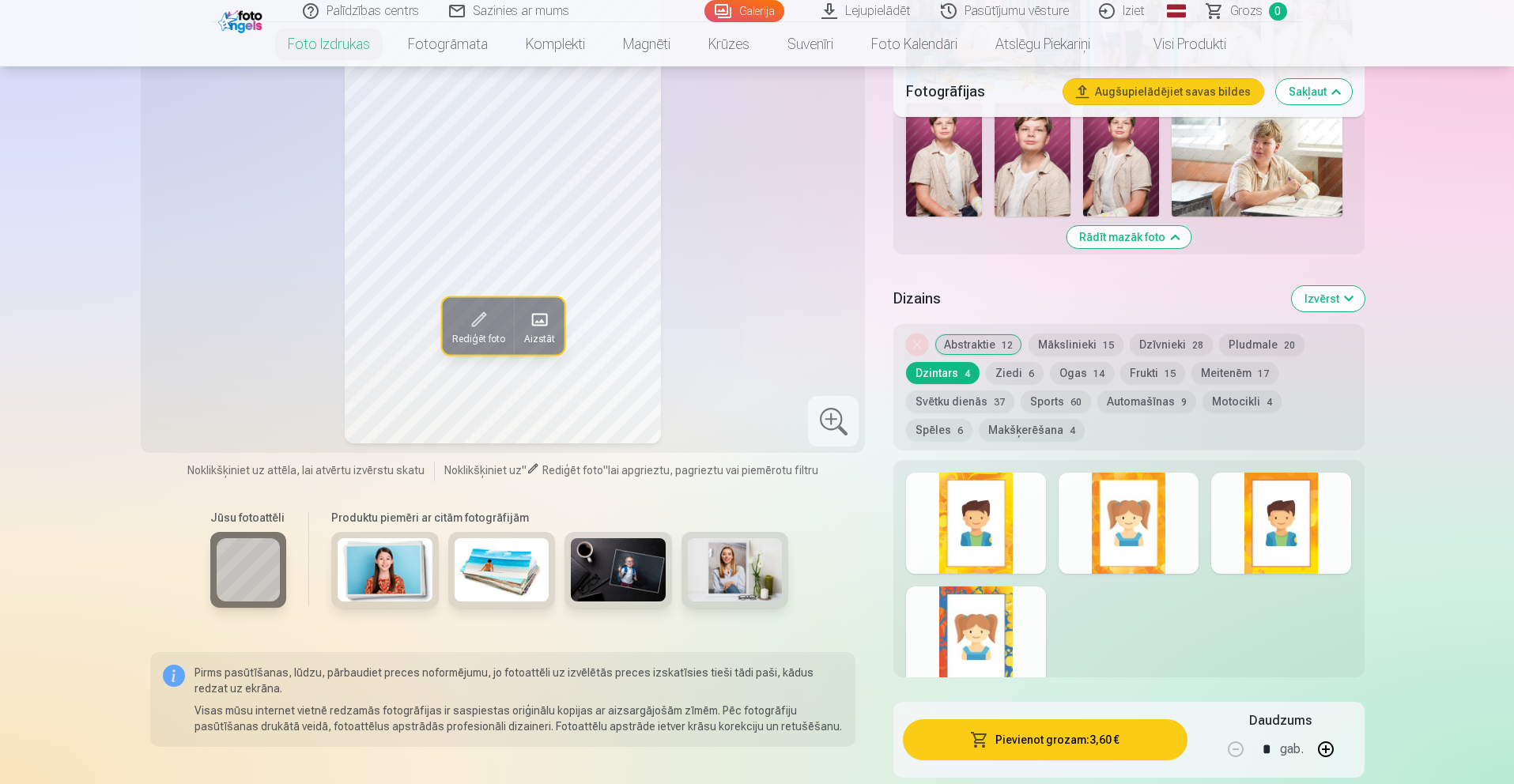
click at [954, 512] on div at bounding box center [976, 523] width 140 height 101
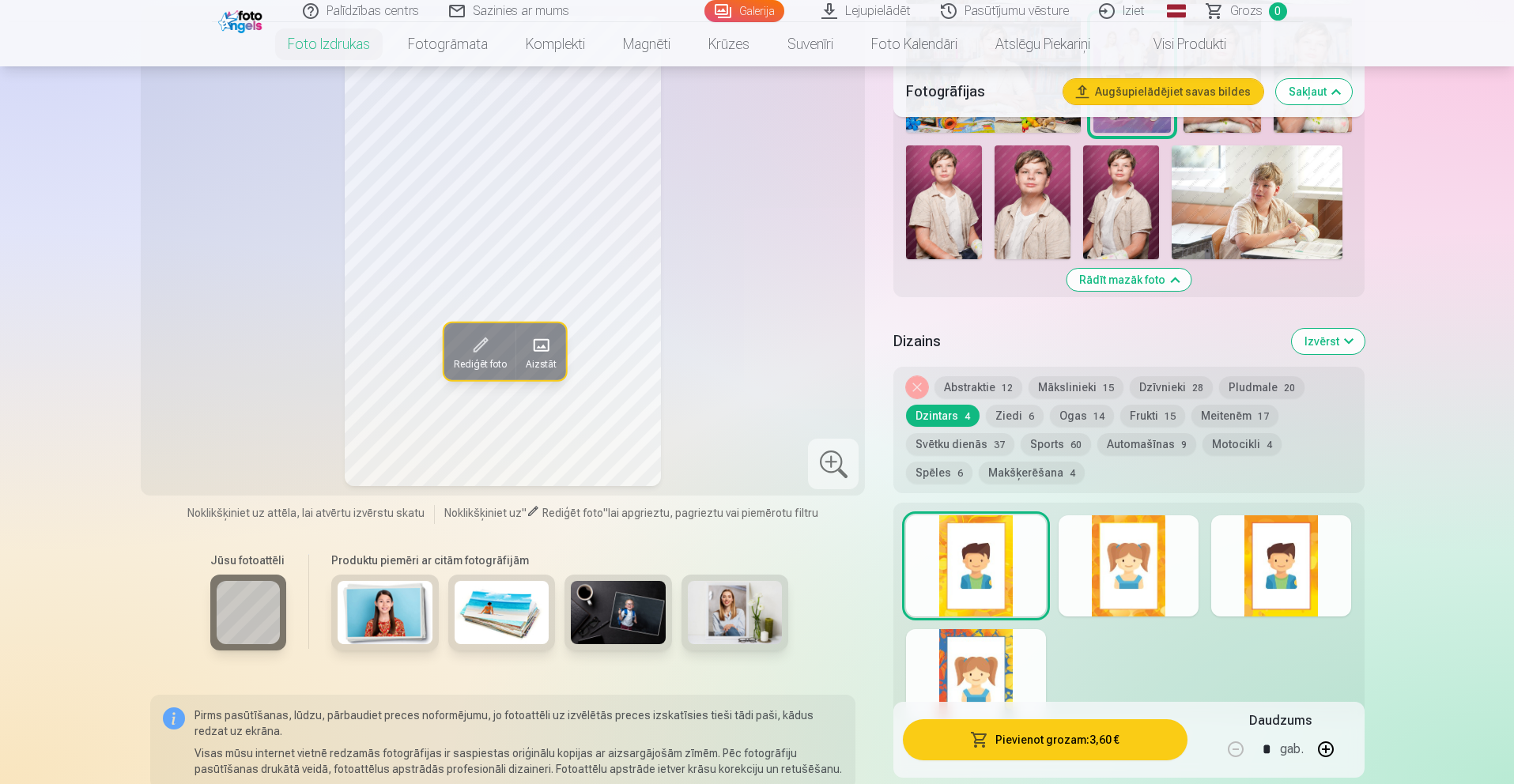
scroll to position [1019, 0]
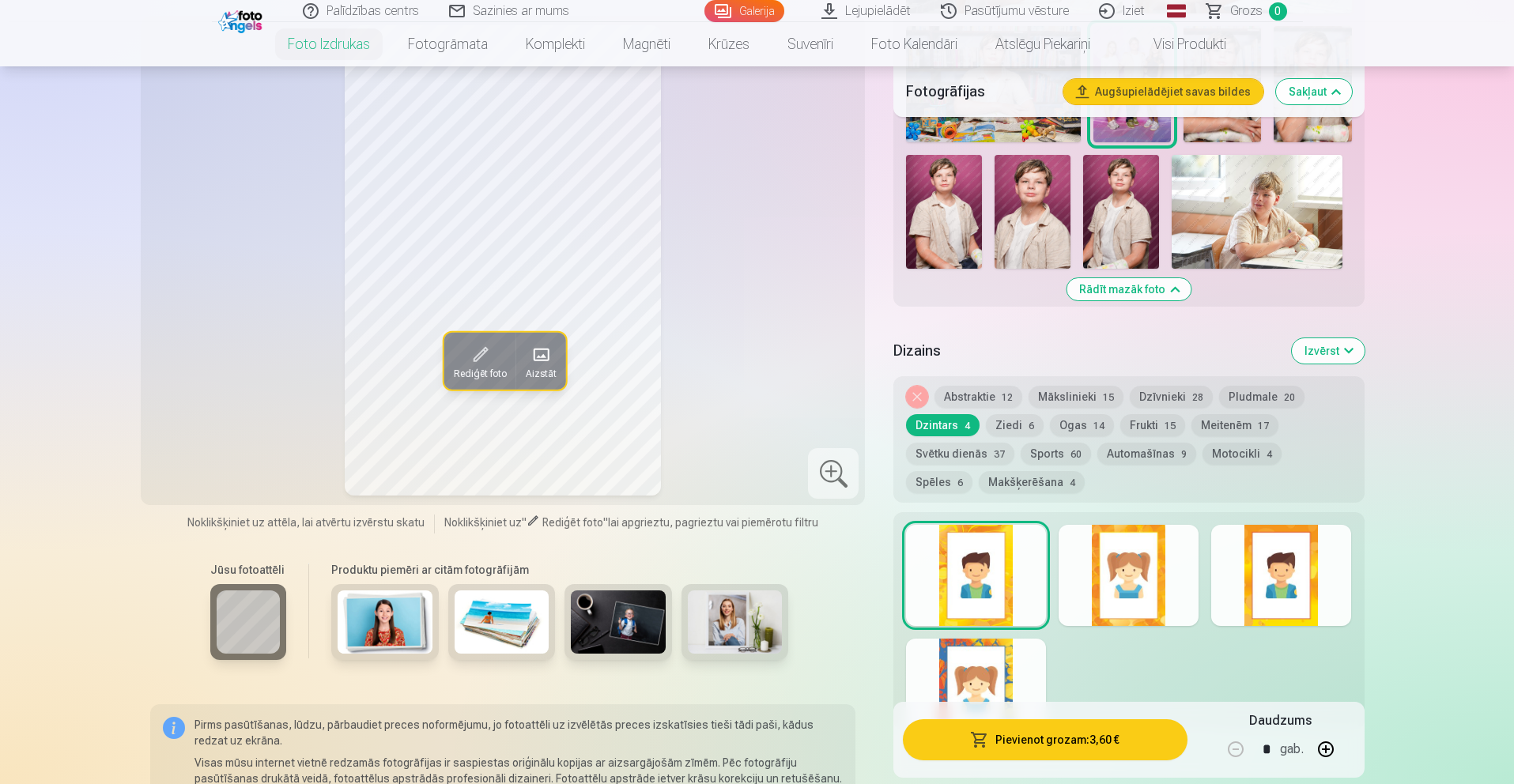
click at [979, 476] on button "Makšķerēšana 4" at bounding box center [1031, 482] width 106 height 22
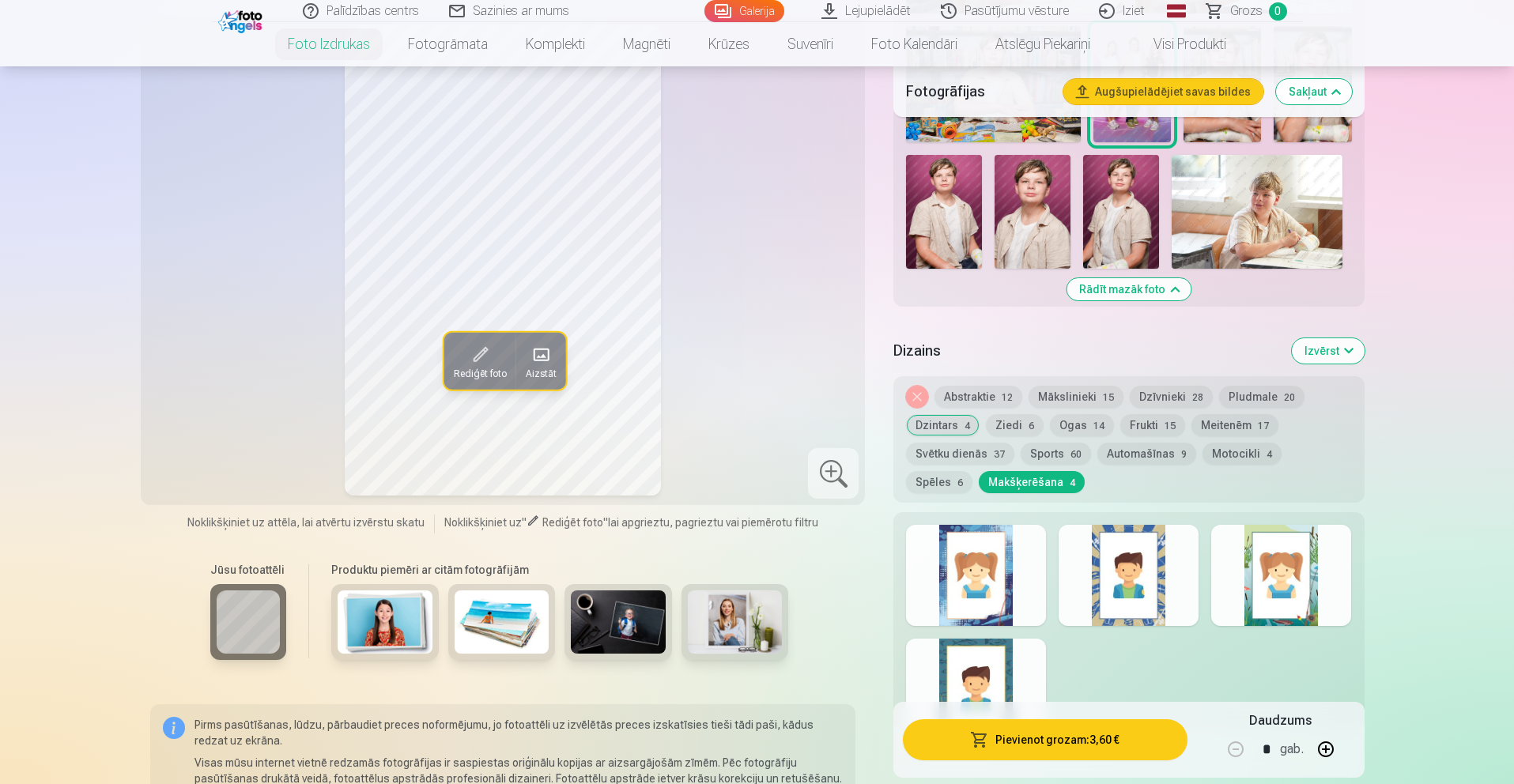
click at [1134, 556] on div at bounding box center [1128, 576] width 140 height 101
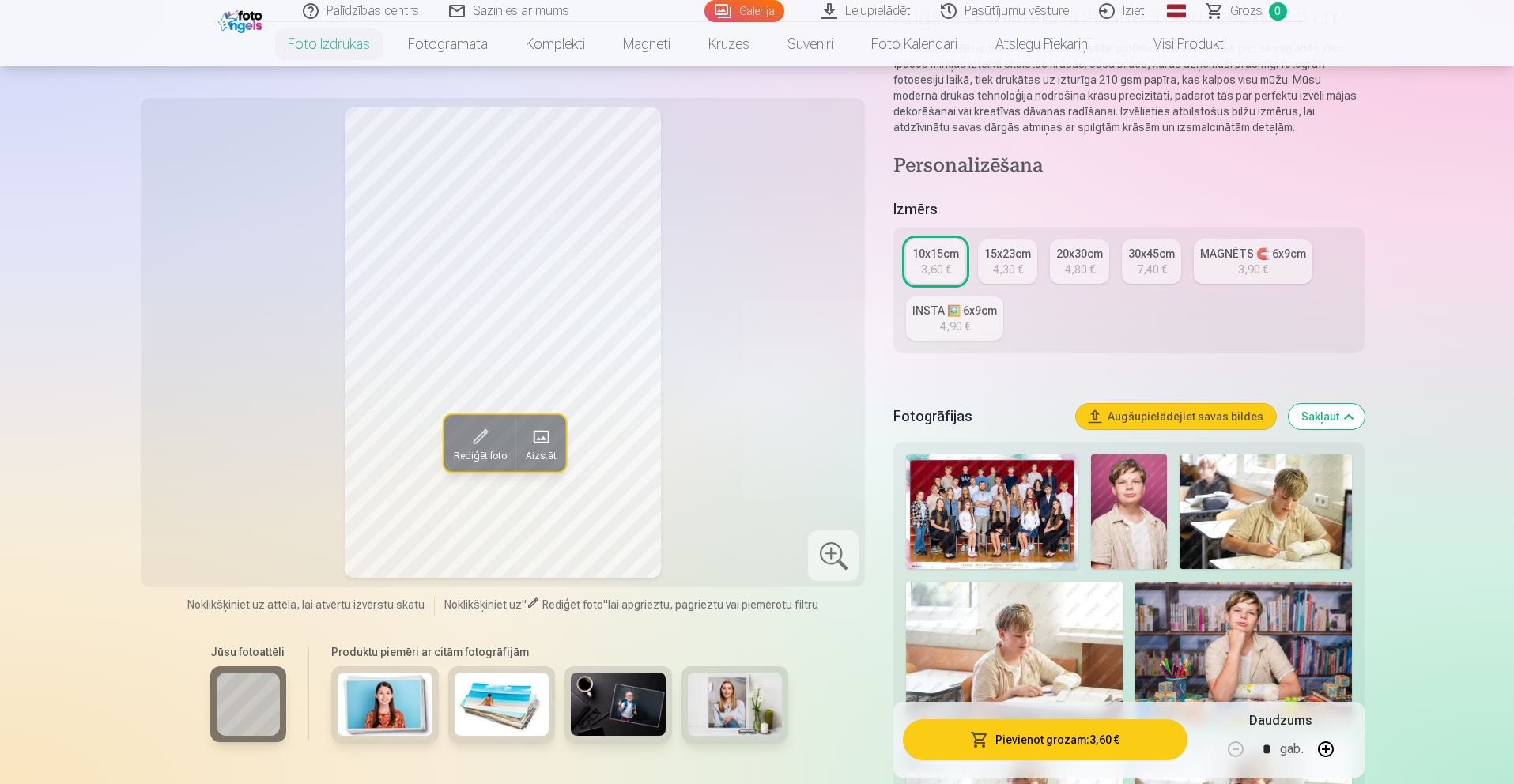
scroll to position [146, 0]
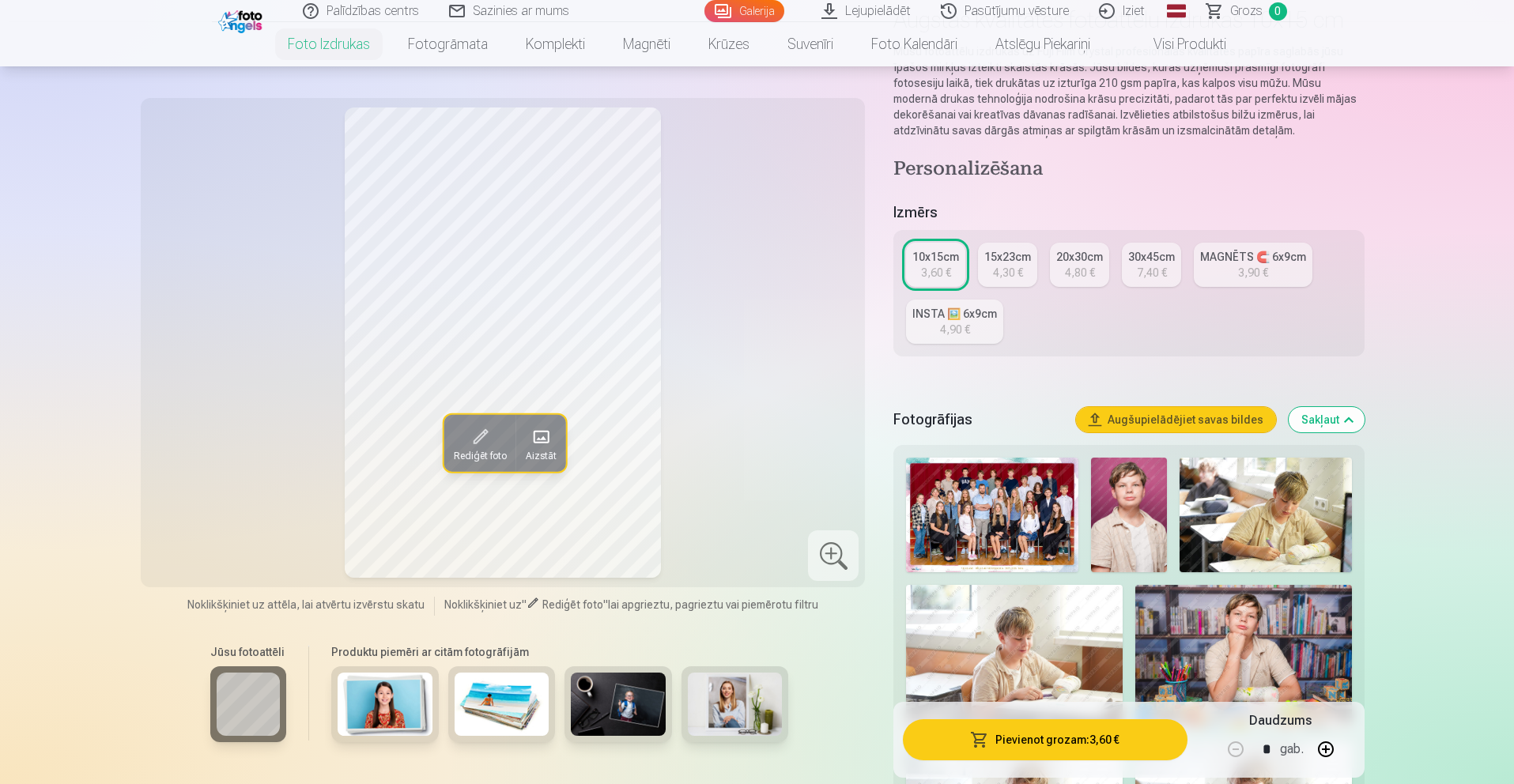
click at [1004, 272] on div "4,30 €" at bounding box center [1008, 272] width 30 height 16
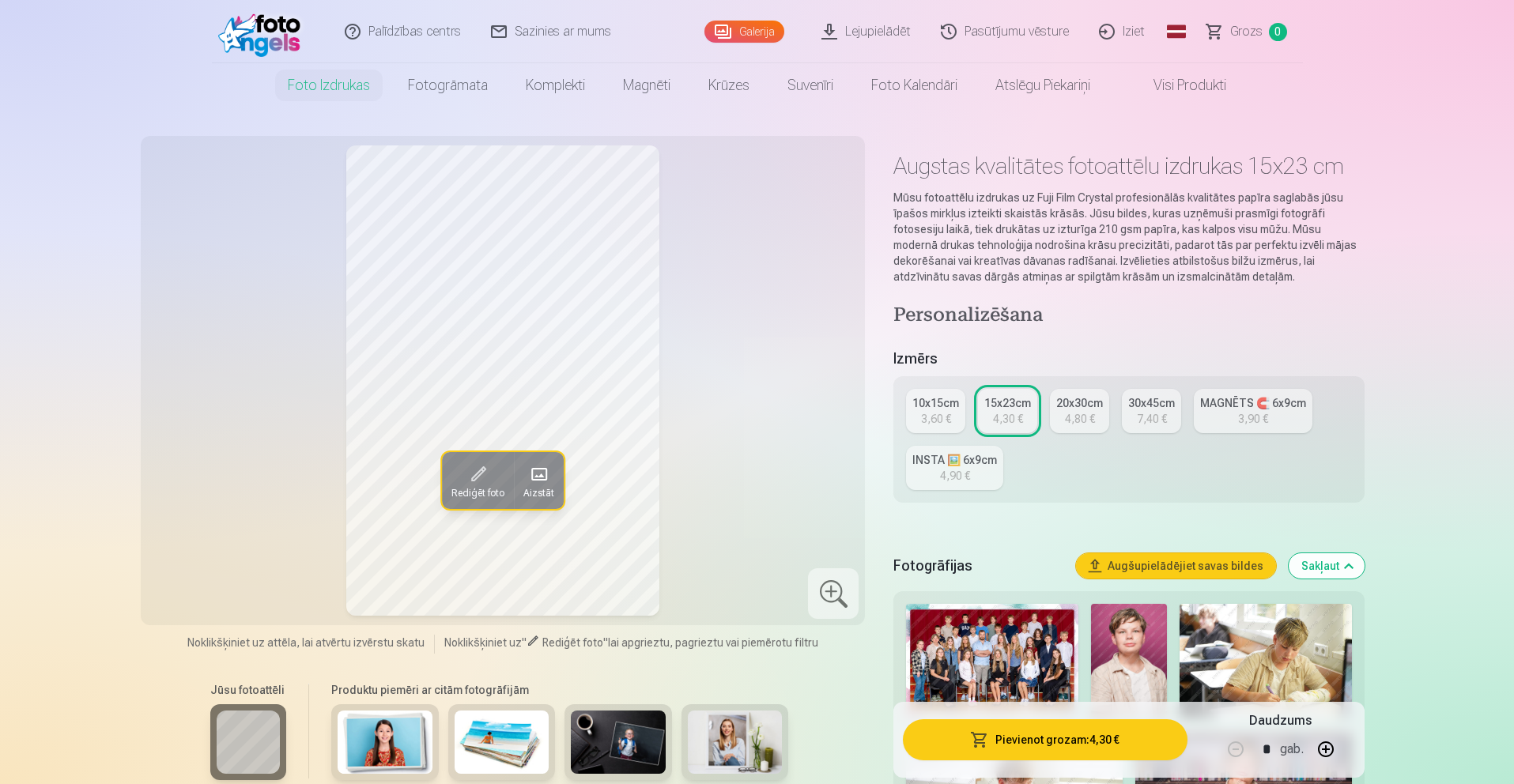
click at [1084, 426] on link "20x30cm 4,80 €" at bounding box center [1080, 411] width 60 height 44
click at [966, 647] on img at bounding box center [992, 661] width 172 height 115
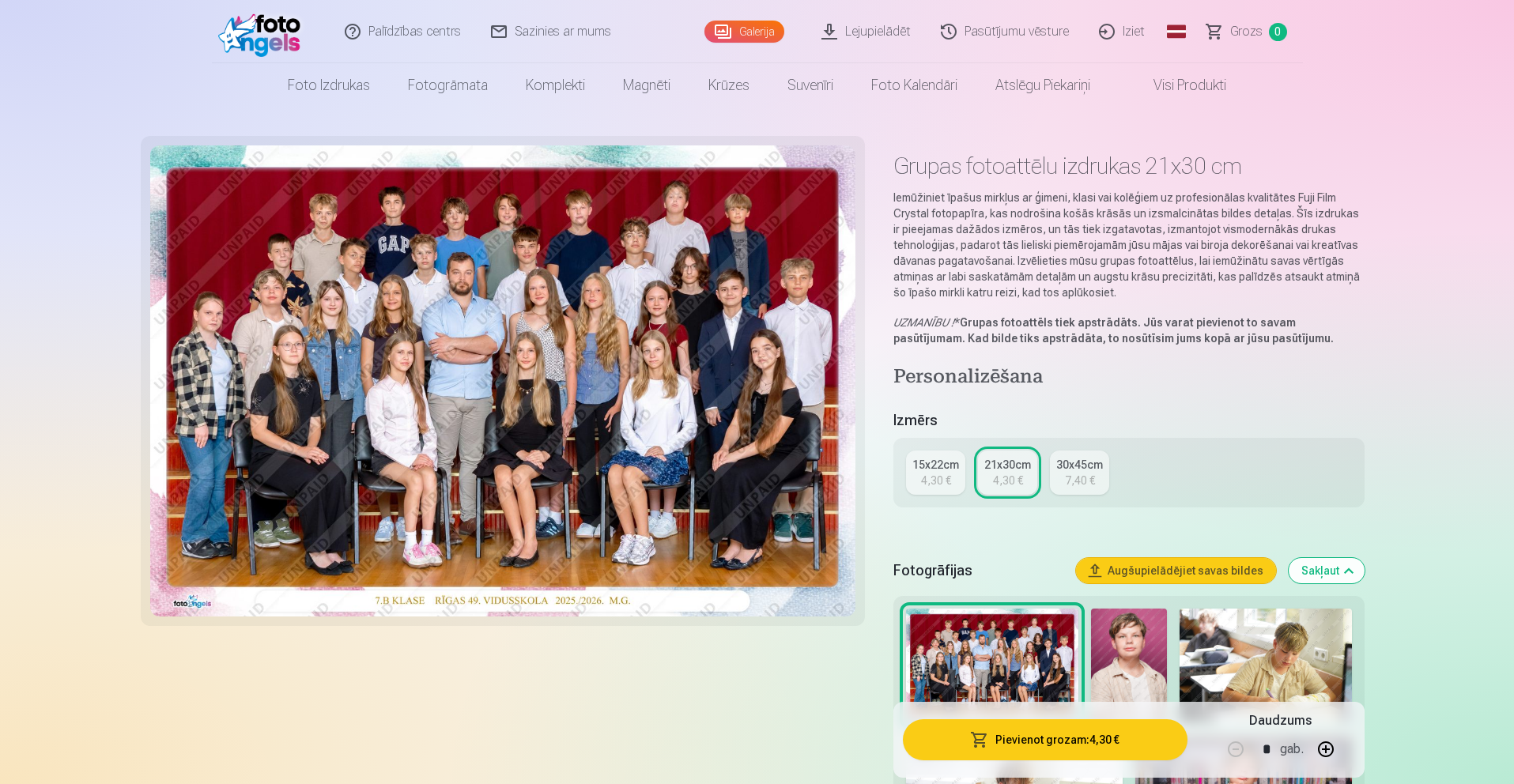
drag, startPoint x: 499, startPoint y: 410, endPoint x: 528, endPoint y: 388, distance: 36.4
click at [499, 409] on img at bounding box center [503, 380] width 706 height 471
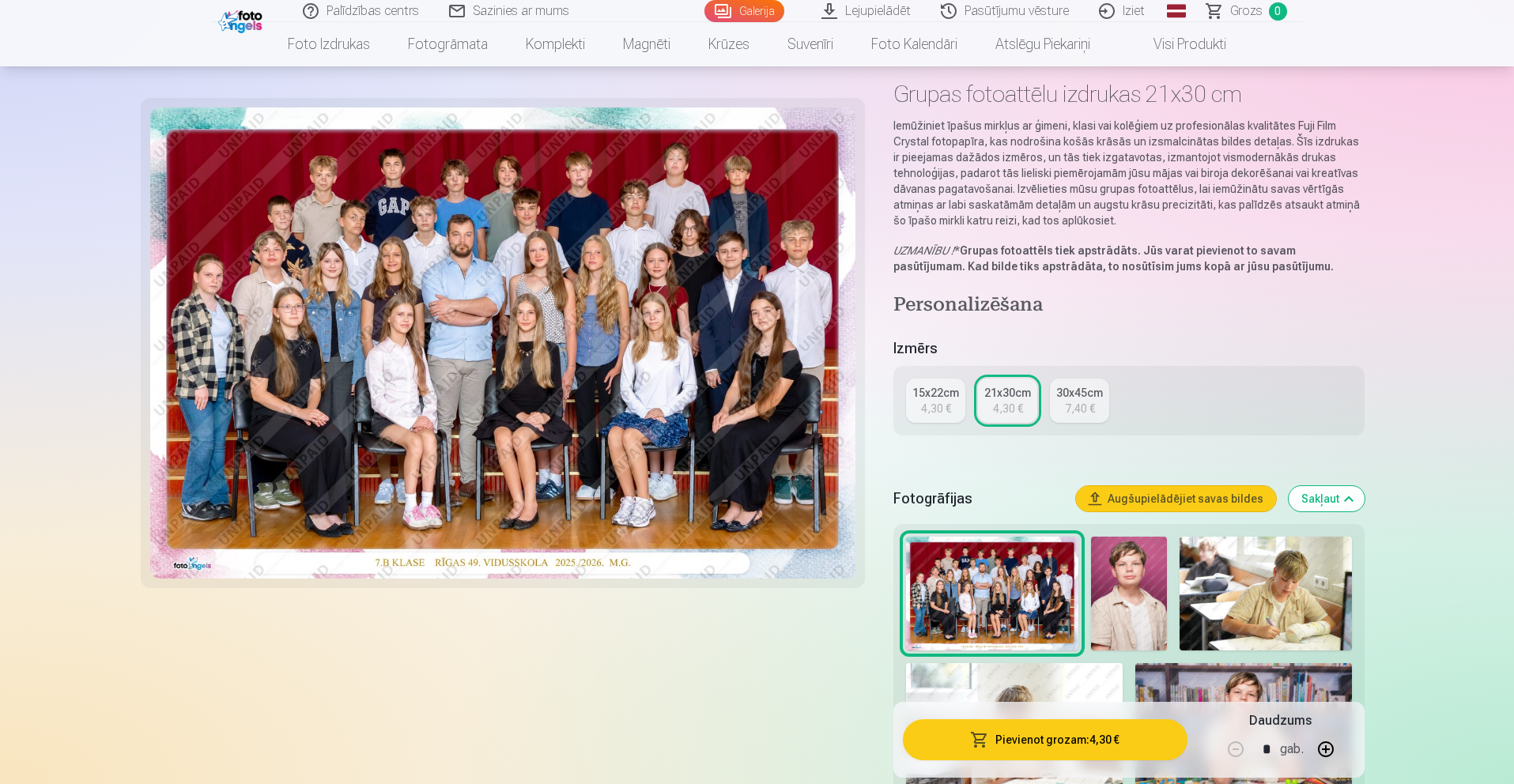
scroll to position [88, 0]
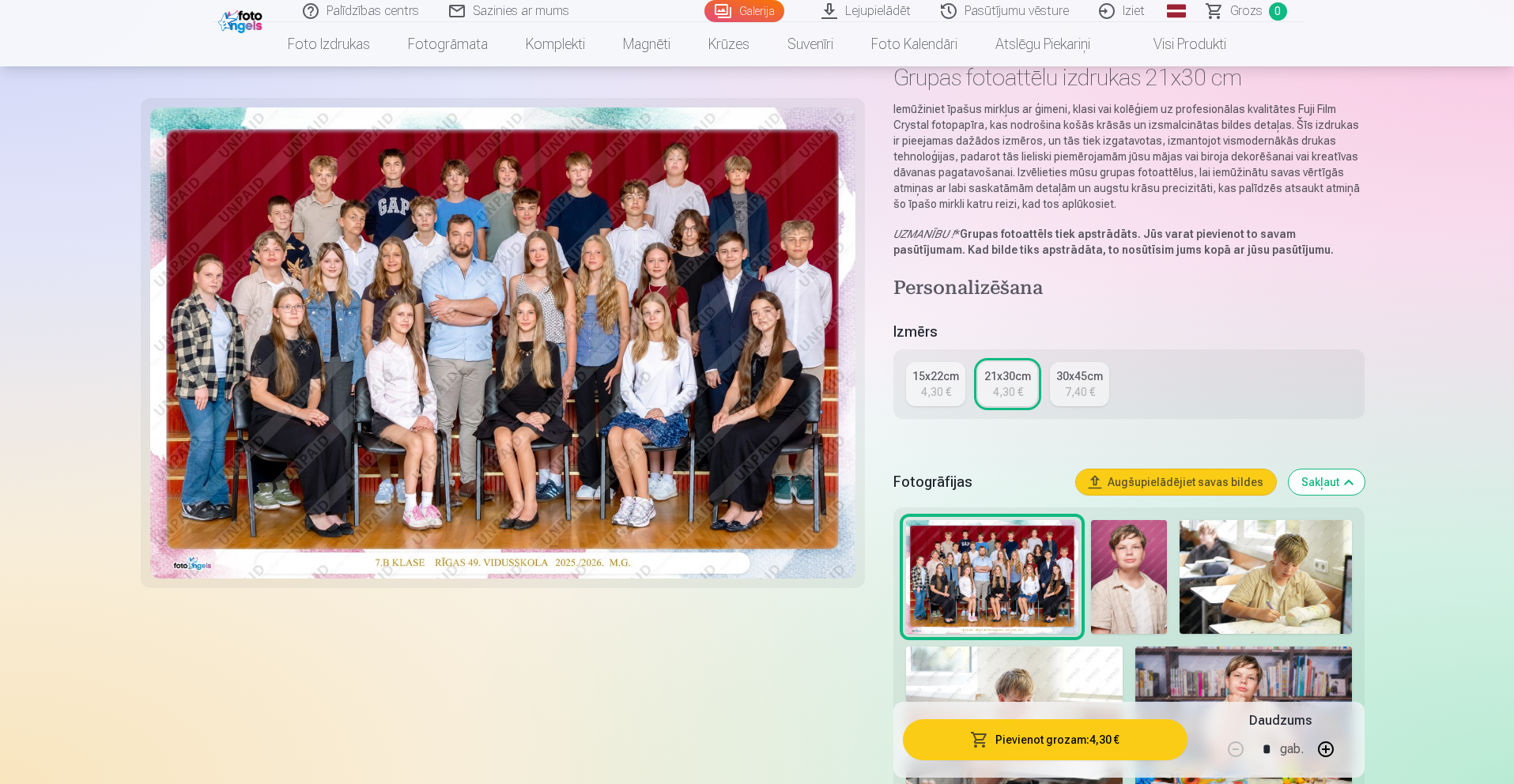
click at [1026, 554] on img at bounding box center [992, 577] width 172 height 115
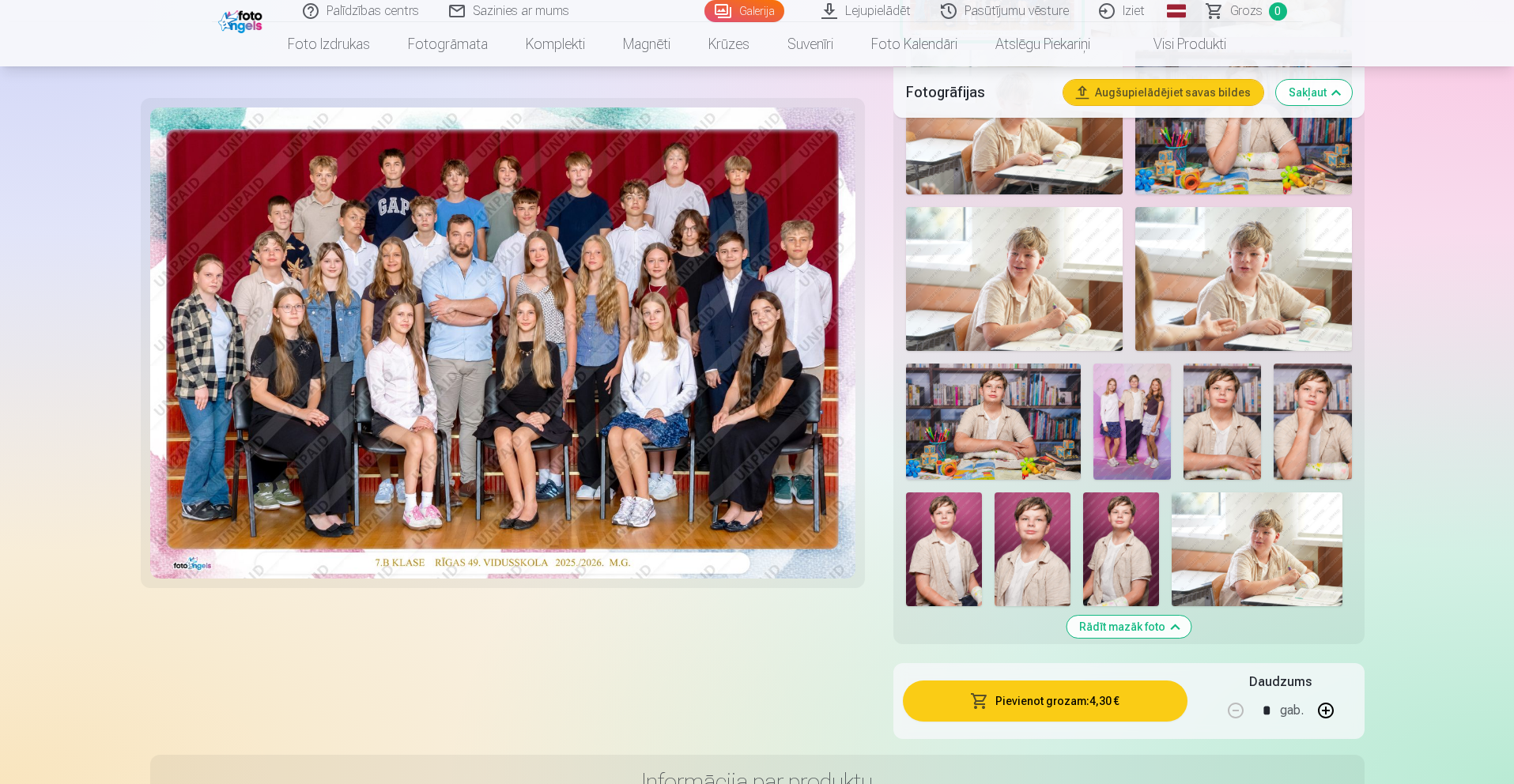
scroll to position [685, 0]
click at [688, 256] on img at bounding box center [503, 342] width 706 height 471
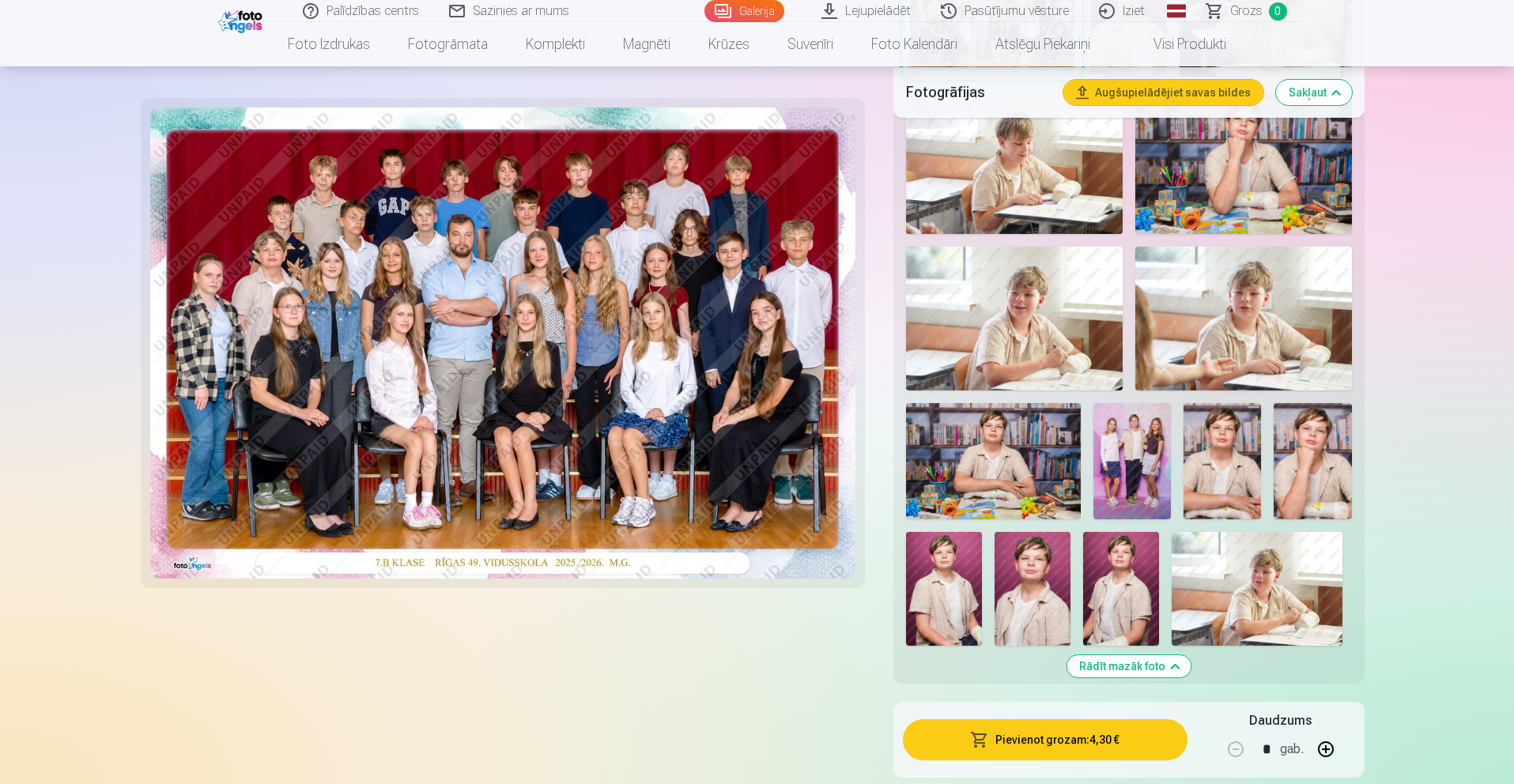
scroll to position [646, 0]
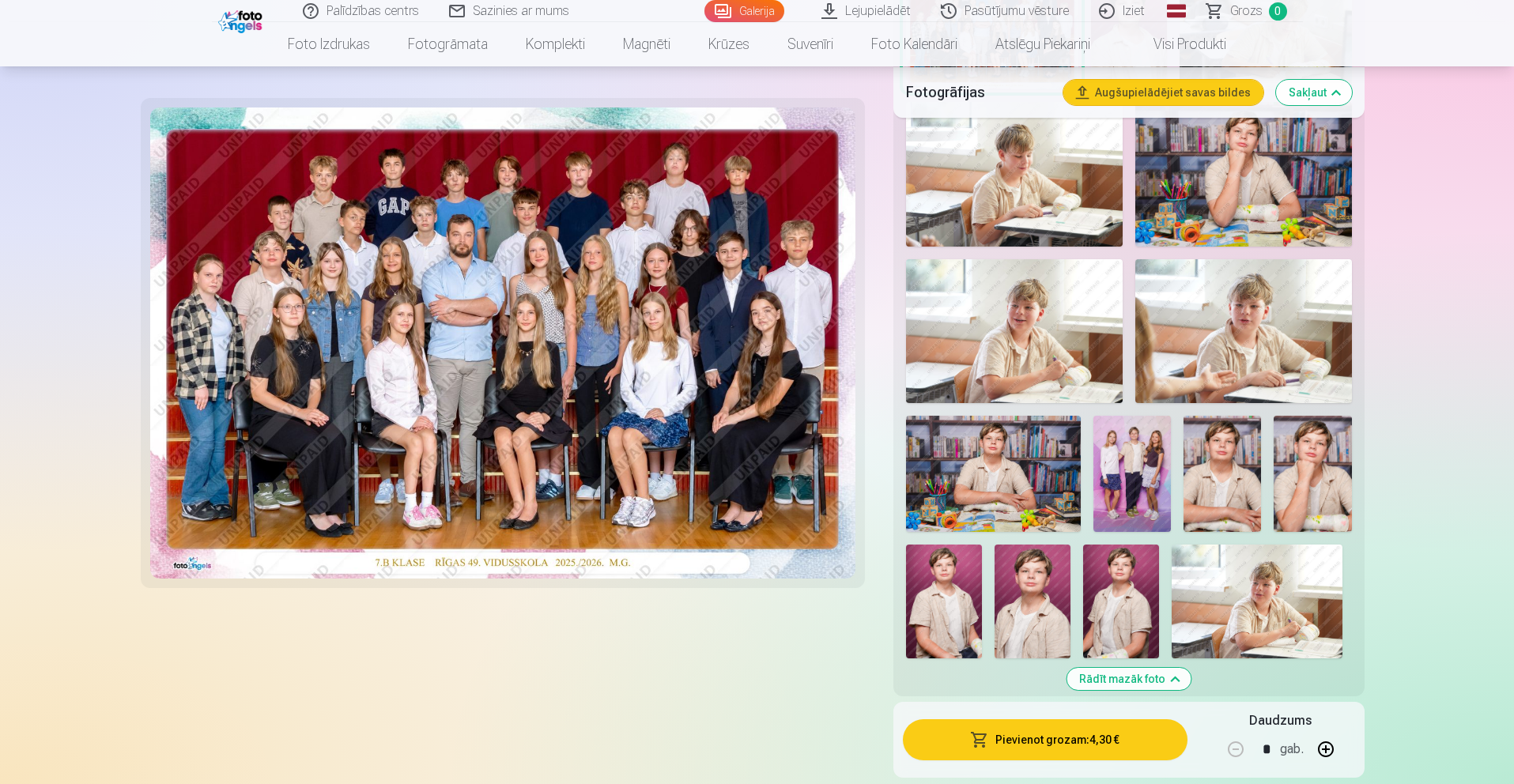
click at [1160, 491] on img at bounding box center [1132, 474] width 77 height 117
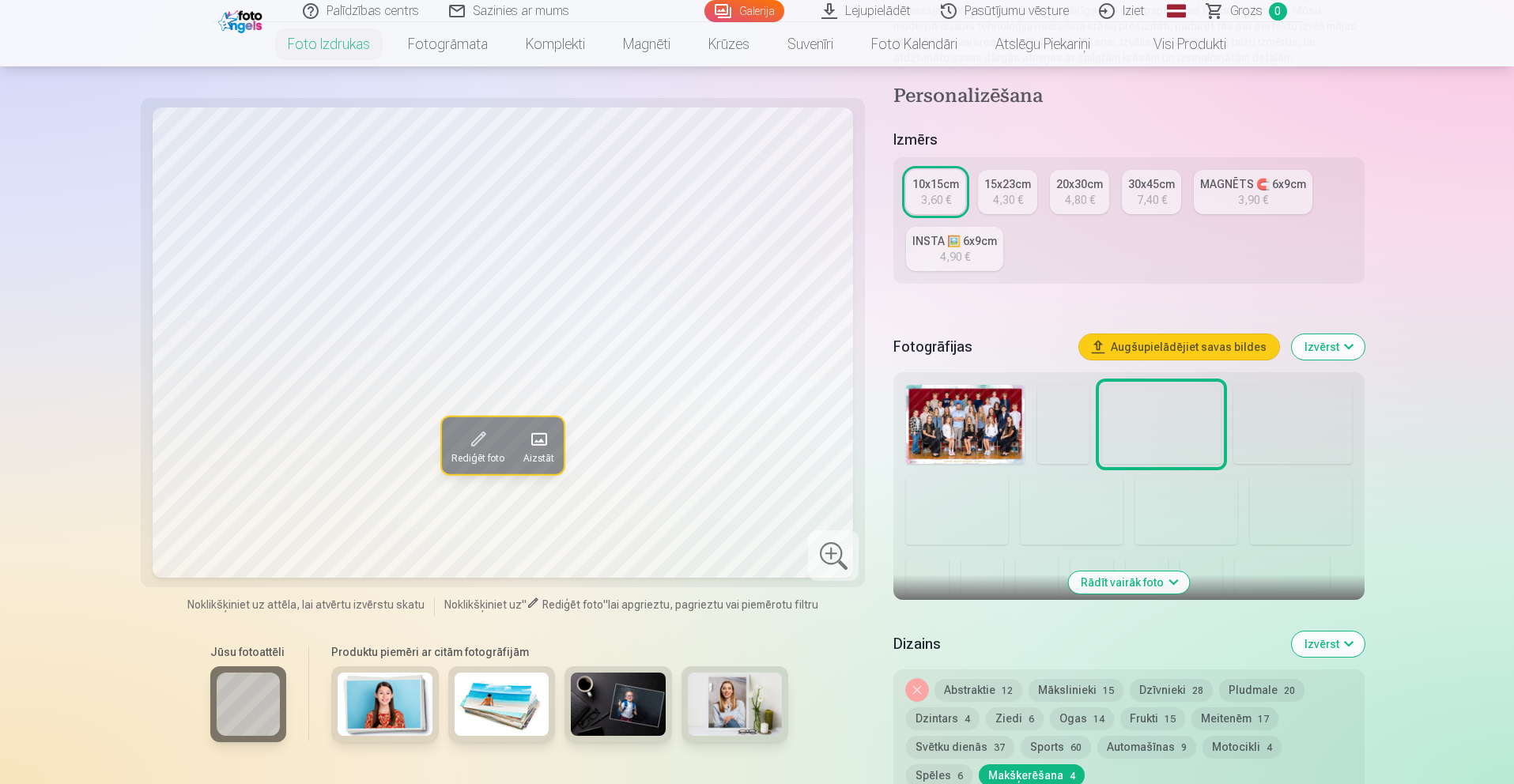
scroll to position [221, 0]
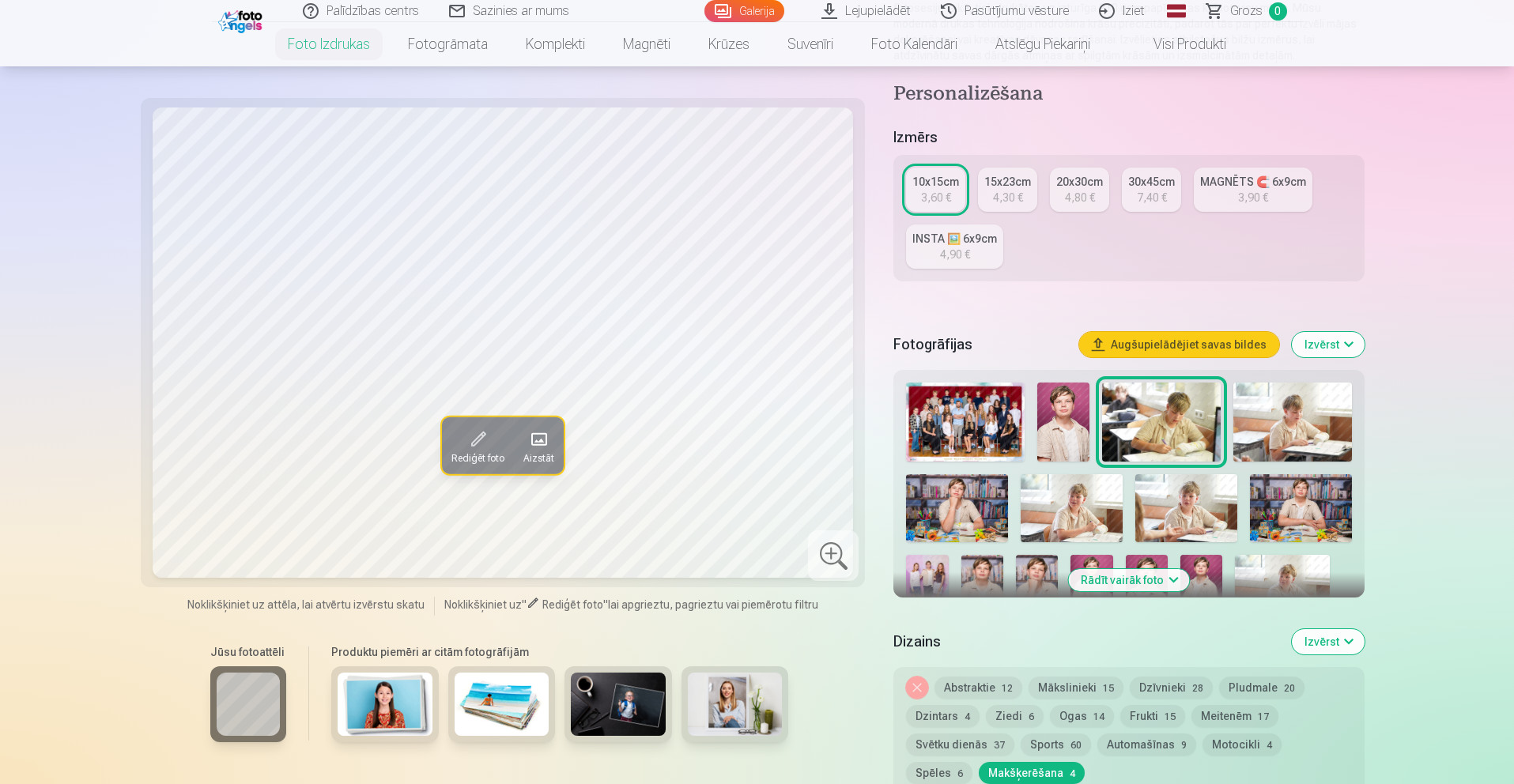
click at [1160, 584] on button "Rādīt vairāk foto" at bounding box center [1128, 580] width 121 height 22
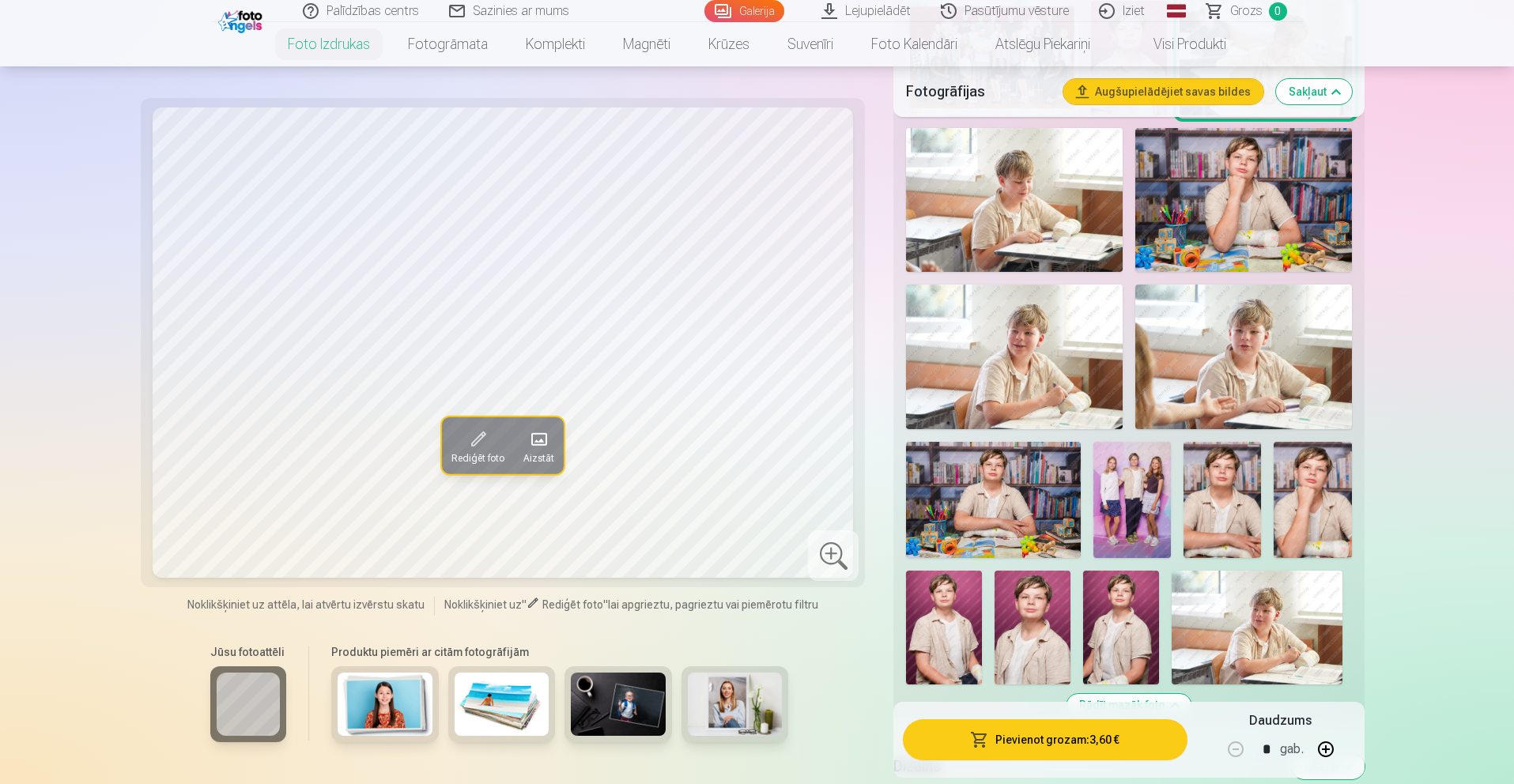
scroll to position [584, 0]
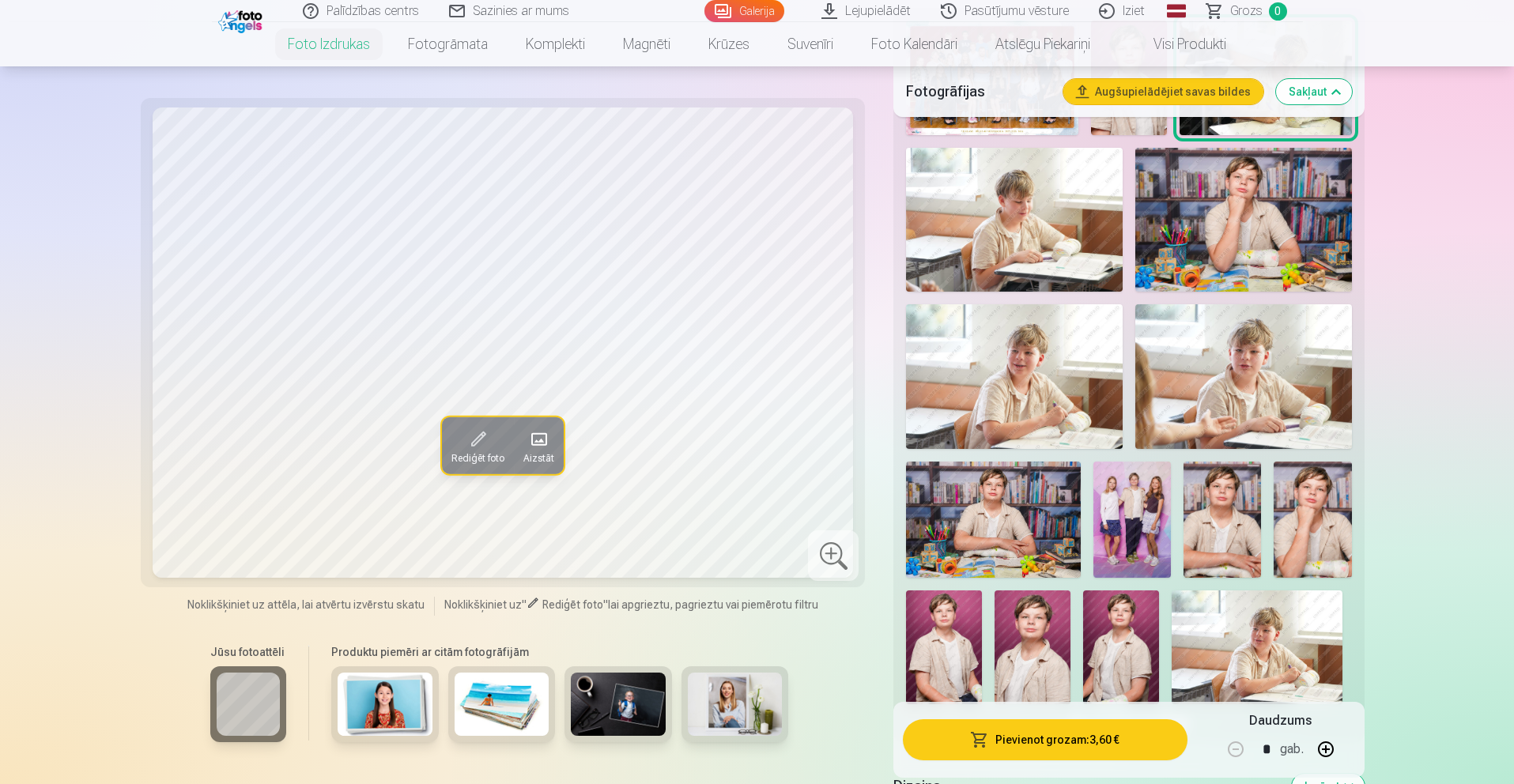
click at [1119, 553] on img at bounding box center [1132, 520] width 77 height 117
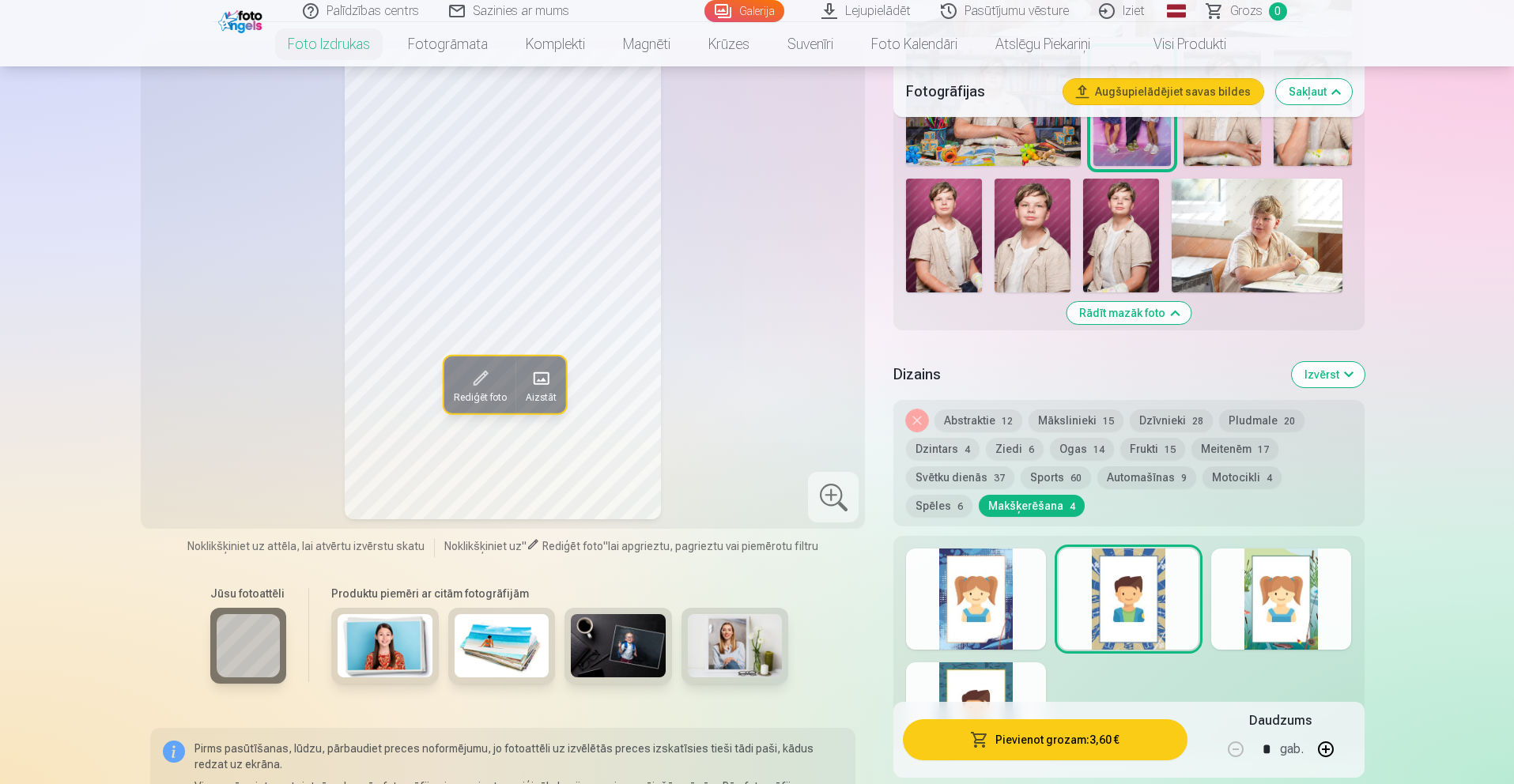
scroll to position [996, 0]
click at [979, 505] on button "Makšķerēšana 4" at bounding box center [1031, 505] width 106 height 22
click at [1078, 444] on button "Ogas 14" at bounding box center [1082, 448] width 64 height 22
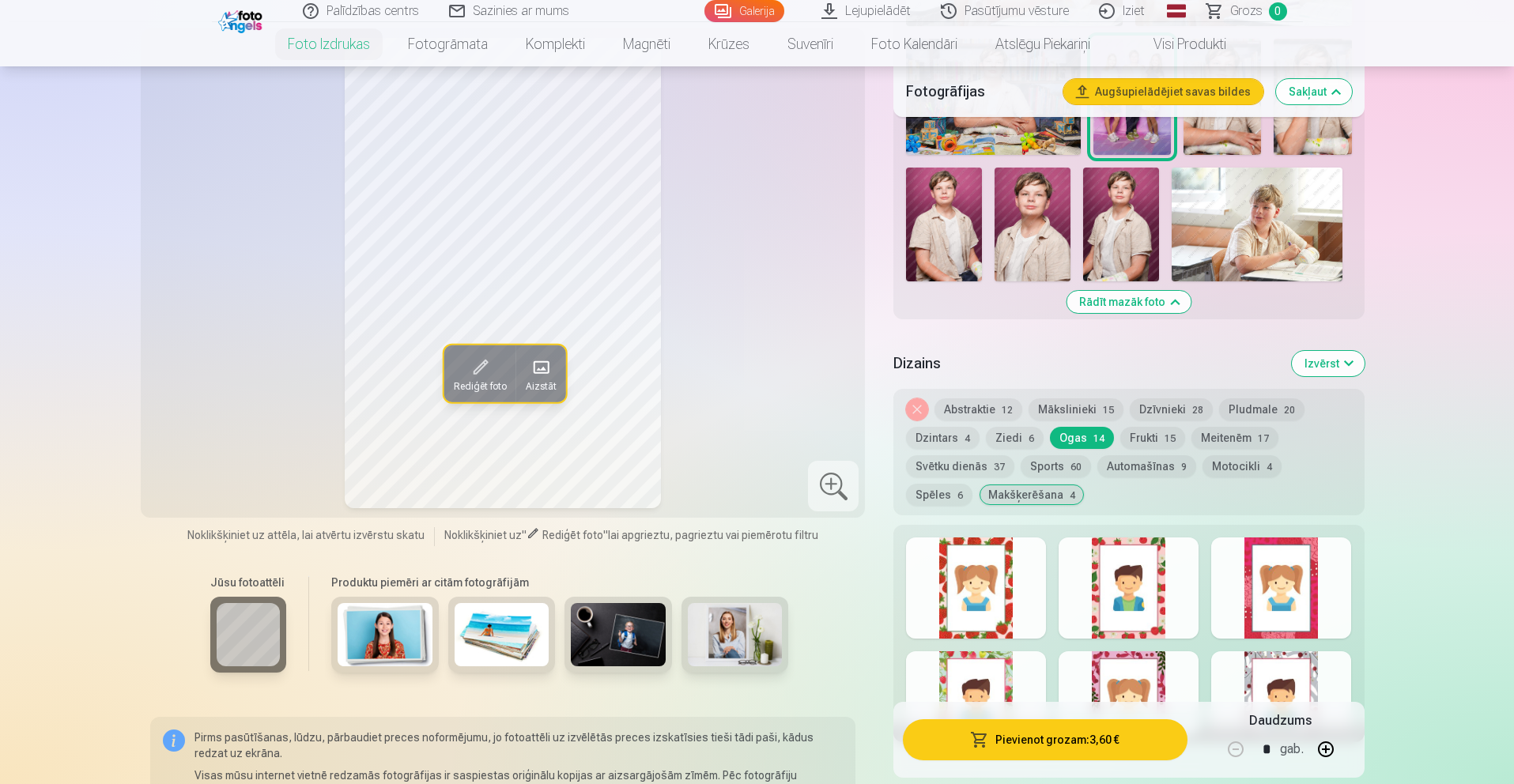
scroll to position [1008, 0]
click at [1277, 611] on div at bounding box center [1281, 587] width 140 height 101
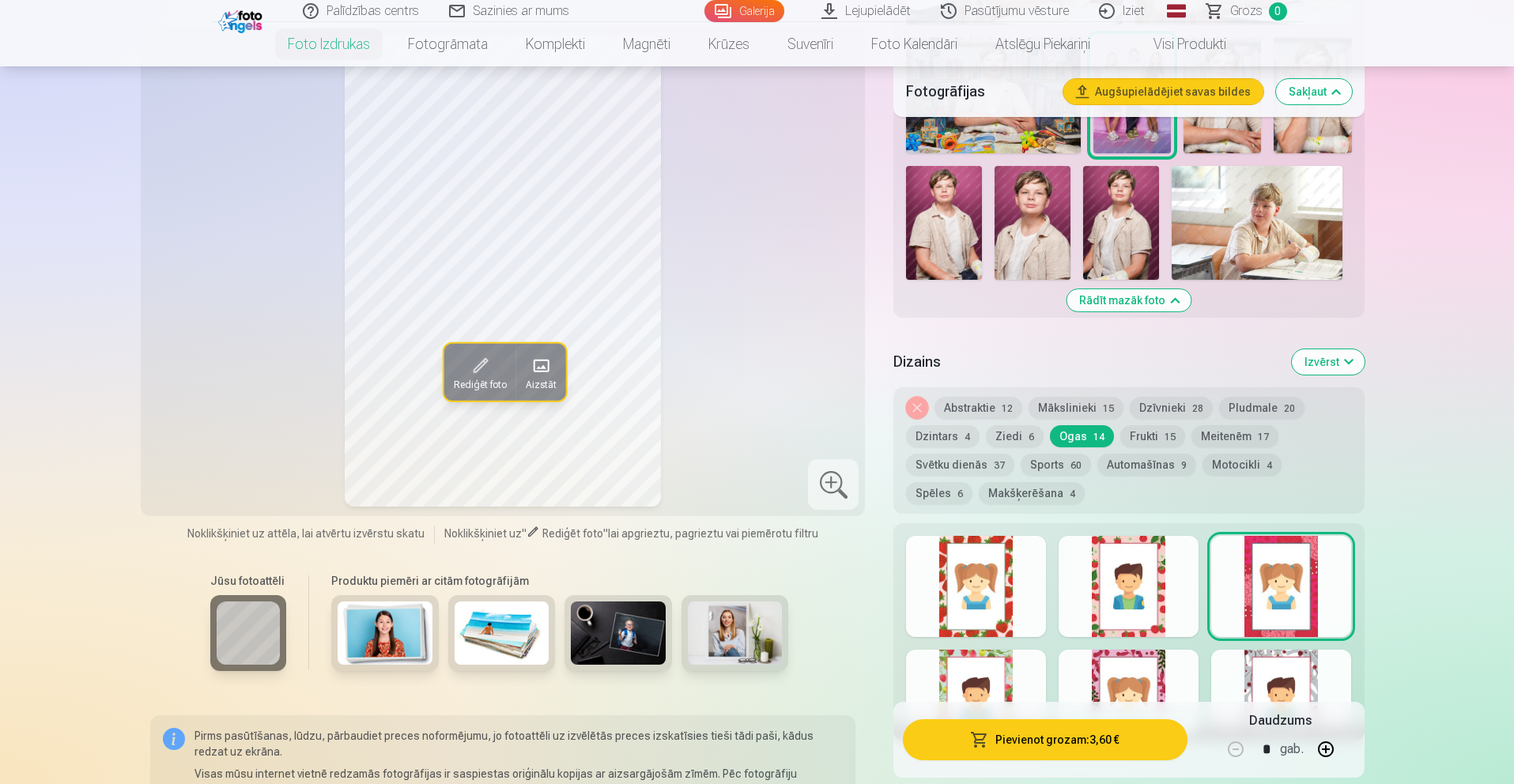
click at [1199, 611] on div "Skatīt vairāk dizainu" at bounding box center [1128, 632] width 470 height 218
click at [1182, 609] on div at bounding box center [1128, 587] width 140 height 101
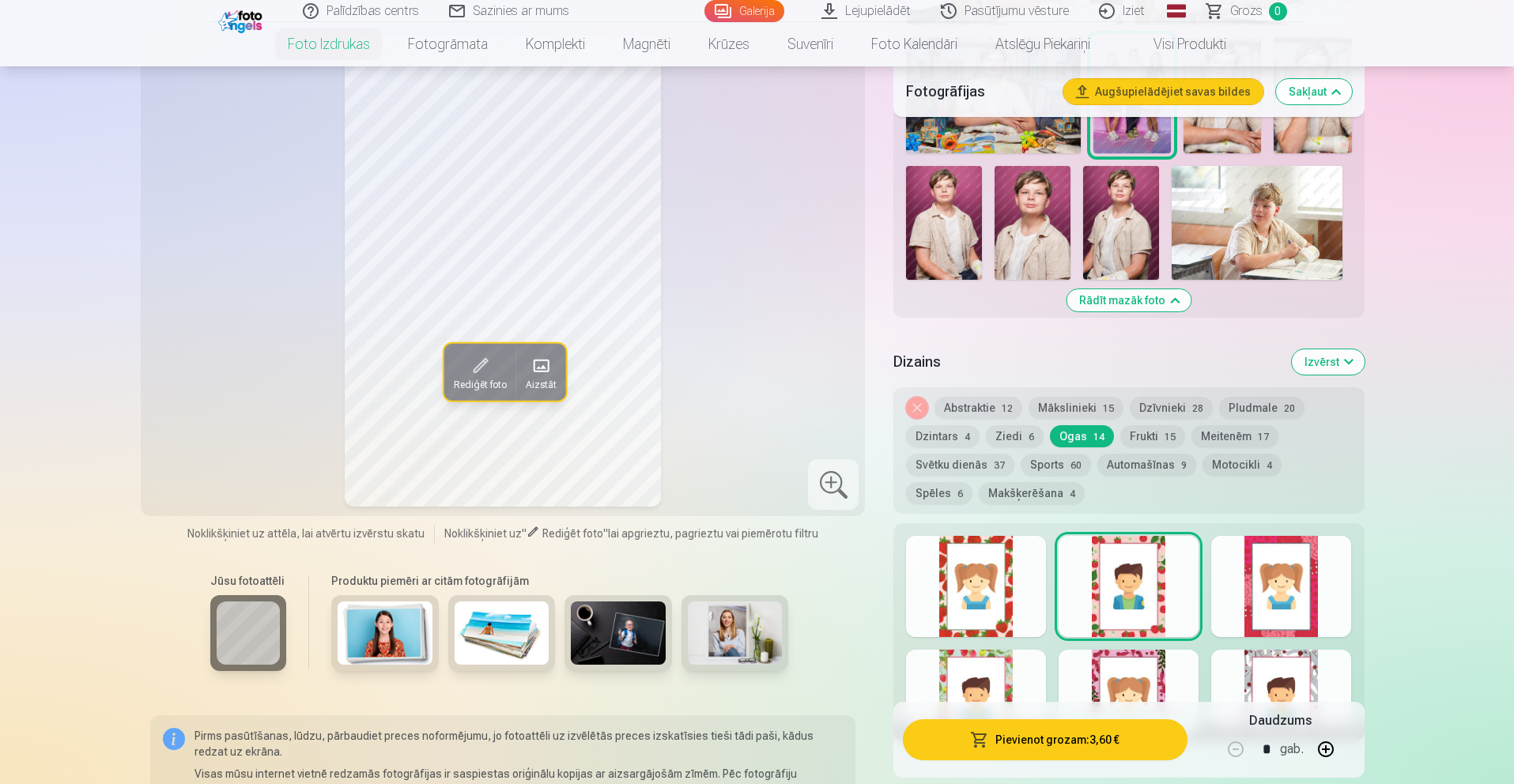
click at [982, 597] on div at bounding box center [976, 587] width 140 height 101
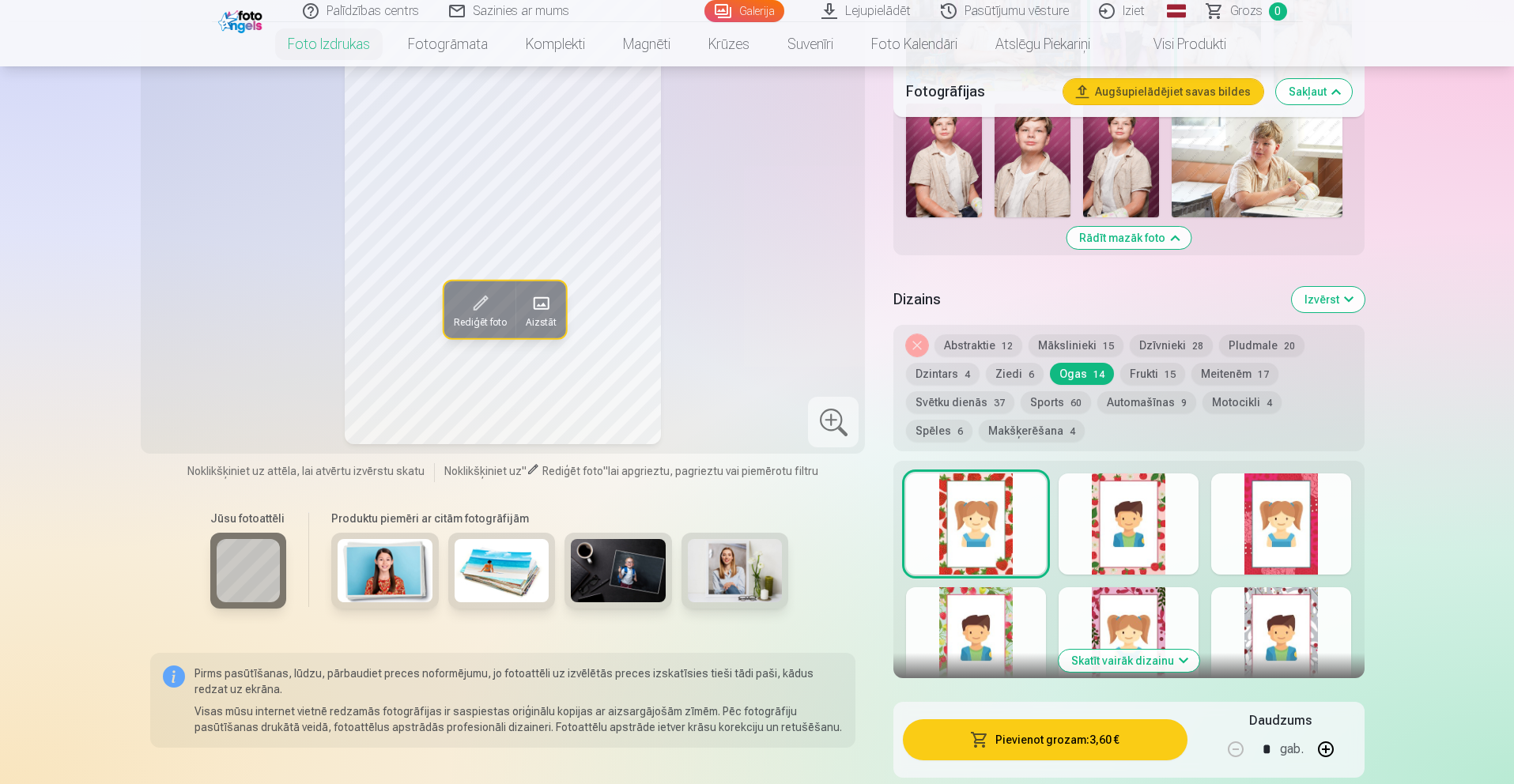
scroll to position [1069, 0]
click at [925, 344] on button "Noņemiet dizainu" at bounding box center [917, 347] width 22 height 22
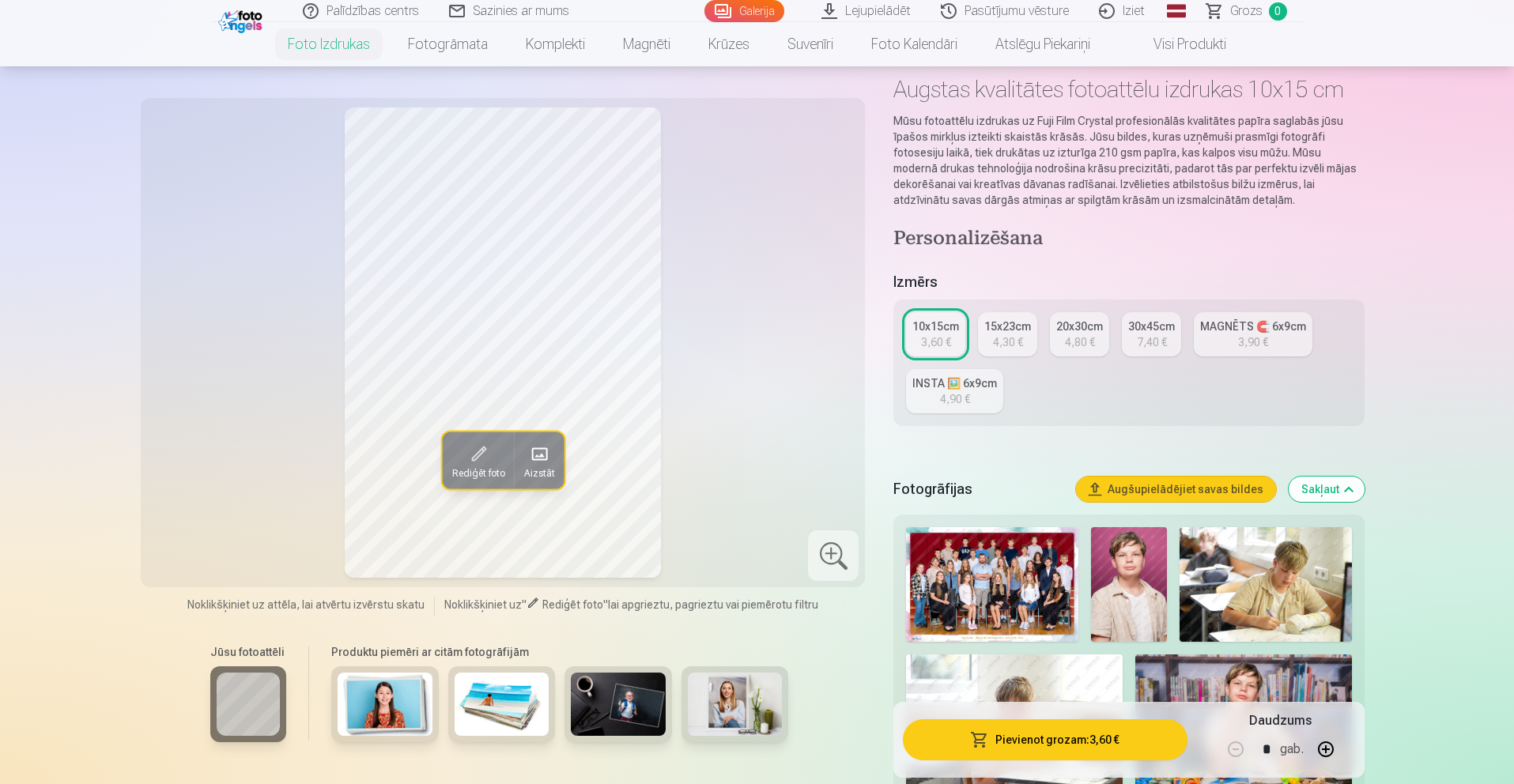
scroll to position [115, 0]
